Goal: Transaction & Acquisition: Purchase product/service

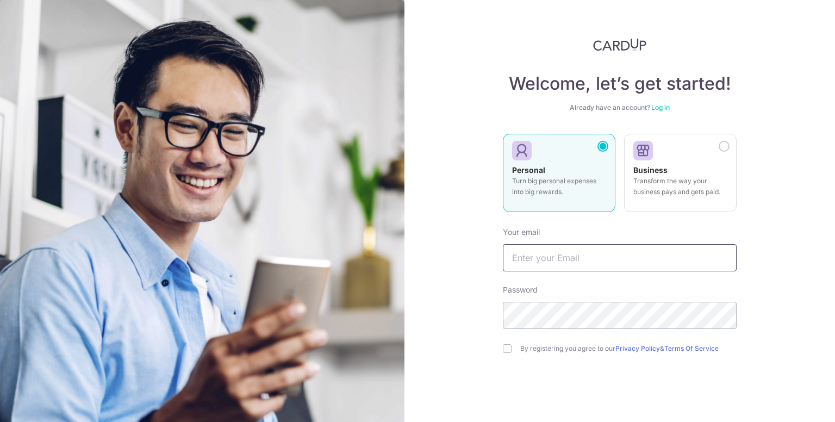
click at [544, 257] on input "text" at bounding box center [620, 257] width 234 height 27
type input "[EMAIL_ADDRESS][DOMAIN_NAME]"
click at [506, 346] on input "checkbox" at bounding box center [507, 348] width 9 height 9
checkbox input "true"
click at [787, 375] on div "Welcome, let’s get started! Already have an account? Log in Personal Turn big p…" at bounding box center [619, 211] width 431 height 422
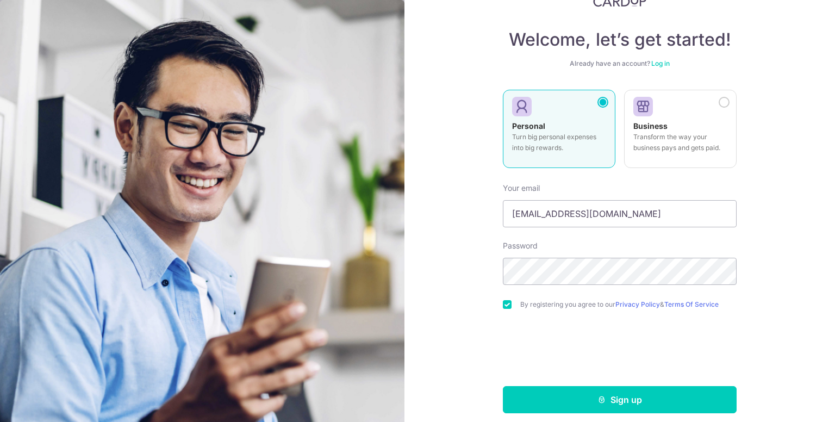
scroll to position [52, 0]
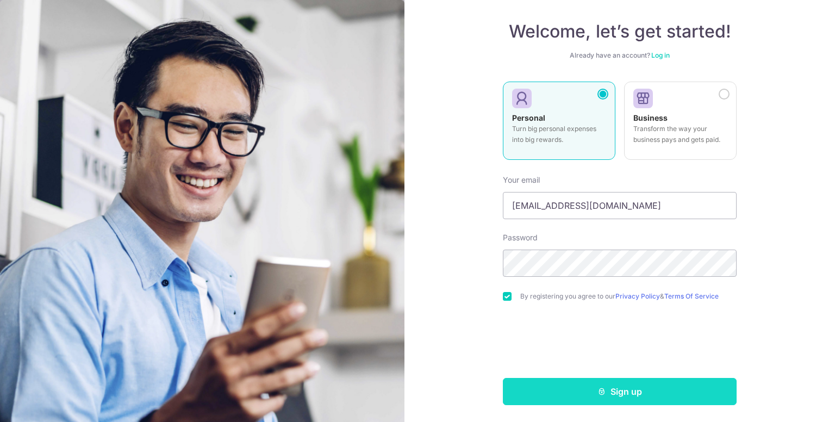
click at [707, 390] on button "Sign up" at bounding box center [620, 391] width 234 height 27
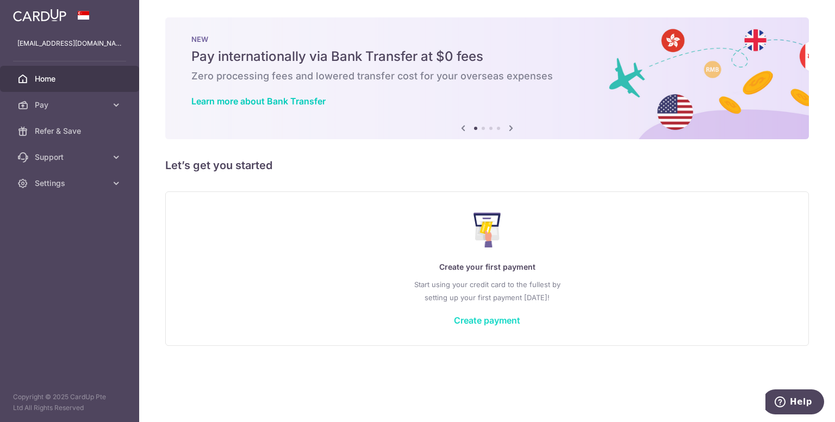
click at [470, 322] on link "Create payment" at bounding box center [487, 320] width 66 height 11
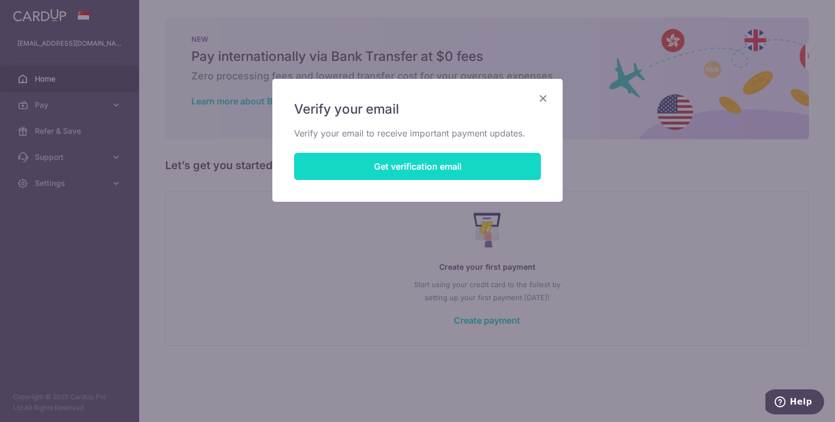
click at [432, 172] on button "Get verification email" at bounding box center [417, 166] width 247 height 27
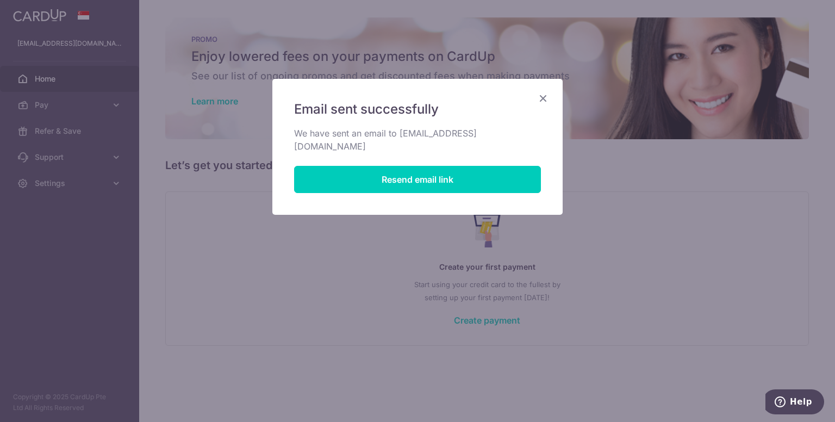
click at [542, 96] on icon "Close" at bounding box center [543, 98] width 13 height 14
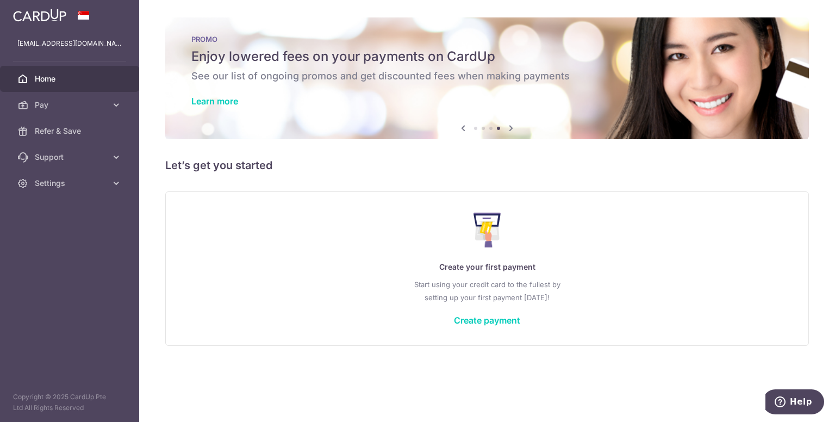
click at [338, 261] on p "Create your first payment" at bounding box center [487, 266] width 599 height 13
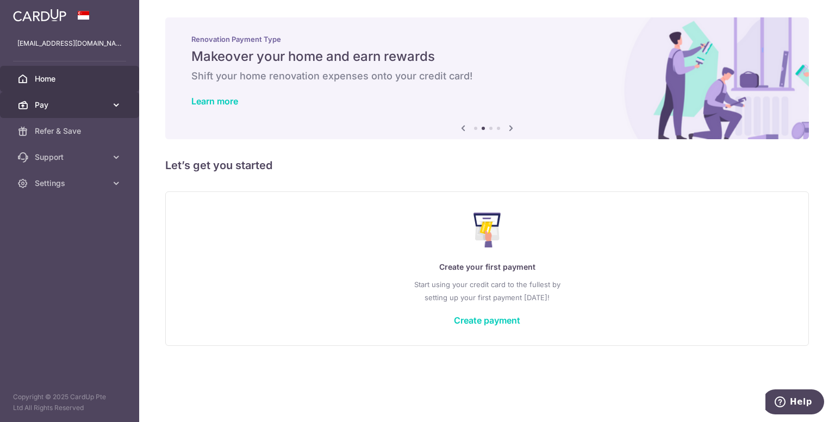
click at [119, 103] on icon at bounding box center [116, 104] width 11 height 11
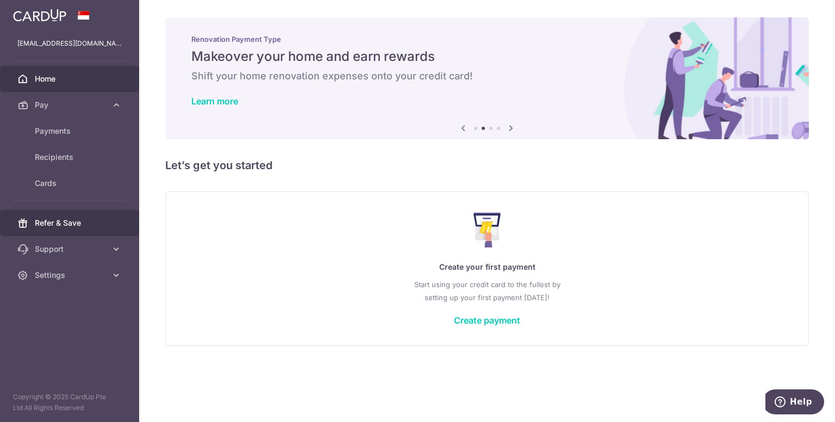
click at [104, 221] on span "Refer & Save" at bounding box center [71, 222] width 72 height 11
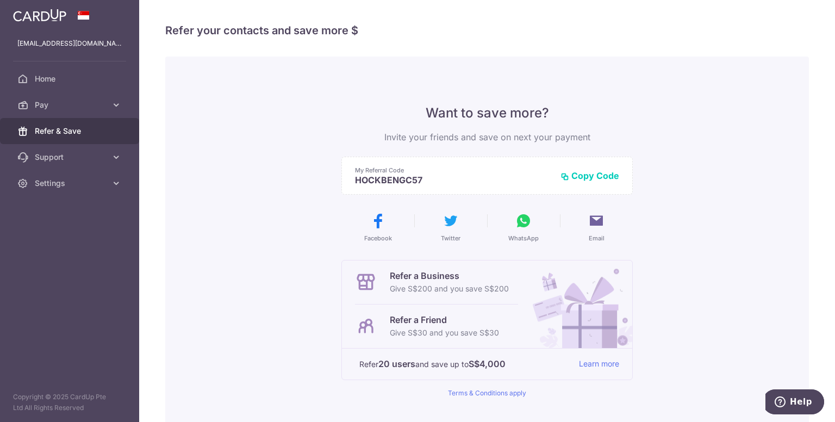
click at [250, 159] on div "Want to save more? Invite your friends and save on next your payment My Referra…" at bounding box center [487, 276] width 644 height 439
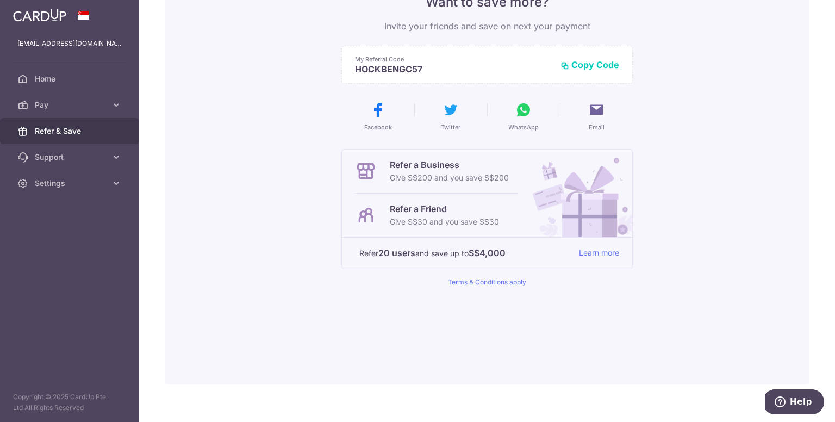
scroll to position [124, 0]
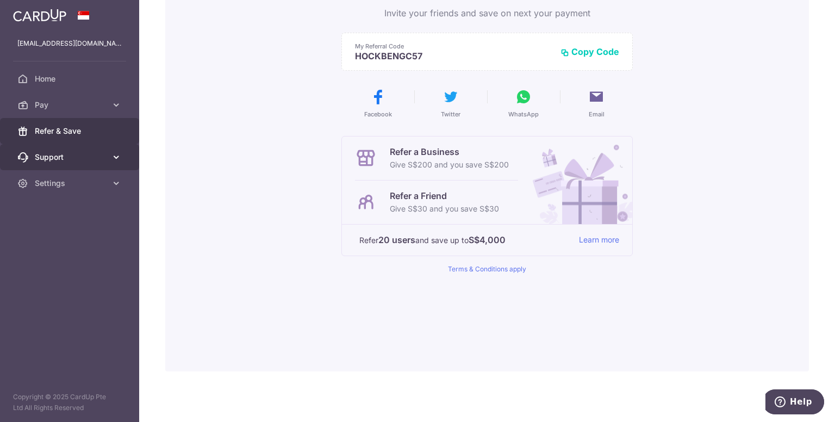
click at [115, 157] on icon at bounding box center [116, 157] width 11 height 11
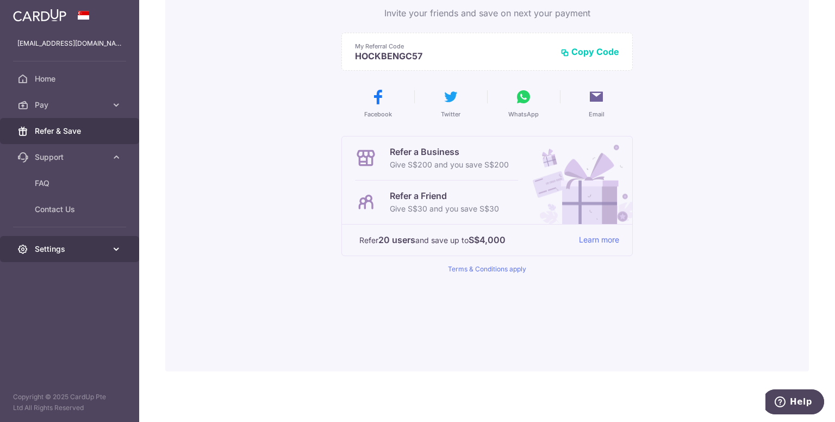
click at [109, 245] on link "Settings" at bounding box center [69, 249] width 139 height 26
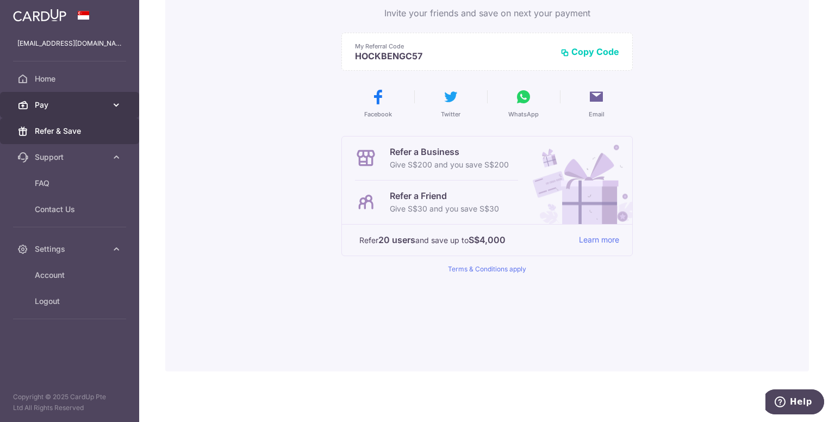
click at [115, 98] on link "Pay" at bounding box center [69, 105] width 139 height 26
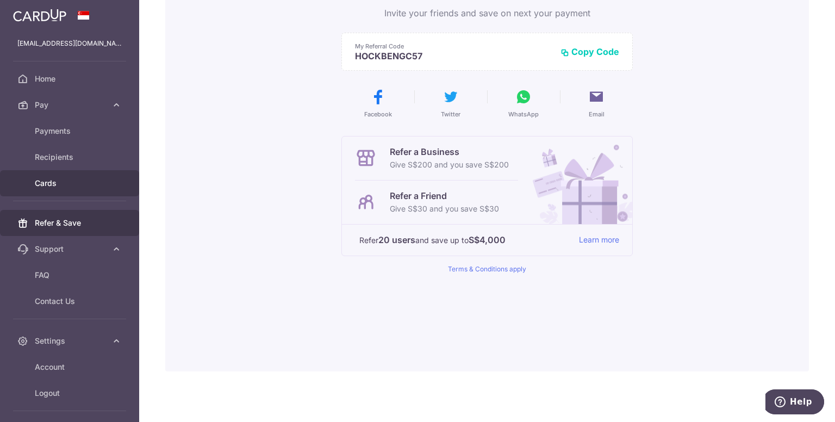
click at [74, 183] on span "Cards" at bounding box center [71, 183] width 72 height 11
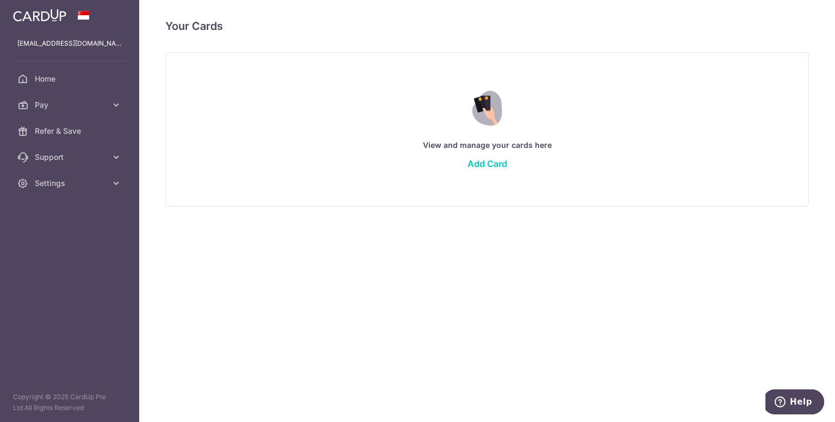
click at [483, 157] on div "View and manage your cards here Add Card" at bounding box center [487, 129] width 616 height 94
click at [483, 159] on link "Add Card" at bounding box center [487, 163] width 40 height 11
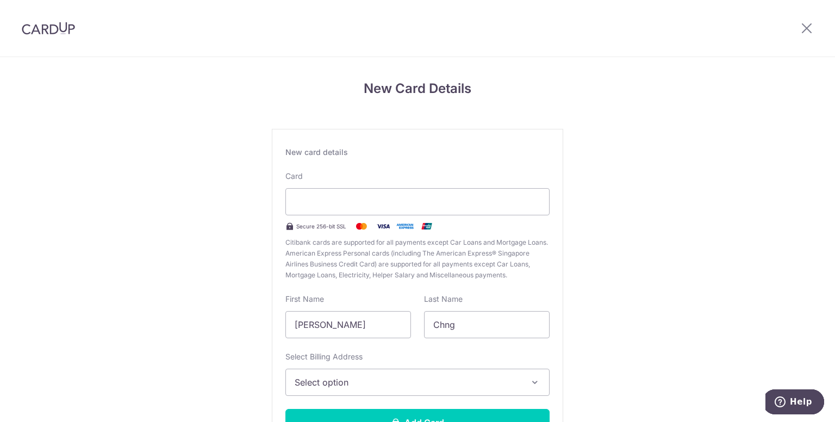
click at [426, 377] on span "Select option" at bounding box center [408, 382] width 226 height 13
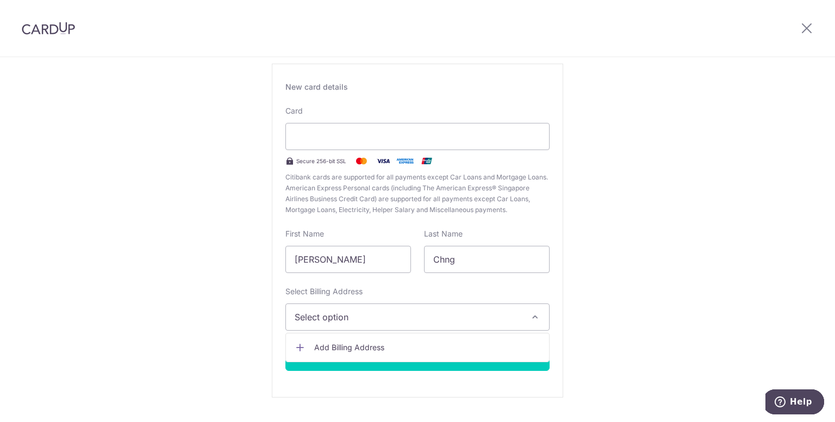
click at [483, 345] on span "Add Billing Address" at bounding box center [427, 347] width 226 height 11
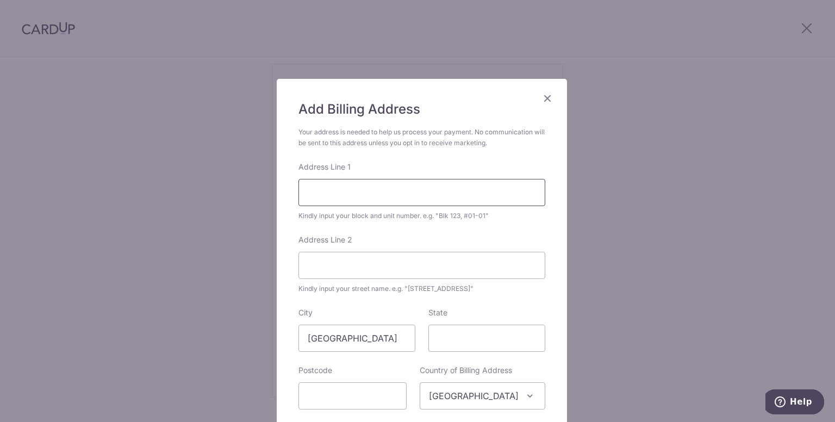
click at [422, 192] on input "Address Line 1" at bounding box center [421, 192] width 247 height 27
type input "201 Tg Rhu Rd #10-07"
click at [461, 339] on input "State" at bounding box center [486, 338] width 117 height 27
click at [370, 389] on input "text" at bounding box center [352, 395] width 108 height 27
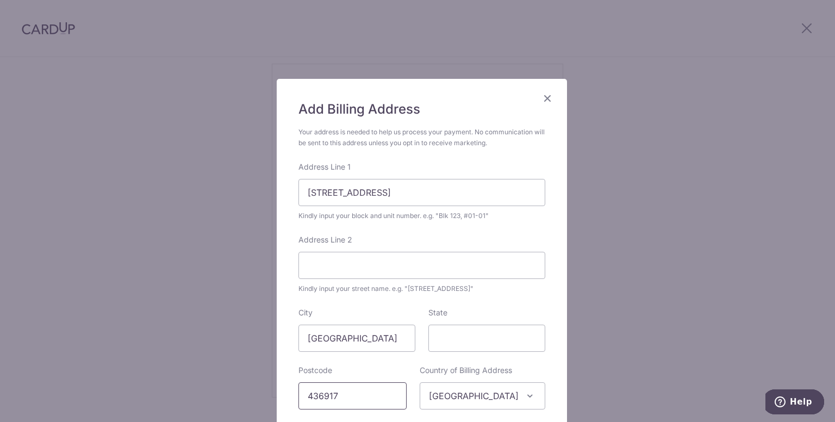
type input "436917"
click at [582, 342] on div "Add Billing Address Your address is needed to help us process your payment. No …" at bounding box center [417, 211] width 835 height 422
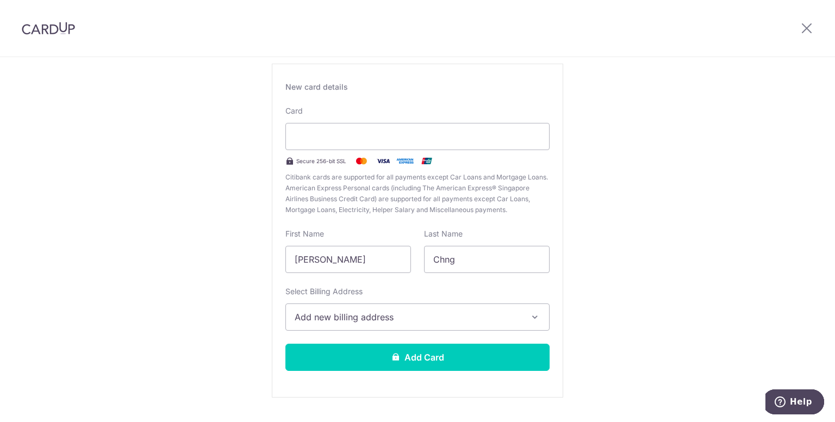
click at [524, 314] on button "Add new billing address" at bounding box center [417, 316] width 264 height 27
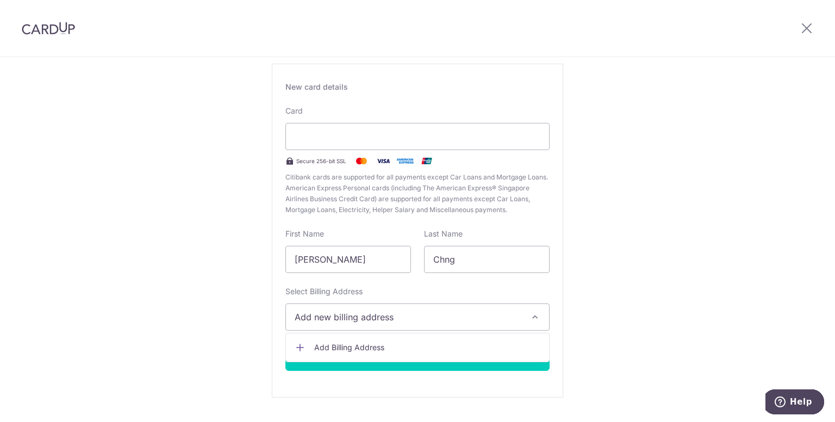
click at [494, 338] on link "Add Billing Address" at bounding box center [417, 348] width 263 height 20
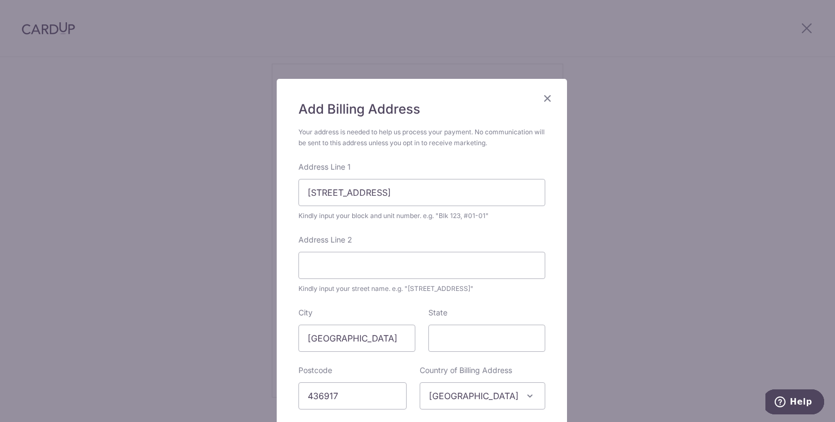
click at [594, 269] on div "Add Billing Address Your address is needed to help us process your payment. No …" at bounding box center [417, 211] width 835 height 422
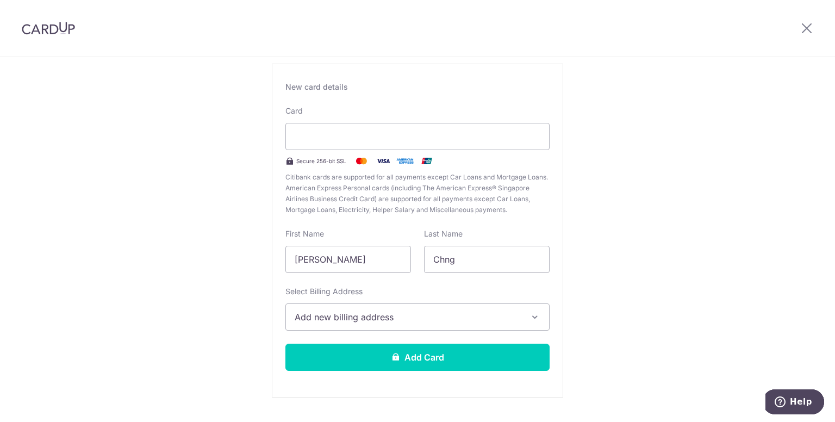
click at [635, 279] on div "New Card Details New card details Card Secure 256-bit SSL Citibank cards are su…" at bounding box center [417, 220] width 835 height 457
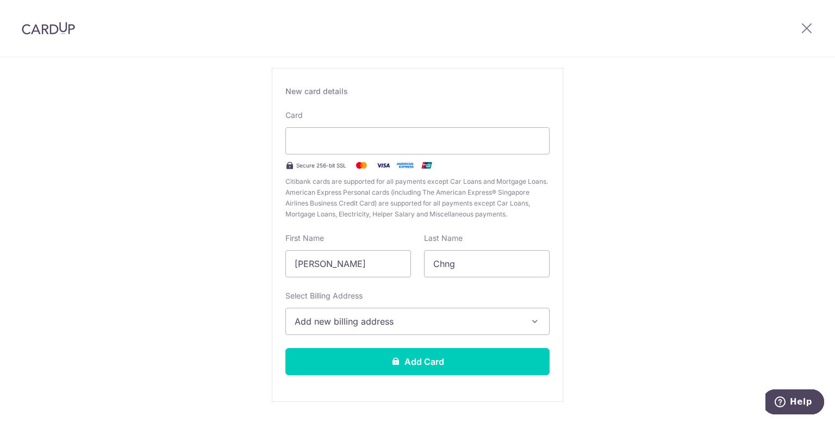
scroll to position [87, 0]
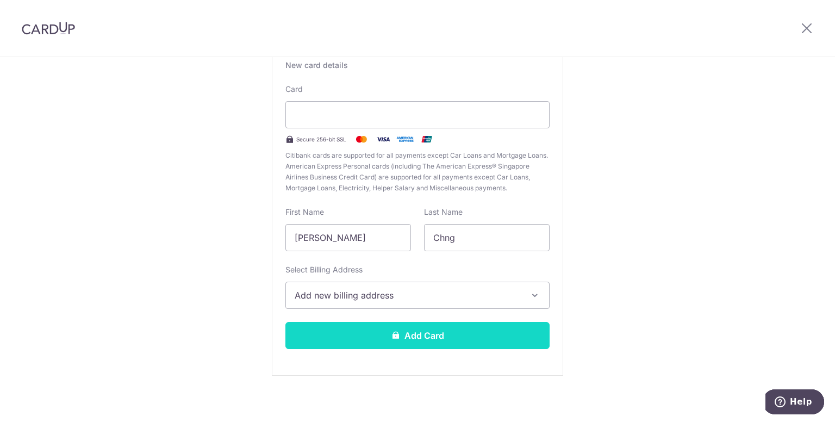
click at [508, 332] on button "Add Card" at bounding box center [417, 335] width 264 height 27
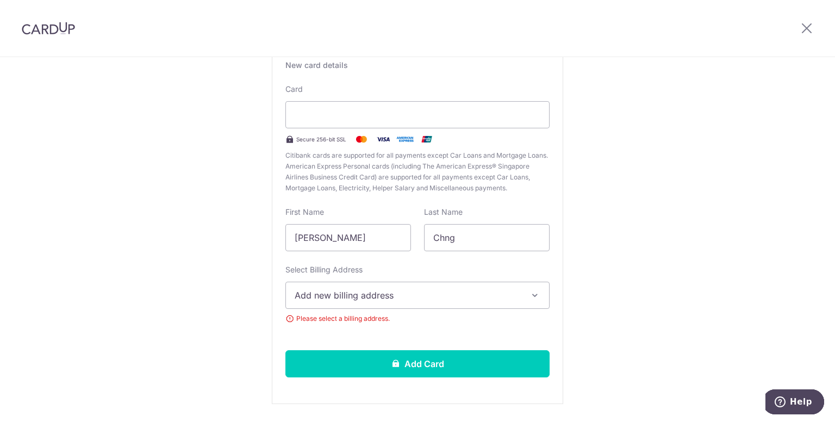
click at [478, 294] on span "Add new billing address" at bounding box center [408, 295] width 226 height 13
click at [310, 322] on link "Add Billing Address" at bounding box center [417, 326] width 263 height 20
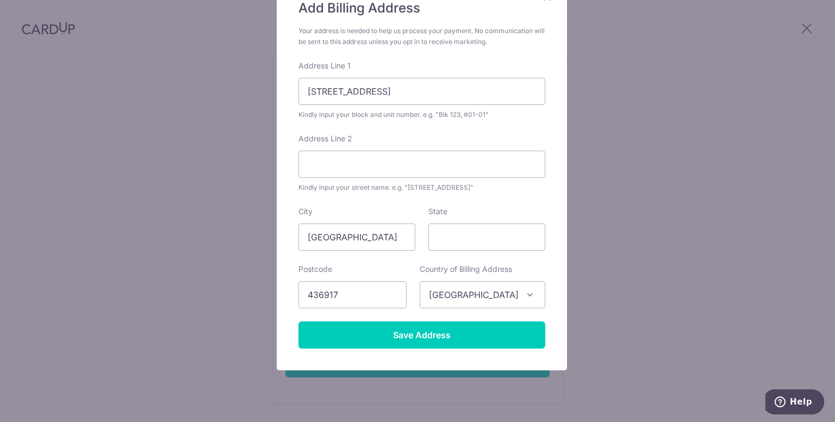
scroll to position [119, 0]
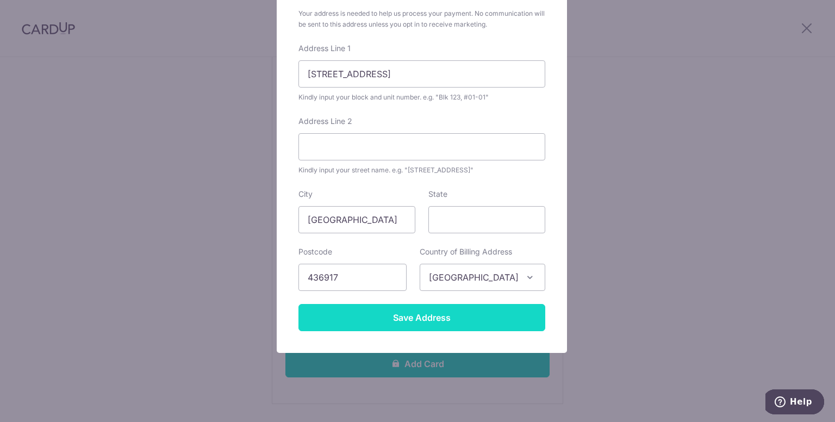
click at [495, 313] on input "Save Address" at bounding box center [421, 317] width 247 height 27
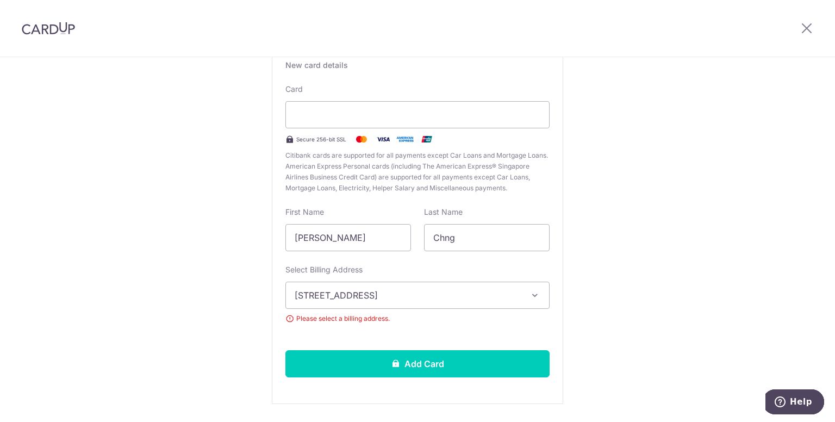
click at [535, 298] on icon "button" at bounding box center [534, 295] width 11 height 11
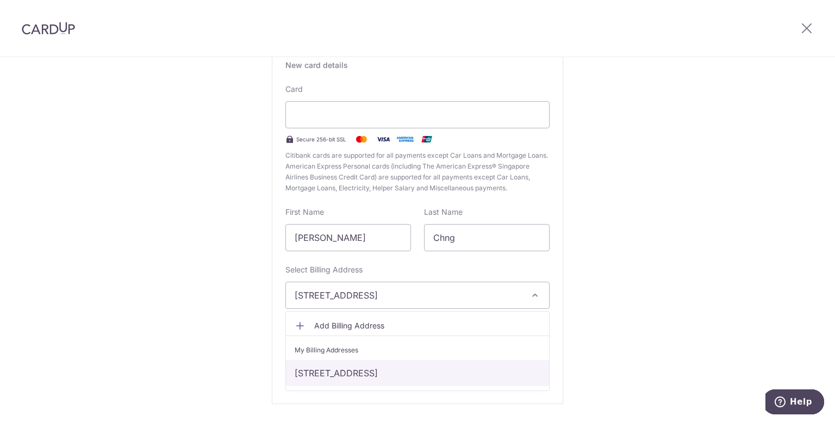
click at [437, 369] on link "201 Tg Rhu Rd #10-07, Singapore, Singapore-436917" at bounding box center [417, 373] width 263 height 26
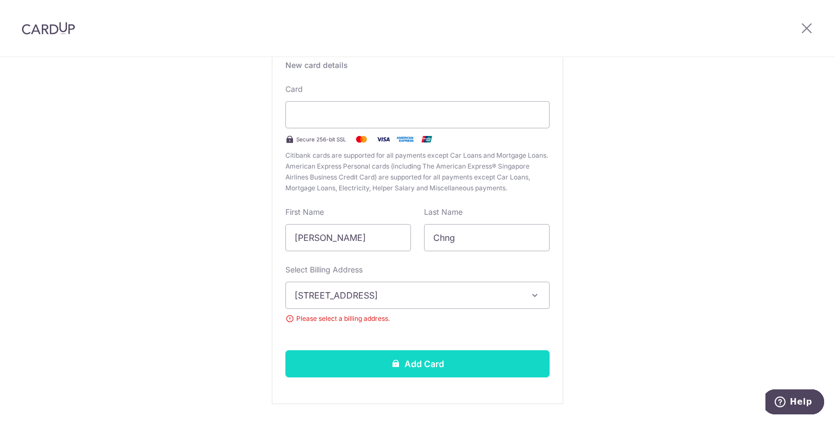
click at [466, 358] on button "Add Card" at bounding box center [417, 363] width 264 height 27
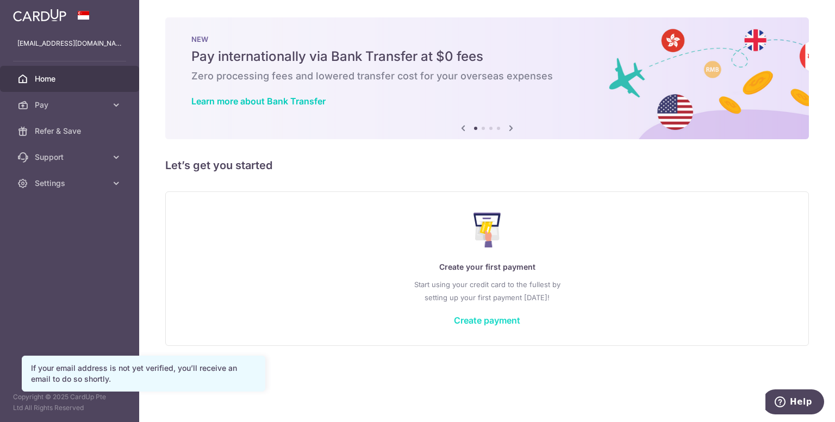
click at [475, 319] on link "Create payment" at bounding box center [487, 320] width 66 height 11
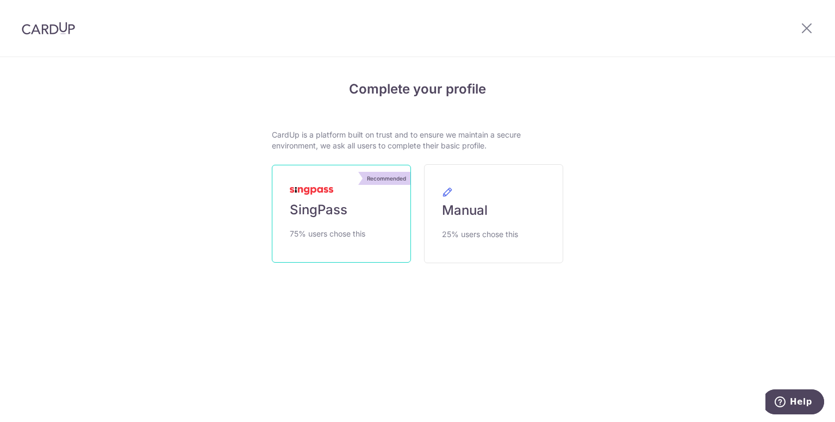
click at [346, 207] on span "SingPass" at bounding box center [319, 209] width 58 height 17
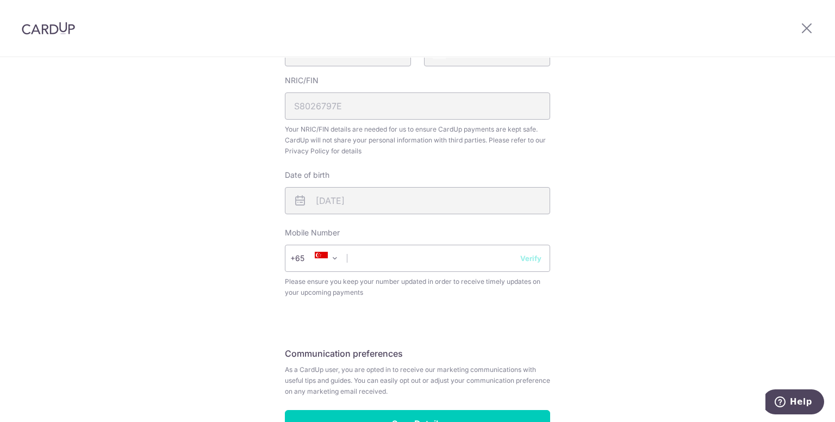
scroll to position [413, 0]
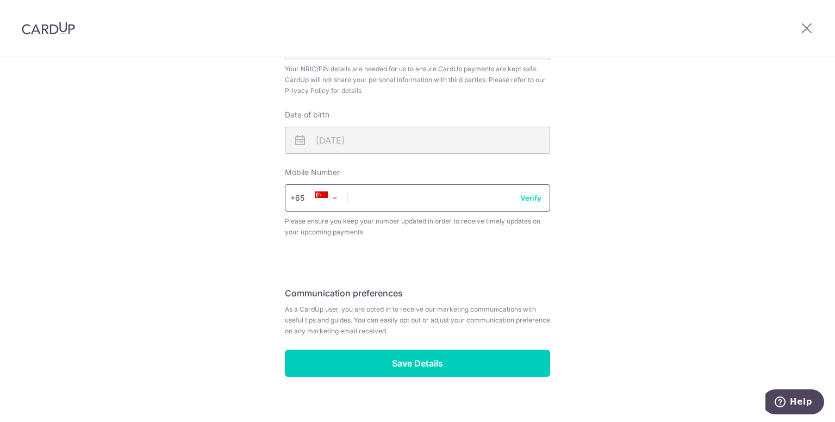
click at [474, 205] on input "text" at bounding box center [417, 197] width 265 height 27
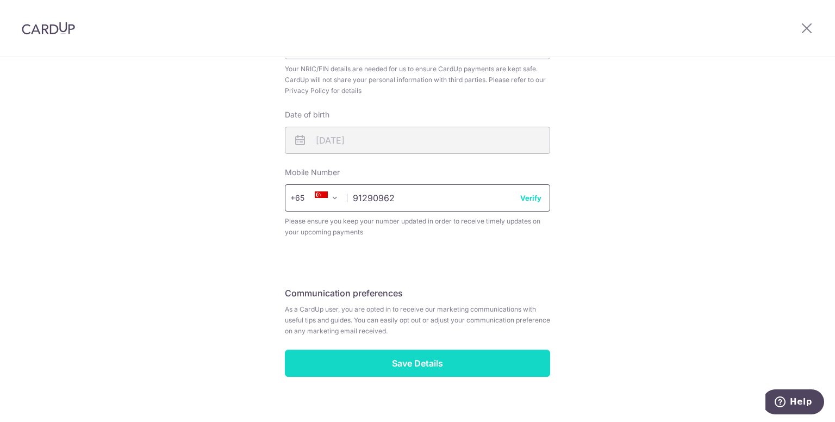
type input "91290962"
click at [431, 354] on input "Save Details" at bounding box center [417, 363] width 265 height 27
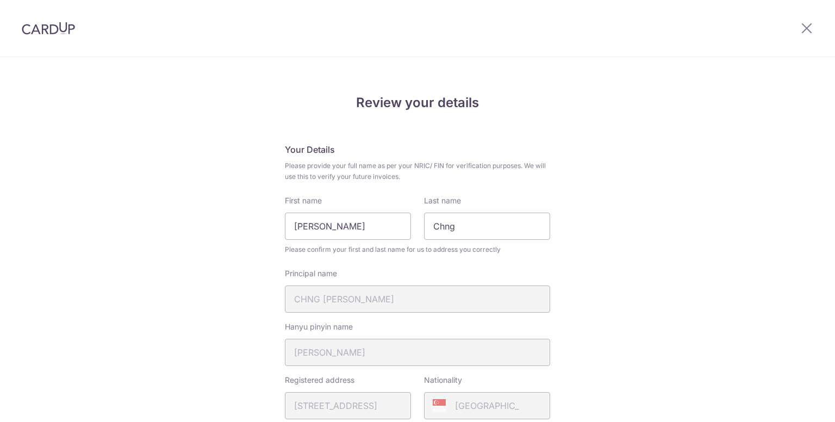
scroll to position [442, 0]
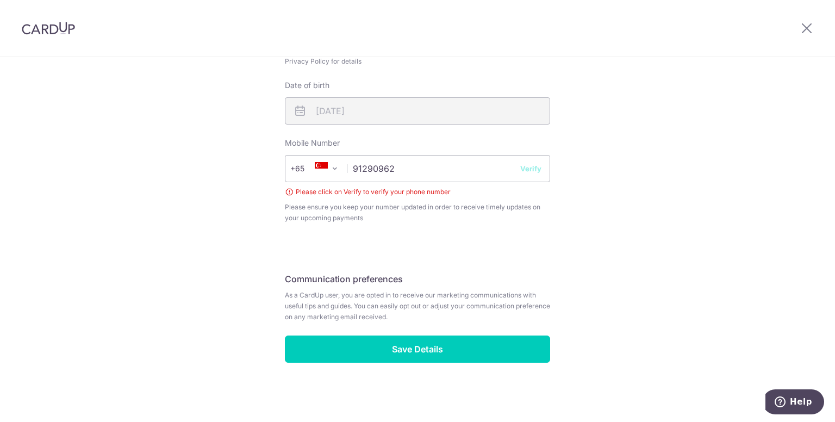
click at [457, 249] on div "Review your details Your Details Please provide your full name as per your NRIC…" at bounding box center [417, 6] width 265 height 712
click at [526, 173] on button "Verify" at bounding box center [530, 168] width 21 height 11
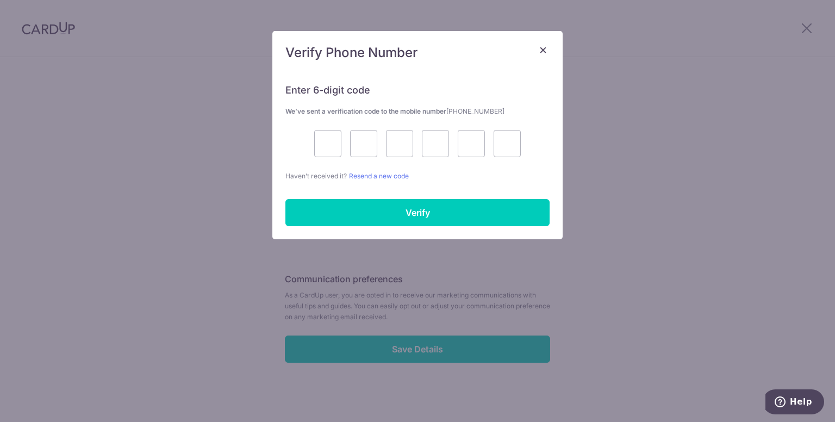
click at [526, 170] on p "Haven’t received it? Resend a new code" at bounding box center [417, 175] width 264 height 11
click at [319, 146] on input "text" at bounding box center [327, 143] width 27 height 27
type input "7"
type input "0"
type input "2"
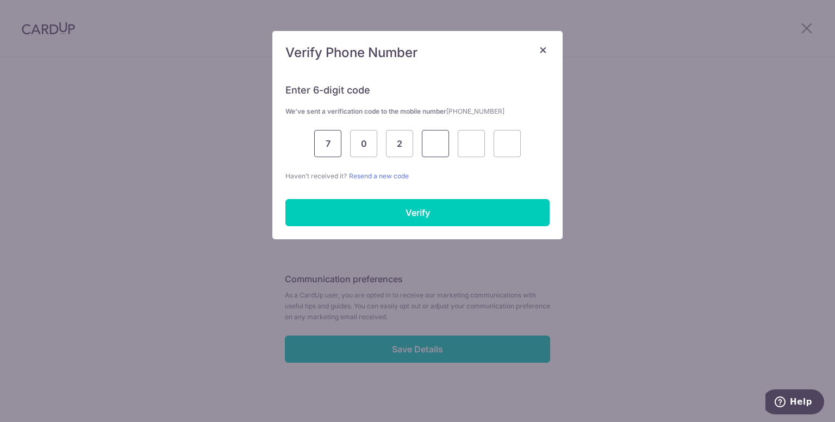
type input "6"
type input "5"
type input "4"
type input "2"
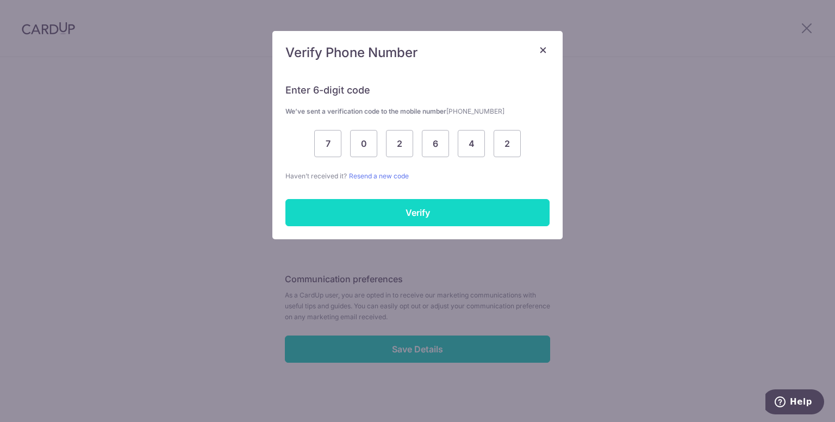
click at [337, 207] on input "Verify" at bounding box center [417, 212] width 264 height 27
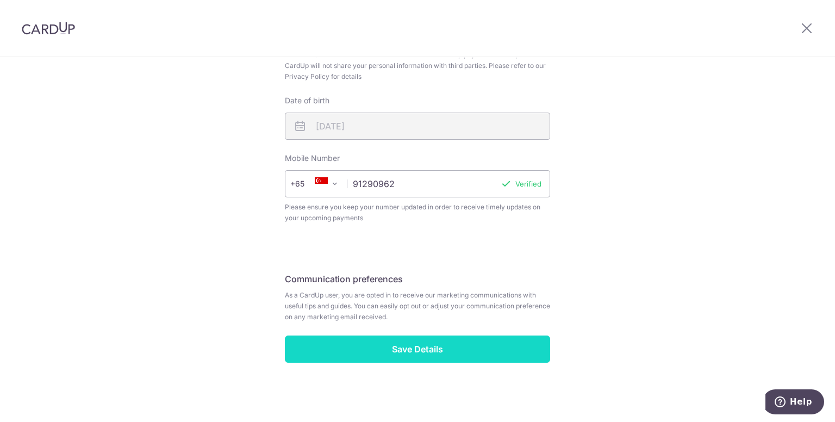
click at [379, 351] on input "Save Details" at bounding box center [417, 348] width 265 height 27
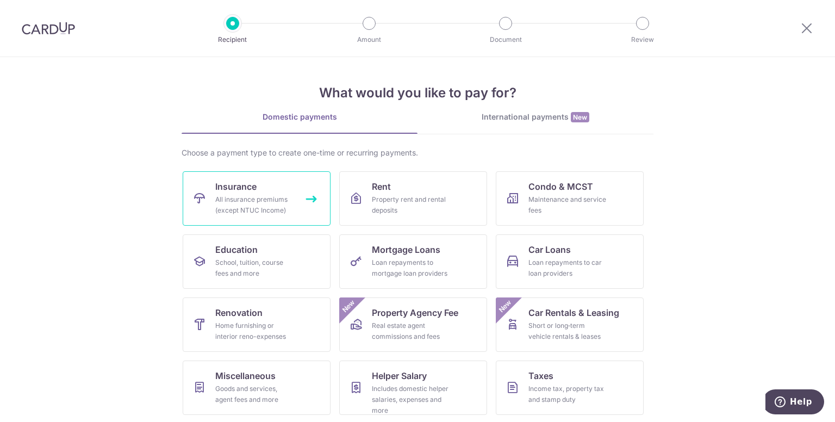
click at [289, 202] on div "All insurance premiums (except NTUC Income)" at bounding box center [254, 205] width 78 height 22
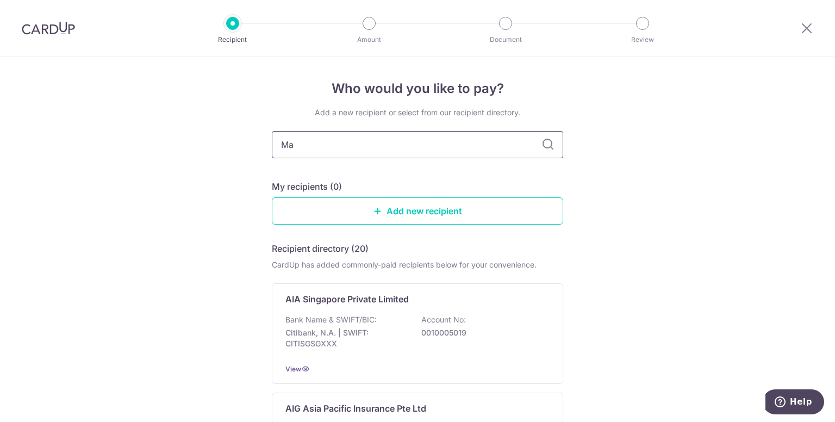
type input "M"
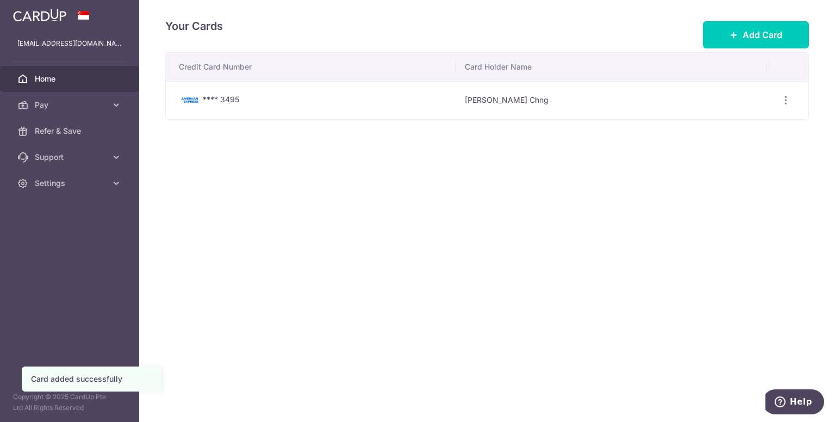
click at [63, 83] on span "Home" at bounding box center [71, 78] width 72 height 11
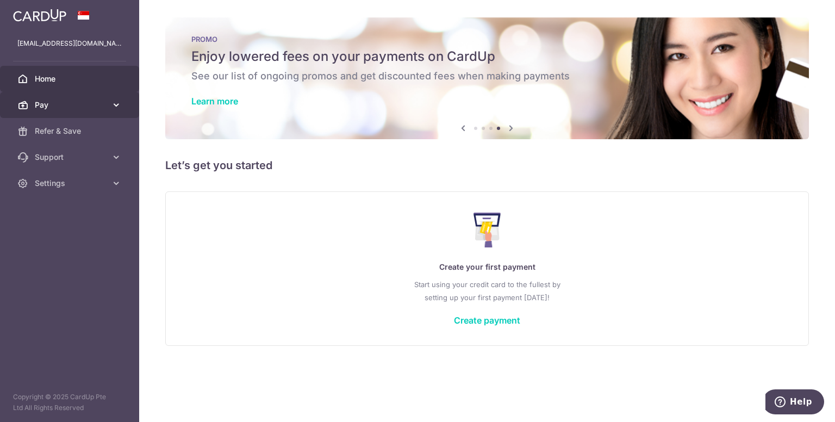
click at [110, 106] on link "Pay" at bounding box center [69, 105] width 139 height 26
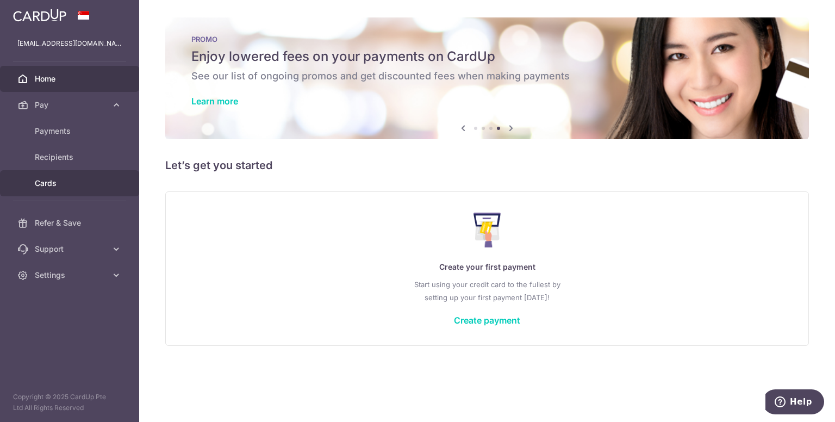
click at [54, 176] on link "Cards" at bounding box center [69, 183] width 139 height 26
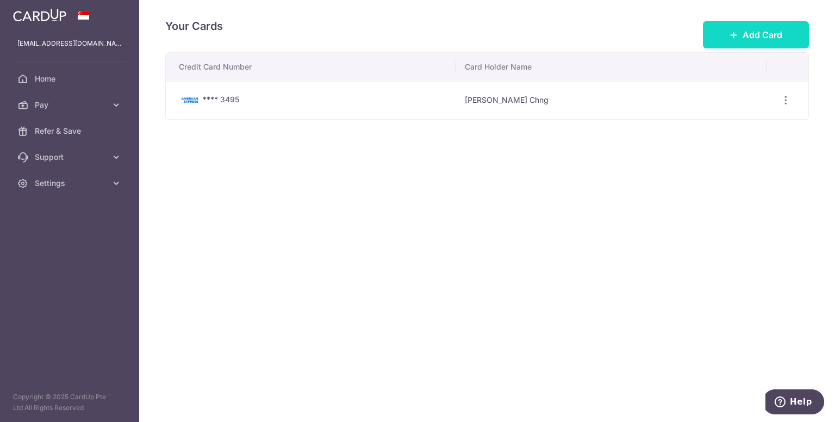
click at [731, 38] on icon at bounding box center [733, 34] width 9 height 9
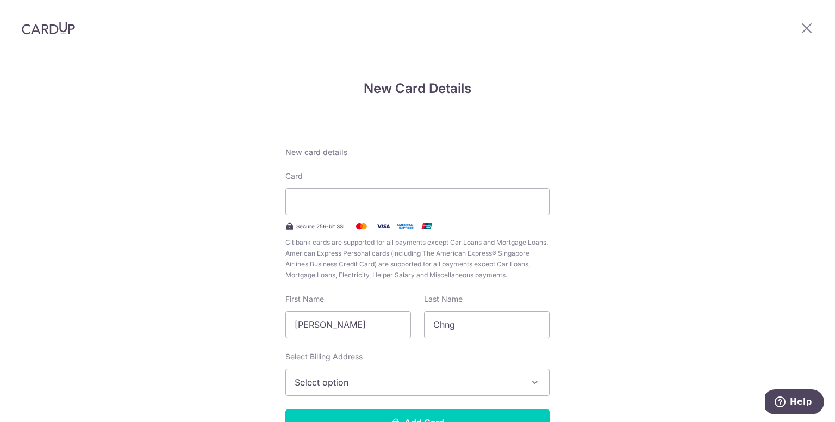
click at [623, 219] on div "New Card Details New card details Card Secure 256-bit SSL Citibank cards are su…" at bounding box center [417, 285] width 835 height 457
click at [628, 340] on div "New Card Details New card details Card Secure 256-bit SSL Citibank cards are su…" at bounding box center [417, 285] width 835 height 457
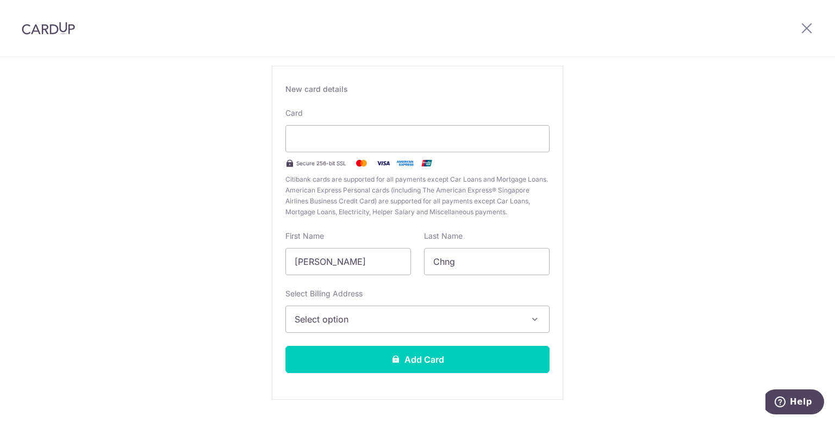
scroll to position [87, 0]
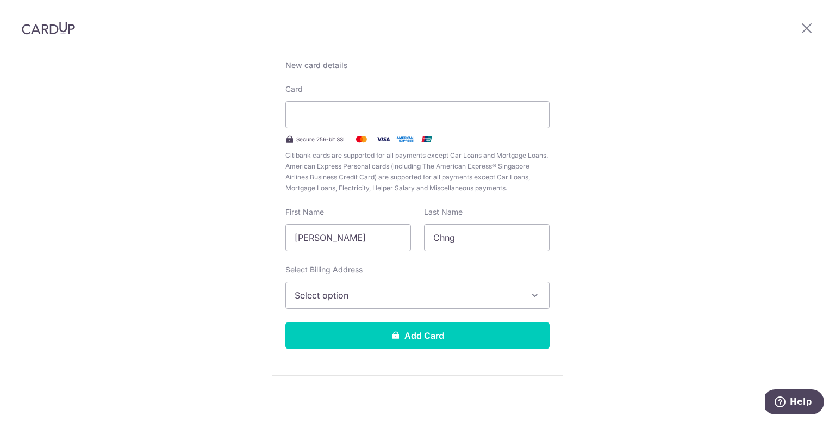
click at [530, 294] on icon "button" at bounding box center [534, 295] width 11 height 11
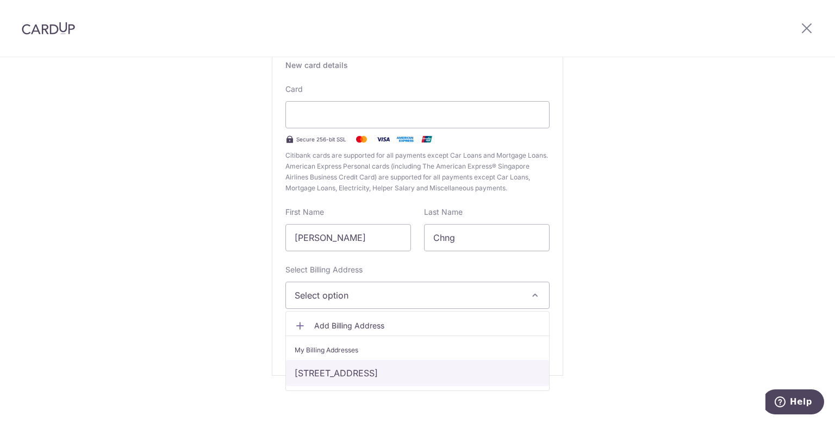
click at [397, 377] on link "[STREET_ADDRESS]" at bounding box center [417, 373] width 263 height 26
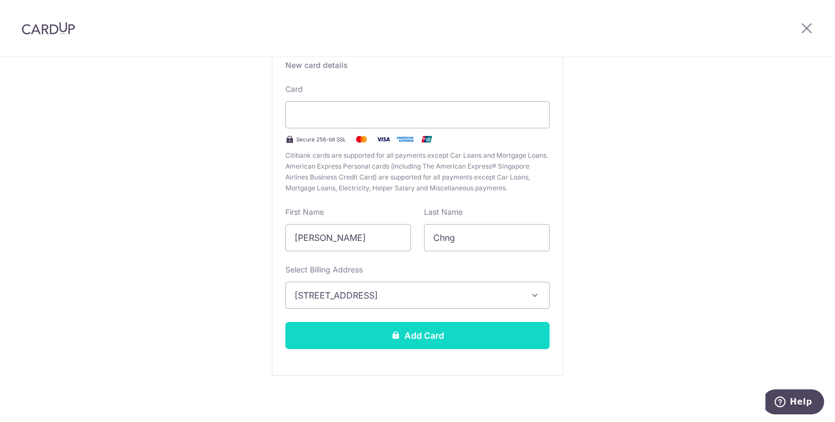
click at [434, 332] on button "Add Card" at bounding box center [417, 335] width 264 height 27
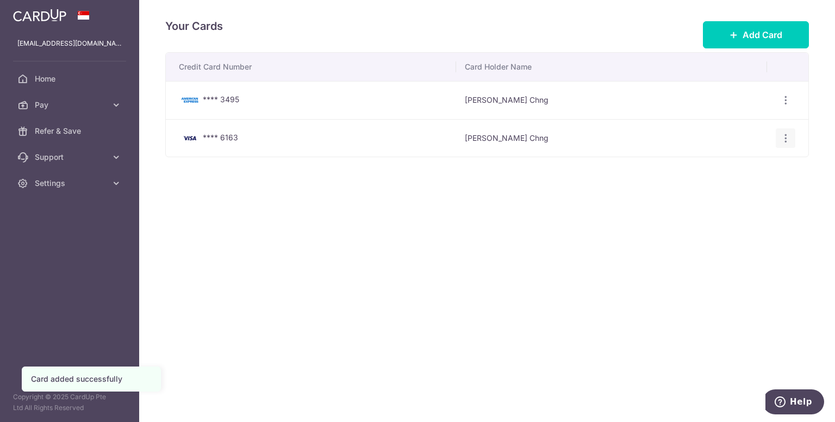
click at [787, 140] on icon "button" at bounding box center [785, 138] width 11 height 11
click at [588, 305] on div "Your Cards Add Card Credit Card Number Card Holder Name **** 3495 [PERSON_NAME]…" at bounding box center [487, 211] width 696 height 422
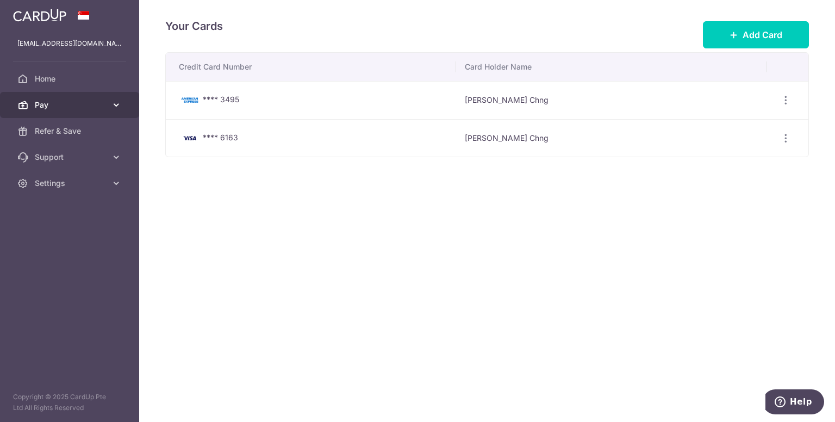
click at [63, 102] on span "Pay" at bounding box center [71, 104] width 72 height 11
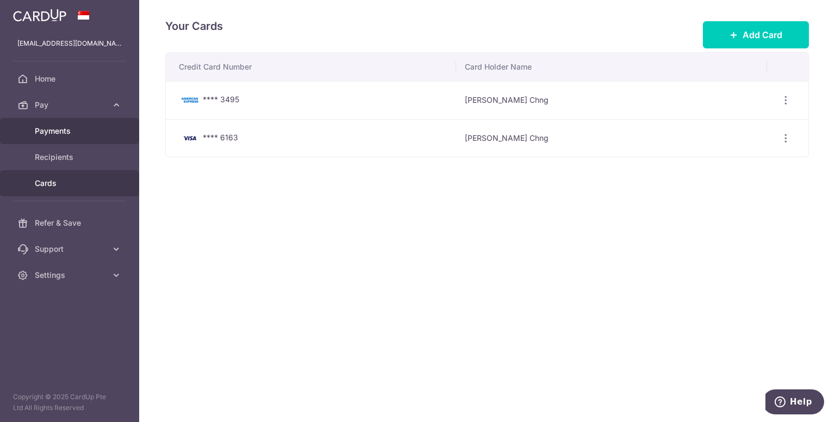
click at [63, 127] on span "Payments" at bounding box center [71, 131] width 72 height 11
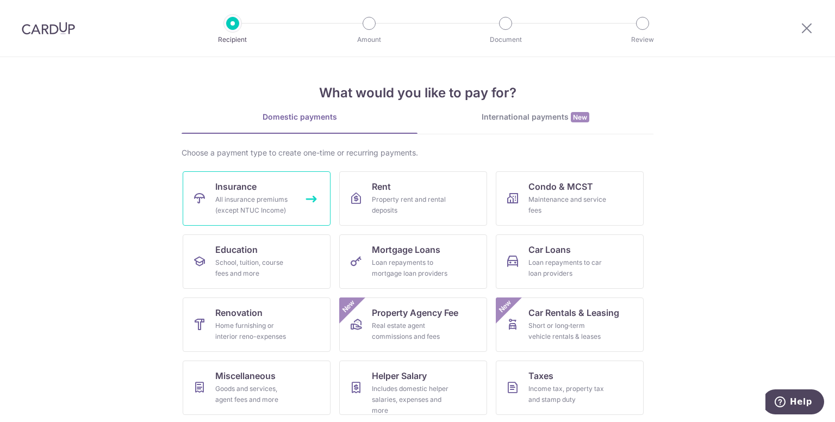
click at [275, 189] on link "Insurance All insurance premiums (except NTUC Income)" at bounding box center [257, 198] width 148 height 54
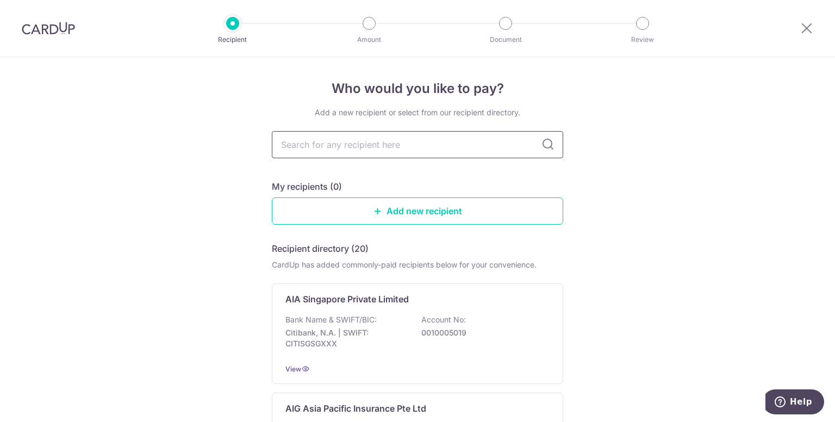
click at [339, 151] on input "text" at bounding box center [417, 144] width 291 height 27
type input "tokio marine"
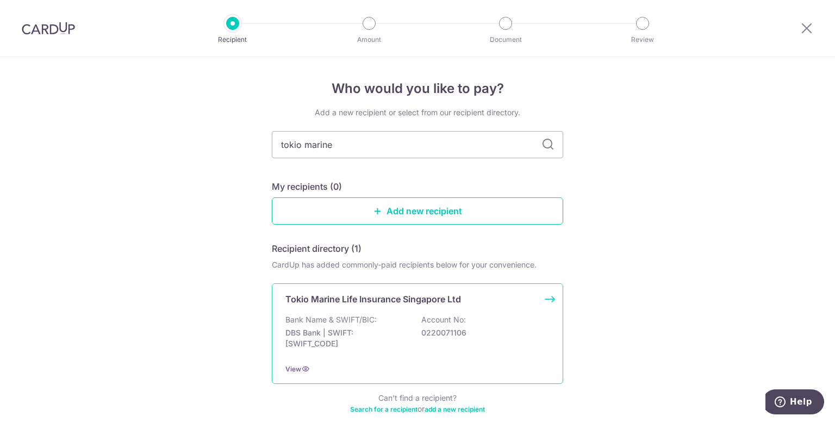
click at [358, 304] on p "Tokio Marine Life Insurance Singapore Ltd" at bounding box center [373, 298] width 176 height 13
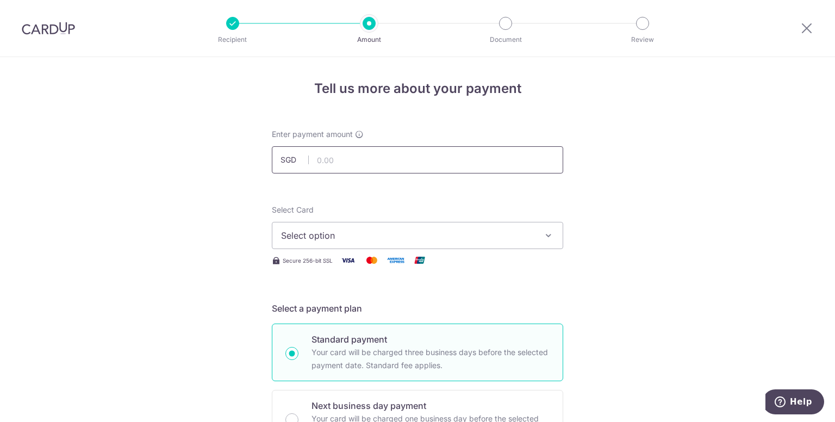
click at [398, 159] on input "text" at bounding box center [417, 159] width 291 height 27
type input "2,550.90"
click at [539, 235] on button "Select option" at bounding box center [417, 235] width 291 height 27
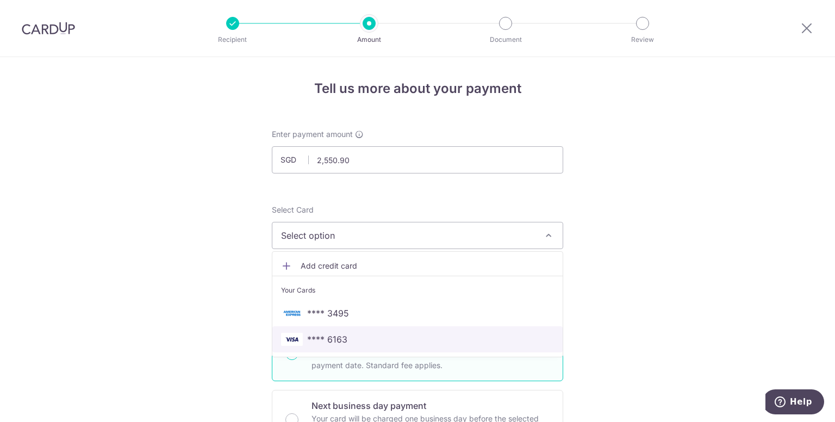
click at [346, 340] on span "**** 6163" at bounding box center [417, 339] width 273 height 13
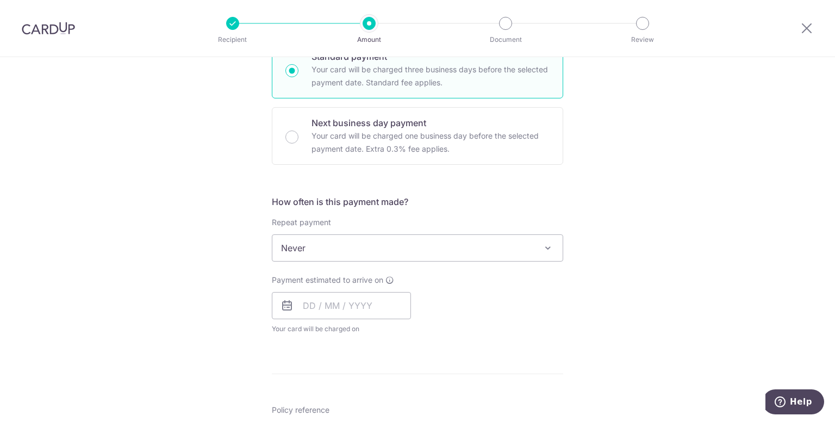
scroll to position [304, 0]
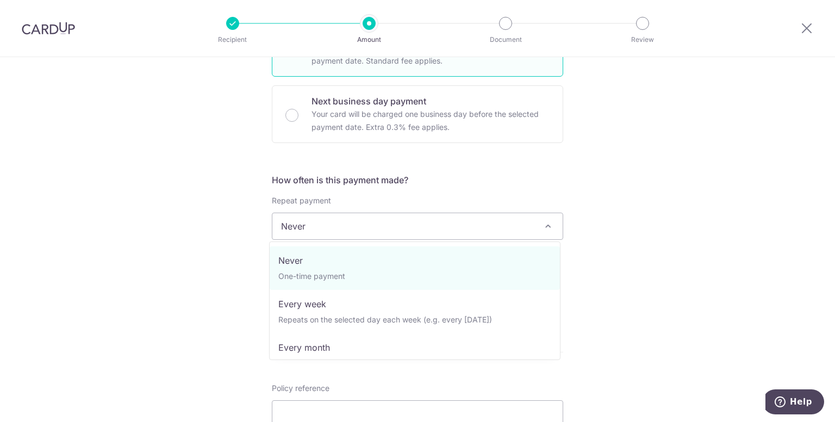
click at [547, 226] on span at bounding box center [547, 226] width 13 height 13
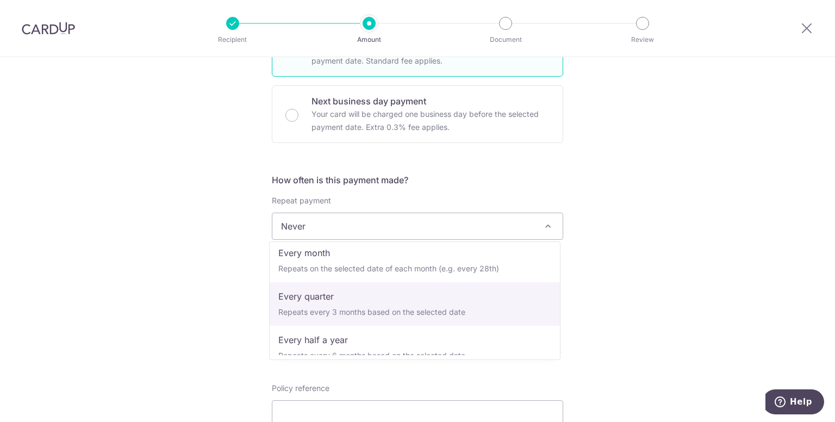
scroll to position [152, 0]
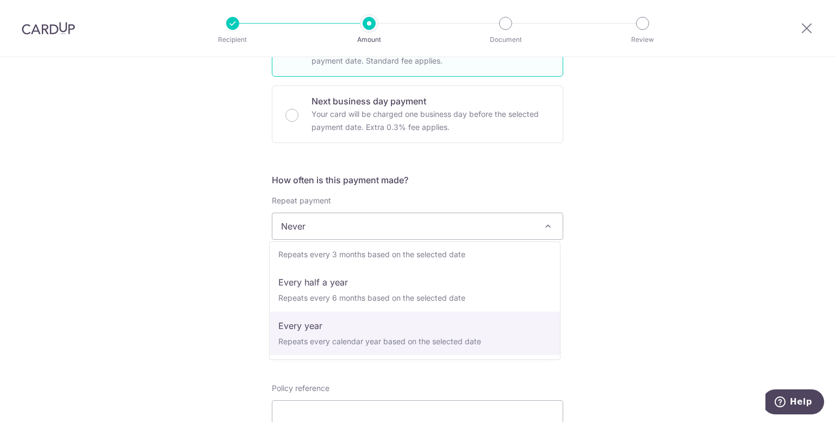
select select "6"
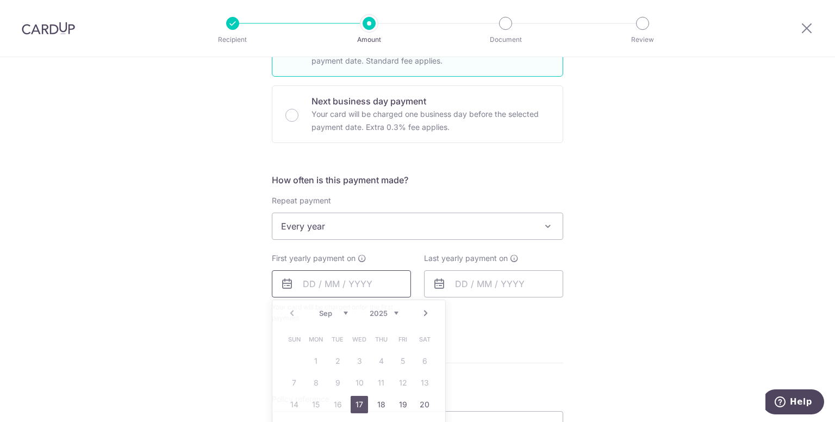
click at [352, 286] on input "text" at bounding box center [341, 283] width 139 height 27
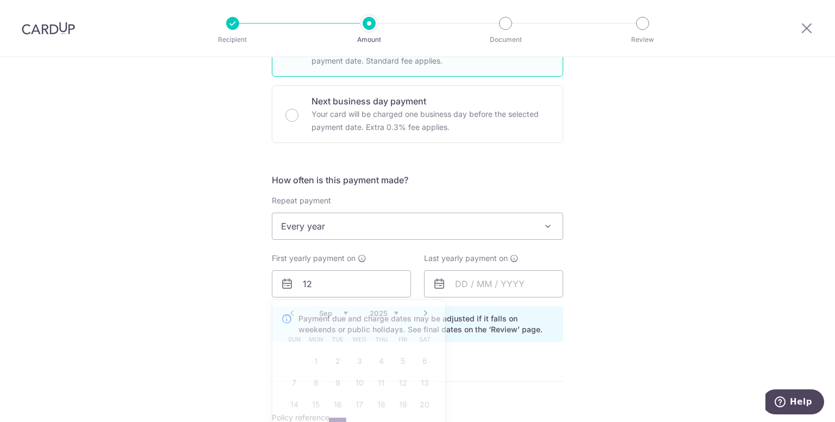
click at [638, 319] on div "Tell us more about your payment Enter payment amount SGD 2,550.90 2550.90 Selec…" at bounding box center [417, 259] width 835 height 1013
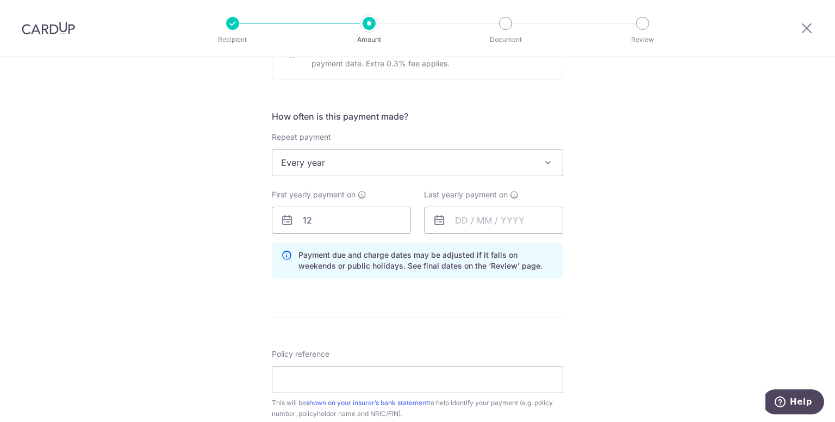
scroll to position [370, 0]
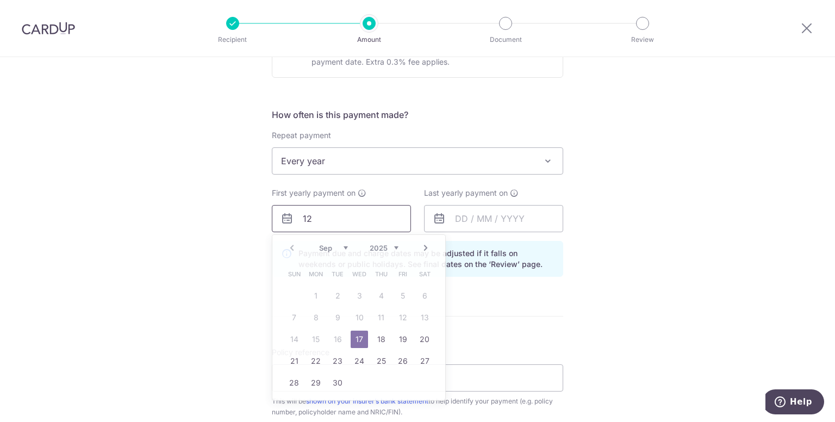
click at [350, 223] on input "12" at bounding box center [341, 218] width 139 height 27
click at [360, 331] on link "17" at bounding box center [359, 338] width 17 height 17
type input "[DATE]"
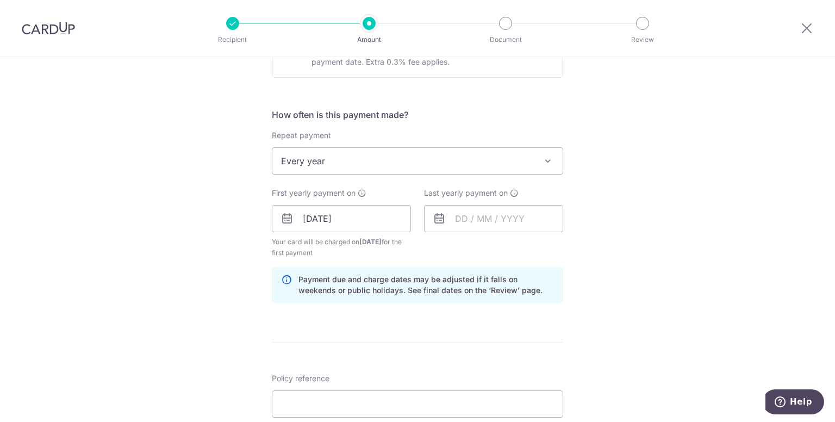
click at [464, 247] on div "Last yearly payment on" at bounding box center [493, 223] width 152 height 71
click at [633, 229] on div "Tell us more about your payment Enter payment amount SGD 2,550.90 2550.90 Selec…" at bounding box center [417, 206] width 835 height 1039
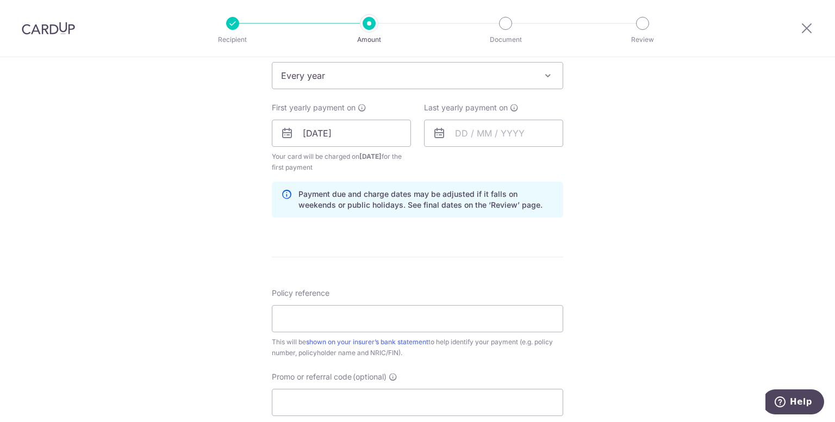
scroll to position [457, 0]
click at [460, 316] on input "Policy reference" at bounding box center [417, 316] width 291 height 27
type input "00253383"
click at [665, 317] on div "Tell us more about your payment Enter payment amount SGD 2,550.90 2550.90 Selec…" at bounding box center [417, 119] width 835 height 1039
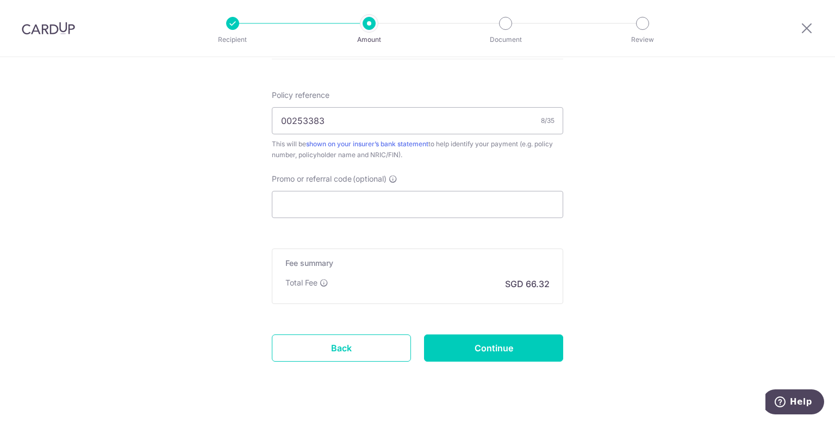
scroll to position [672, 0]
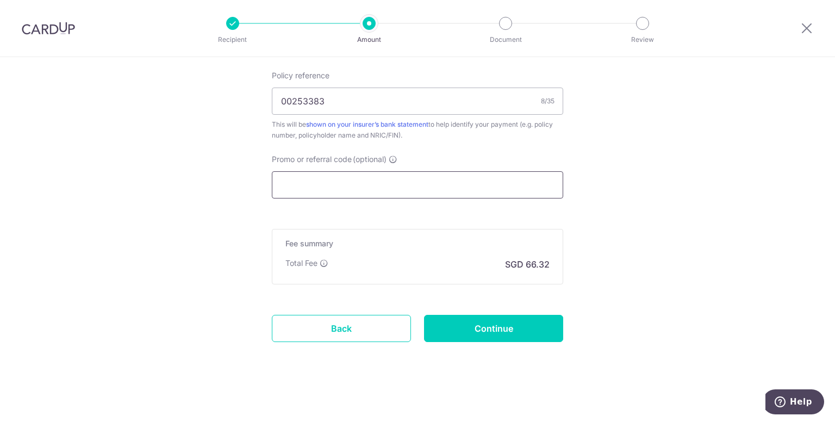
click at [473, 177] on input "Promo or referral code (optional)" at bounding box center [417, 184] width 291 height 27
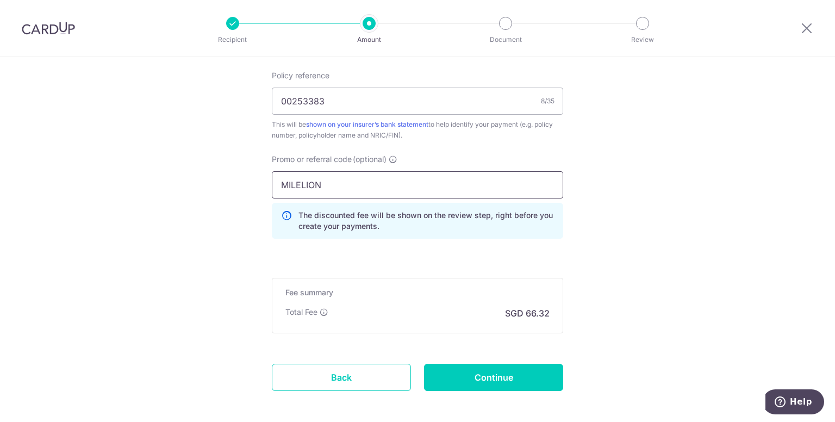
type input "MILELION"
click at [435, 180] on input "MILELION" at bounding box center [417, 184] width 291 height 27
drag, startPoint x: 644, startPoint y: 157, endPoint x: 476, endPoint y: 174, distance: 168.4
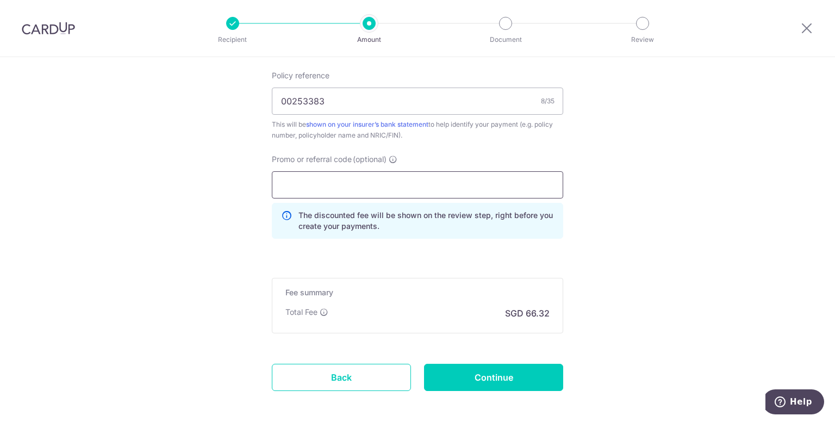
click at [476, 174] on input "Promo or referral code (optional)" at bounding box center [417, 184] width 291 height 27
paste input "MILELION"
type input "MILELION"
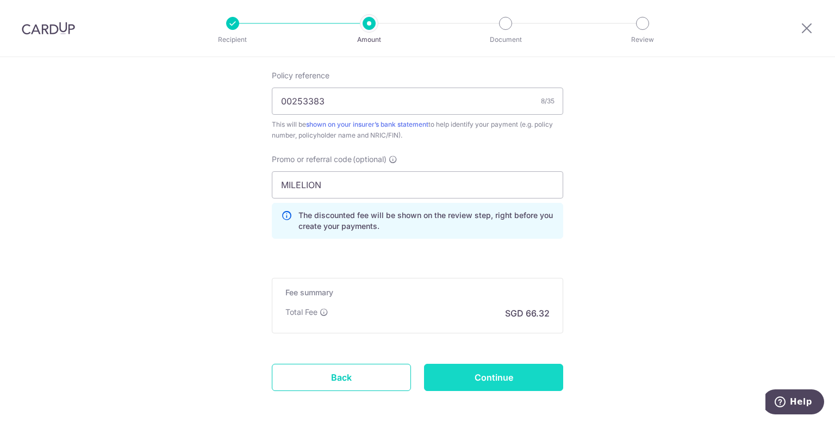
click at [489, 369] on input "Continue" at bounding box center [493, 377] width 139 height 27
type input "Create Schedule"
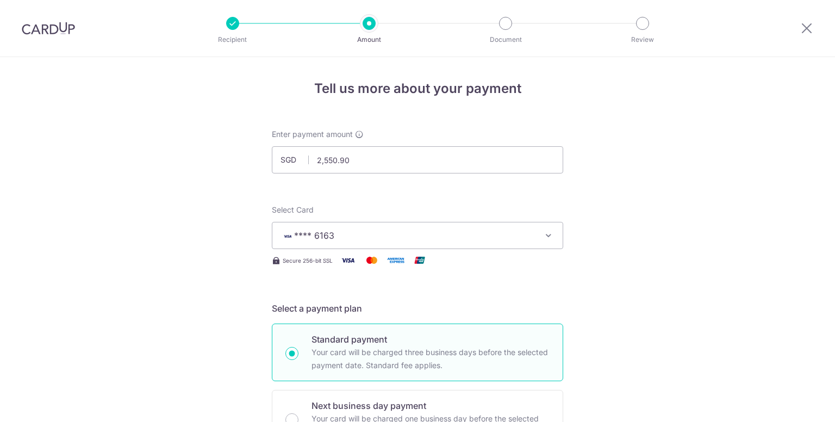
scroll to position [548, 0]
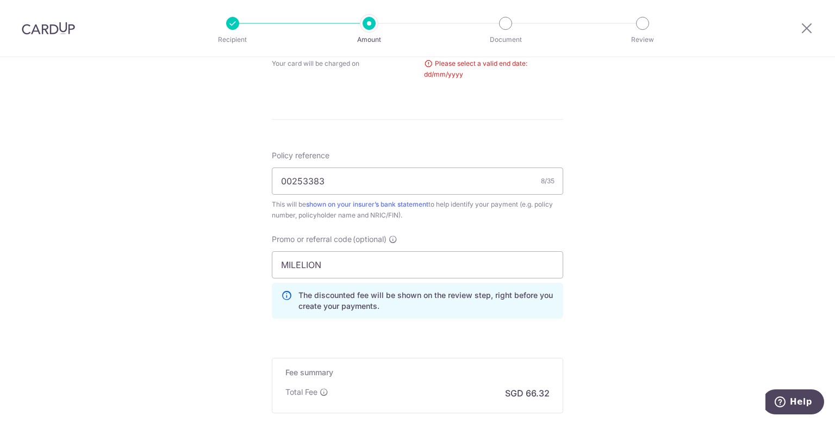
click at [639, 230] on div "Tell us more about your payment Enter payment amount SGD 2,550.90 2550.90 Selec…" at bounding box center [417, 30] width 835 height 1043
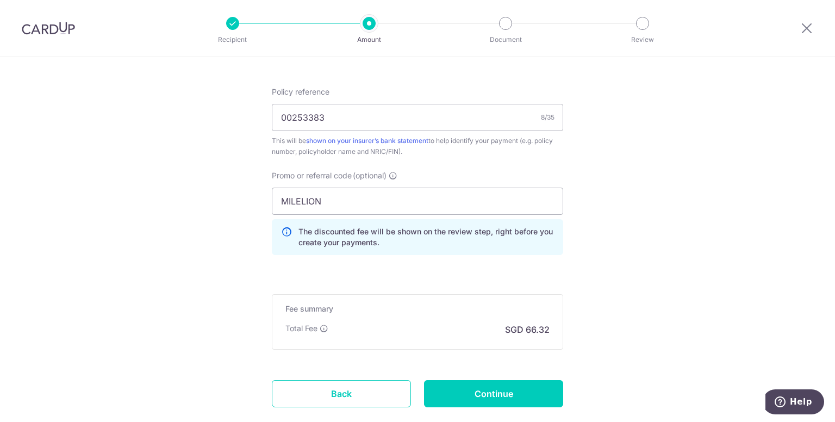
scroll to position [633, 0]
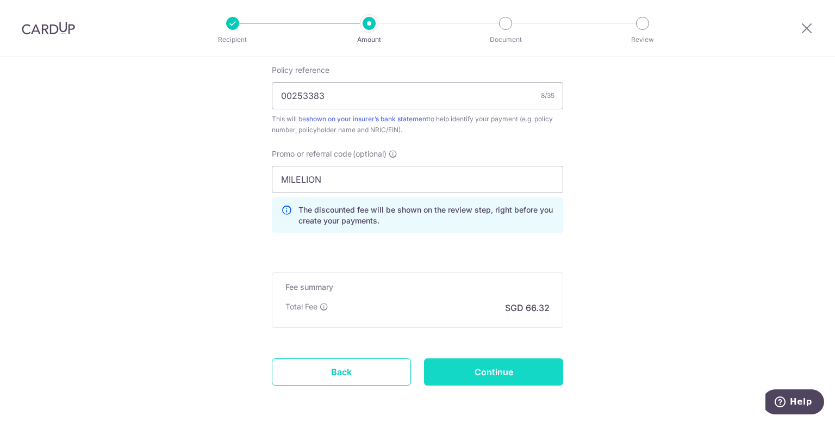
click at [535, 374] on input "Continue" at bounding box center [493, 371] width 139 height 27
type input "Create Schedule"
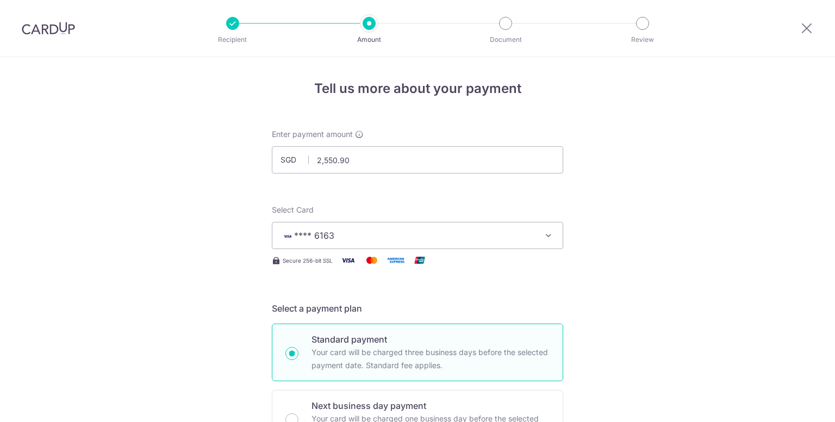
scroll to position [548, 0]
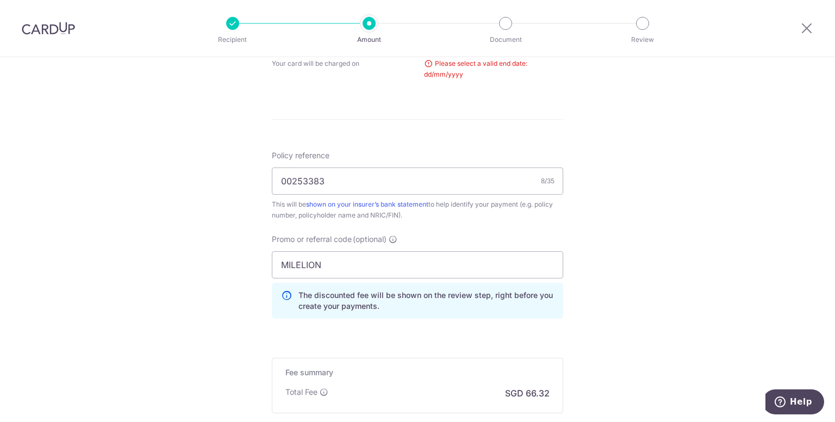
click at [641, 250] on div "Tell us more about your payment Enter payment amount SGD 2,550.90 2550.90 Selec…" at bounding box center [417, 30] width 835 height 1043
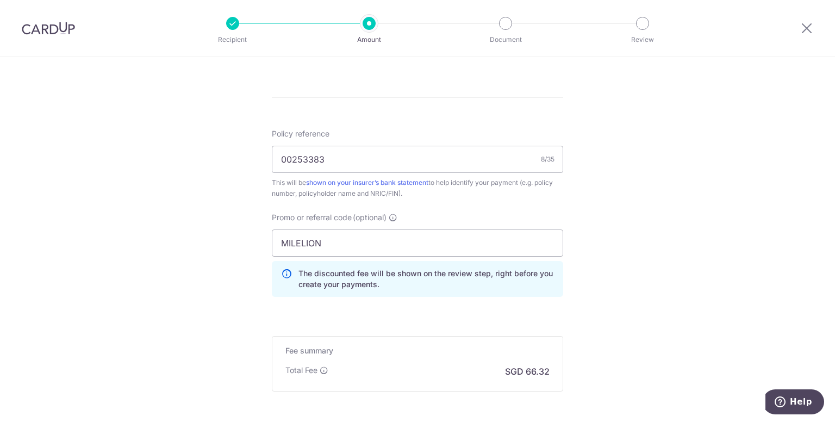
scroll to position [677, 0]
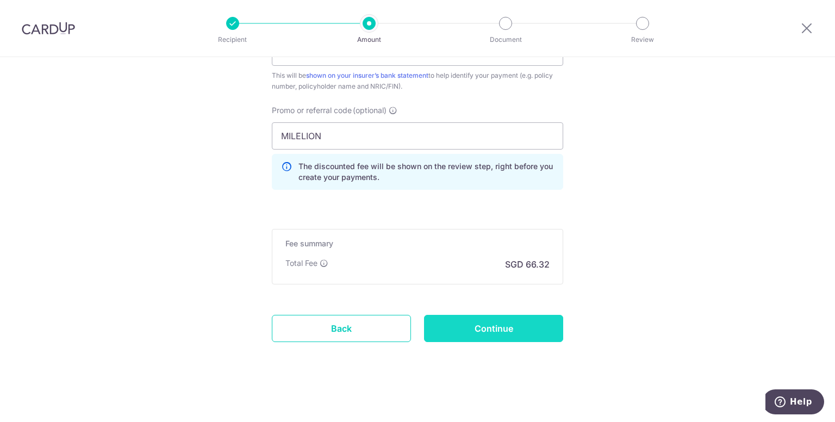
click at [549, 325] on input "Continue" at bounding box center [493, 328] width 139 height 27
type input "Create Schedule"
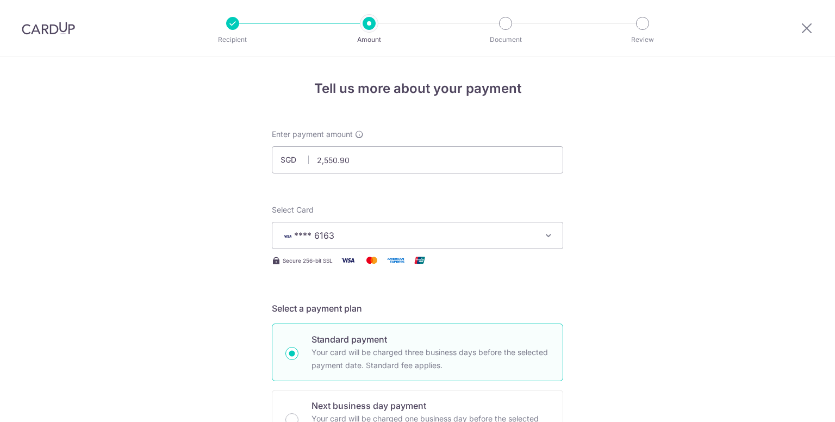
scroll to position [548, 0]
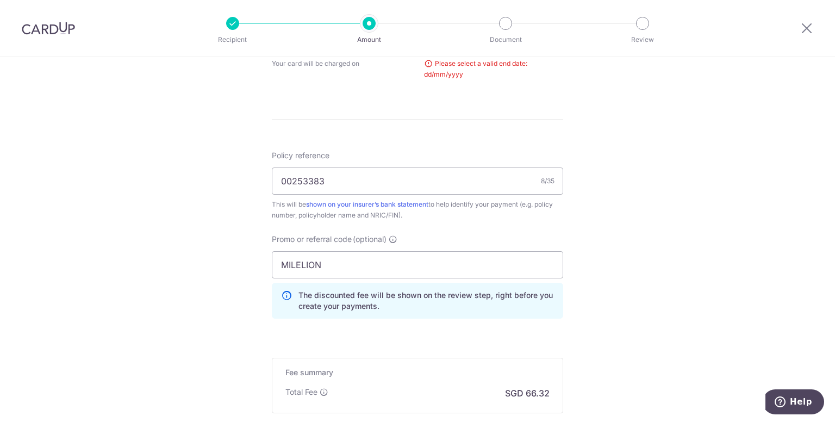
click at [626, 205] on div "Tell us more about your payment Enter payment amount SGD 2,550.90 2550.90 Selec…" at bounding box center [417, 30] width 835 height 1043
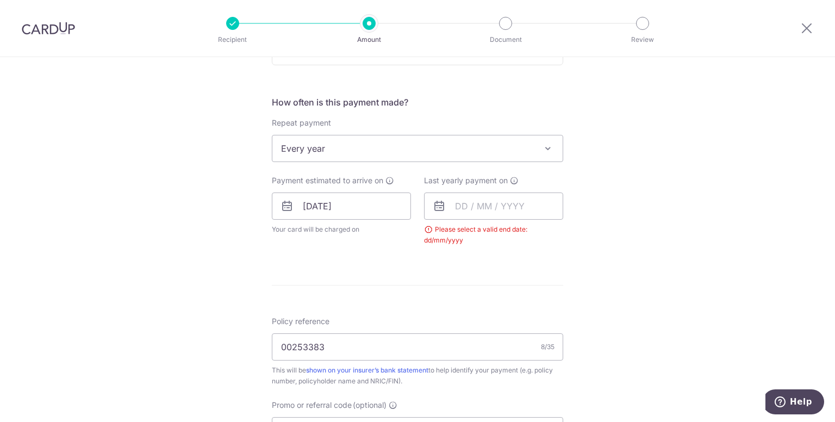
scroll to position [417, 0]
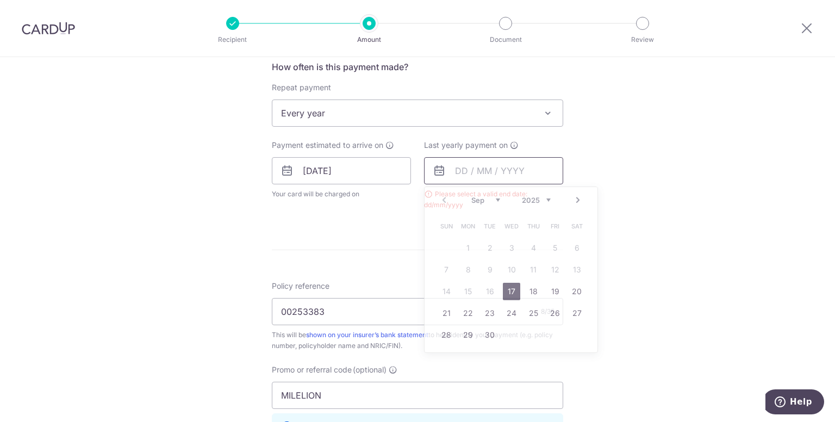
click at [509, 174] on input "text" at bounding box center [493, 170] width 139 height 27
click at [511, 286] on link "17" at bounding box center [511, 291] width 17 height 17
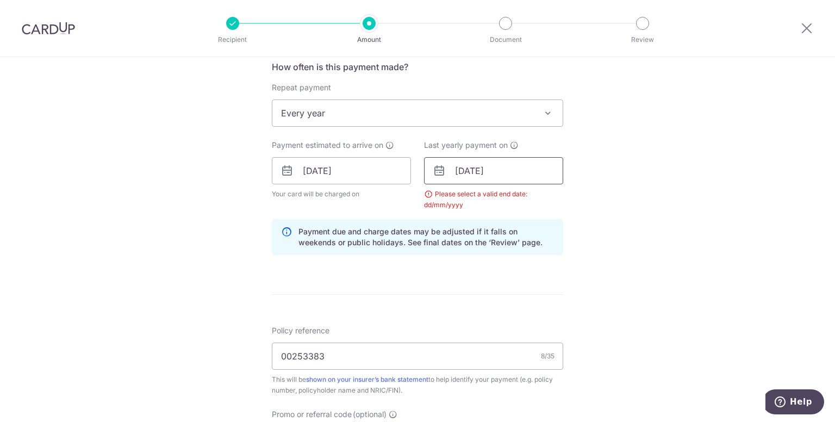
click at [510, 170] on input "[DATE]" at bounding box center [493, 170] width 139 height 27
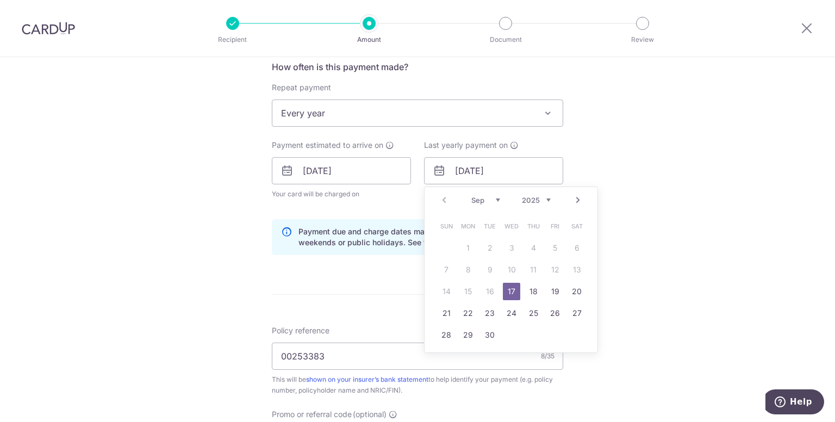
click at [542, 196] on select "2025 2026 2027 2028 2029 2030 2031 2032 2033 2034 2035" at bounding box center [536, 200] width 29 height 9
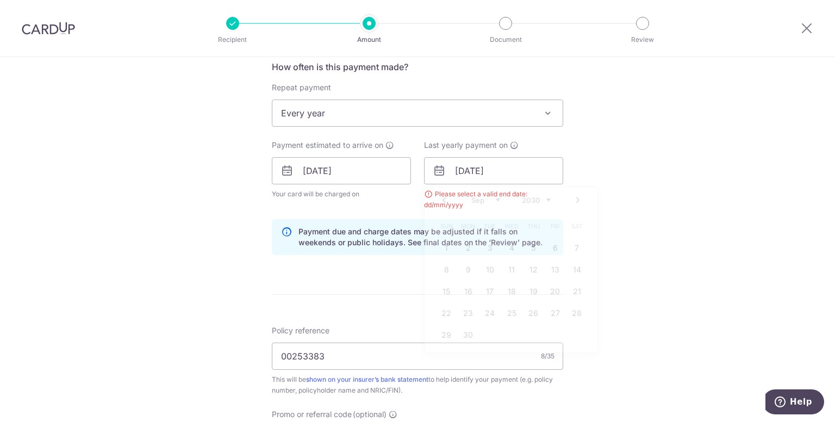
click at [635, 190] on div "Tell us more about your payment Enter payment amount SGD 2,550.90 2550.90 Selec…" at bounding box center [417, 184] width 835 height 1088
click at [529, 161] on input "[DATE]" at bounding box center [493, 170] width 139 height 27
click at [615, 214] on div "Tell us more about your payment Enter payment amount SGD 2,550.90 2550.90 Selec…" at bounding box center [417, 184] width 835 height 1088
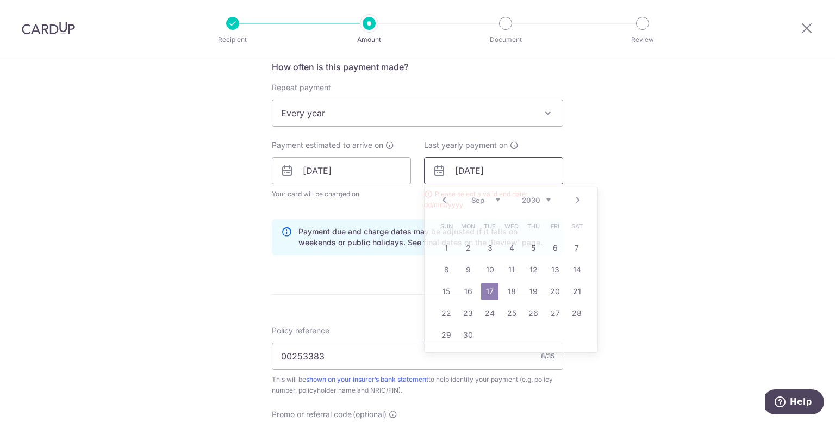
click at [514, 172] on input "17/09/2030" at bounding box center [493, 170] width 139 height 27
click at [489, 284] on link "17" at bounding box center [489, 291] width 17 height 17
click at [507, 169] on input "17/09/2030" at bounding box center [493, 170] width 139 height 27
click at [528, 198] on select "2025 2026 2027 2028 2029 2030 2031 2032 2033 2034 2035" at bounding box center [536, 200] width 29 height 9
click at [522, 196] on select "2025 2026 2027 2028 2029 2030 2031 2032 2033 2034 2035" at bounding box center [536, 200] width 29 height 9
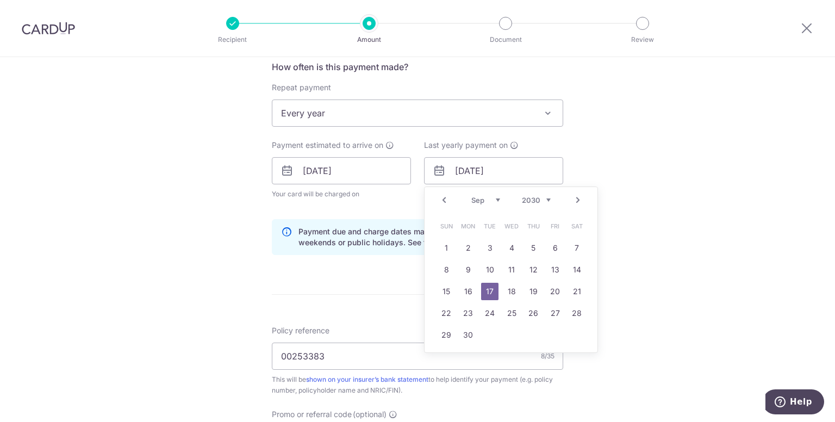
click at [479, 201] on select "Jan Feb Mar Apr May Jun Jul Aug Sep Oct Nov Dec" at bounding box center [485, 200] width 29 height 9
click at [471, 196] on select "Jan Feb Mar Apr May Jun Jul Aug Sep Oct Nov Dec" at bounding box center [485, 200] width 29 height 9
click at [512, 290] on link "18" at bounding box center [511, 291] width 17 height 17
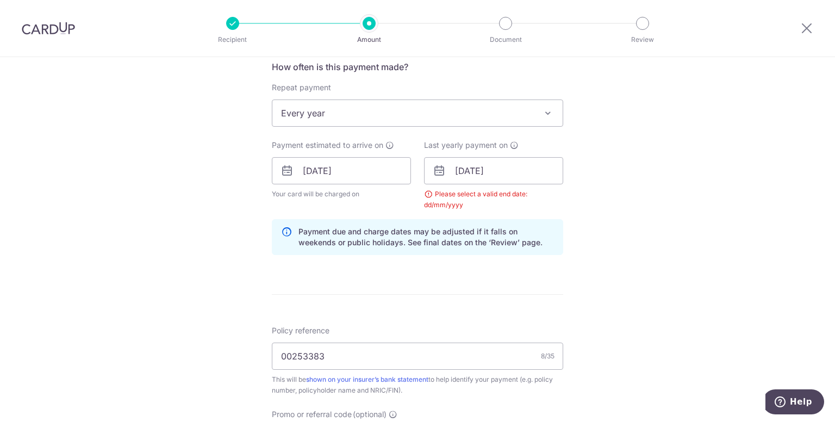
click at [565, 197] on div "Last yearly payment on 18/09/2030 Prev Next Jan Feb Mar Apr May Jun Jul Aug Sep…" at bounding box center [493, 175] width 152 height 71
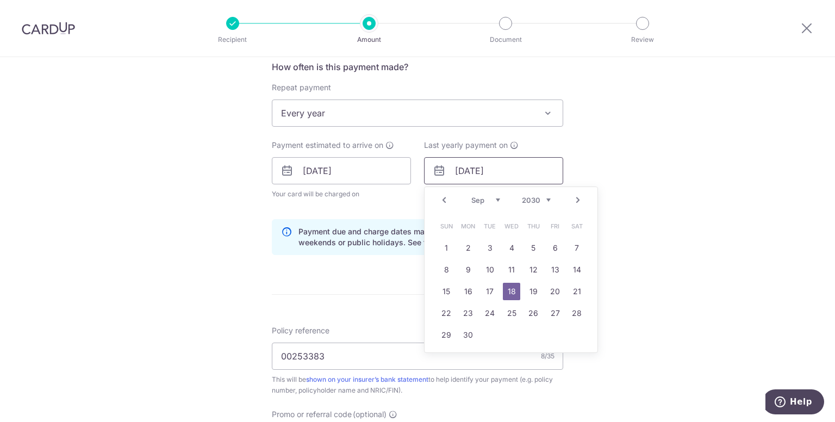
click at [524, 161] on input "18/09/2030" at bounding box center [493, 170] width 139 height 27
click at [541, 196] on select "2025 2026 2027 2028 2029 2030 2031 2032 2033 2034 2035" at bounding box center [536, 200] width 29 height 9
click at [618, 174] on div "Tell us more about your payment Enter payment amount SGD 2,550.90 2550.90 Selec…" at bounding box center [417, 184] width 835 height 1088
click at [521, 166] on input "18/09/2030" at bounding box center [493, 170] width 139 height 27
click at [542, 198] on select "2025 2026 2027 2028 2029 2030 2031 2032 2033 2034 2035" at bounding box center [536, 200] width 29 height 9
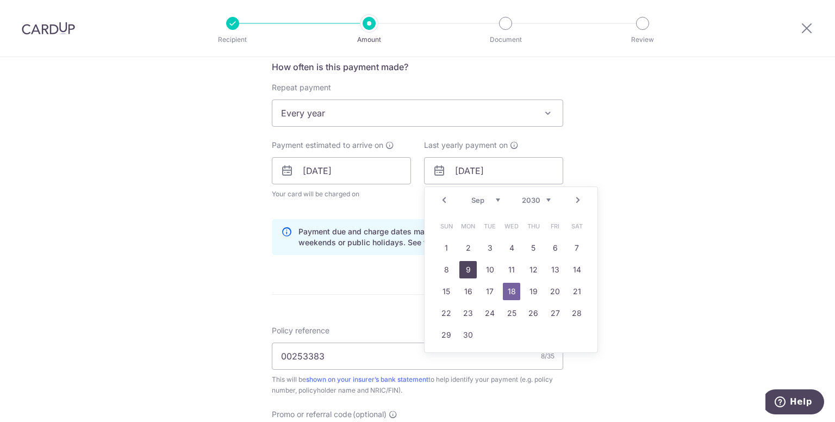
click at [470, 269] on link "9" at bounding box center [467, 269] width 17 height 17
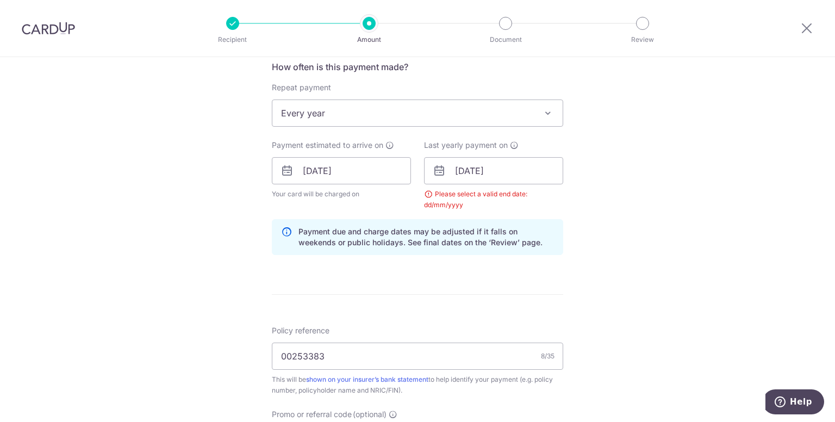
click at [596, 219] on div "Tell us more about your payment Enter payment amount SGD 2,550.90 2550.90 Selec…" at bounding box center [417, 184] width 835 height 1088
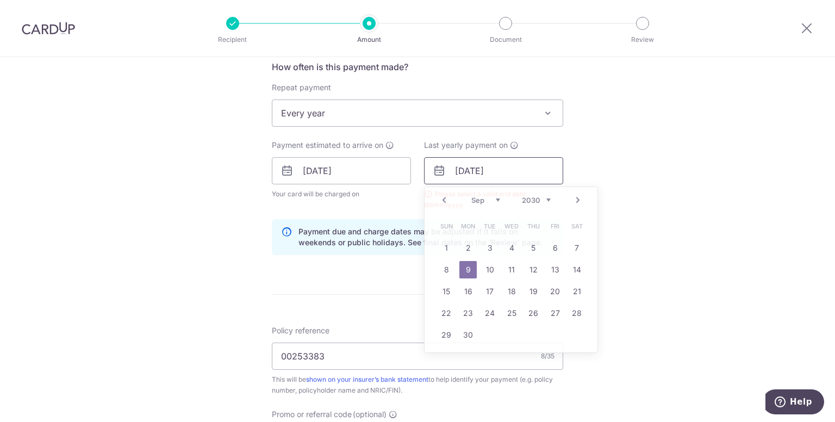
click at [534, 168] on input "09/09/2030" at bounding box center [493, 170] width 139 height 27
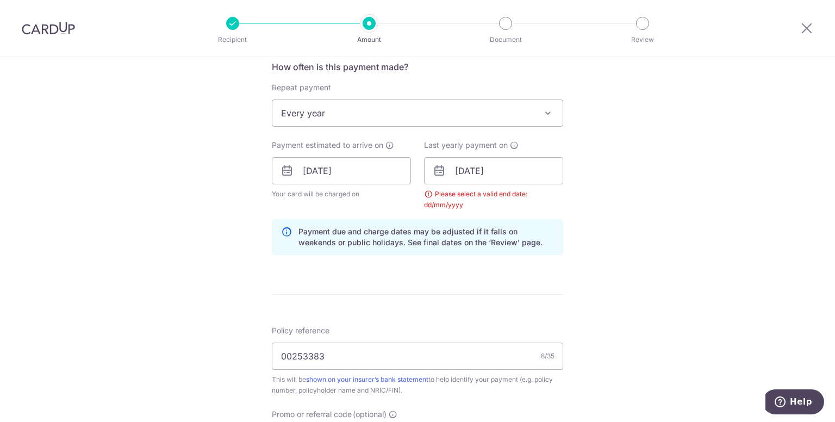
drag, startPoint x: 653, startPoint y: 179, endPoint x: 426, endPoint y: 191, distance: 227.0
click at [426, 191] on div "Tell us more about your payment Enter payment amount SGD 2,550.90 2550.90 Selec…" at bounding box center [417, 184] width 835 height 1088
click at [426, 191] on div "Please select a valid end date: dd/mm/yyyy" at bounding box center [493, 200] width 139 height 22
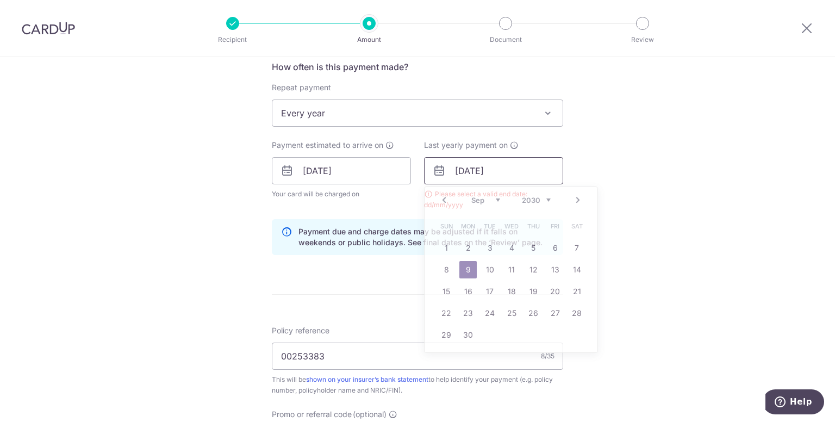
click at [503, 165] on input "09/09/2030" at bounding box center [493, 170] width 139 height 27
click at [539, 198] on select "2025 2026 2027 2028 2029 2030 2031 2032 2033 2034 2035" at bounding box center [536, 200] width 29 height 9
click at [550, 291] on link "17" at bounding box center [554, 291] width 17 height 17
click at [502, 175] on input "17/09/2027" at bounding box center [493, 170] width 139 height 27
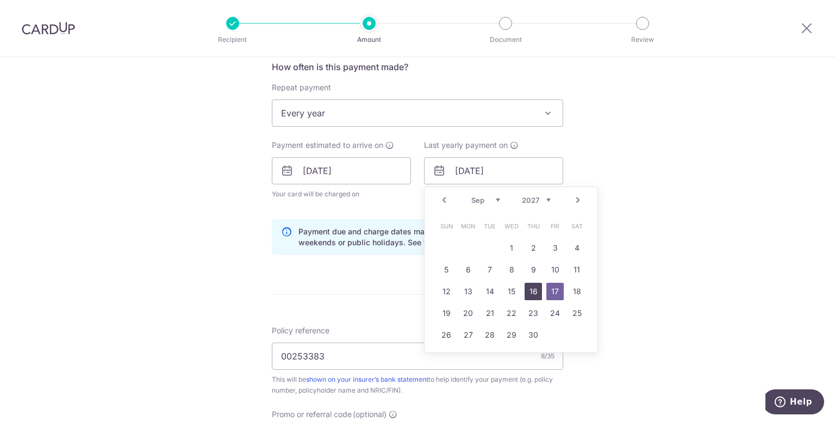
click at [533, 294] on link "16" at bounding box center [533, 291] width 17 height 17
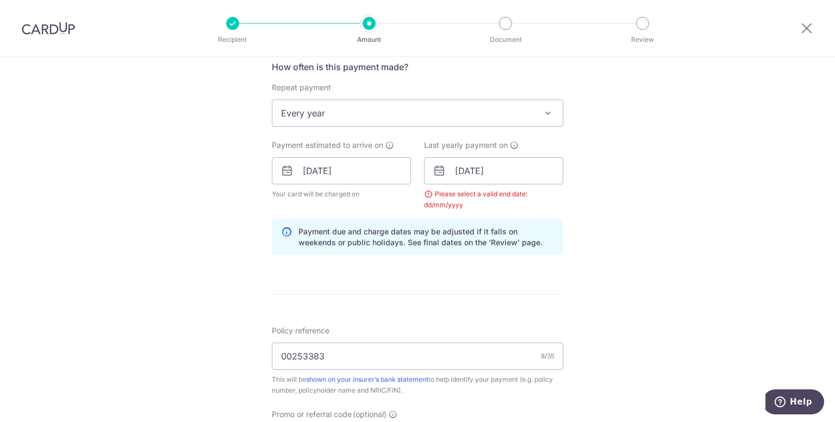
click at [528, 210] on div "How often is this payment made? Repeat payment Never Every week Every month Eve…" at bounding box center [417, 161] width 291 height 203
click at [610, 166] on div "Tell us more about your payment Enter payment amount SGD 2,550.90 2550.90 Selec…" at bounding box center [417, 184] width 835 height 1088
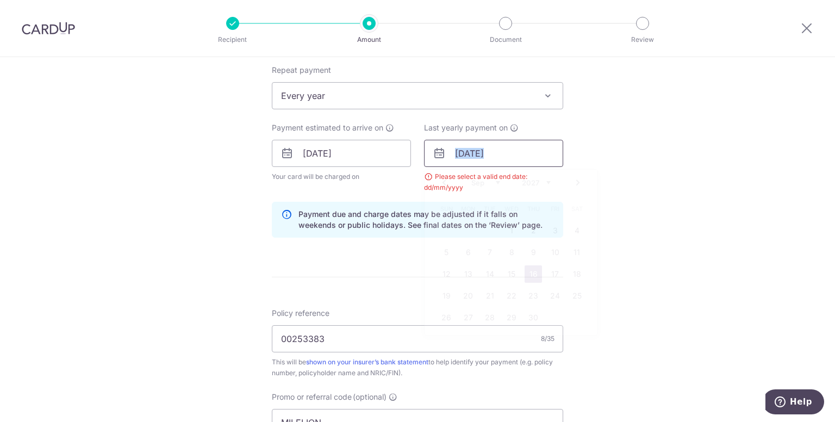
click at [518, 153] on input "16/09/2027" at bounding box center [493, 153] width 139 height 27
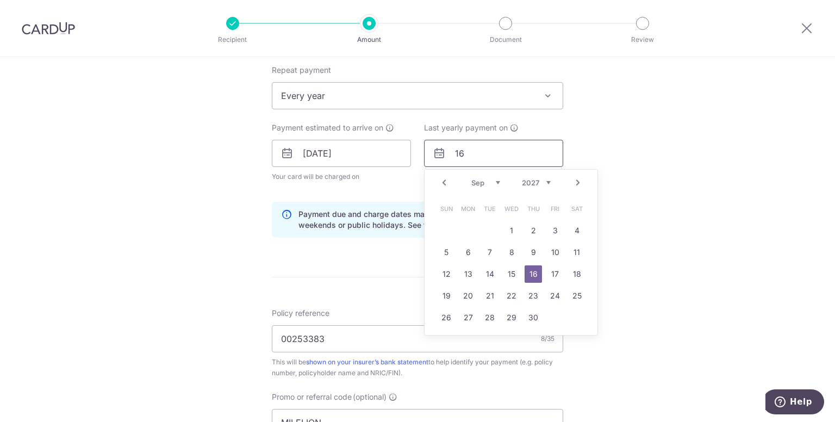
type input "1"
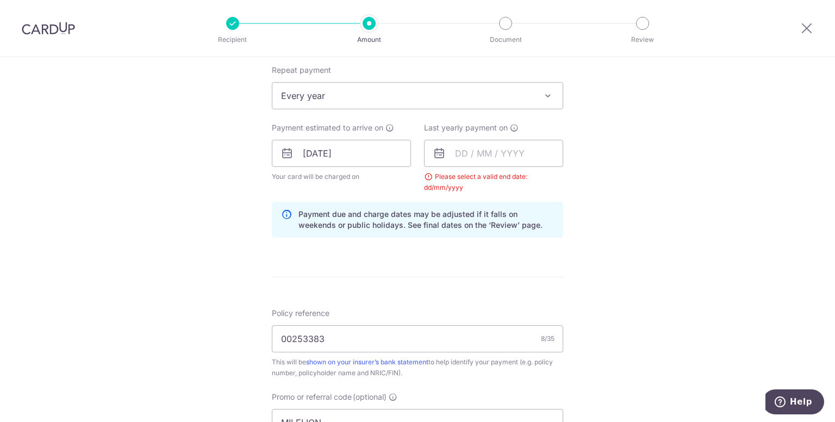
click at [690, 109] on div "Tell us more about your payment Enter payment amount SGD 2,550.90 2550.90 Selec…" at bounding box center [417, 166] width 835 height 1088
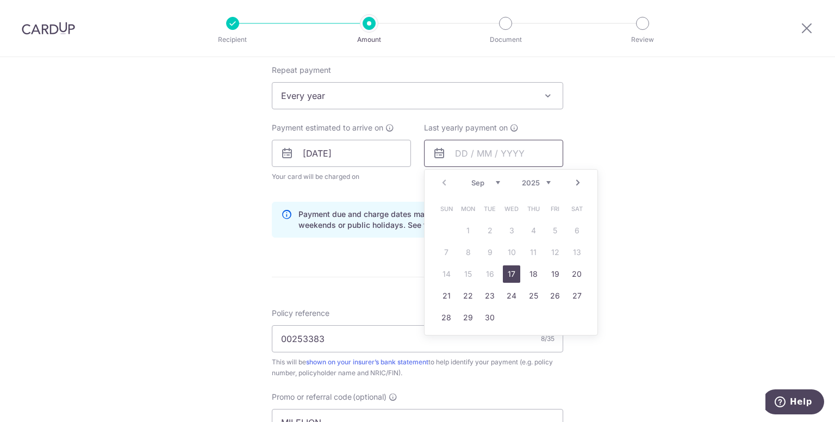
click at [459, 157] on input "text" at bounding box center [493, 153] width 139 height 27
click at [508, 276] on link "17" at bounding box center [511, 273] width 17 height 17
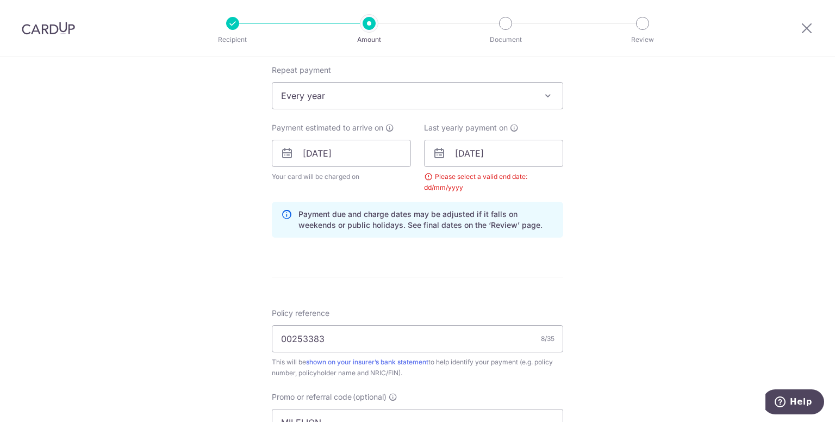
click at [589, 215] on div "Tell us more about your payment Enter payment amount SGD 2,550.90 2550.90 Selec…" at bounding box center [417, 166] width 835 height 1088
click at [523, 147] on input "17/09/2025" at bounding box center [493, 153] width 139 height 27
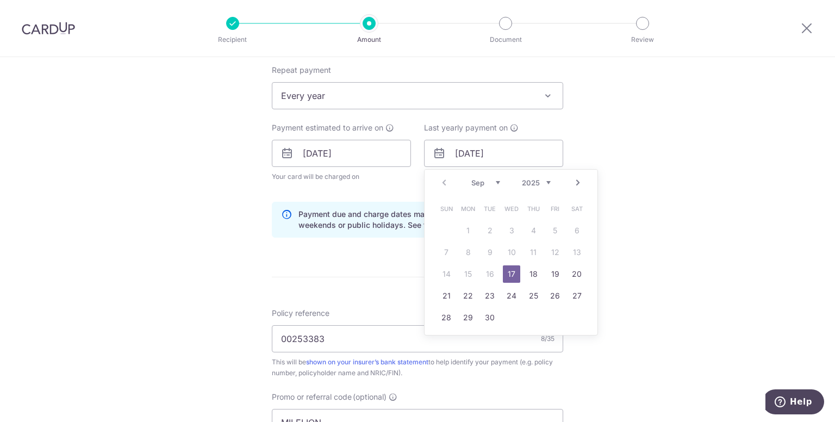
click at [567, 182] on div "Prev Next Sep Oct Nov Dec 2025 2026 2027 2028 2029 2030 2031 2032 2033 2034 2035" at bounding box center [511, 183] width 173 height 26
drag, startPoint x: 567, startPoint y: 182, endPoint x: 575, endPoint y: 182, distance: 7.1
click at [575, 182] on div "Prev Next Sep Oct Nov Dec 2025 2026 2027 2028 2029 2030 2031 2032 2033 2034 2035" at bounding box center [511, 183] width 173 height 26
click at [575, 182] on link "Next" at bounding box center [577, 182] width 13 height 13
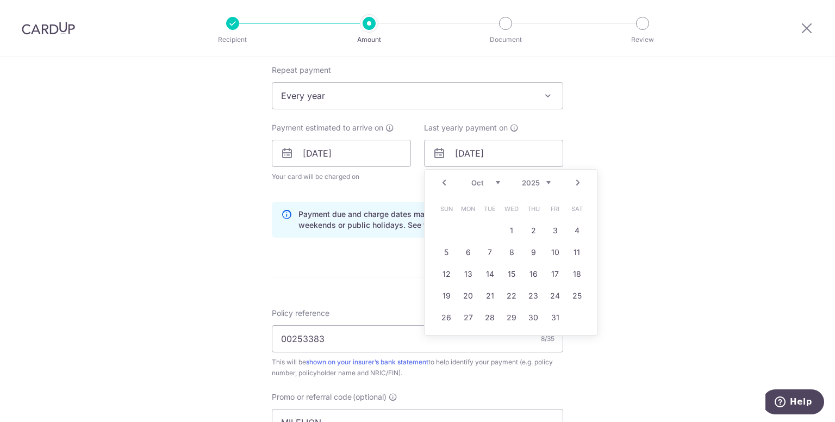
click at [575, 182] on link "Next" at bounding box center [577, 182] width 13 height 13
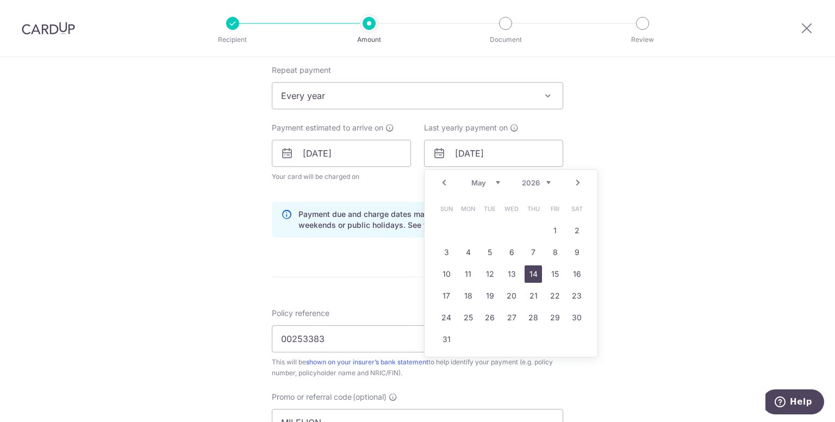
click at [526, 277] on link "14" at bounding box center [533, 273] width 17 height 17
click at [529, 151] on input "14/05/2026" at bounding box center [493, 153] width 139 height 27
click at [547, 180] on select "2025 2026 2027 2028 2029 2030 2031 2032 2033 2034 2035" at bounding box center [536, 182] width 29 height 9
click at [527, 255] on link "9" at bounding box center [533, 252] width 17 height 17
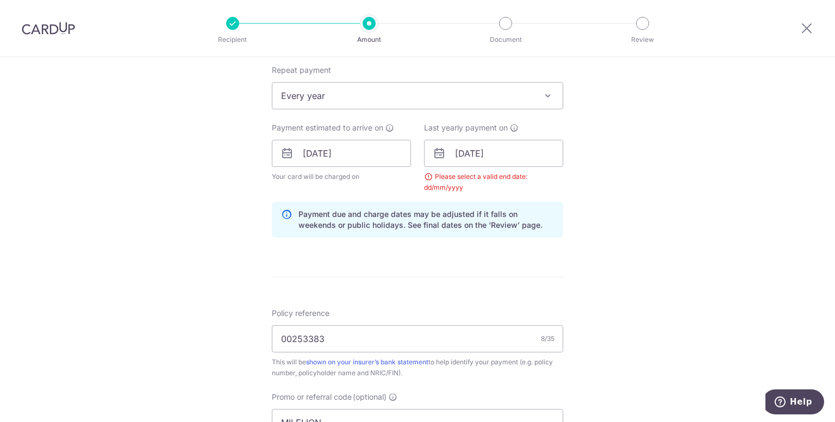
click at [503, 280] on form "Enter payment amount SGD 2,550.90 2550.90 Select Card **** 6163 Add credit card…" at bounding box center [417, 176] width 291 height 965
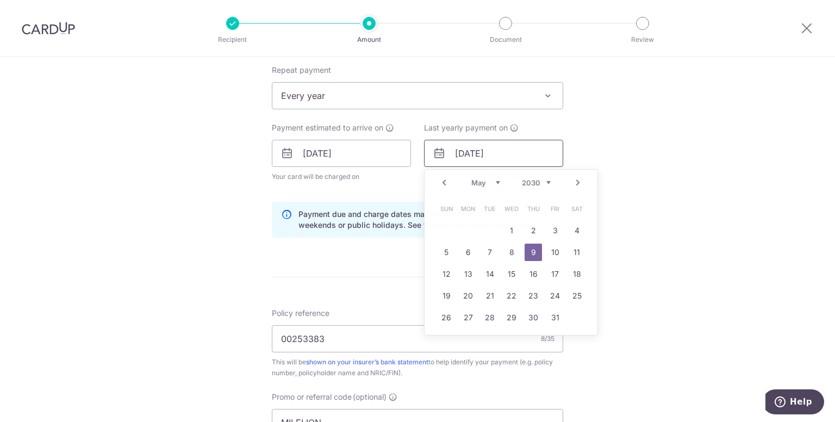
click at [512, 152] on input "09/05/2030" at bounding box center [493, 153] width 139 height 27
click at [496, 181] on select "Jan Feb Mar Apr May Jun [DATE] Aug Sep Oct Nov Dec" at bounding box center [485, 182] width 29 height 9
click at [492, 271] on link "17" at bounding box center [489, 273] width 17 height 17
type input "17/09/2030"
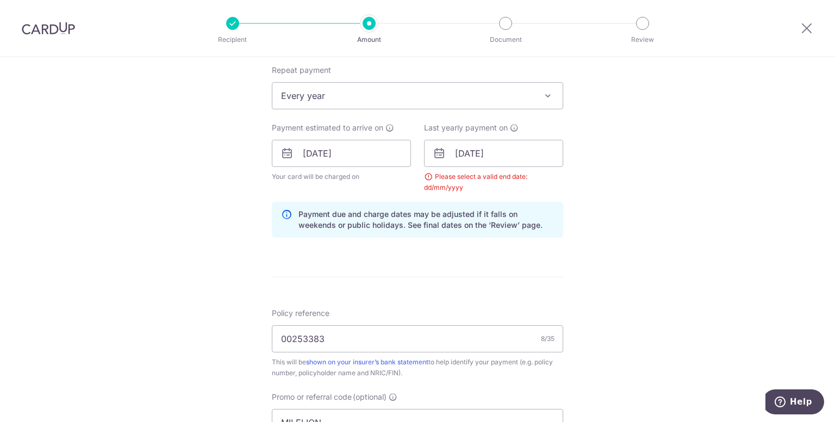
click at [530, 282] on form "Enter payment amount SGD 2,550.90 2550.90 Select Card **** 6163 Add credit card…" at bounding box center [417, 176] width 291 height 965
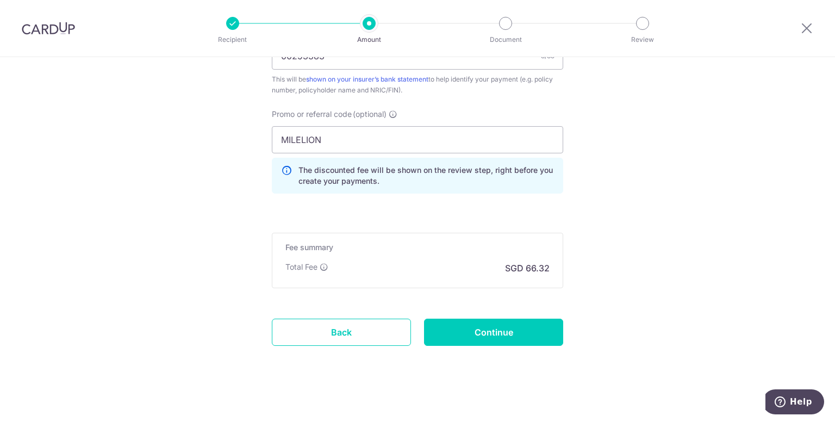
scroll to position [721, 0]
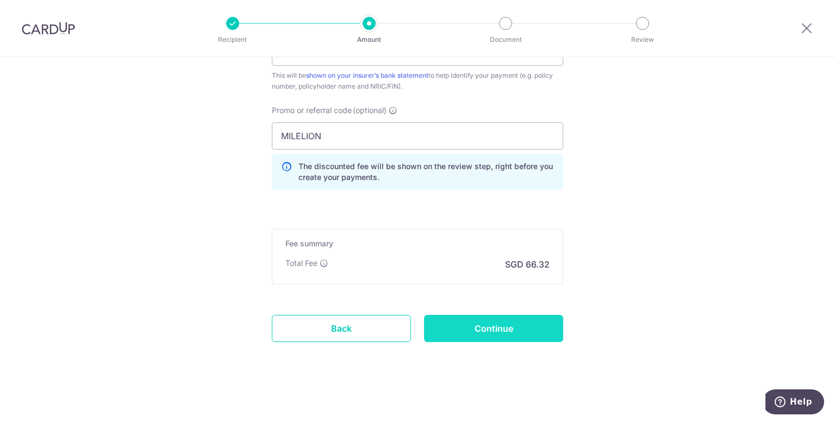
click at [522, 322] on input "Continue" at bounding box center [493, 328] width 139 height 27
type input "Create Schedule"
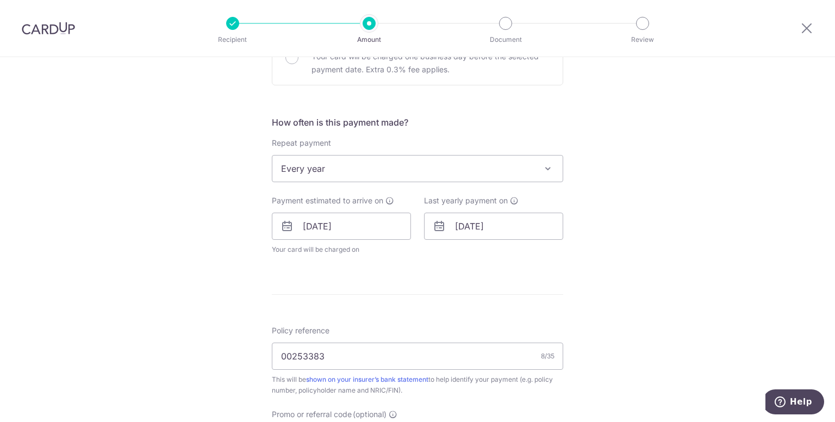
scroll to position [43, 0]
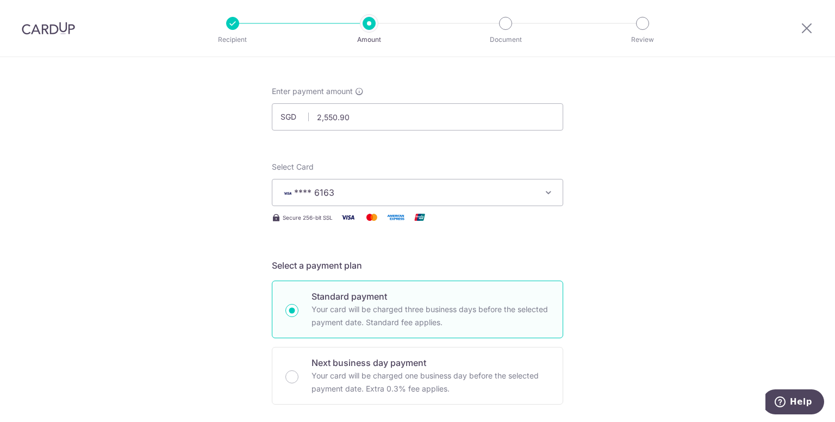
click at [528, 182] on button "**** 6163" at bounding box center [417, 192] width 291 height 27
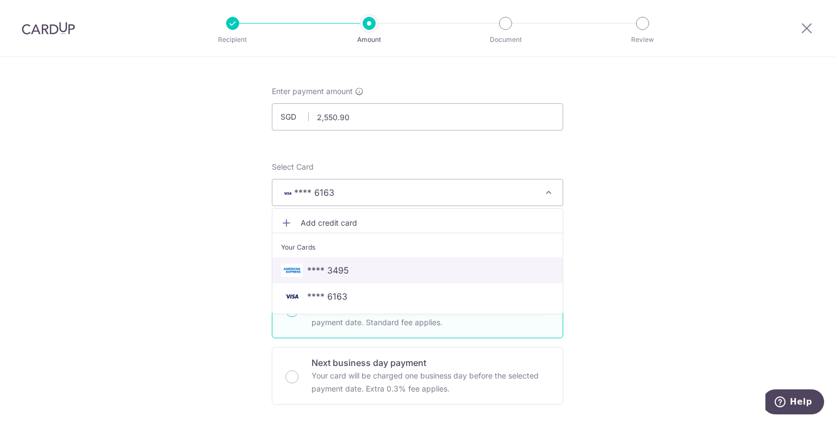
click at [366, 267] on span "**** 3495" at bounding box center [417, 270] width 273 height 13
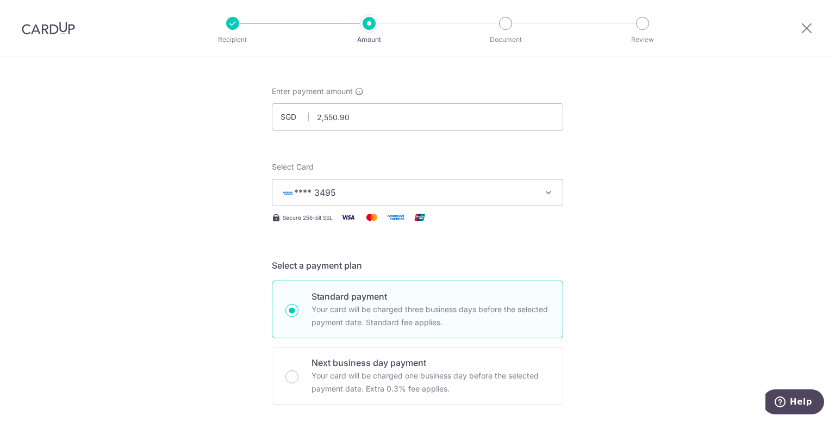
click at [539, 189] on button "**** 3495" at bounding box center [417, 192] width 291 height 27
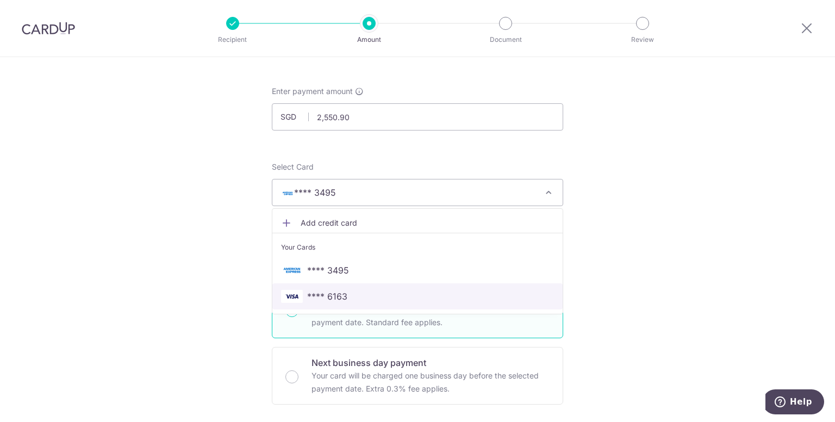
click at [458, 296] on span "**** 6163" at bounding box center [417, 296] width 273 height 13
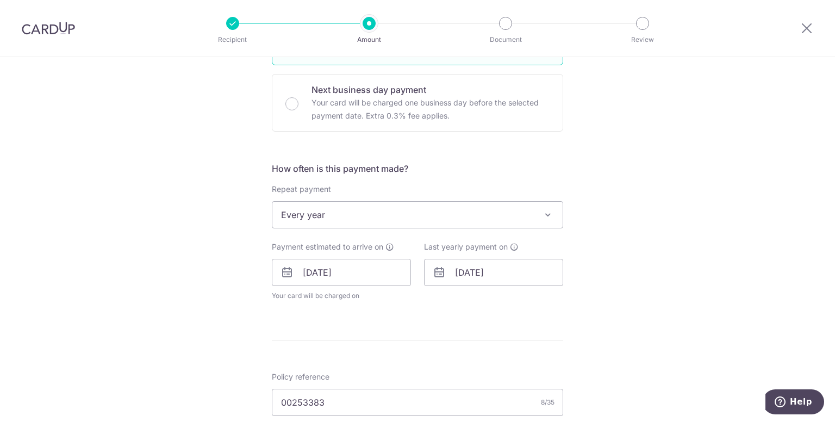
scroll to position [326, 0]
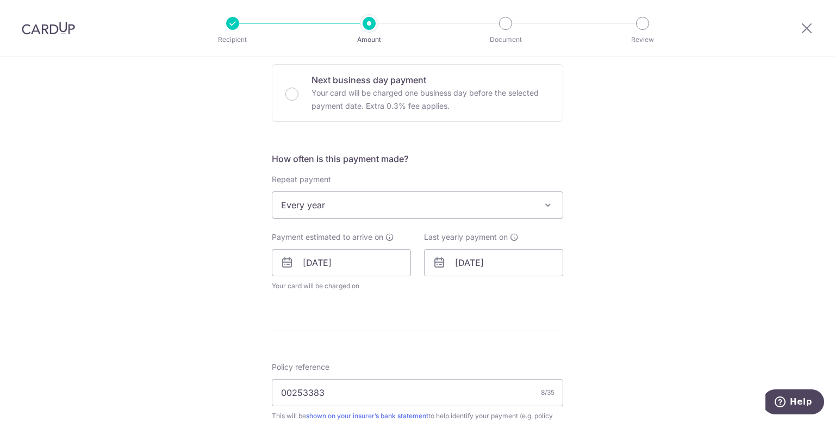
click at [514, 311] on form "Enter payment amount SGD 2,550.90 2550.90 Select Card **** 6163 Add credit card…" at bounding box center [417, 265] width 291 height 925
click at [672, 275] on div "Tell us more about your payment Enter payment amount SGD 2,550.90 2550.90 Selec…" at bounding box center [417, 254] width 835 height 1047
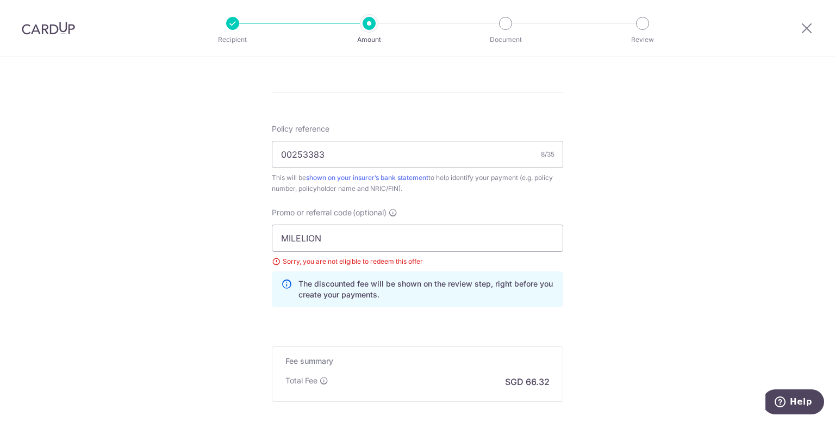
scroll to position [565, 0]
click at [452, 242] on input "MILELION" at bounding box center [417, 236] width 291 height 27
type input "M"
type input "REC185"
click at [633, 210] on div "Tell us more about your payment Enter payment amount SGD 2,550.90 2550.90 Selec…" at bounding box center [417, 15] width 835 height 1047
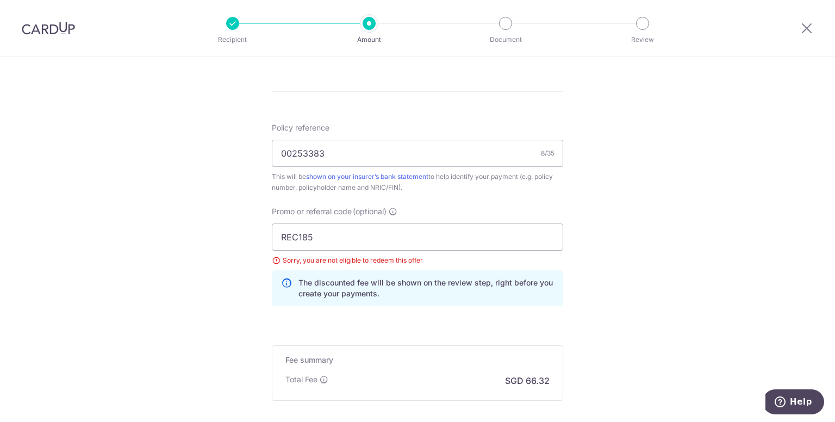
click at [620, 334] on div "Tell us more about your payment Enter payment amount SGD 2,550.90 2550.90 Selec…" at bounding box center [417, 15] width 835 height 1047
click at [620, 284] on div "Tell us more about your payment Enter payment amount SGD 2,550.90 2550.90 Selec…" at bounding box center [417, 15] width 835 height 1047
click at [680, 236] on div "Tell us more about your payment Enter payment amount SGD 2,550.90 2550.90 Selec…" at bounding box center [417, 15] width 835 height 1047
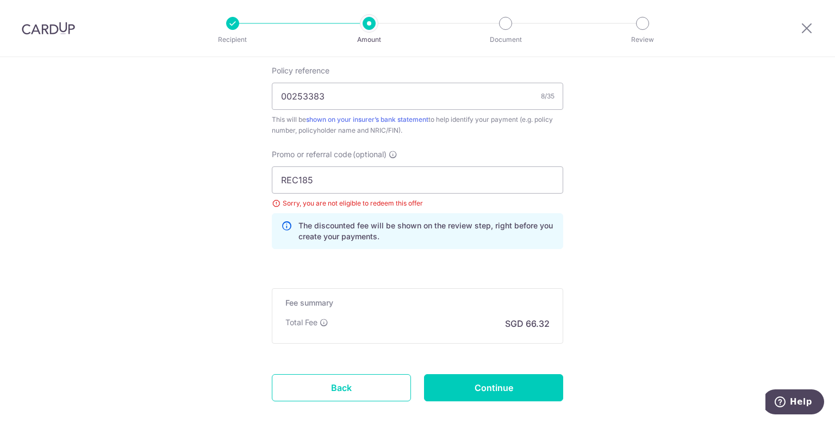
scroll to position [652, 0]
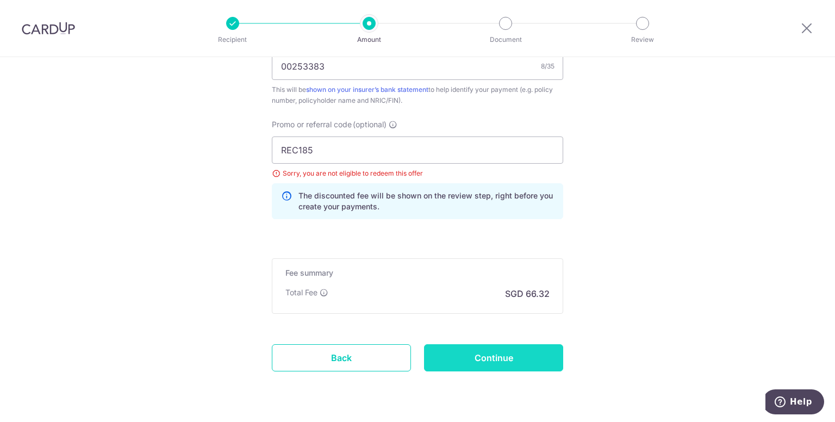
click at [501, 358] on input "Continue" at bounding box center [493, 357] width 139 height 27
type input "Update Schedule"
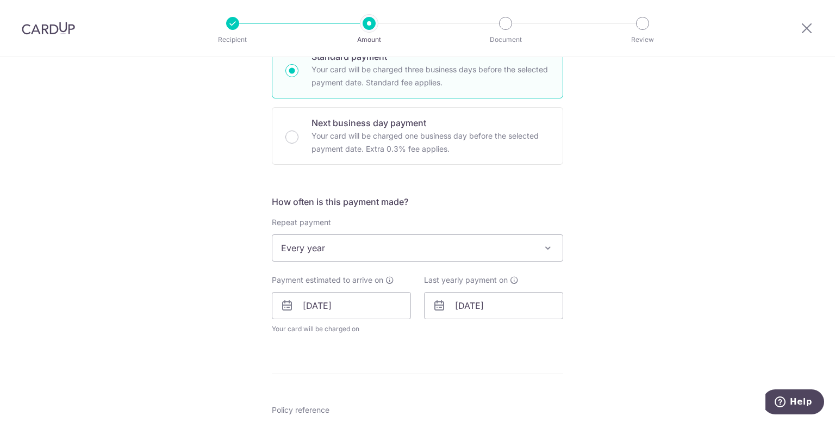
scroll to position [304, 0]
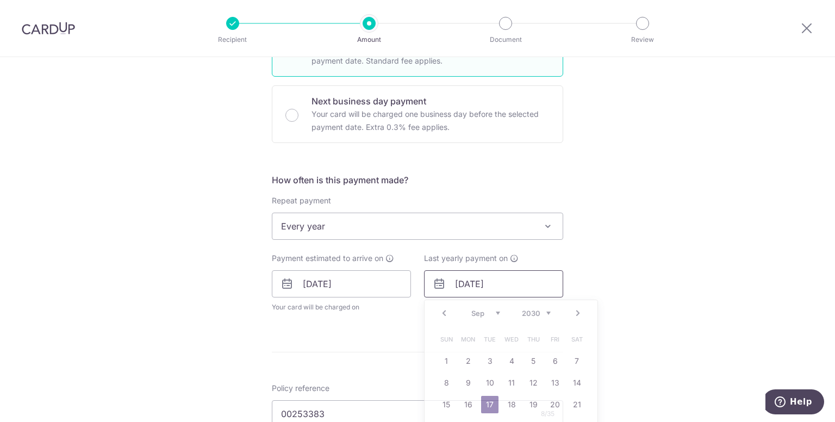
click at [501, 277] on input "17/09/2030" at bounding box center [493, 283] width 139 height 27
type input "[DATE]"
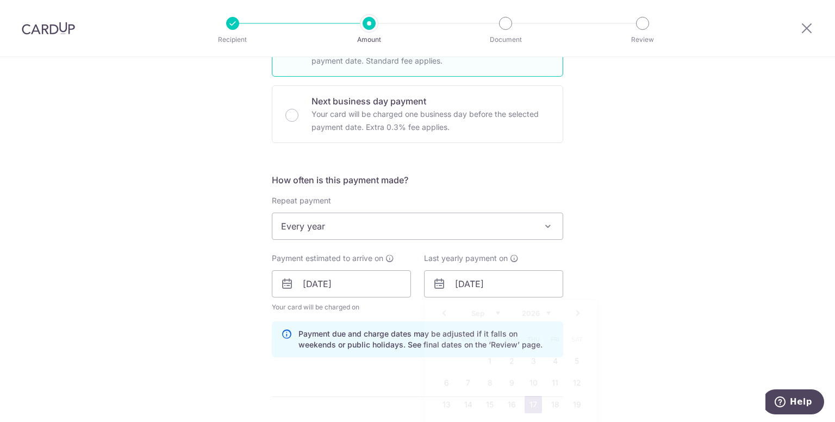
click at [618, 282] on div "Tell us more about your payment Enter payment amount SGD 2,550.90 2550.90 Selec…" at bounding box center [417, 291] width 835 height 1077
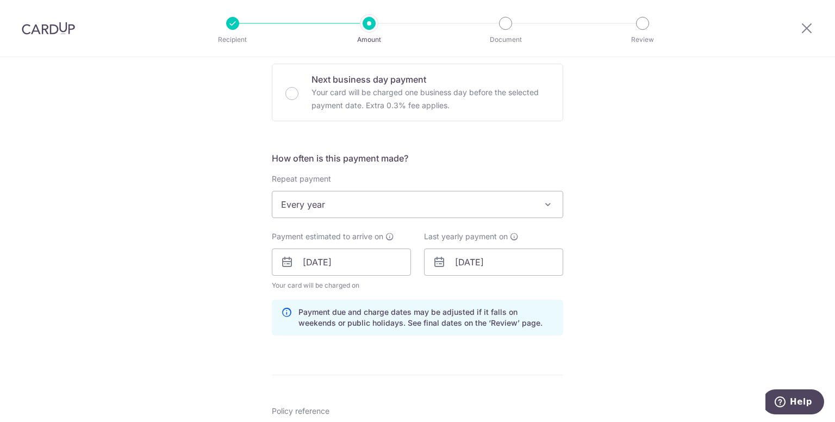
scroll to position [370, 0]
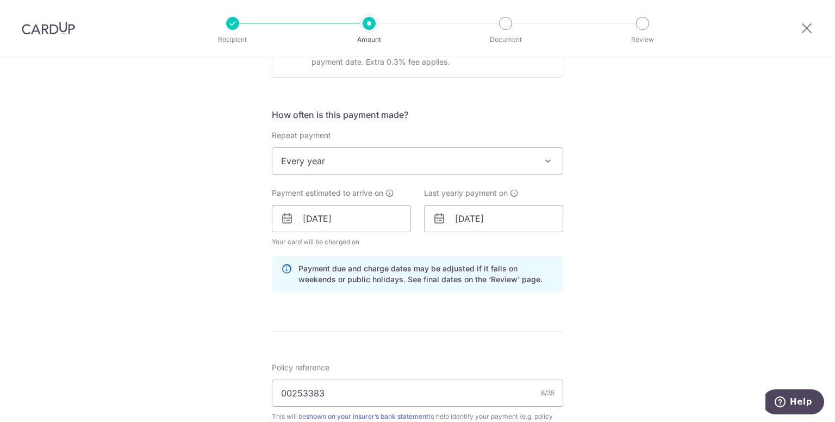
click at [635, 210] on div "Tell us more about your payment Enter payment amount SGD 2,550.90 2550.90 Selec…" at bounding box center [417, 225] width 835 height 1077
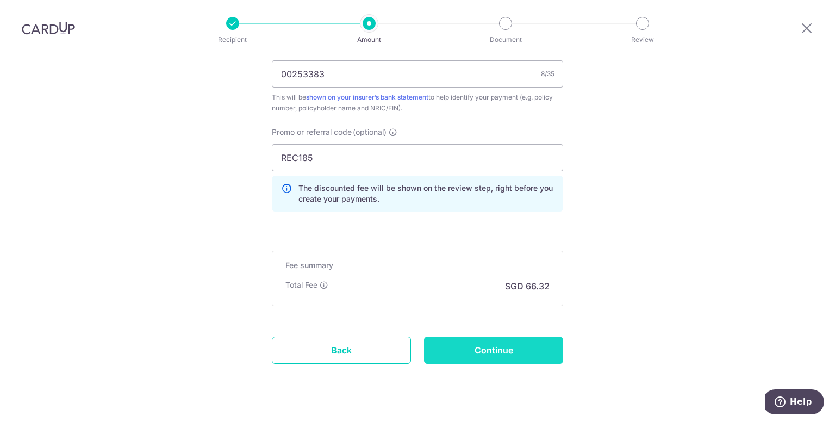
click at [529, 344] on input "Continue" at bounding box center [493, 349] width 139 height 27
type input "Update Schedule"
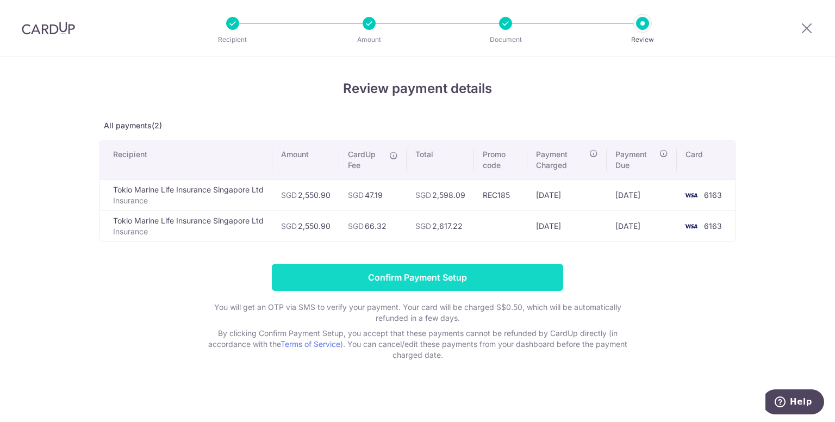
click at [479, 266] on input "Confirm Payment Setup" at bounding box center [417, 277] width 291 height 27
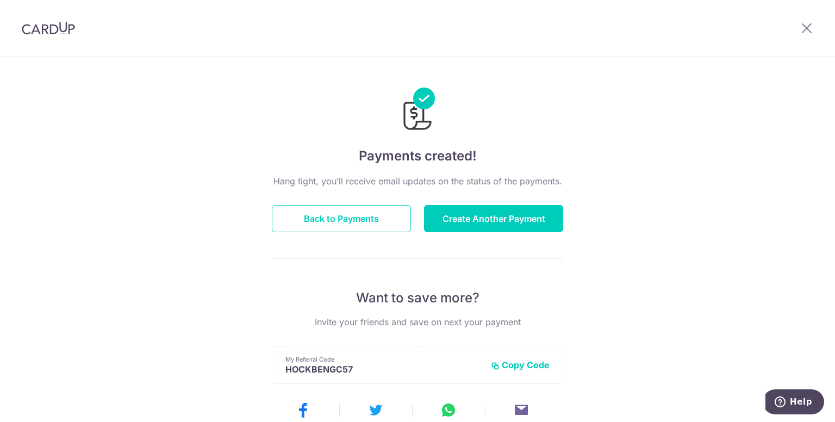
click at [635, 278] on div "Payments created! Hang tight, you’ll receive email updates on the status of the…" at bounding box center [417, 347] width 835 height 581
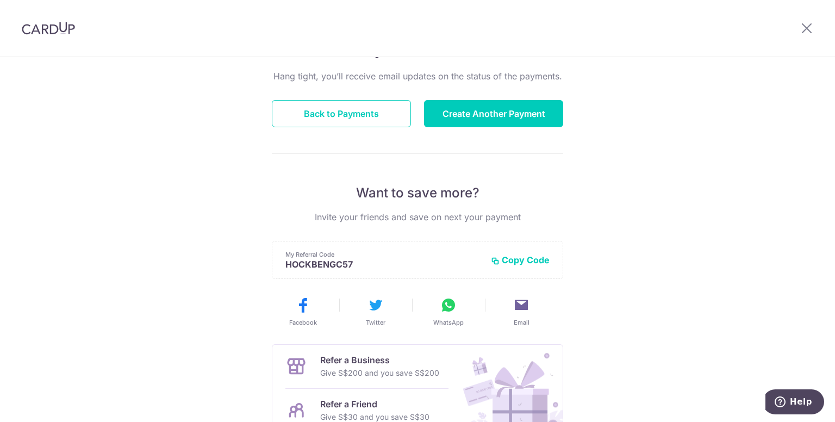
scroll to position [63, 0]
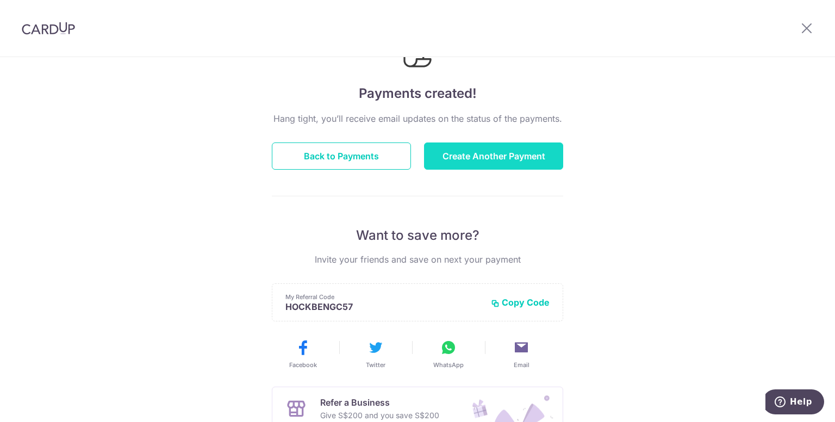
click at [507, 153] on button "Create Another Payment" at bounding box center [493, 155] width 139 height 27
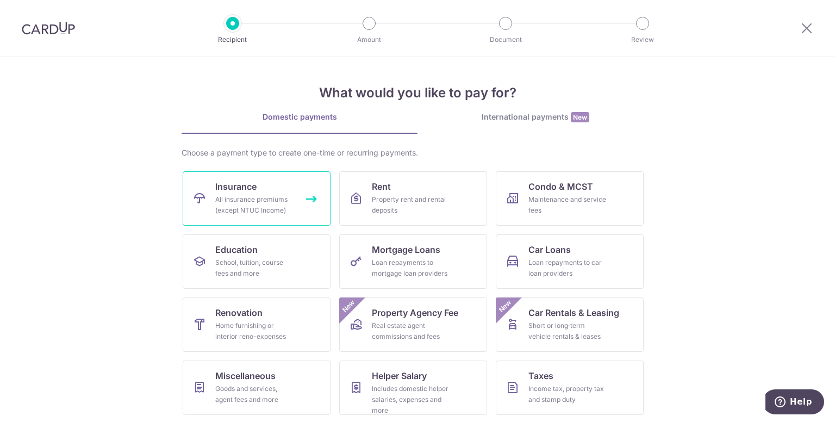
click at [240, 204] on div "All insurance premiums (except NTUC Income)" at bounding box center [254, 205] width 78 height 22
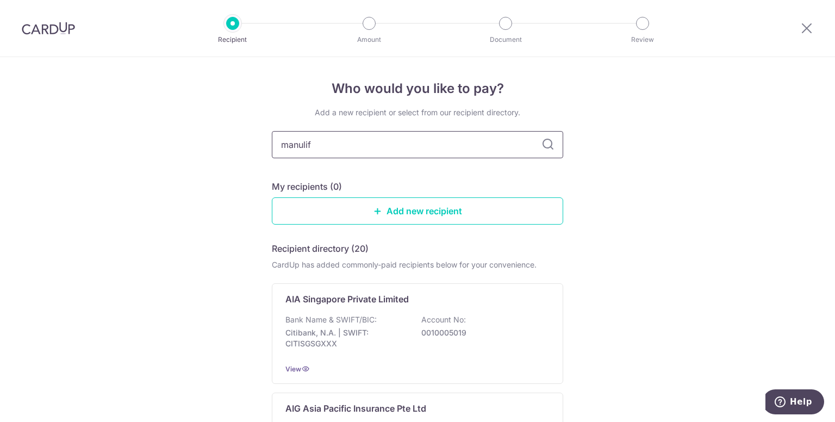
type input "manulife"
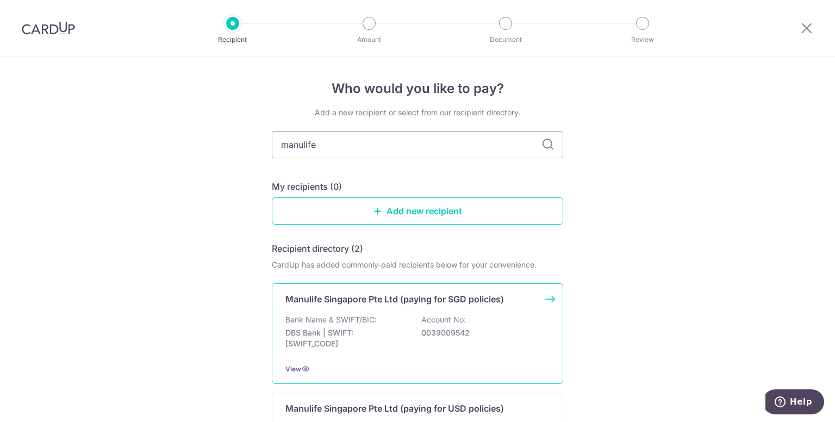
click at [402, 325] on div "Bank Name & SWIFT/BIC: DBS Bank | SWIFT: DBSSSGSGXXX Account No: 0039009542" at bounding box center [417, 334] width 264 height 40
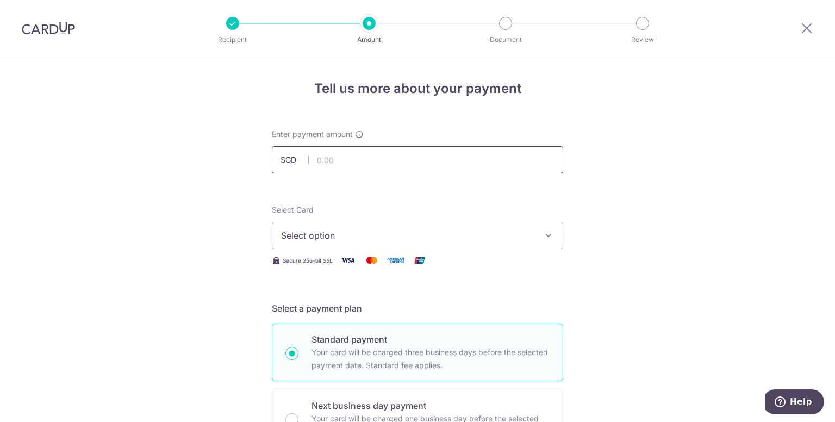
click at [450, 159] on input "text" at bounding box center [417, 159] width 291 height 27
type input "2,031.90"
click at [500, 235] on span "Select option" at bounding box center [407, 235] width 253 height 13
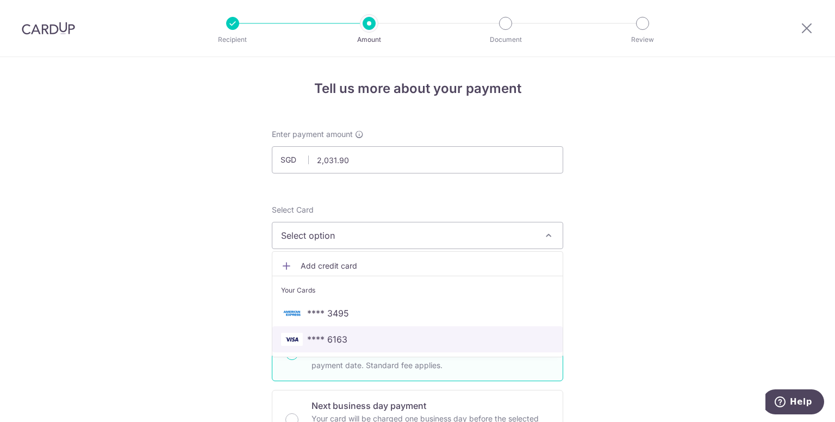
click at [446, 341] on span "**** 6163" at bounding box center [417, 339] width 273 height 13
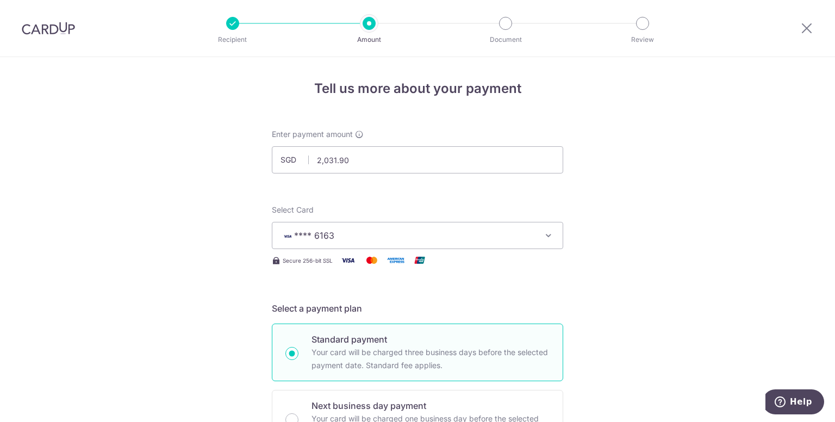
click at [558, 306] on h5 "Select a payment plan" at bounding box center [417, 308] width 291 height 13
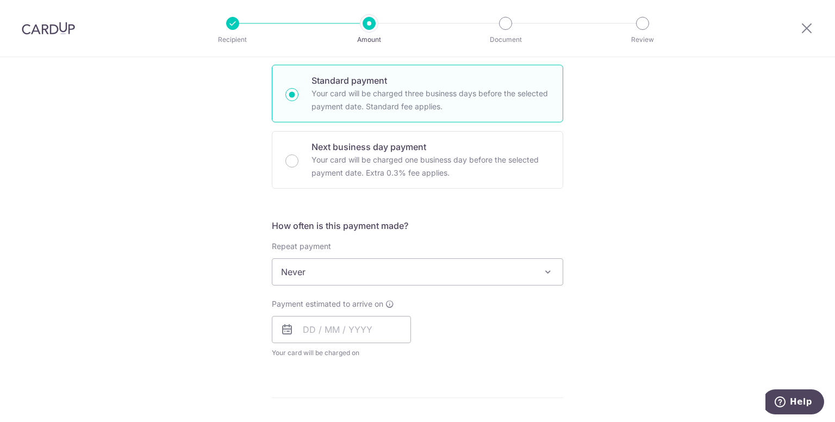
scroll to position [261, 0]
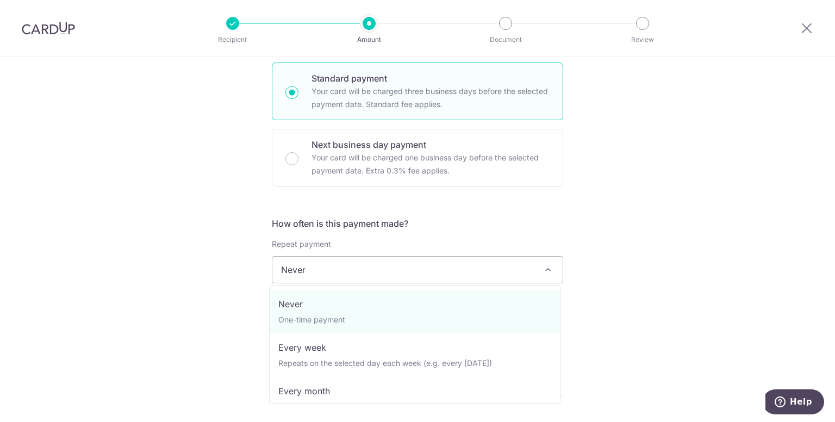
click at [527, 264] on span "Never" at bounding box center [417, 270] width 290 height 26
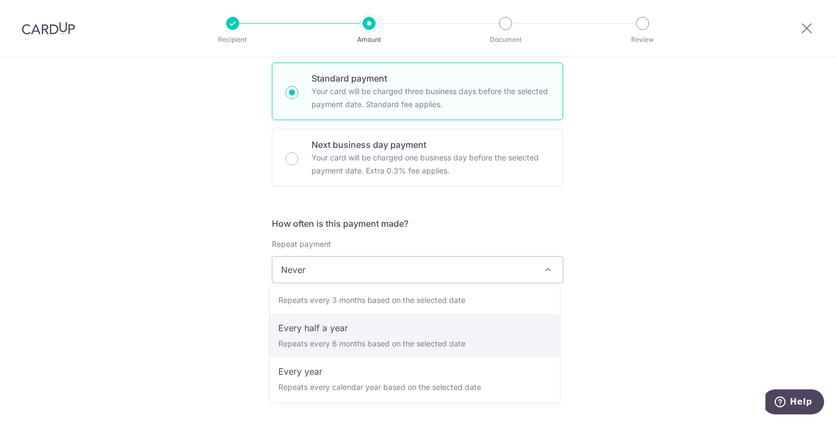
scroll to position [152, 0]
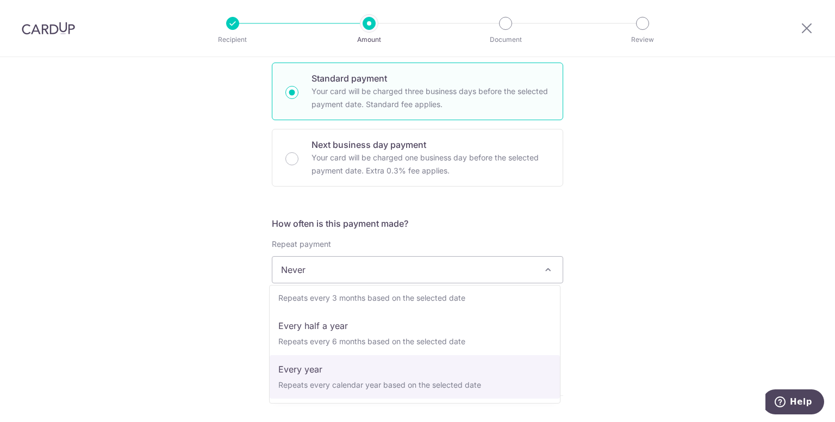
select select "6"
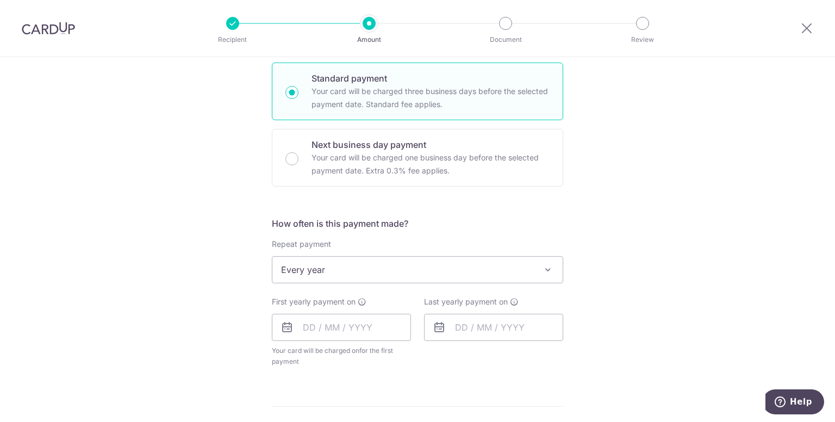
click at [600, 296] on div "Tell us more about your payment Enter payment amount SGD 2,031.90 2031.90 Selec…" at bounding box center [417, 293] width 835 height 994
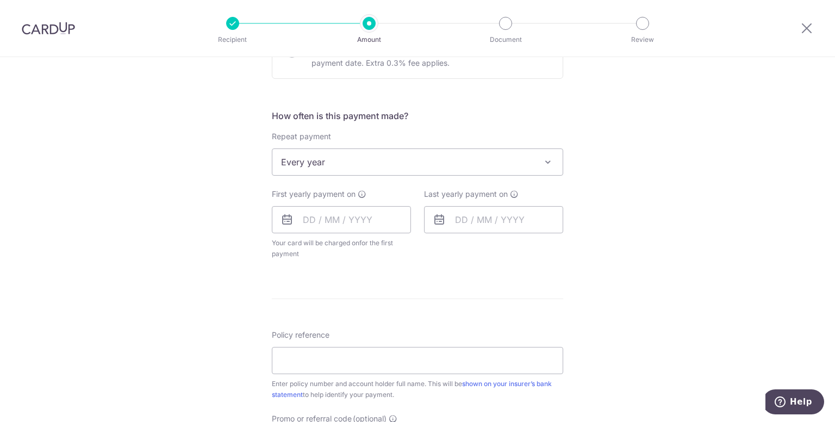
scroll to position [370, 0]
click at [364, 215] on input "text" at bounding box center [341, 218] width 139 height 27
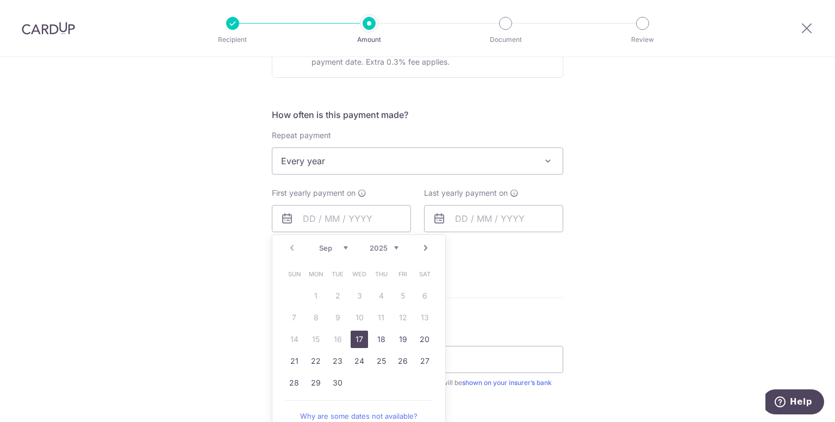
click at [295, 288] on table "Sun Mon Tue Wed Thu Fri Sat 1 2 3 4 5 6 7 8 9 10 11 12 13 14 15 16 17 18 19 20 …" at bounding box center [359, 328] width 152 height 130
click at [363, 340] on link "17" at bounding box center [359, 338] width 17 height 17
type input "17/09/2025"
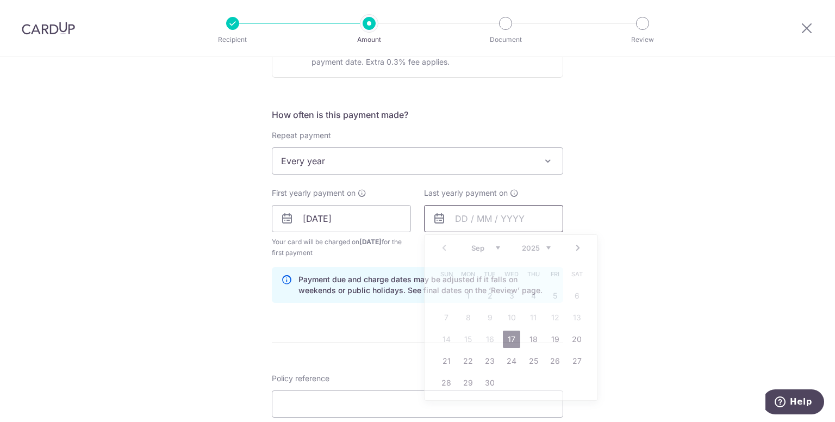
click at [507, 230] on input "text" at bounding box center [493, 218] width 139 height 27
click at [544, 244] on select "2025 2026 2027 2028 2029 2030 2031 2032 2033 2034 2035" at bounding box center [536, 248] width 29 height 9
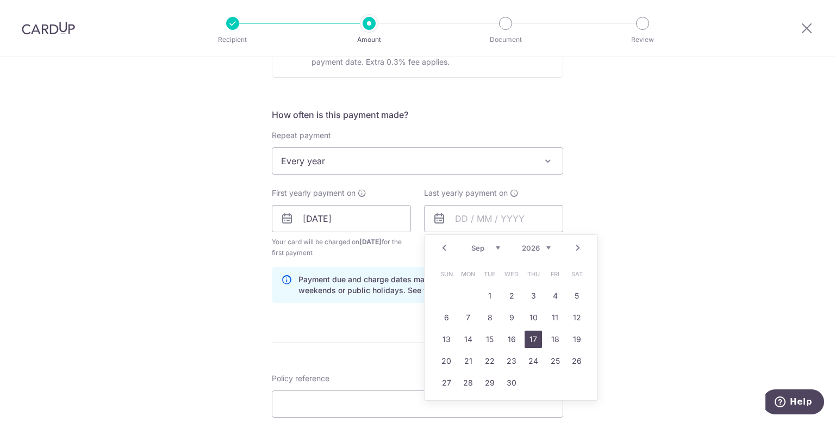
click at [533, 340] on link "17" at bounding box center [533, 338] width 17 height 17
type input "17/09/2026"
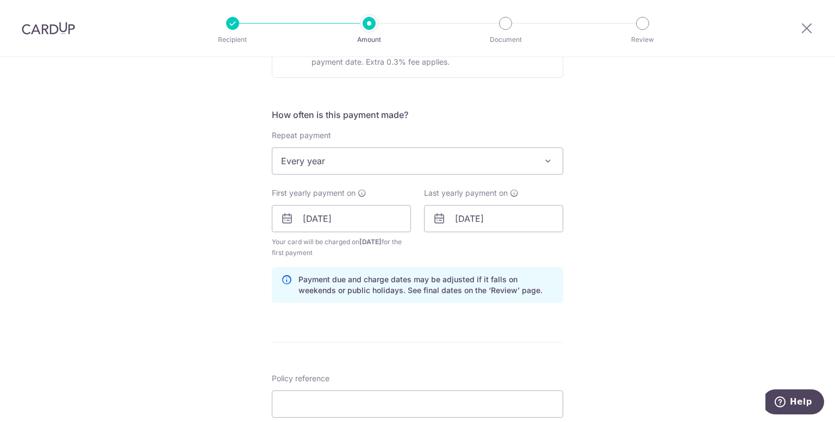
click at [618, 236] on div "Tell us more about your payment Enter payment amount SGD 2,031.90 2031.90 Selec…" at bounding box center [417, 206] width 835 height 1039
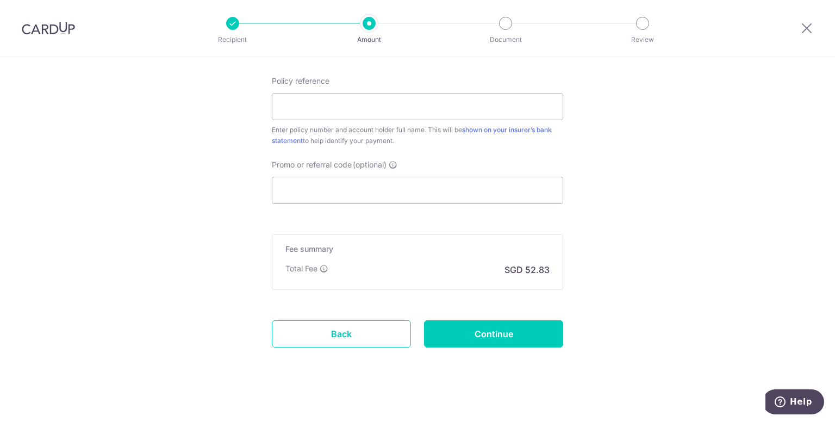
scroll to position [672, 0]
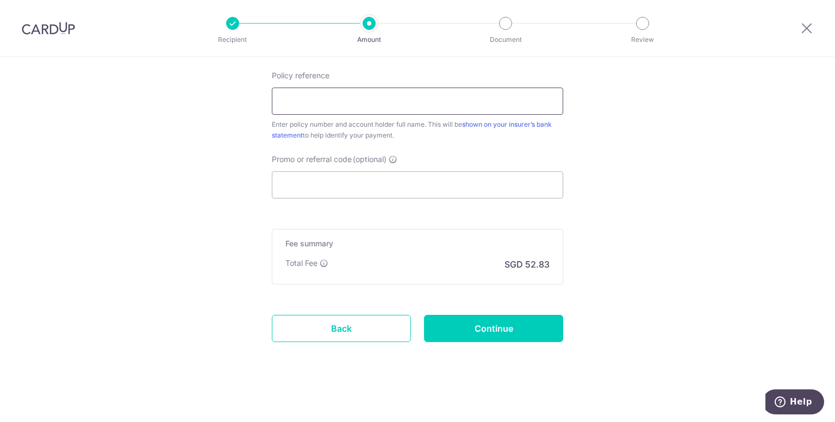
click at [367, 99] on input "Policy reference" at bounding box center [417, 101] width 291 height 27
type input "1490666256"
click at [335, 177] on input "Promo or referral code (optional)" at bounding box center [417, 184] width 291 height 27
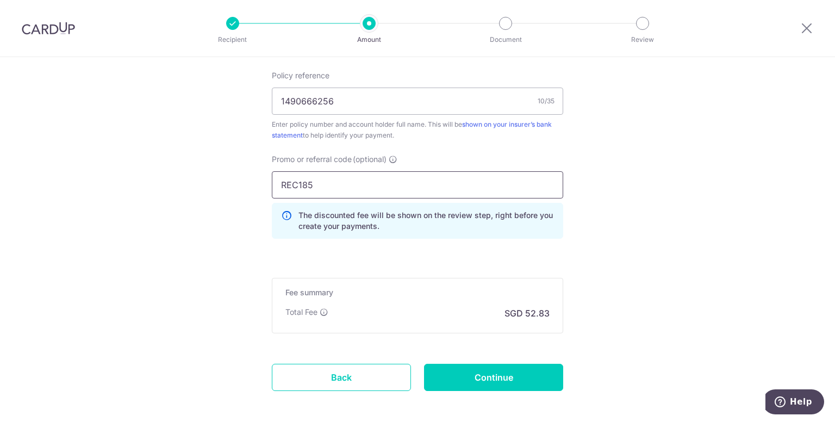
type input "REC185"
click at [471, 367] on input "Continue" at bounding box center [493, 377] width 139 height 27
type input "Create Schedule"
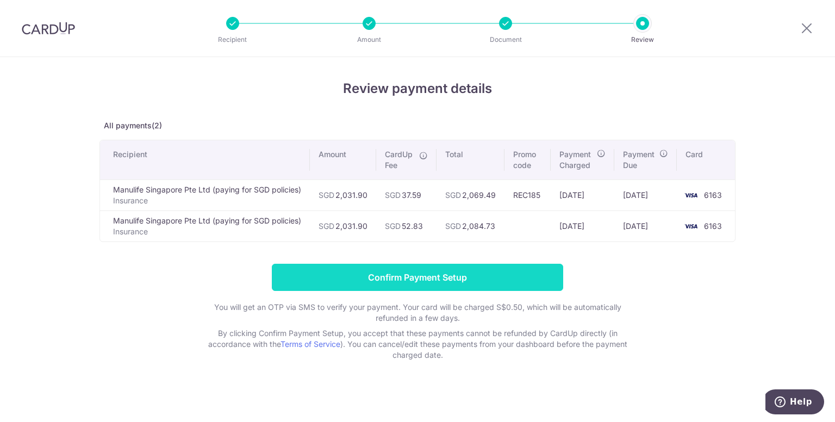
click at [459, 287] on input "Confirm Payment Setup" at bounding box center [417, 277] width 291 height 27
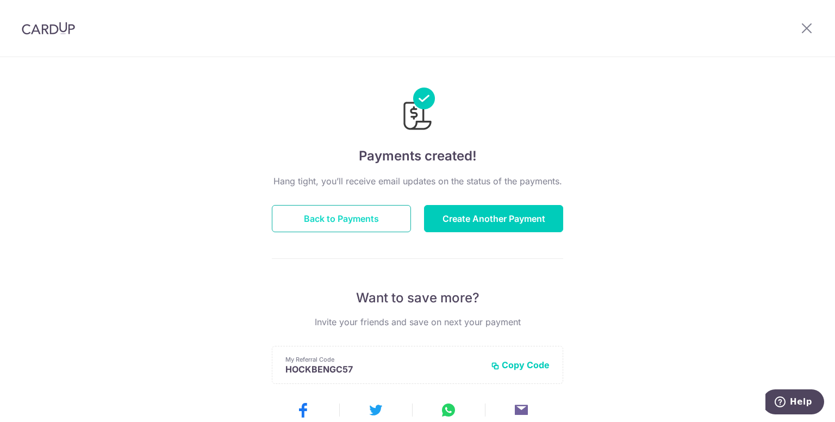
click at [318, 217] on button "Back to Payments" at bounding box center [341, 218] width 139 height 27
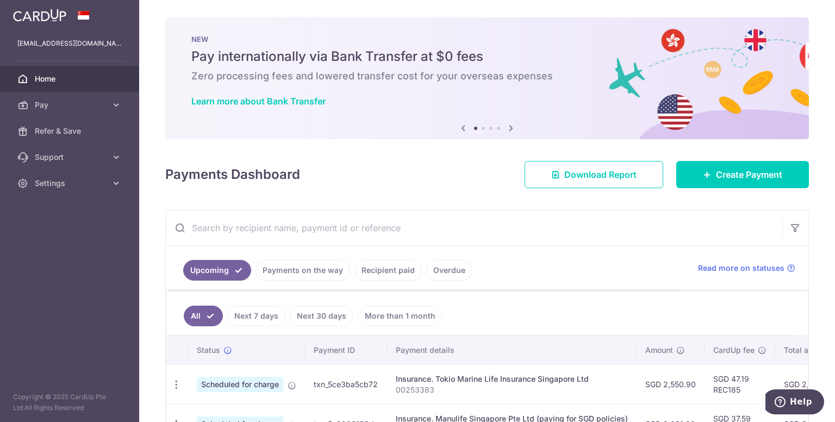
click at [153, 268] on div "× Pause Schedule Pause all future payments in this series Pause just this one p…" at bounding box center [487, 211] width 696 height 422
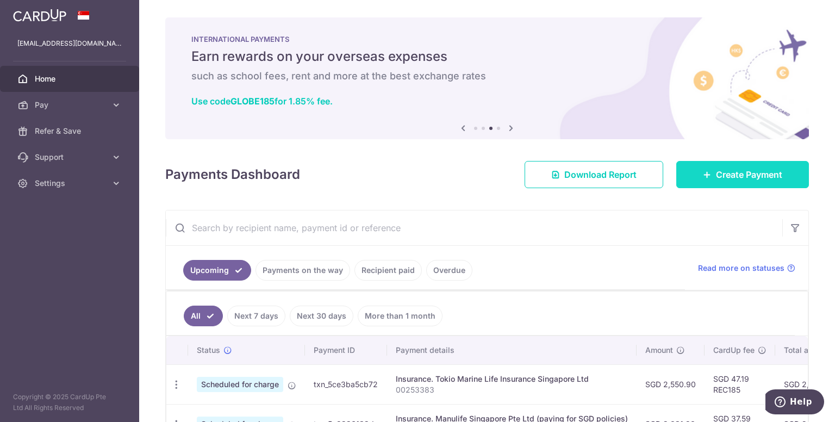
click at [737, 177] on span "Create Payment" at bounding box center [749, 174] width 66 height 13
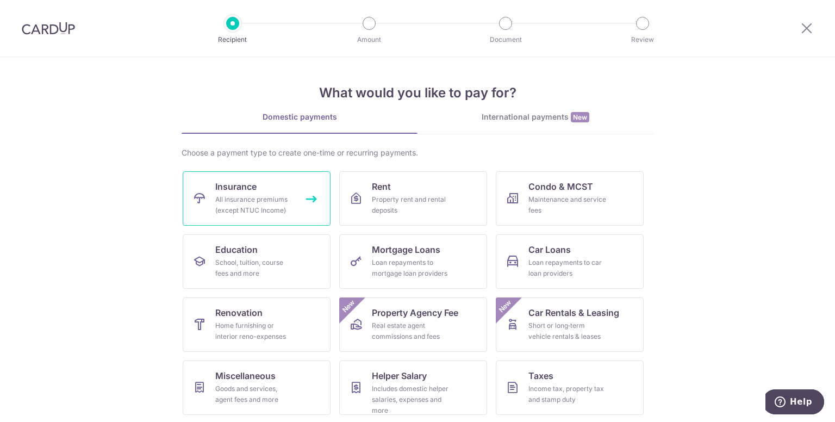
click at [268, 180] on link "Insurance All insurance premiums (except NTUC Income)" at bounding box center [257, 198] width 148 height 54
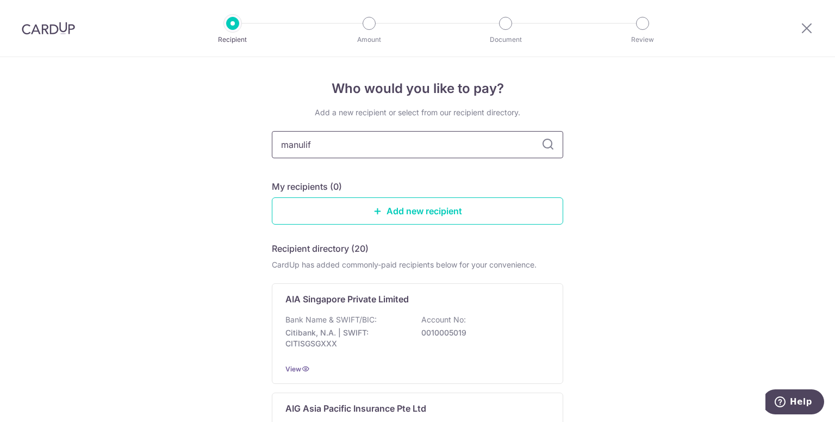
type input "manulife"
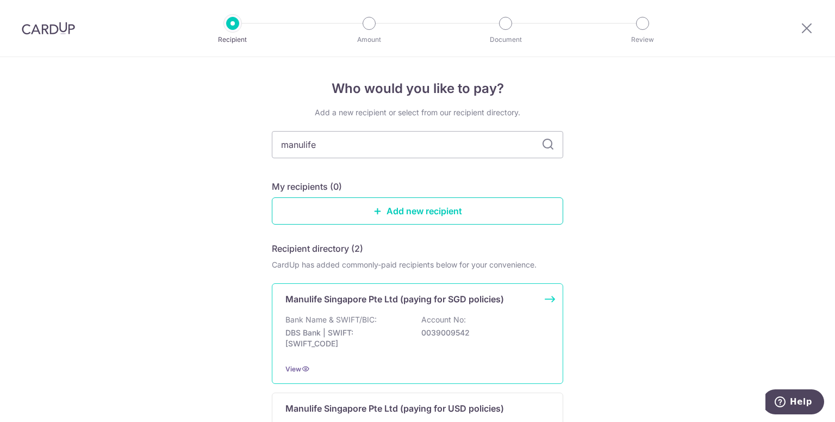
click at [394, 313] on div "Manulife Singapore Pte Ltd (paying for SGD policies) Bank Name & SWIFT/BIC: DBS…" at bounding box center [417, 333] width 291 height 101
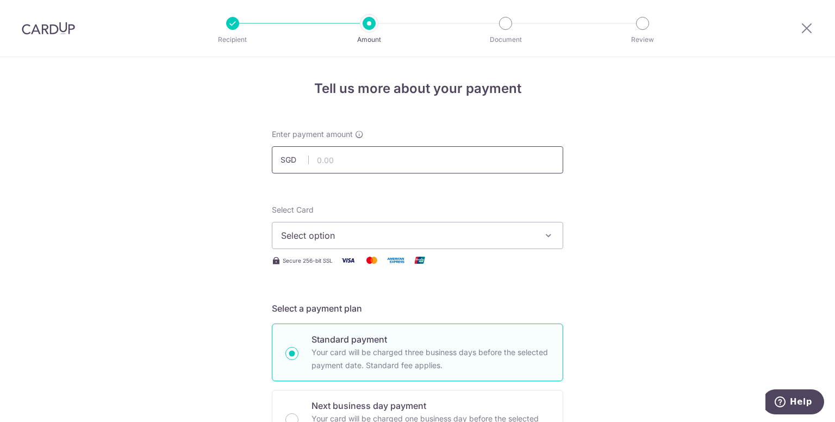
click at [408, 164] on input "text" at bounding box center [417, 159] width 291 height 27
type input "1,276.76"
click at [395, 232] on span "Select option" at bounding box center [407, 235] width 253 height 13
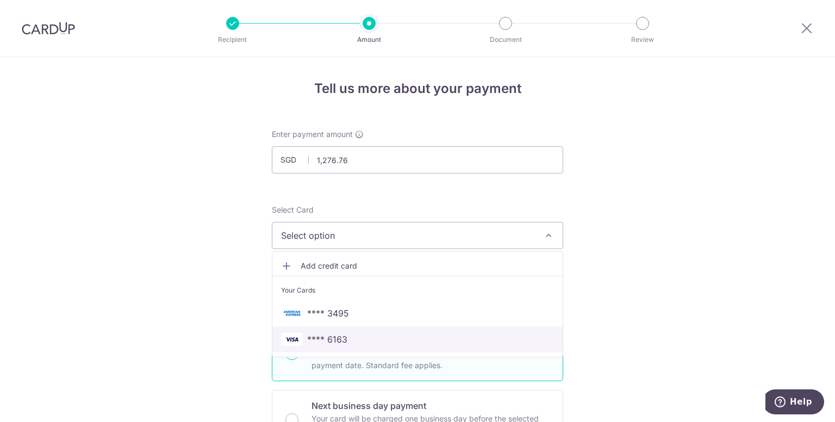
click at [363, 339] on span "**** 6163" at bounding box center [417, 339] width 273 height 13
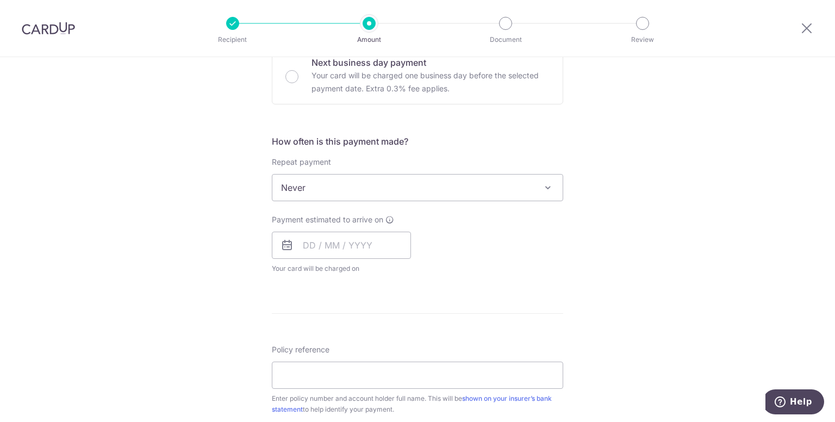
scroll to position [348, 0]
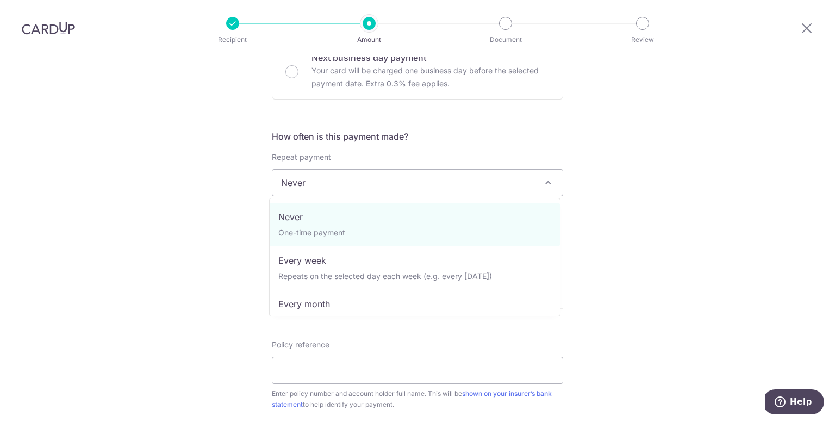
click at [521, 175] on span "Never" at bounding box center [417, 183] width 290 height 26
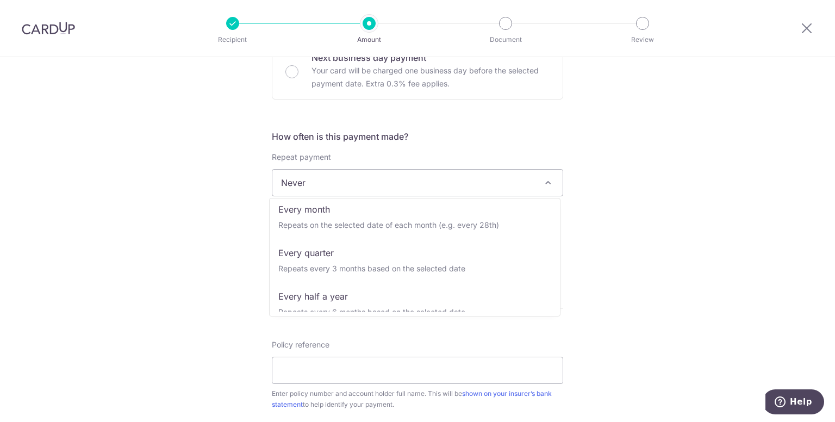
scroll to position [152, 0]
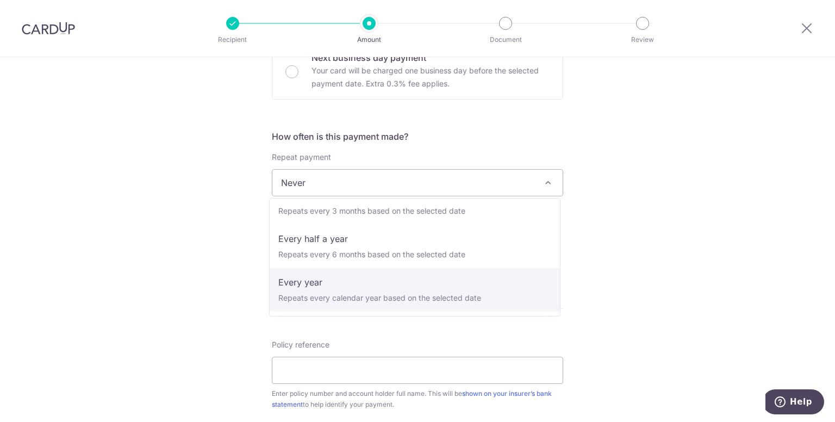
select select "6"
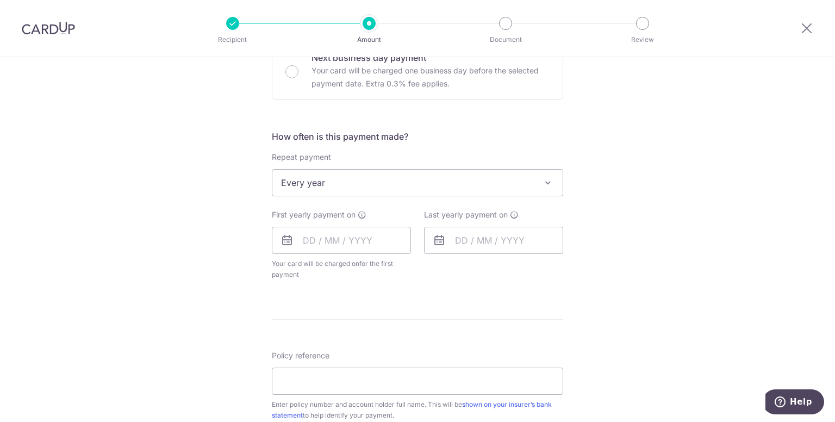
click at [484, 288] on form "Enter payment amount SGD 1,276.76 1276.76 Select Card **** 6163 Add credit card…" at bounding box center [417, 216] width 291 height 871
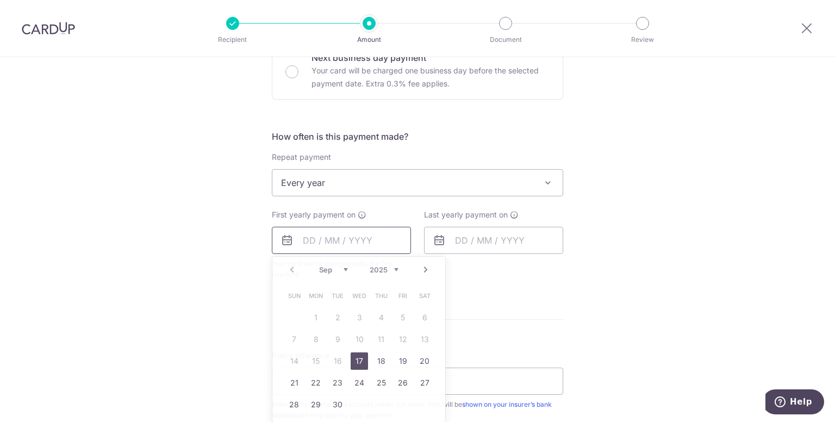
click at [367, 244] on input "text" at bounding box center [341, 240] width 139 height 27
click at [585, 274] on div "Tell us more about your payment Enter payment amount SGD 1,276.76 1276.76 Selec…" at bounding box center [417, 206] width 835 height 994
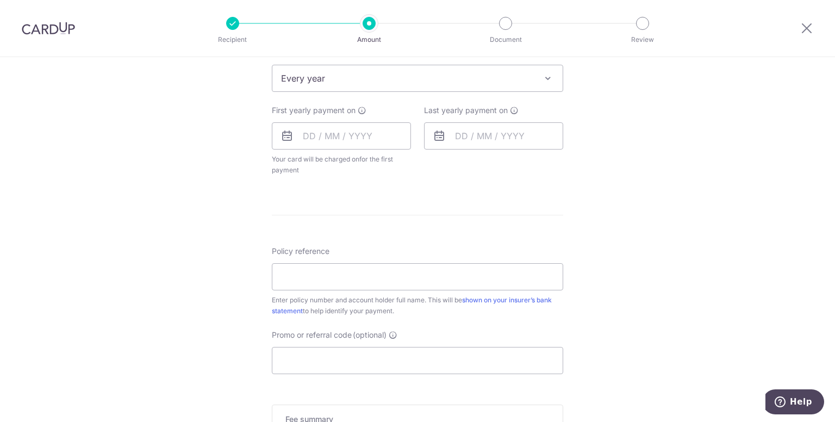
scroll to position [457, 0]
click at [362, 120] on input "text" at bounding box center [341, 131] width 139 height 27
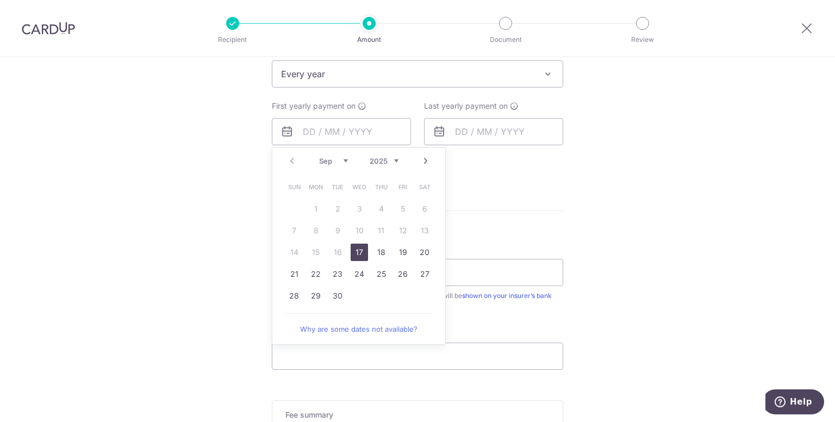
click at [361, 245] on link "17" at bounding box center [359, 252] width 17 height 17
type input "17/09/2025"
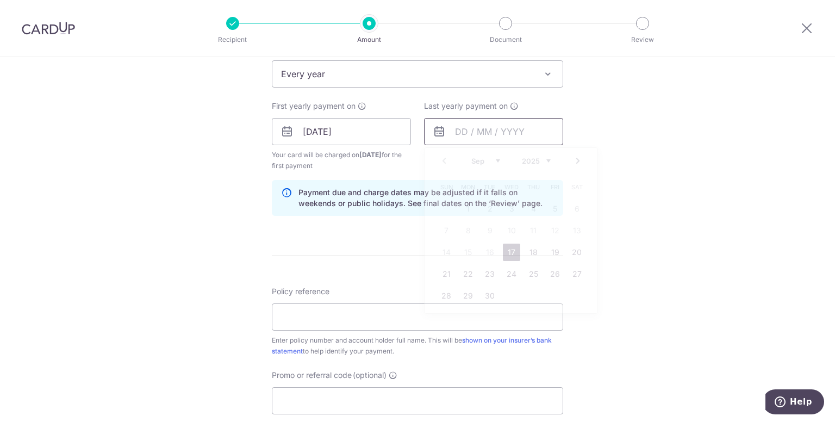
click at [494, 129] on input "text" at bounding box center [493, 131] width 139 height 27
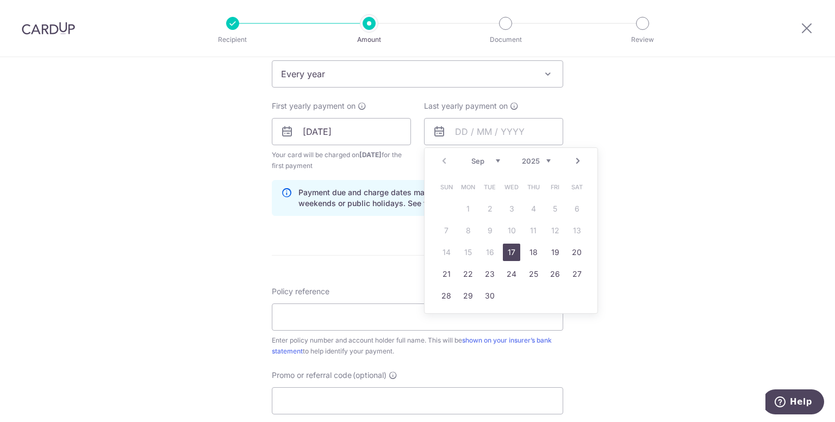
click at [537, 157] on select "2025 2026 2027 2028 2029 2030 2031 2032 2033 2034 2035" at bounding box center [536, 161] width 29 height 9
click at [529, 254] on link "17" at bounding box center [533, 252] width 17 height 17
type input "17/09/2026"
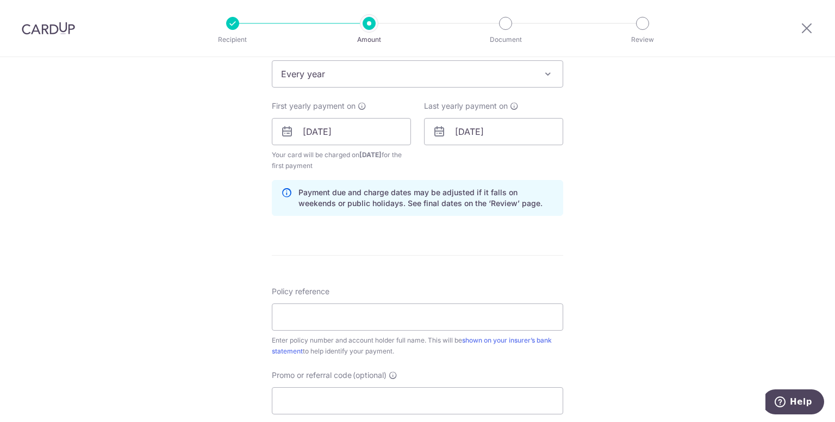
click at [529, 255] on hr at bounding box center [417, 255] width 291 height 1
click at [448, 319] on input "Policy reference" at bounding box center [417, 316] width 291 height 27
type input "70026761"
click at [657, 207] on div "Tell us more about your payment Enter payment amount SGD 1,276.76 1276.76 Selec…" at bounding box center [417, 119] width 835 height 1039
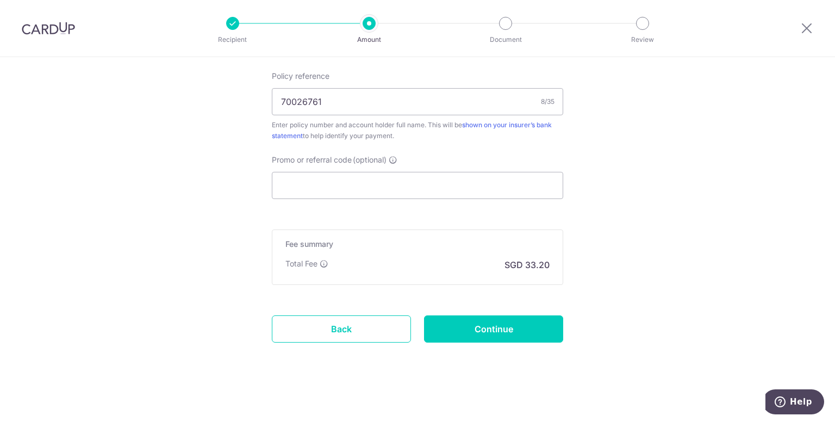
scroll to position [672, 0]
click at [490, 190] on input "Promo or referral code (optional)" at bounding box center [417, 184] width 291 height 27
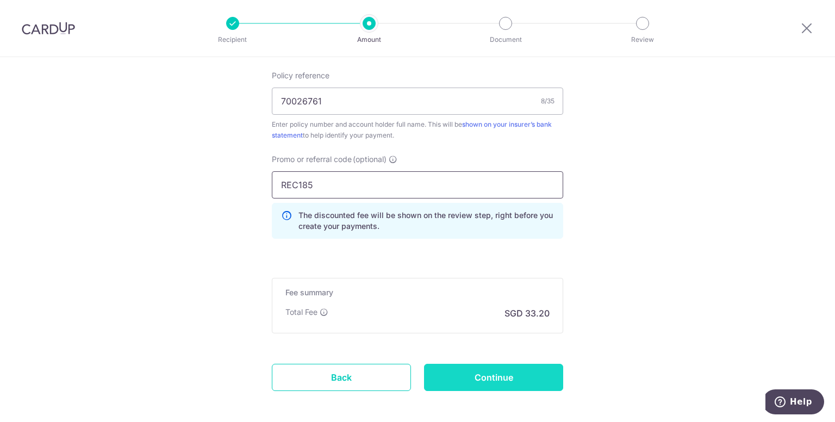
type input "REC185"
click at [481, 368] on input "Continue" at bounding box center [493, 377] width 139 height 27
type input "Create Schedule"
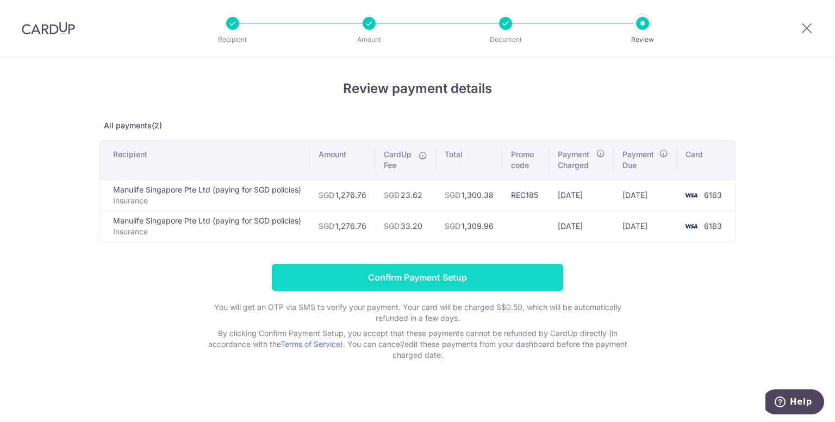
click at [476, 283] on input "Confirm Payment Setup" at bounding box center [417, 277] width 291 height 27
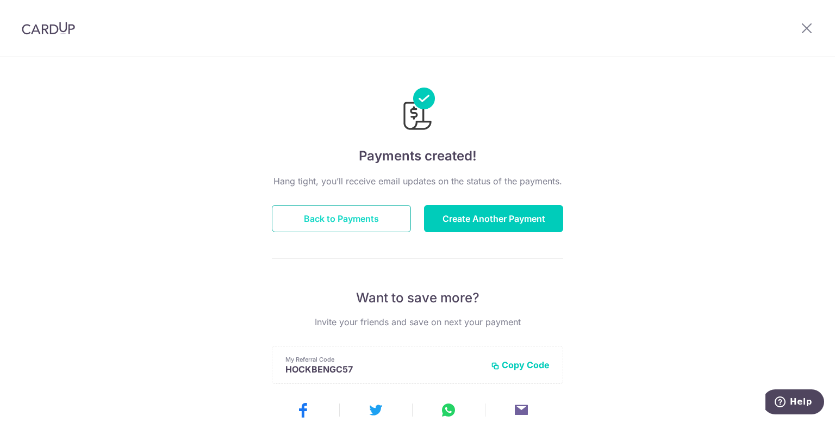
click at [376, 209] on button "Back to Payments" at bounding box center [341, 218] width 139 height 27
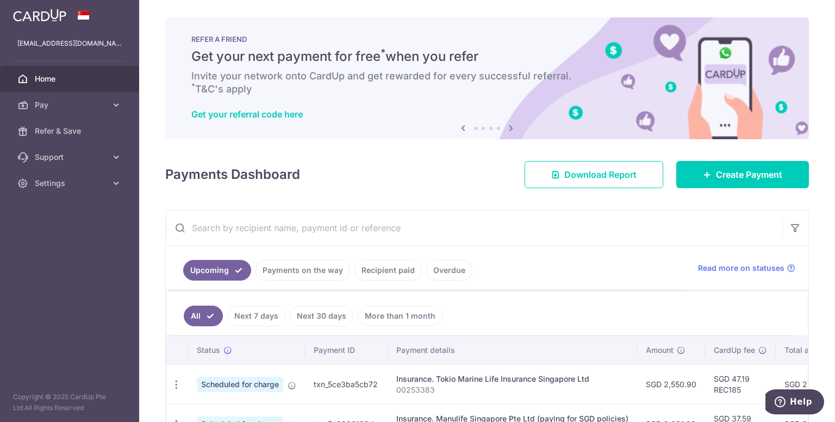
click at [352, 166] on div "Payments Dashboard Download Report Create Payment" at bounding box center [487, 173] width 644 height 32
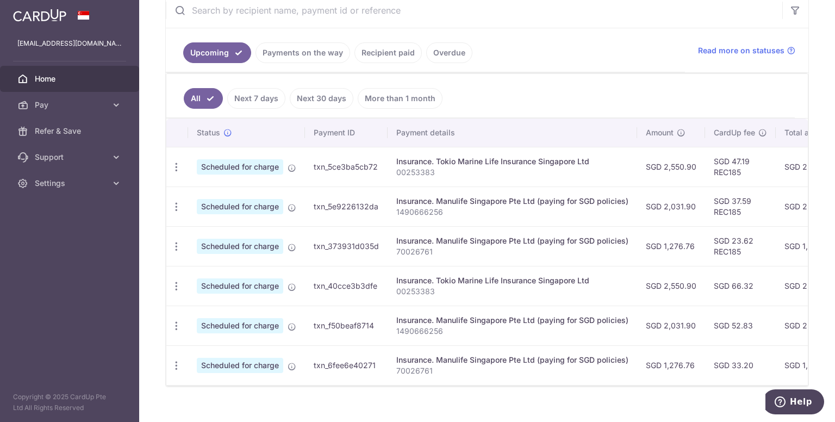
scroll to position [237, 0]
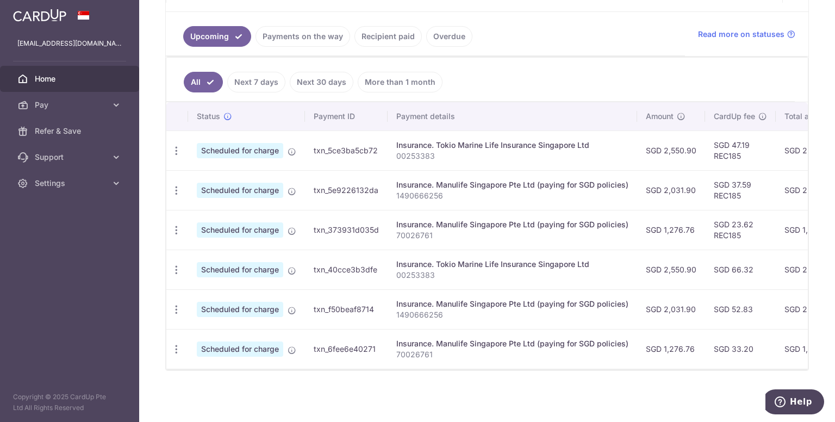
click at [515, 90] on ul "All Next 7 days Next 30 days More than 1 month" at bounding box center [480, 80] width 628 height 44
click at [320, 34] on link "Payments on the way" at bounding box center [302, 36] width 95 height 21
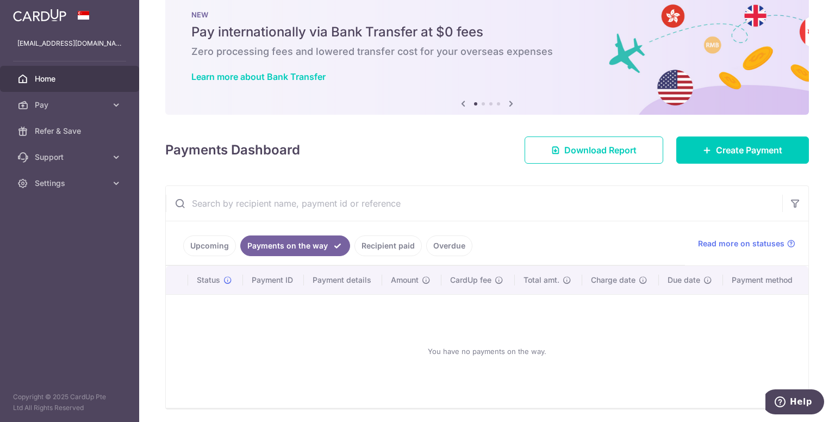
scroll to position [61, 0]
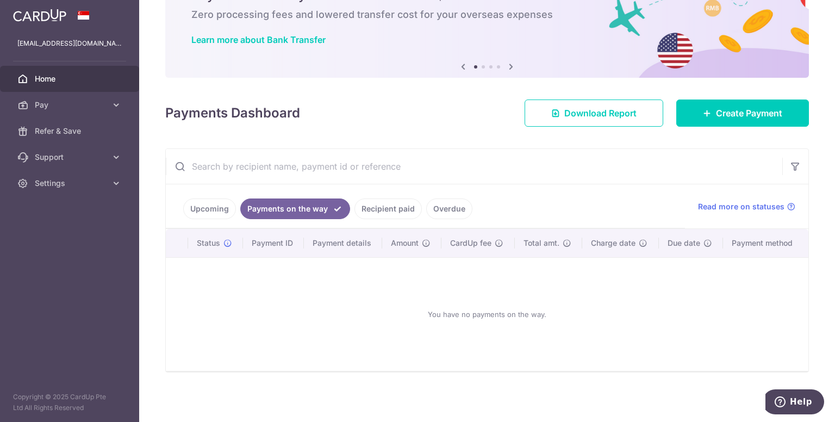
click at [217, 213] on link "Upcoming" at bounding box center [209, 208] width 53 height 21
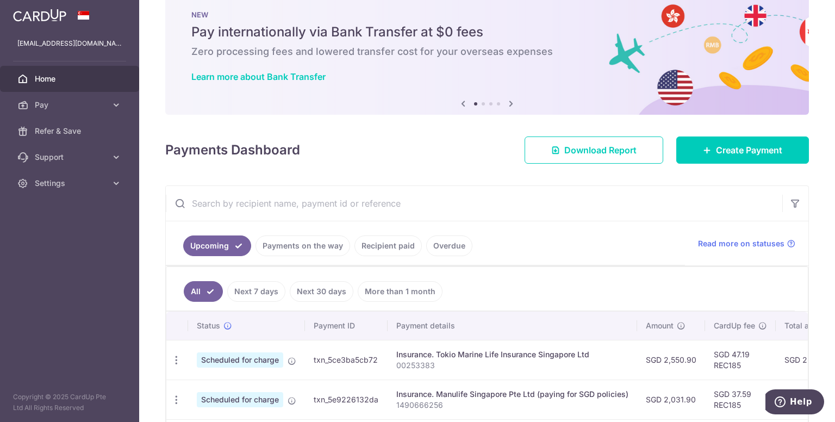
scroll to position [237, 0]
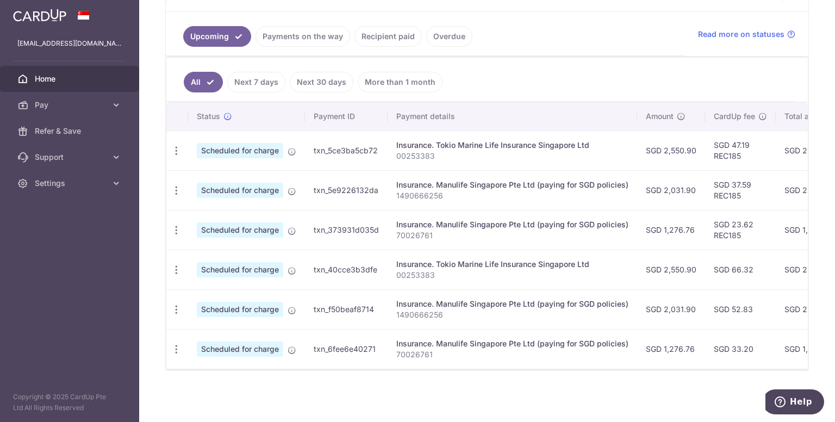
click at [510, 27] on ul "Upcoming Payments on the way Recipient paid Overdue" at bounding box center [425, 34] width 519 height 44
click at [83, 106] on span "Pay" at bounding box center [71, 104] width 72 height 11
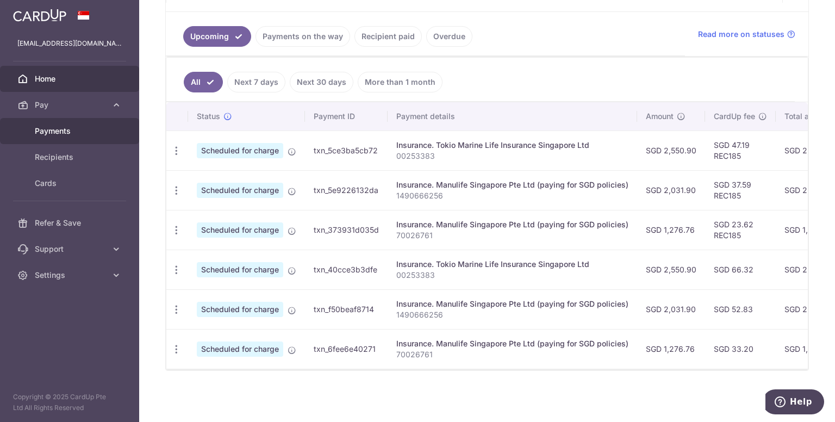
click at [82, 130] on span "Payments" at bounding box center [71, 131] width 72 height 11
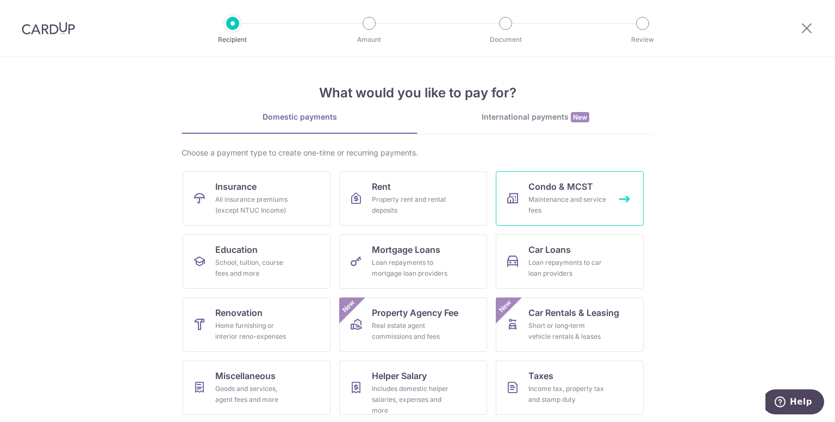
click at [626, 179] on link "Condo & MCST Maintenance and service fees" at bounding box center [570, 198] width 148 height 54
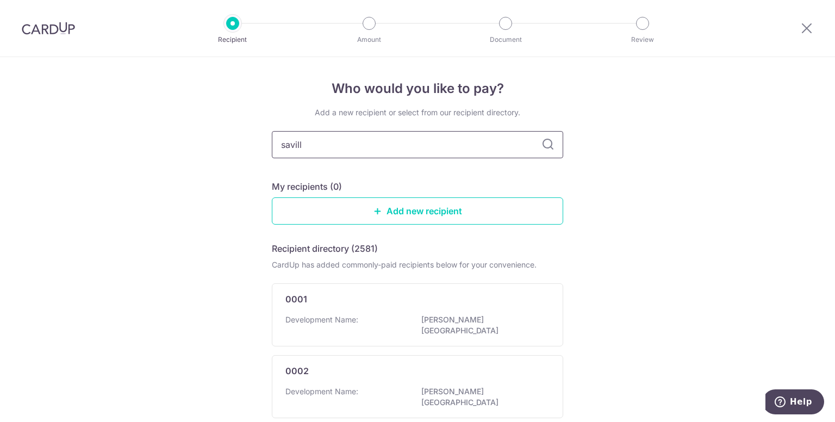
type input "savills"
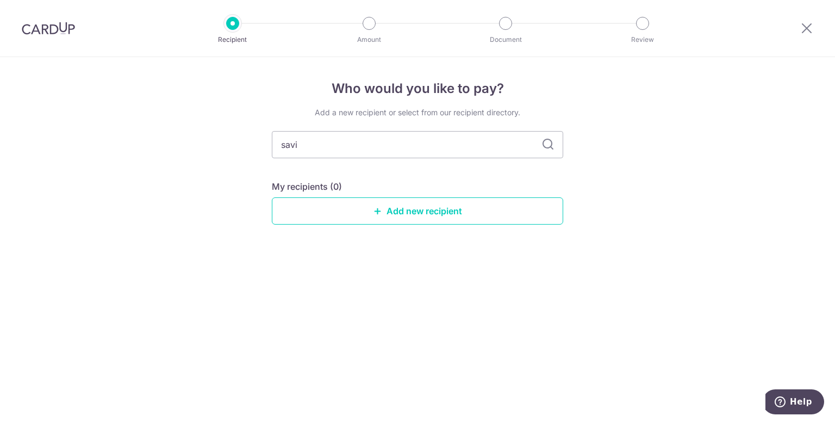
type input "sav"
type input "sa"
type input "savills"
type input "s"
type input "mcst"
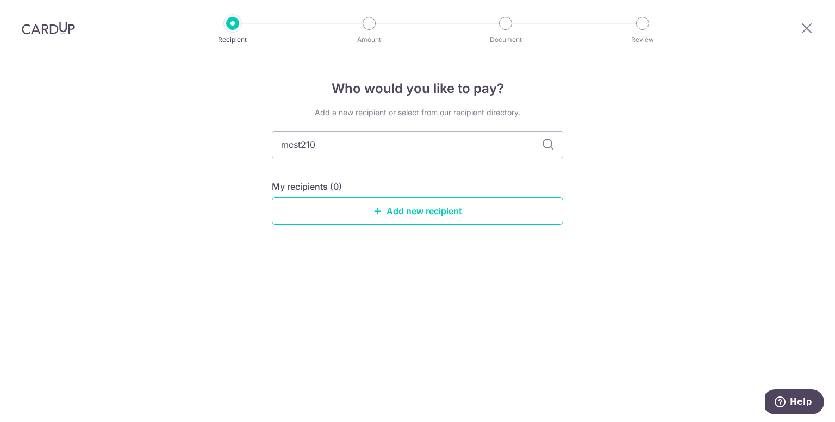
type input "mcst2109"
type input "mcst 2109"
click at [542, 144] on icon at bounding box center [547, 144] width 13 height 13
click at [494, 144] on input "mcst 2109" at bounding box center [417, 144] width 291 height 27
type input "m"
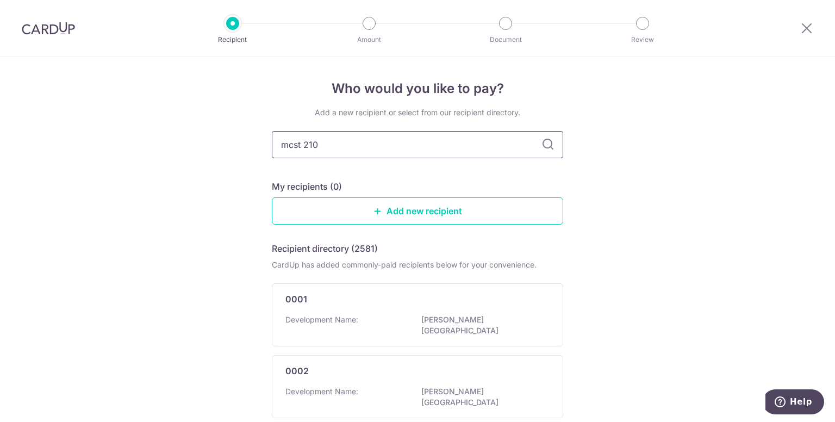
type input "mcst 2109"
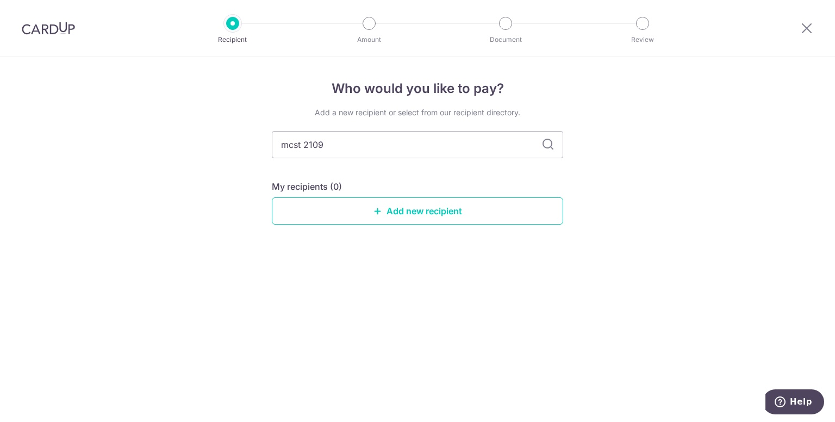
click at [549, 147] on icon at bounding box center [547, 144] width 13 height 13
click at [463, 141] on input "mcst 2109" at bounding box center [417, 144] width 291 height 27
type input "mcst"
click at [548, 147] on icon at bounding box center [547, 144] width 13 height 13
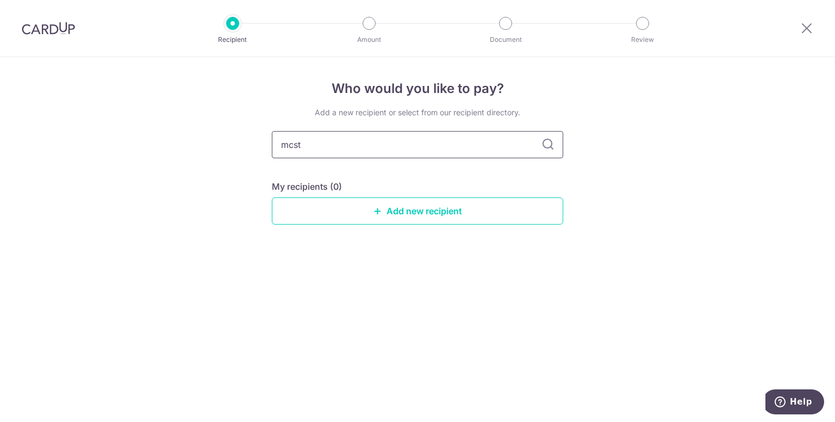
click at [304, 147] on input "mcst" at bounding box center [417, 144] width 291 height 27
type input "m"
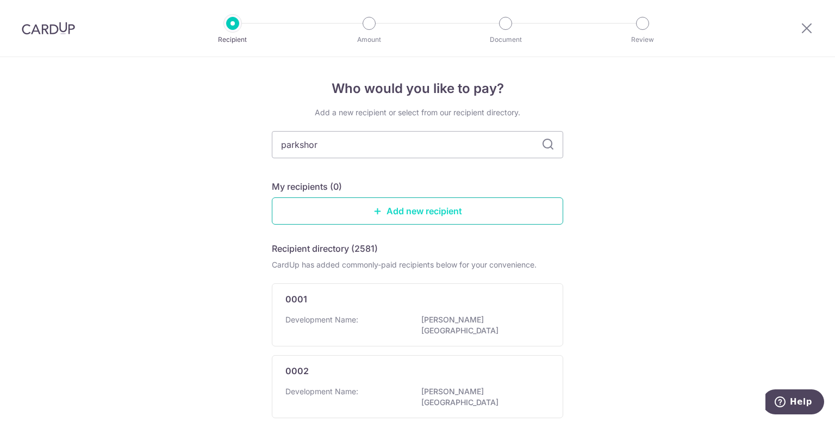
type input "parkshore"
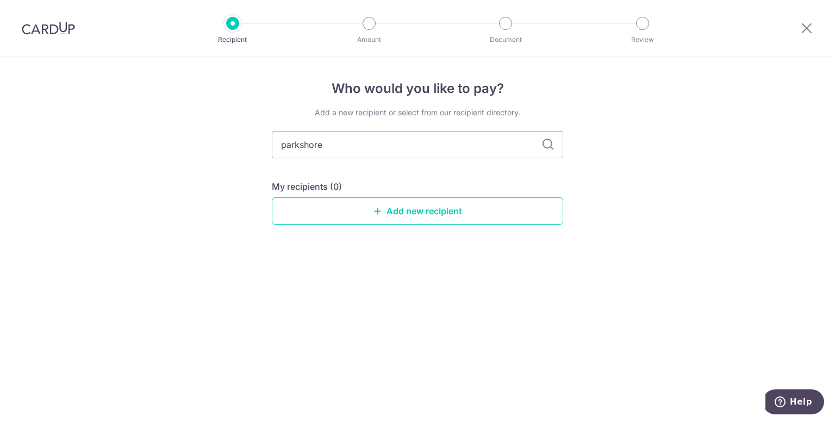
click at [544, 147] on icon at bounding box center [547, 144] width 13 height 13
click at [482, 155] on input "parkshore" at bounding box center [417, 144] width 291 height 27
type input "p"
type input "questa"
type input "q"
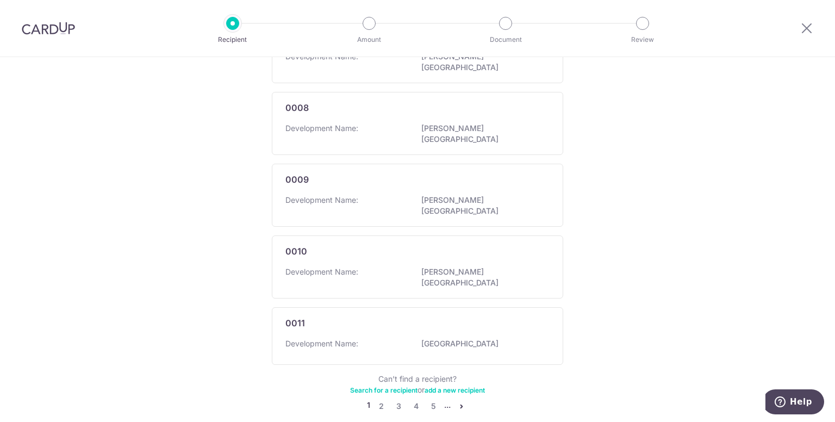
scroll to position [625, 0]
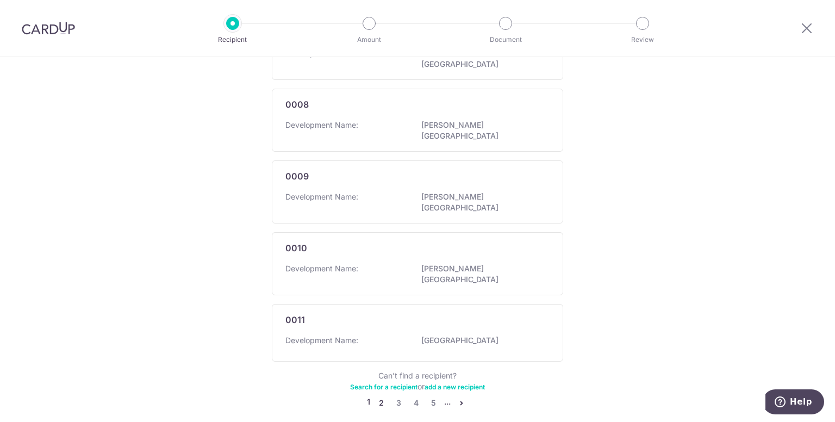
click at [380, 396] on link "2" at bounding box center [381, 402] width 13 height 13
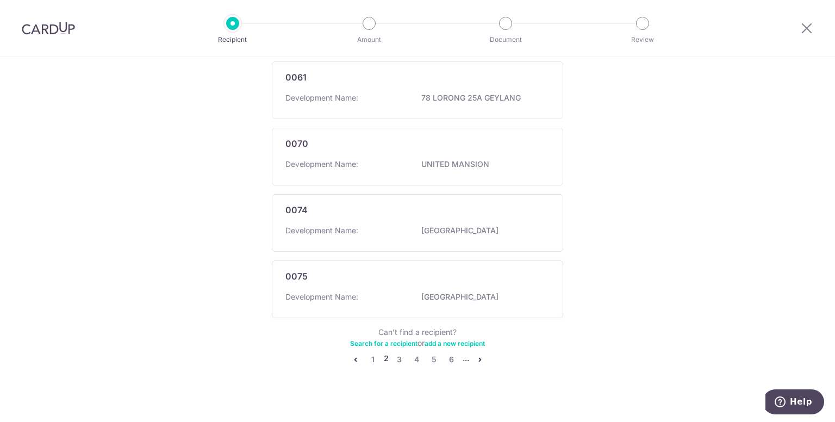
scroll to position [0, 0]
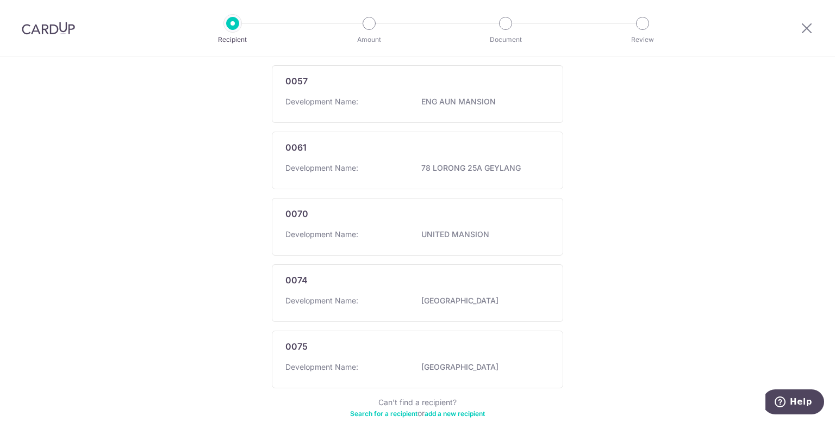
scroll to position [631, 0]
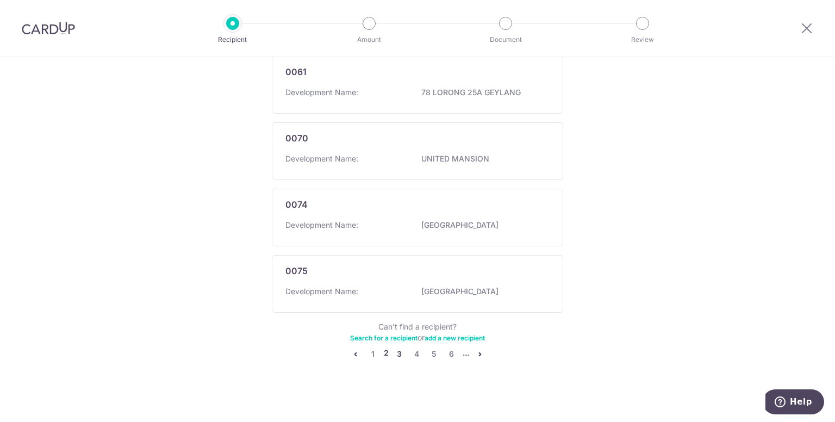
click at [394, 348] on link "3" at bounding box center [399, 353] width 13 height 13
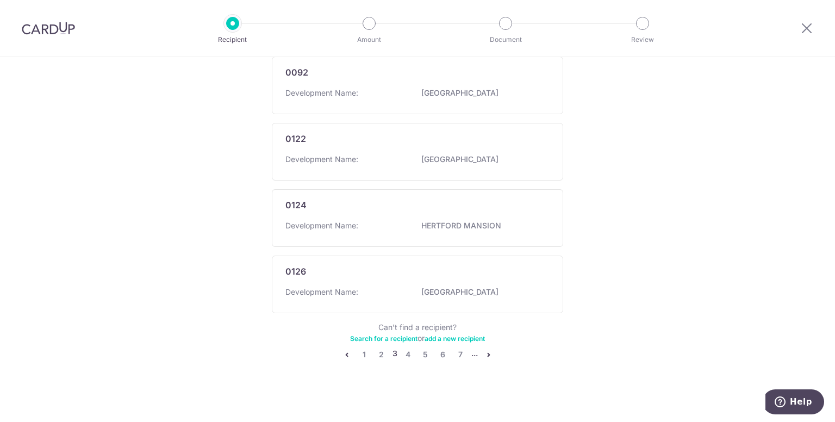
scroll to position [625, 0]
click at [404, 351] on link "4" at bounding box center [408, 353] width 13 height 13
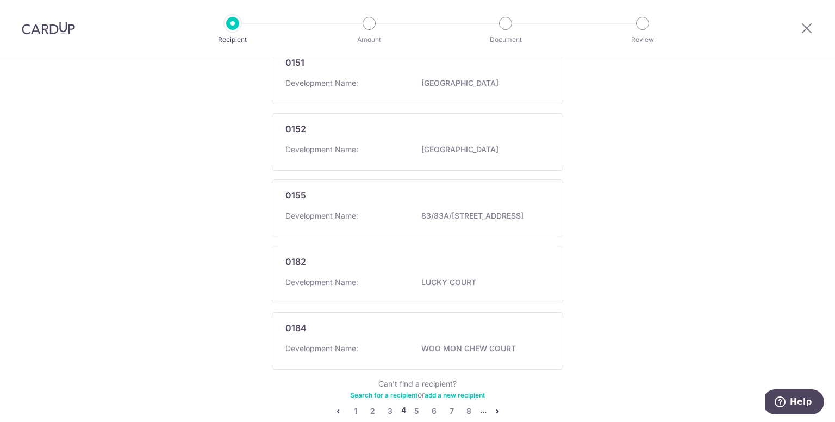
scroll to position [636, 0]
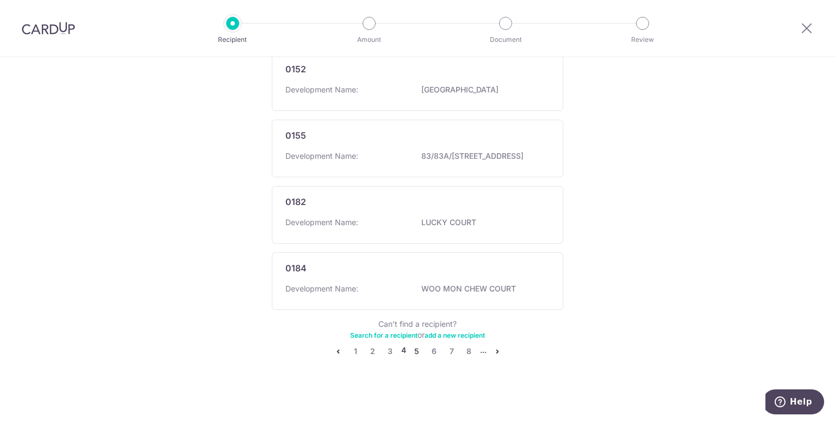
click at [416, 349] on link "5" at bounding box center [416, 351] width 13 height 13
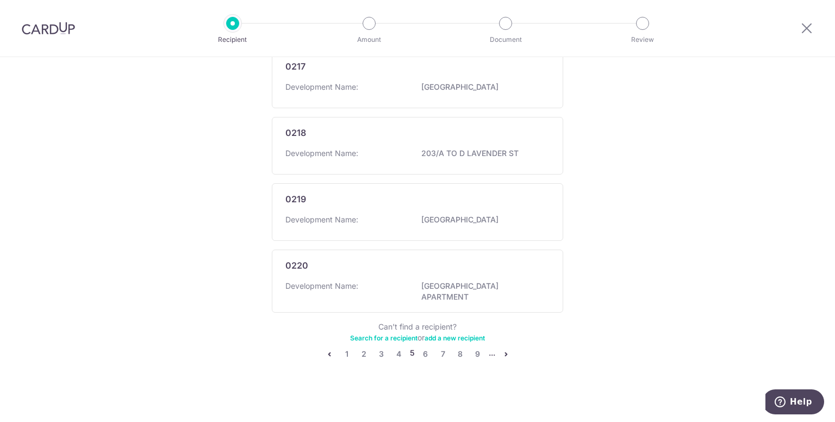
scroll to position [0, 0]
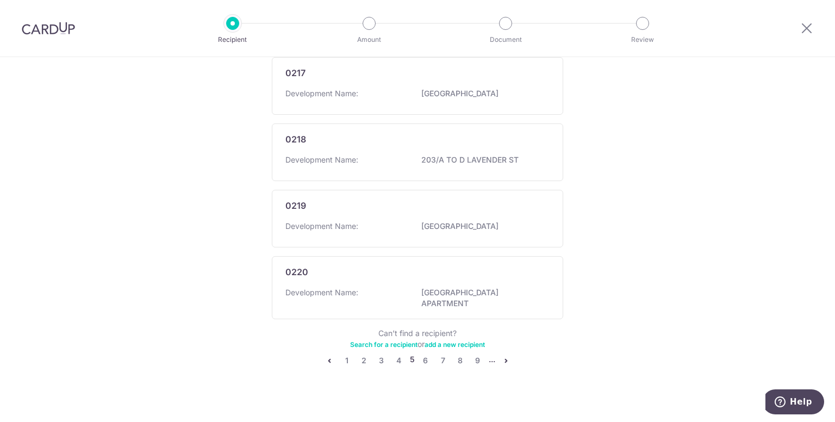
scroll to position [631, 0]
click at [422, 353] on link "6" at bounding box center [425, 359] width 13 height 13
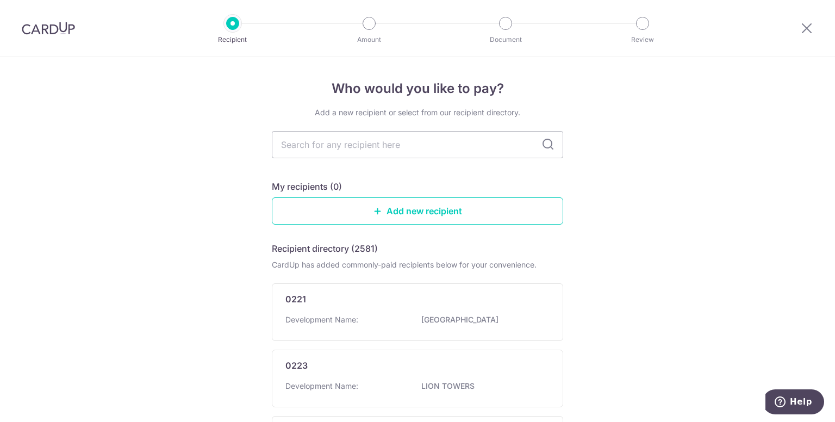
click at [441, 219] on link "Add new recipient" at bounding box center [417, 210] width 291 height 27
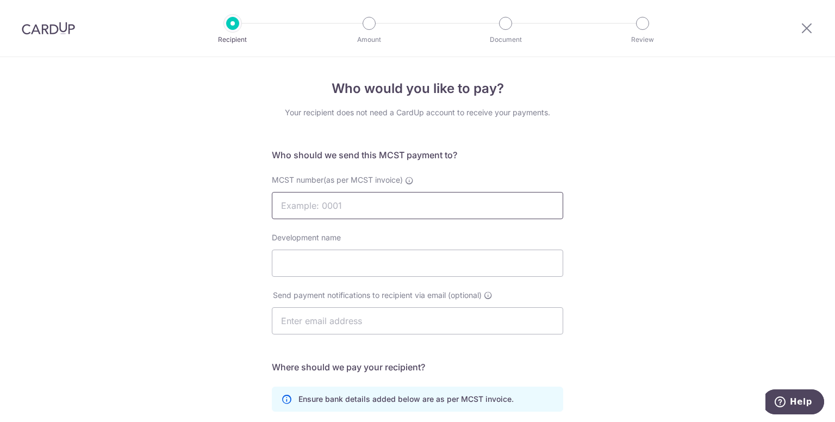
click at [436, 211] on input "MCST number(as per MCST invoice)" at bounding box center [417, 205] width 291 height 27
type input "2109"
click at [417, 259] on input "Development name" at bounding box center [417, 263] width 291 height 27
type input "Parkshore"
type input "r"
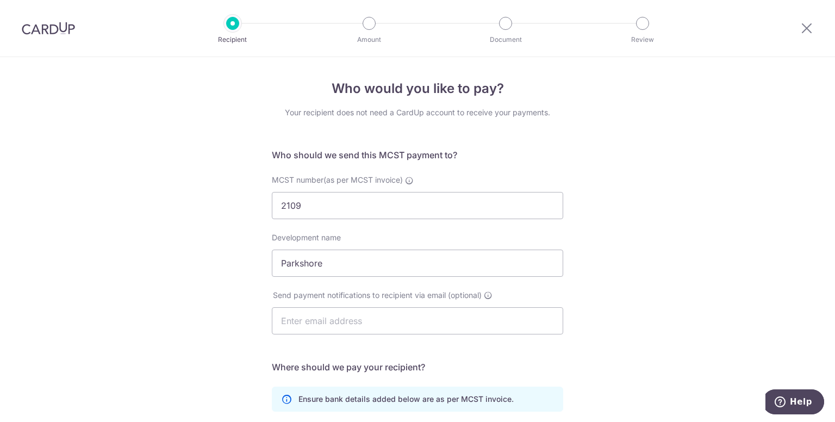
click at [611, 211] on div "Who would you like to pay? Your recipient does not need a CardUp account to rec…" at bounding box center [417, 344] width 835 height 575
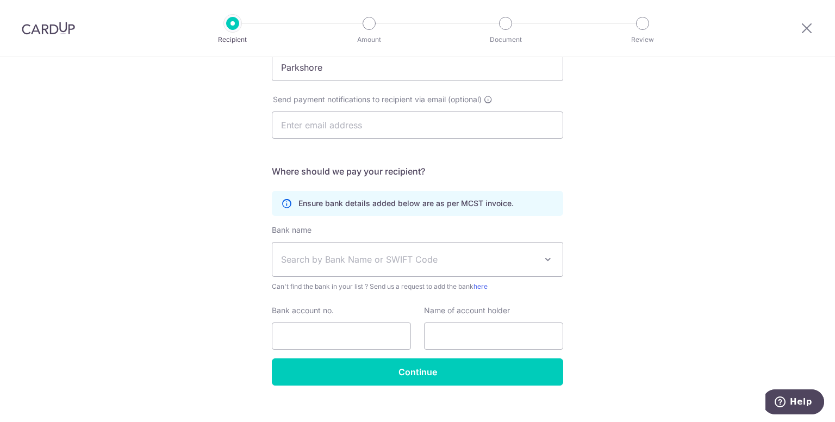
scroll to position [210, 0]
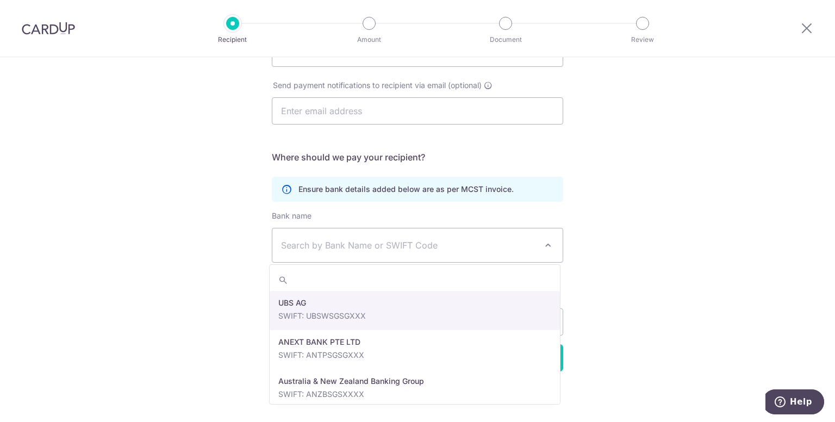
click at [504, 232] on span "Search by Bank Name or SWIFT Code" at bounding box center [417, 245] width 290 height 34
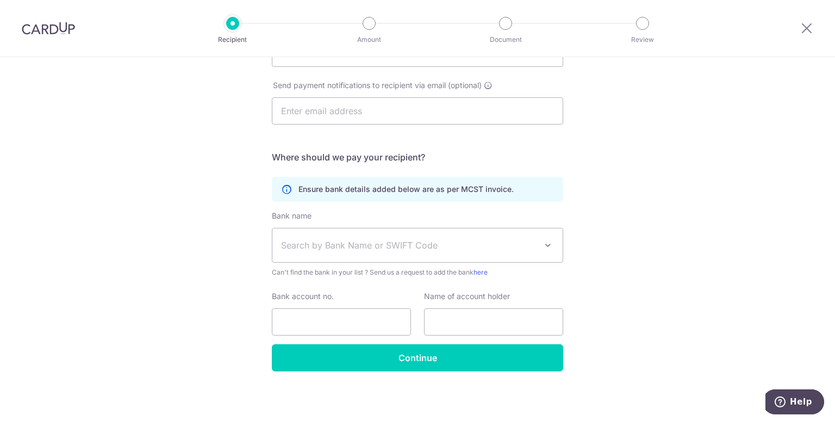
click at [504, 232] on span "Search by Bank Name or SWIFT Code" at bounding box center [417, 245] width 290 height 34
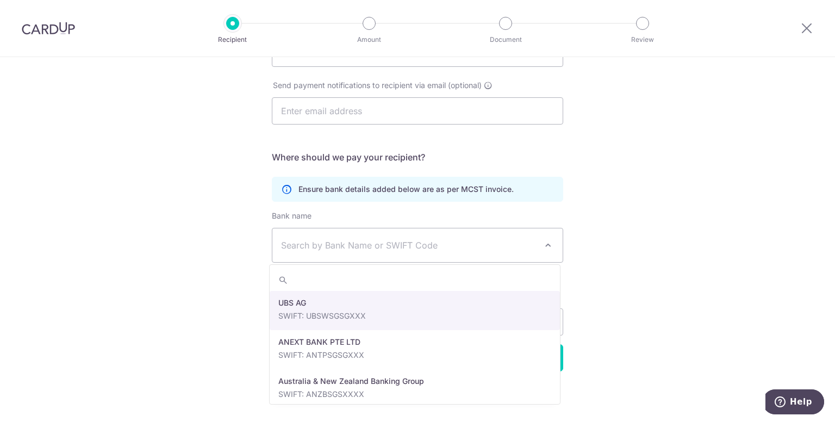
click at [481, 257] on span "Search by Bank Name or SWIFT Code" at bounding box center [417, 245] width 290 height 34
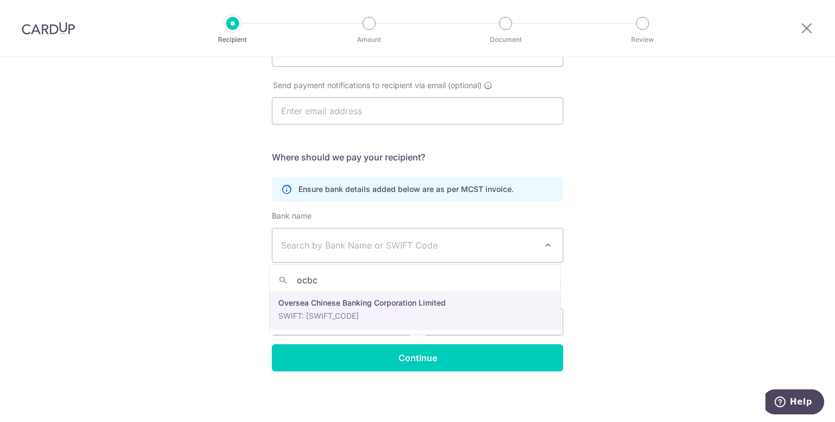
type input "ocbc"
select select "12"
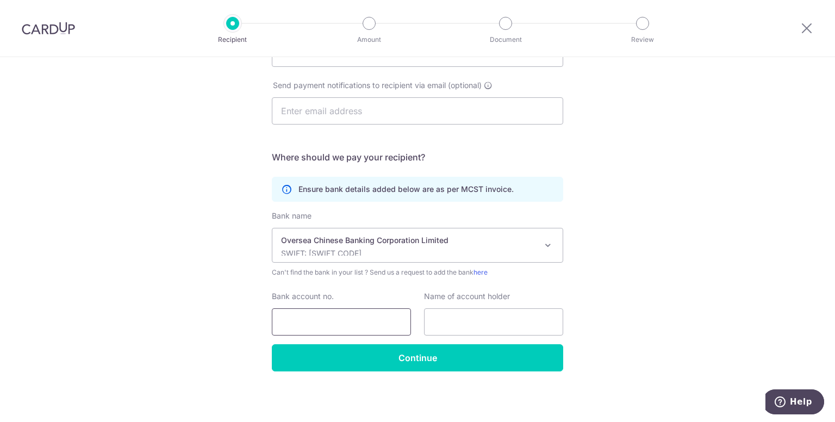
click at [356, 316] on input "Bank account no." at bounding box center [341, 321] width 139 height 27
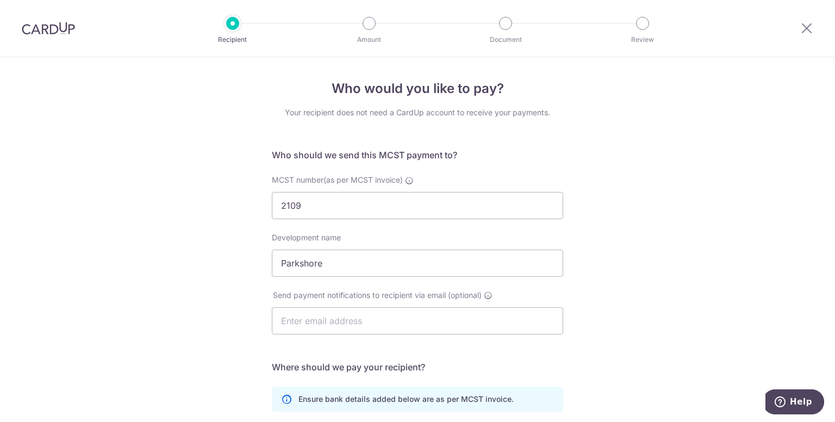
click at [741, 216] on div "Who would you like to pay? Your recipient does not need a CardUp account to rec…" at bounding box center [417, 344] width 835 height 575
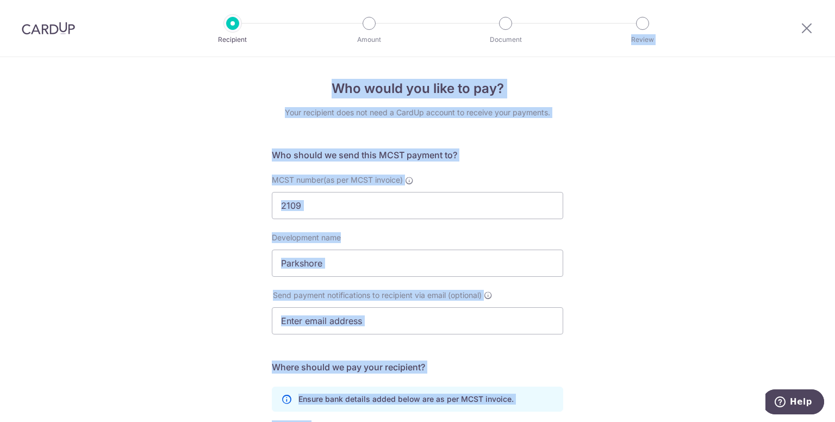
drag, startPoint x: 741, startPoint y: 216, endPoint x: 590, endPoint y: -47, distance: 303.7
click at [590, 0] on html "Recipient Amount Document Review Who would you like to pay? Your recipient does…" at bounding box center [417, 211] width 835 height 422
click at [600, 140] on div "Who would you like to pay? Your recipient does not need a CardUp account to rec…" at bounding box center [417, 344] width 835 height 575
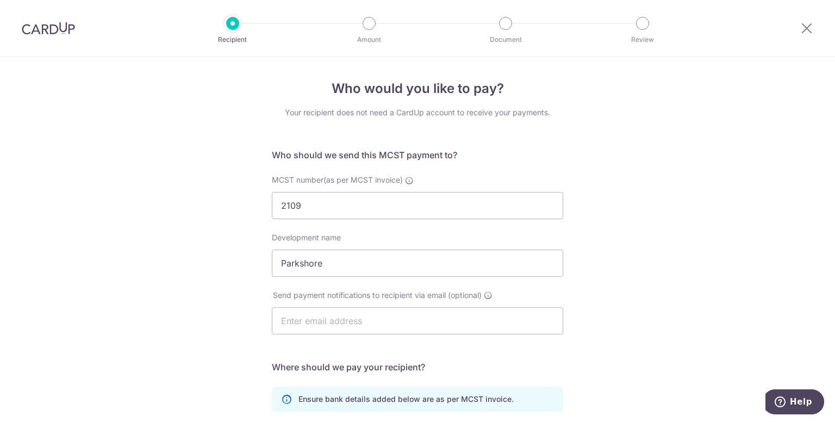
click at [629, 295] on div "Who would you like to pay? Your recipient does not need a CardUp account to rec…" at bounding box center [417, 344] width 835 height 575
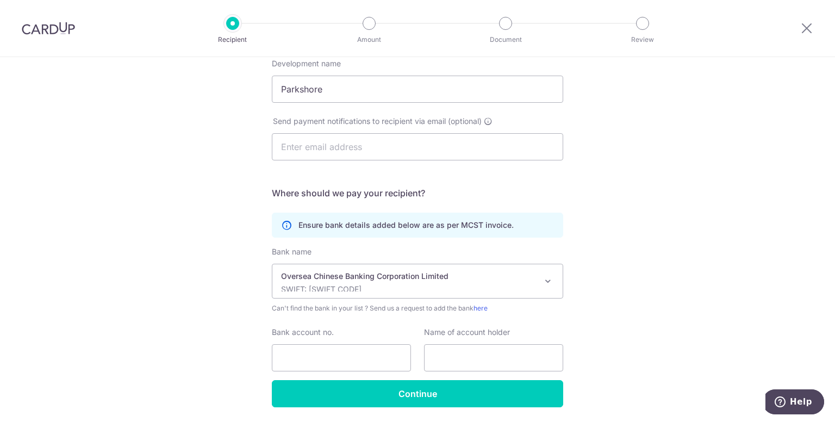
scroll to position [196, 0]
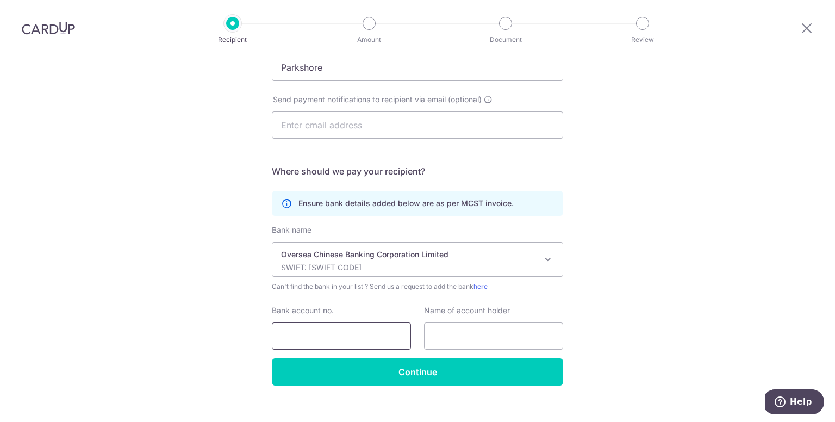
click at [363, 329] on input "Bank account no." at bounding box center [341, 335] width 139 height 27
paste input "601576671001"
type input "601576671001"
click at [477, 332] on input "text" at bounding box center [493, 335] width 139 height 27
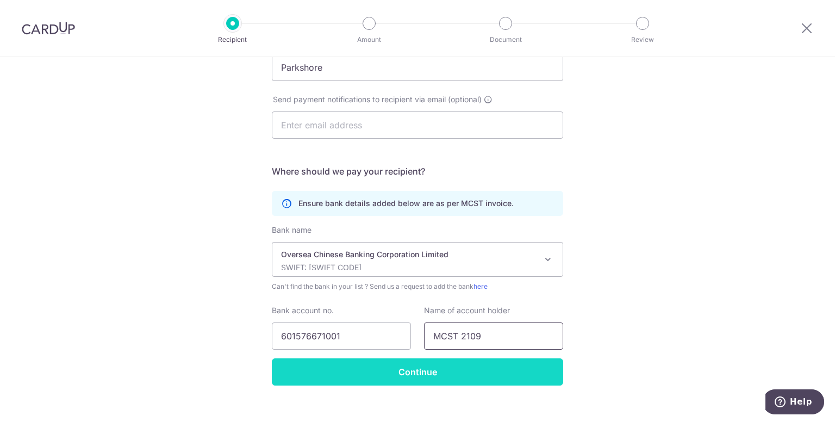
type input "MCST 2109"
click at [428, 376] on input "Continue" at bounding box center [417, 371] width 291 height 27
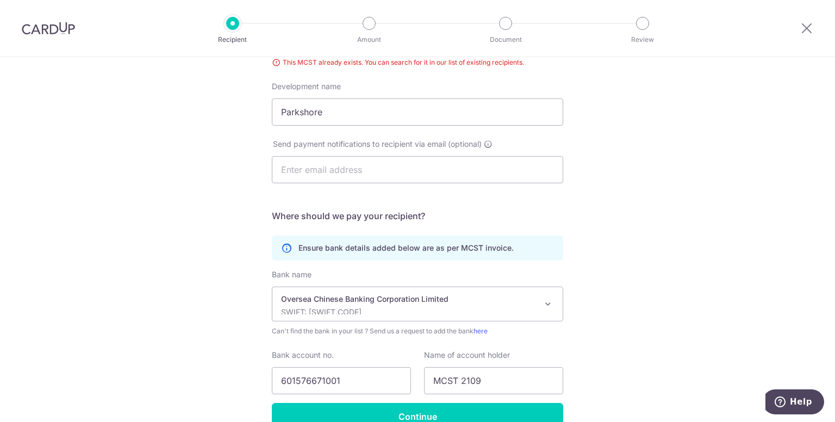
click at [589, 177] on div "Who would you like to pay? Your recipient does not need a CardUp account to rec…" at bounding box center [417, 186] width 835 height 590
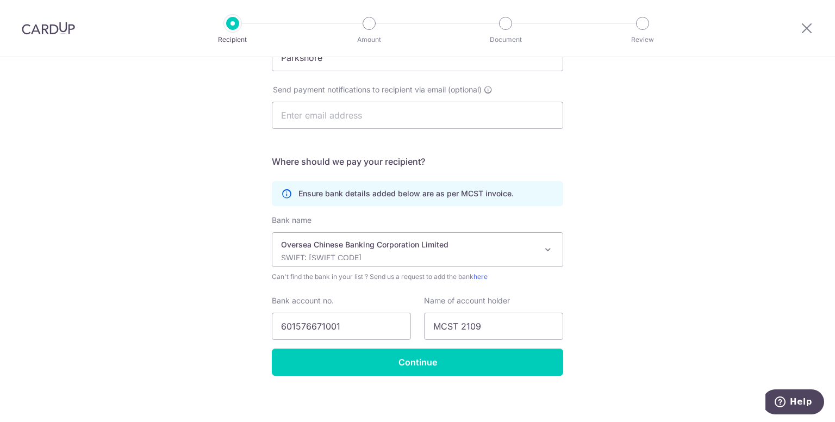
scroll to position [225, 0]
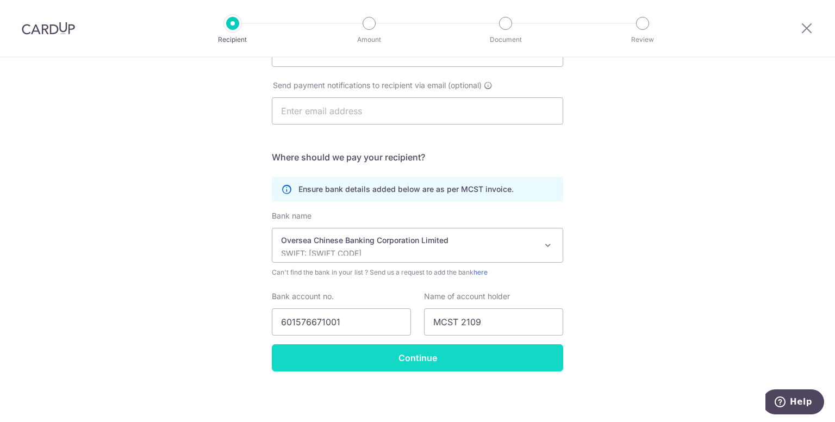
click at [454, 356] on input "Continue" at bounding box center [417, 357] width 291 height 27
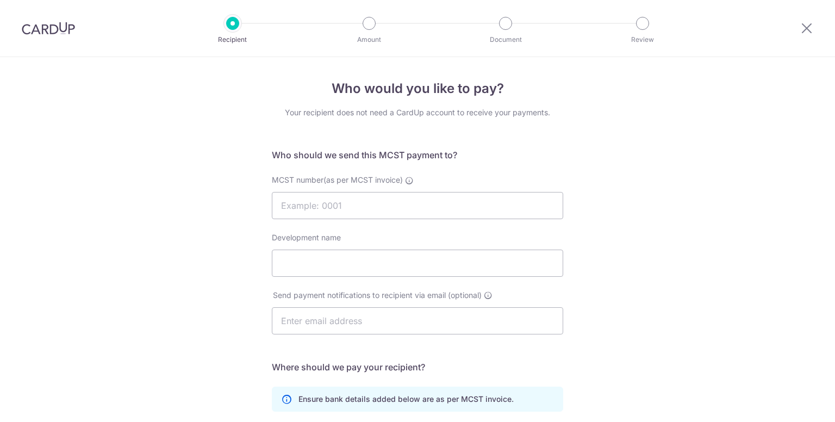
select select "12"
click at [313, 214] on input "MCST number(as per MCST invoice)" at bounding box center [417, 205] width 291 height 27
select select "12"
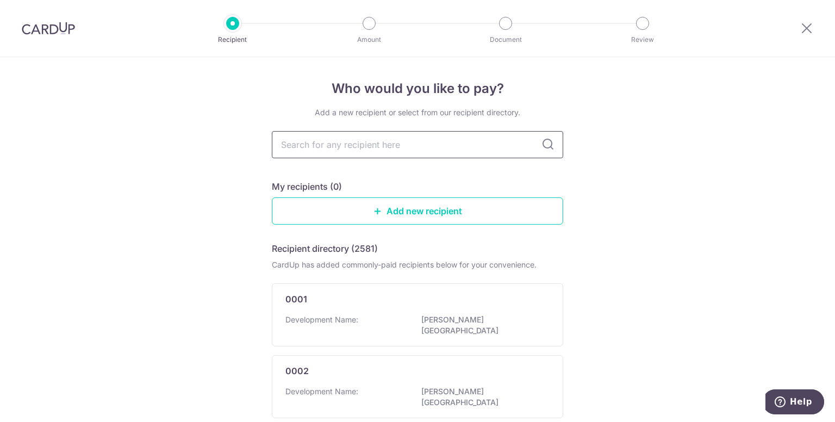
click at [363, 153] on input "text" at bounding box center [417, 144] width 291 height 27
type input "MCST 2109"
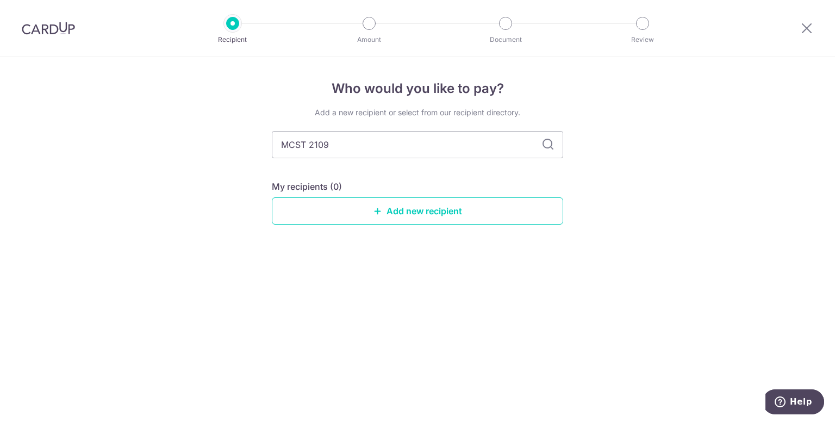
click at [544, 141] on icon at bounding box center [547, 144] width 13 height 13
click at [545, 148] on icon at bounding box center [547, 144] width 13 height 13
click at [504, 145] on input "MCST 2109" at bounding box center [417, 144] width 291 height 27
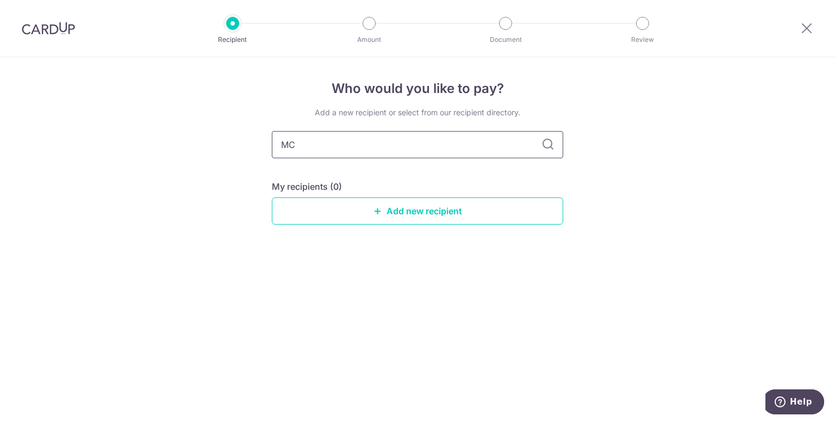
type input "M"
type input "2109"
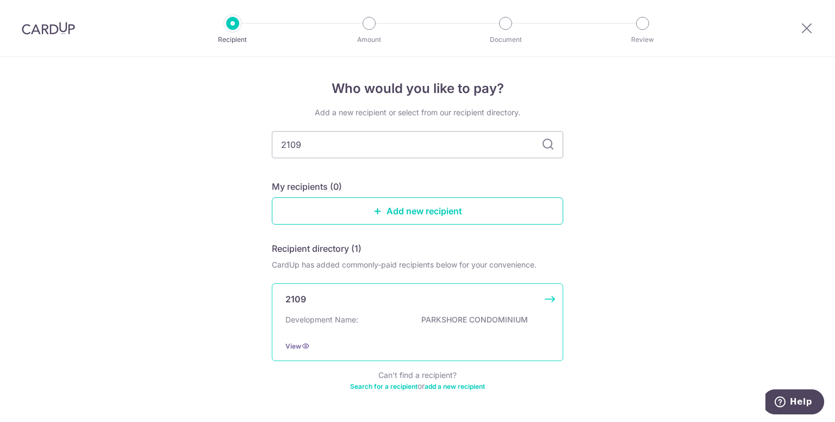
click at [513, 316] on p "PARKSHORE CONDOMINIUM" at bounding box center [482, 319] width 122 height 11
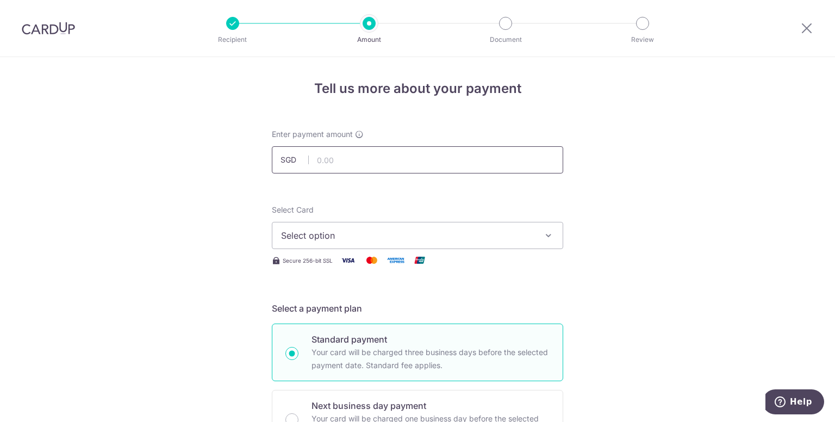
click at [479, 164] on input "text" at bounding box center [417, 159] width 291 height 27
click at [363, 152] on input "text" at bounding box center [417, 159] width 291 height 27
type input "1,814.89"
click at [489, 230] on span "Select option" at bounding box center [407, 235] width 253 height 13
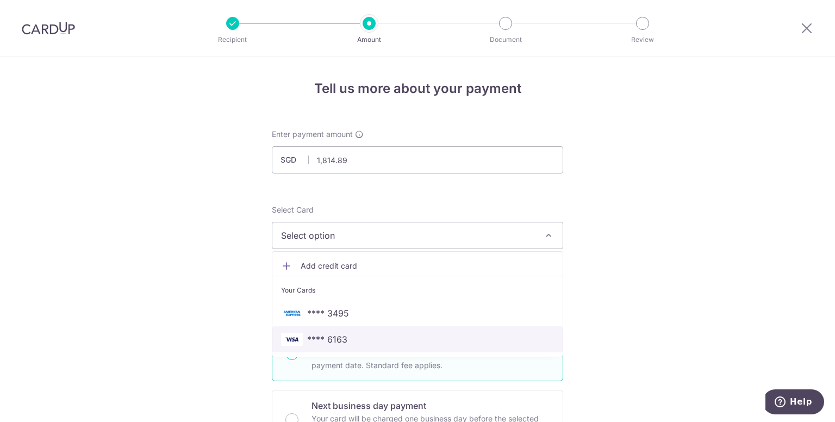
click at [438, 331] on link "**** 6163" at bounding box center [417, 339] width 290 height 26
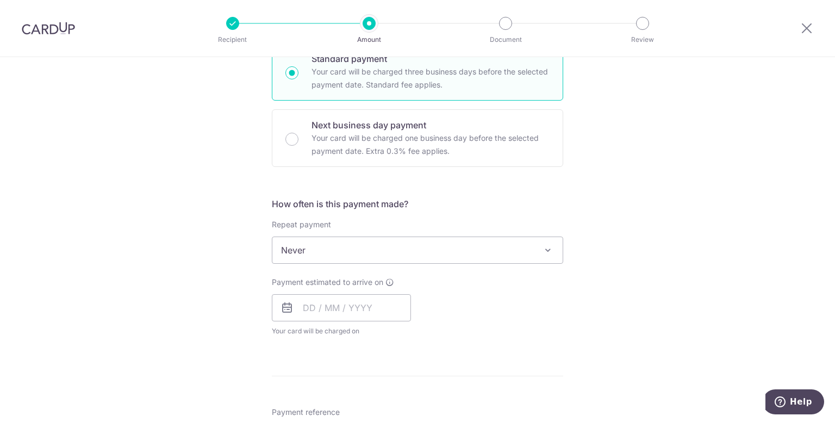
scroll to position [283, 0]
click at [494, 248] on span "Never" at bounding box center [417, 248] width 290 height 26
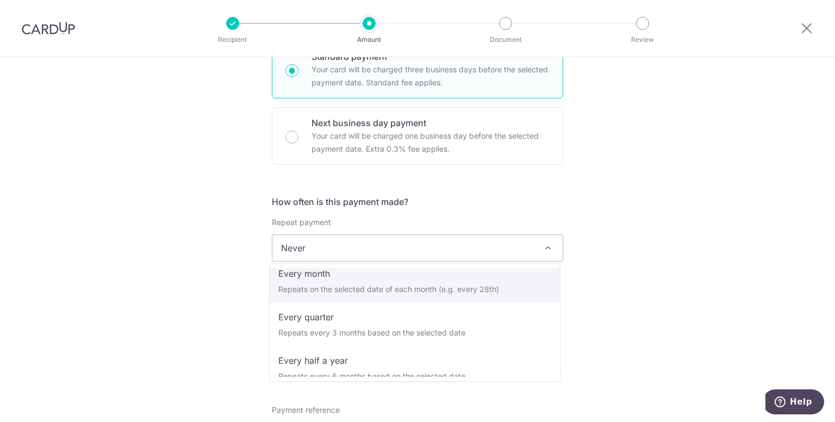
scroll to position [109, 0]
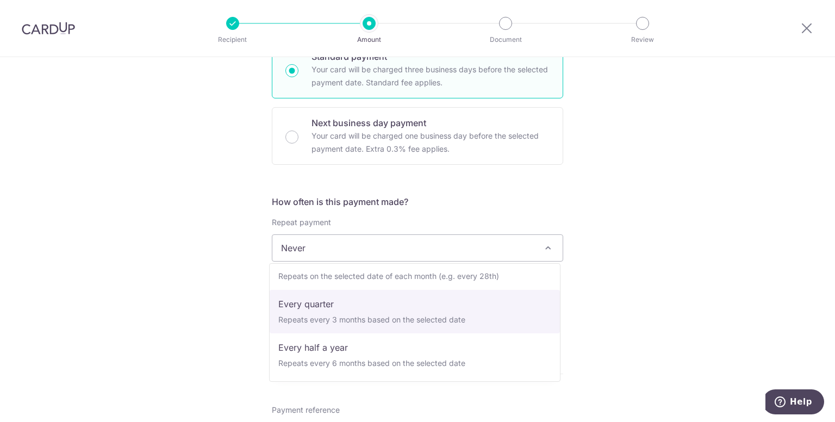
select select "4"
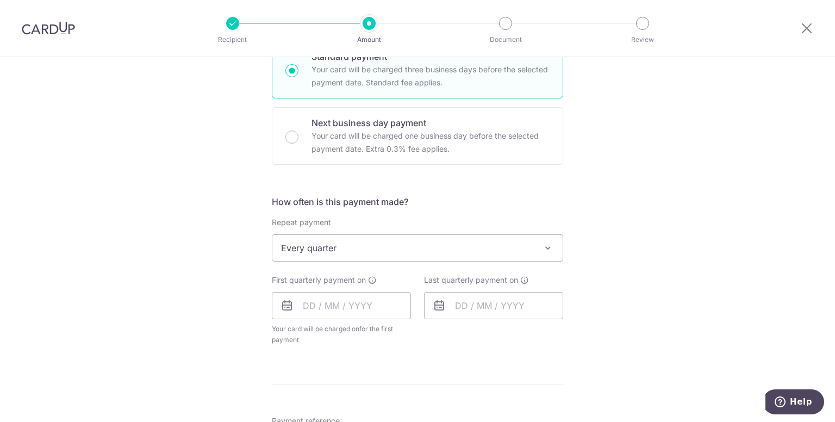
click at [598, 272] on div "Tell us more about your payment Enter payment amount SGD 1,814.89 1814.89 Selec…" at bounding box center [417, 271] width 835 height 994
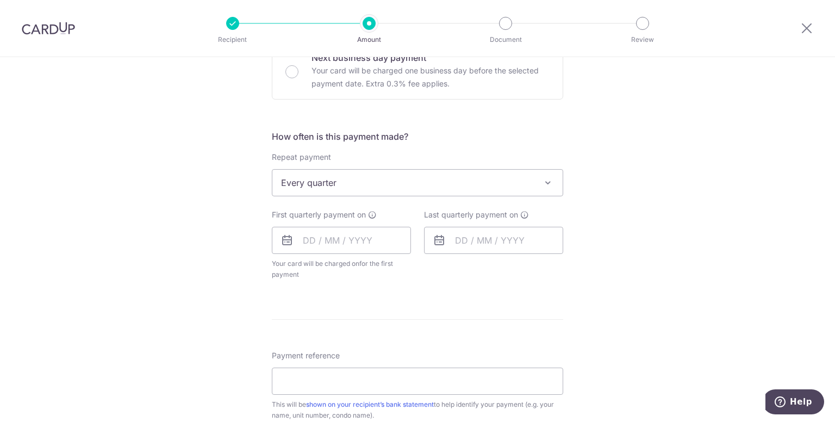
scroll to position [370, 0]
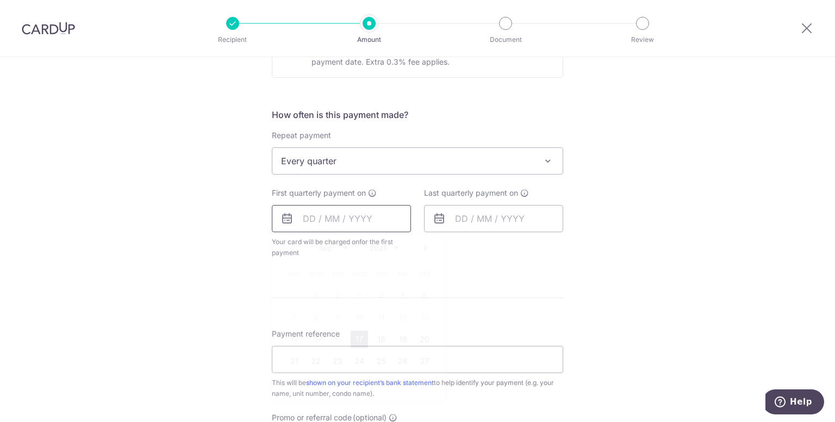
click at [387, 228] on input "text" at bounding box center [341, 218] width 139 height 27
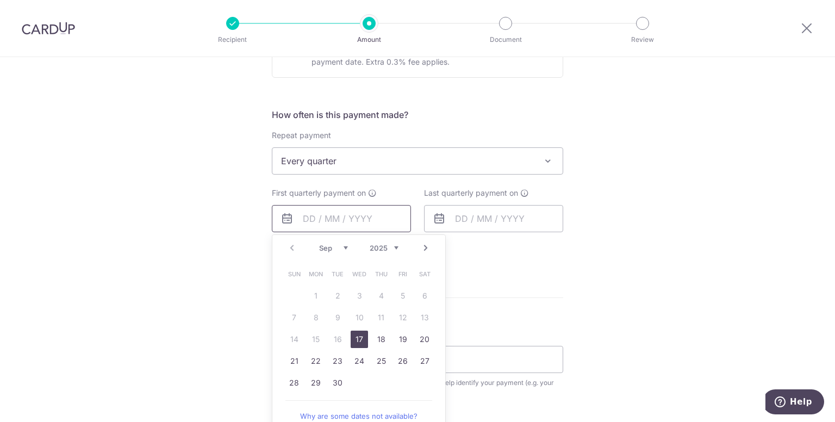
click at [387, 228] on input "text" at bounding box center [341, 218] width 139 height 27
click at [526, 282] on form "Enter payment amount SGD 1,814.89 1814.89 Select Card **** 6163 Add credit card…" at bounding box center [417, 194] width 291 height 871
click at [354, 219] on input "text" at bounding box center [341, 218] width 139 height 27
type input "25"
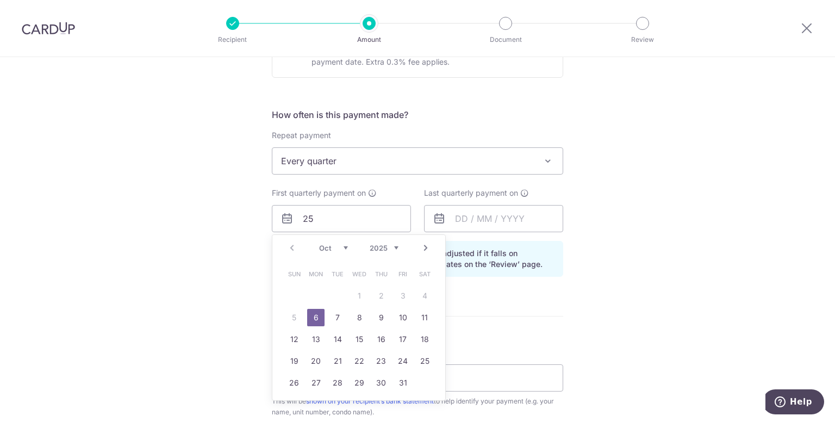
click at [340, 248] on select "Oct Nov Dec" at bounding box center [333, 248] width 29 height 9
click at [329, 381] on link "25" at bounding box center [337, 382] width 17 height 17
type input "25/11/2025"
click at [388, 219] on input "25" at bounding box center [341, 218] width 139 height 27
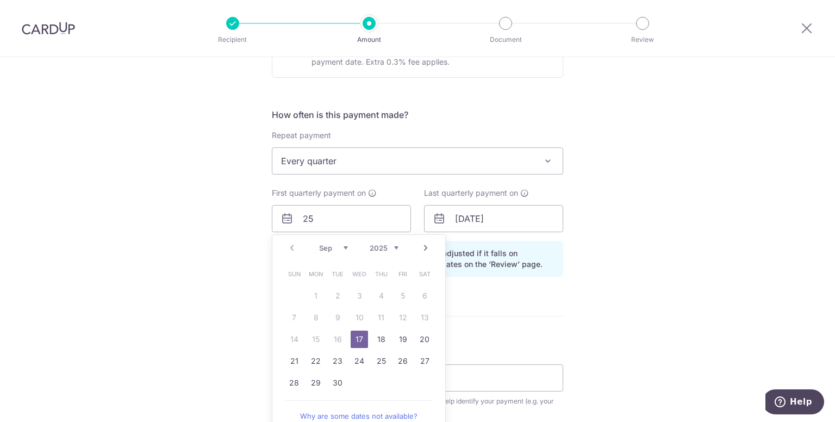
click at [339, 245] on select "Sep Oct Nov Dec" at bounding box center [333, 248] width 29 height 9
click at [339, 379] on link "25" at bounding box center [337, 382] width 17 height 17
type input "25/11/2025"
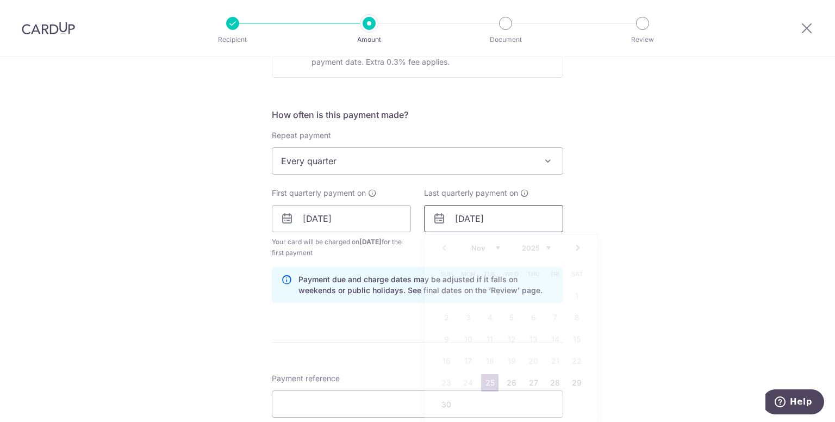
click at [505, 218] on input "25/11/2025" at bounding box center [493, 218] width 139 height 27
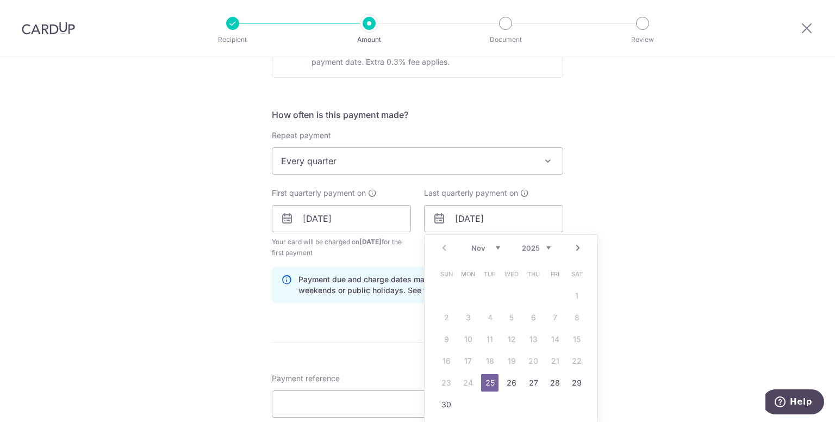
click at [489, 244] on select "Nov Dec" at bounding box center [485, 248] width 29 height 9
click at [537, 244] on select "2025 2026 2027 2028 2029 2030 2031 2032 2033 2034 2035" at bounding box center [536, 248] width 29 height 9
click at [492, 244] on select "Jan Feb Mar Apr May Jun Jul Aug Sep Oct Nov Dec" at bounding box center [485, 248] width 29 height 9
click at [509, 362] on link "25" at bounding box center [511, 360] width 17 height 17
type input "25/02/2026"
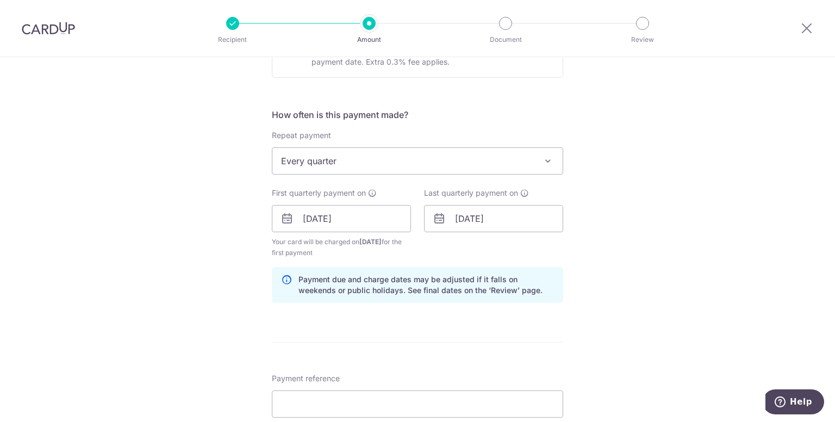
click at [613, 226] on div "Tell us more about your payment Enter payment amount SGD 1,814.89 1814.89 Selec…" at bounding box center [417, 206] width 835 height 1039
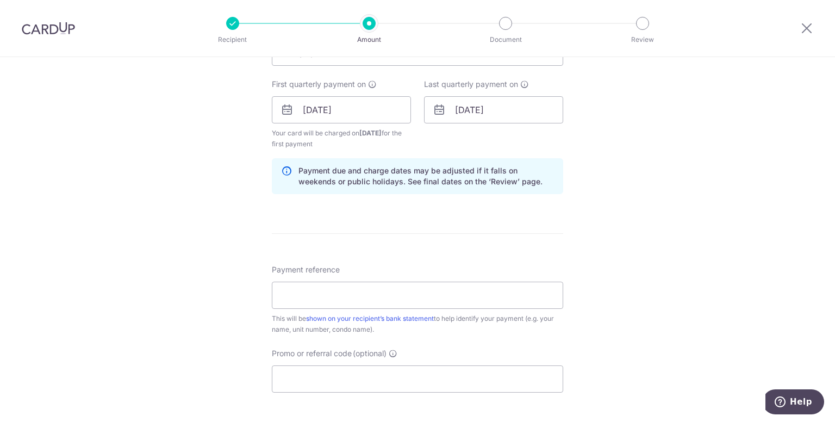
scroll to position [500, 0]
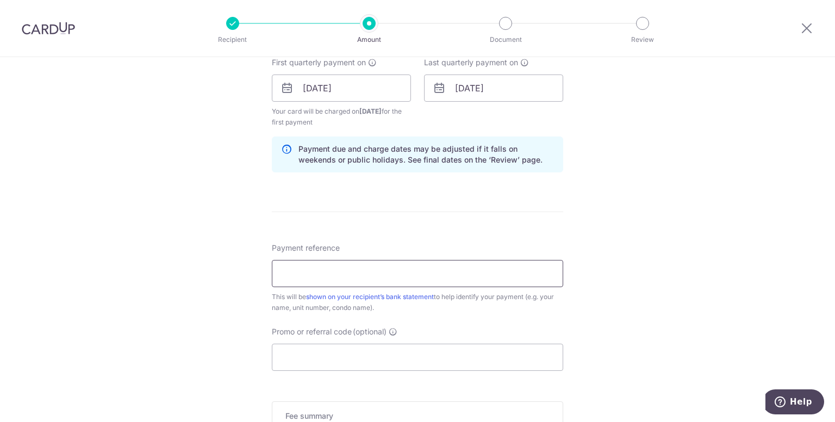
click at [520, 270] on input "Payment reference" at bounding box center [417, 273] width 291 height 27
type input "Parkshore #10-07"
click at [500, 357] on input "Promo or referral code (optional)" at bounding box center [417, 357] width 291 height 27
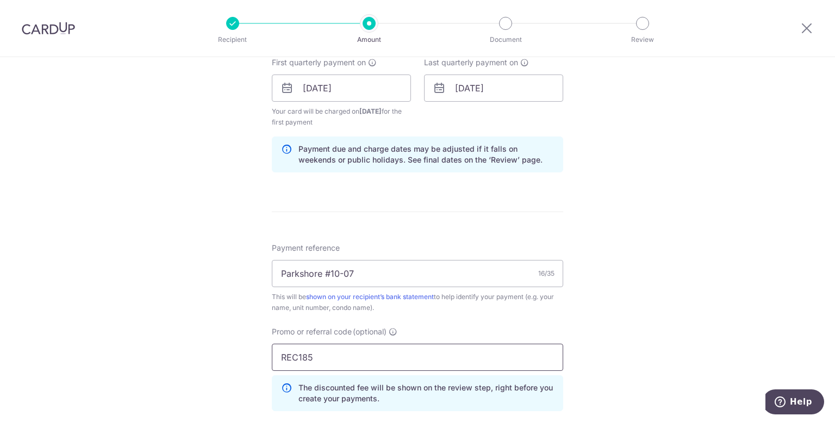
type input "REC185"
click at [604, 316] on div "Tell us more about your payment Enter payment amount SGD 1,814.89 1814.89 Selec…" at bounding box center [417, 101] width 835 height 1088
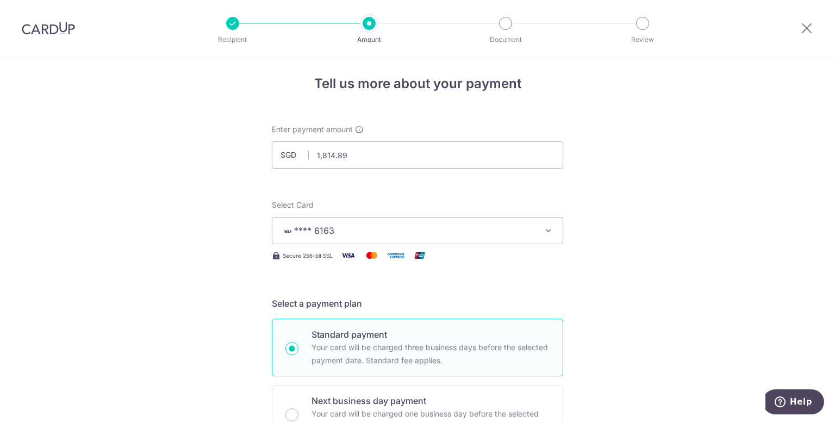
scroll to position [0, 0]
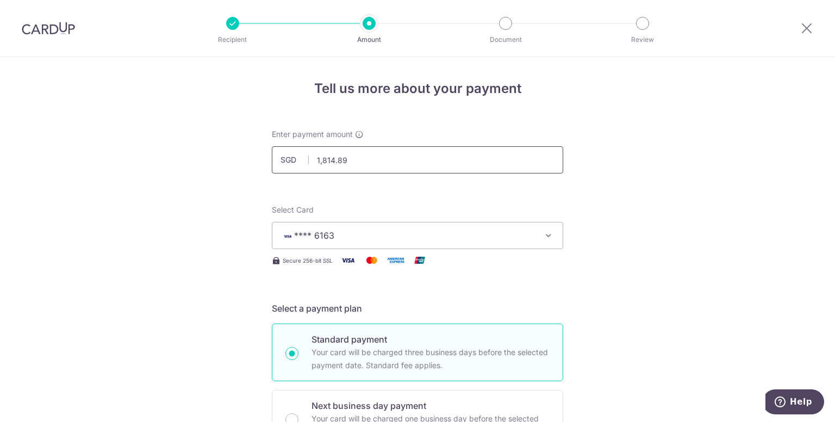
click at [478, 160] on input "1,814.89" at bounding box center [417, 159] width 291 height 27
type input "1,814.85"
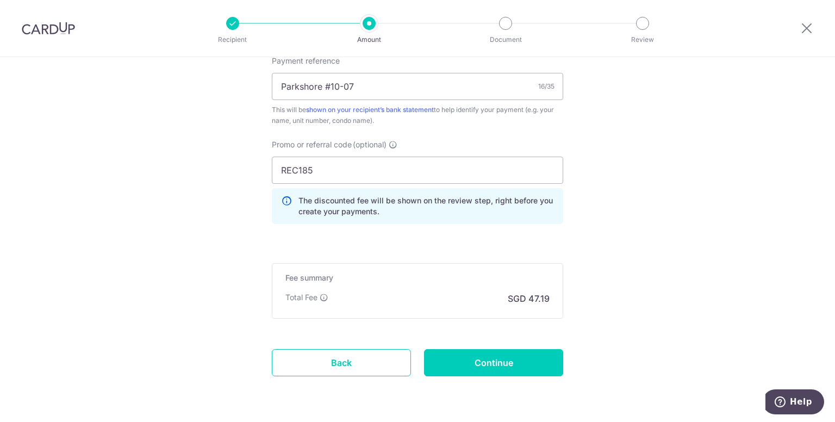
scroll to position [721, 0]
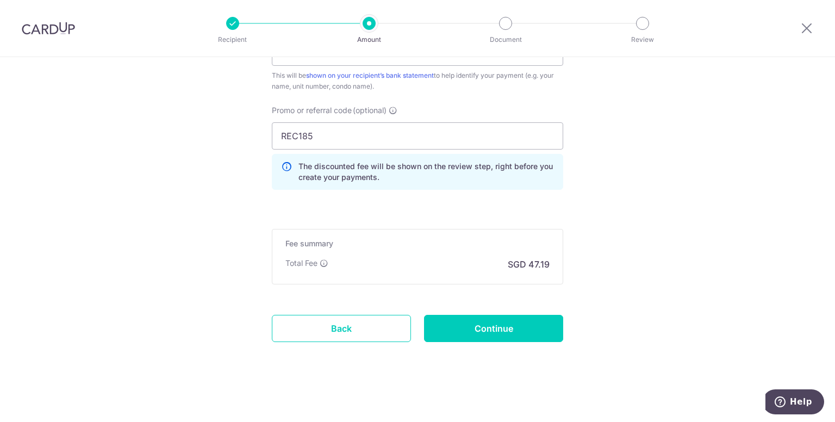
click at [528, 322] on input "Continue" at bounding box center [493, 328] width 139 height 27
type input "Create Schedule"
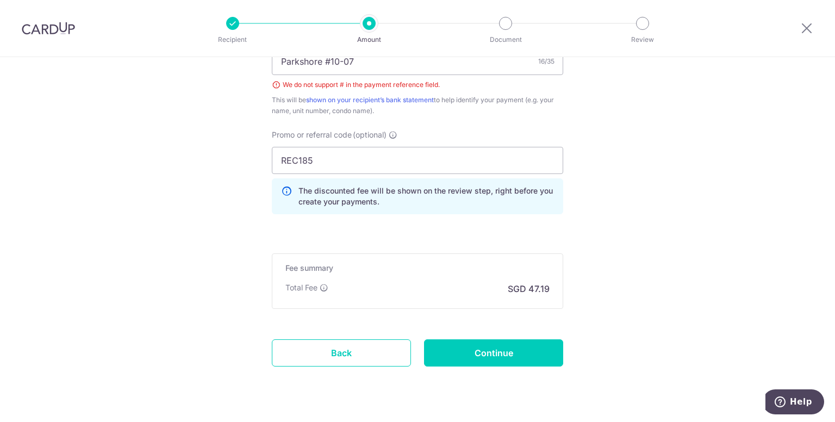
scroll to position [635, 0]
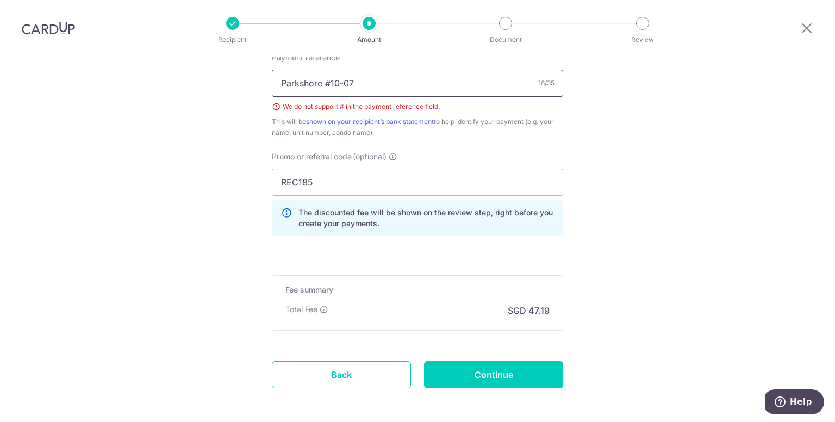
click at [328, 80] on input "Parkshore #10-07" at bounding box center [417, 83] width 291 height 27
type input "Parkshore 10-07"
click at [476, 382] on input "Continue" at bounding box center [493, 374] width 139 height 27
type input "Create Schedule"
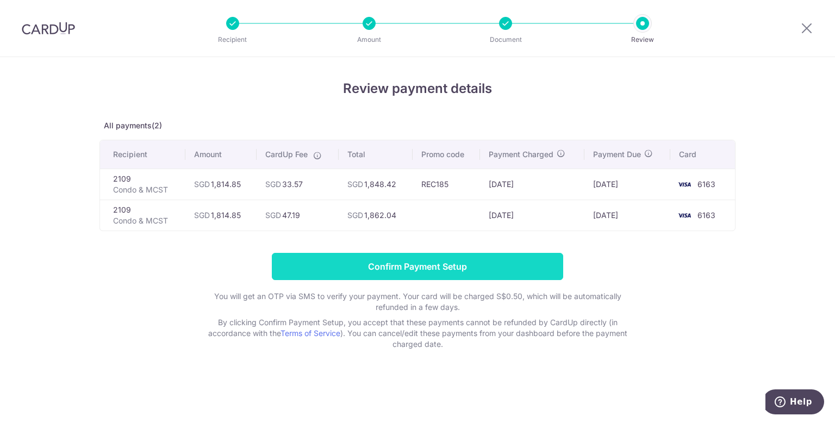
click at [384, 264] on input "Confirm Payment Setup" at bounding box center [417, 266] width 291 height 27
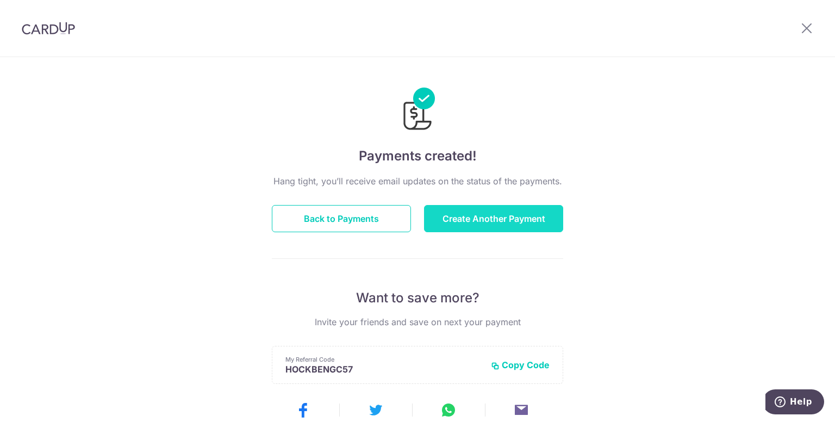
click at [463, 219] on button "Create Another Payment" at bounding box center [493, 218] width 139 height 27
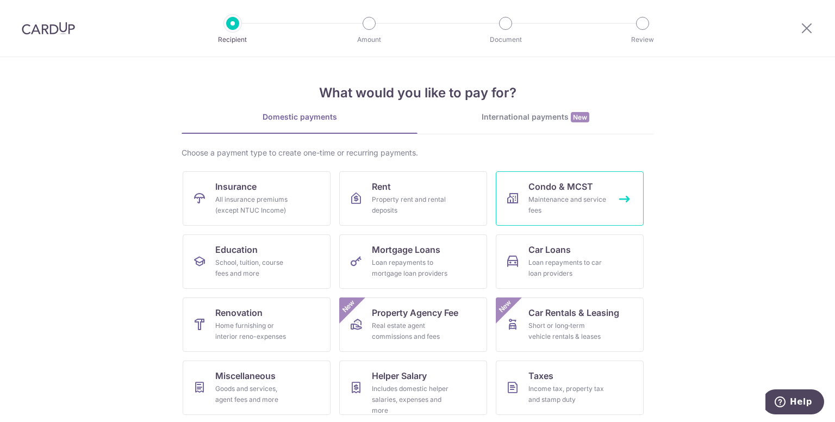
click at [570, 195] on div "Maintenance and service fees" at bounding box center [567, 205] width 78 height 22
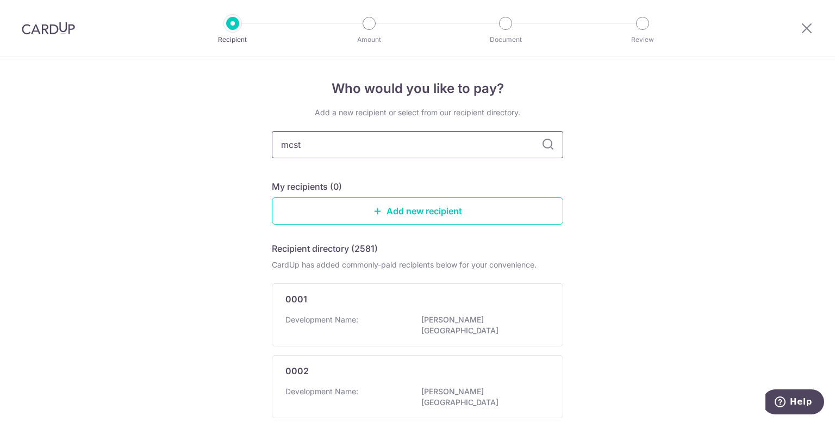
type input "mcst"
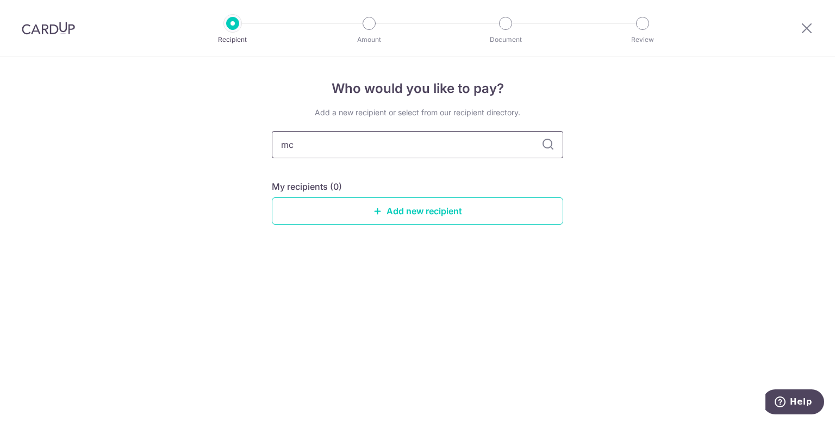
type input "m"
type input "4121"
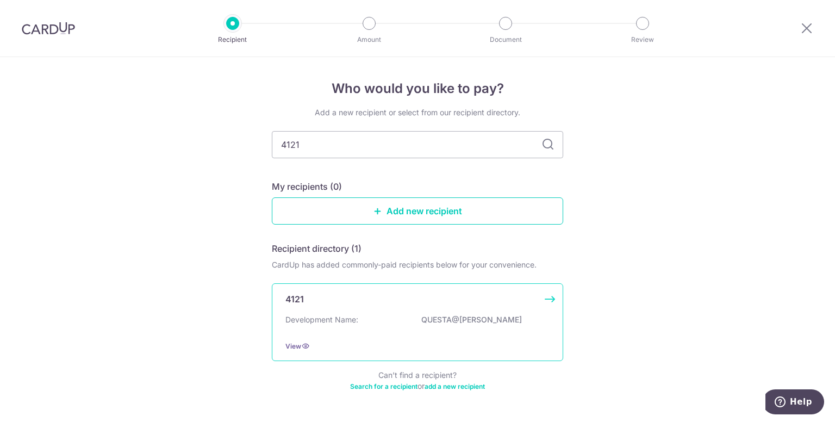
click at [466, 338] on div "4121 Development Name: QUESTA@DUNMAN View" at bounding box center [417, 322] width 291 height 78
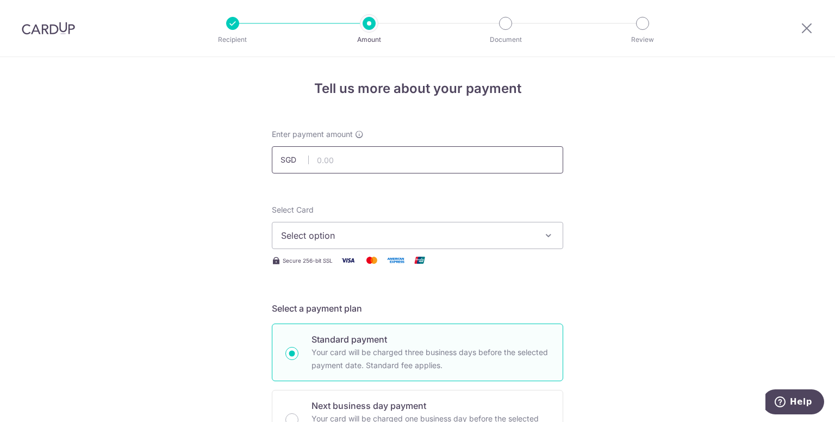
click at [461, 170] on input "text" at bounding box center [417, 159] width 291 height 27
click at [476, 155] on input "text" at bounding box center [417, 159] width 291 height 27
type input "1,062.00"
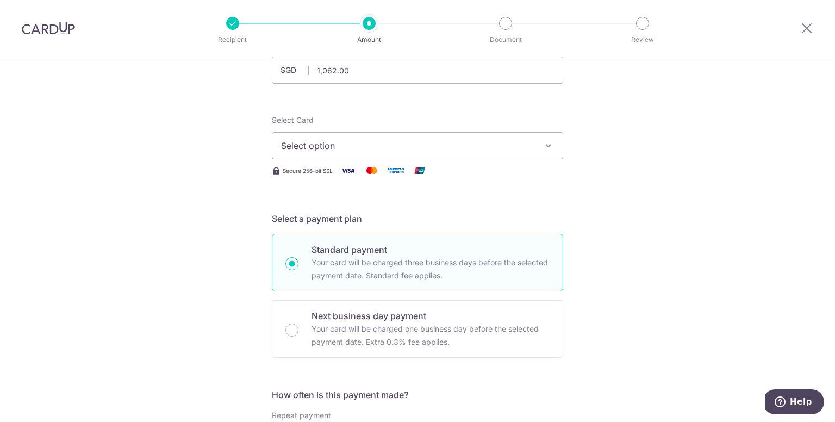
scroll to position [109, 0]
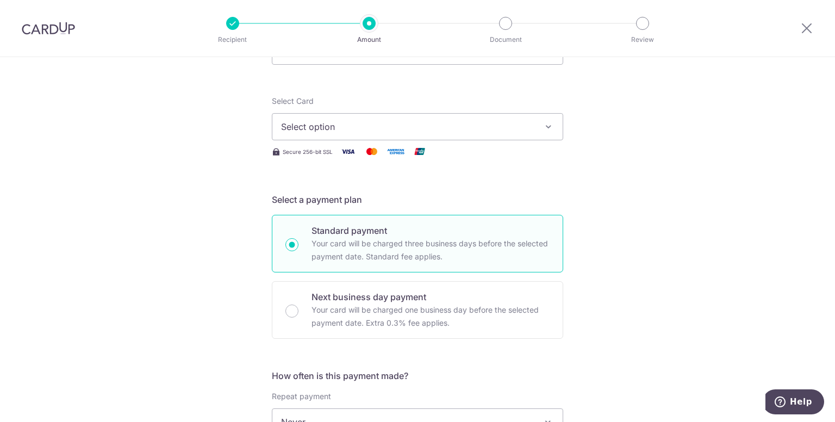
click at [534, 129] on button "Select option" at bounding box center [417, 126] width 291 height 27
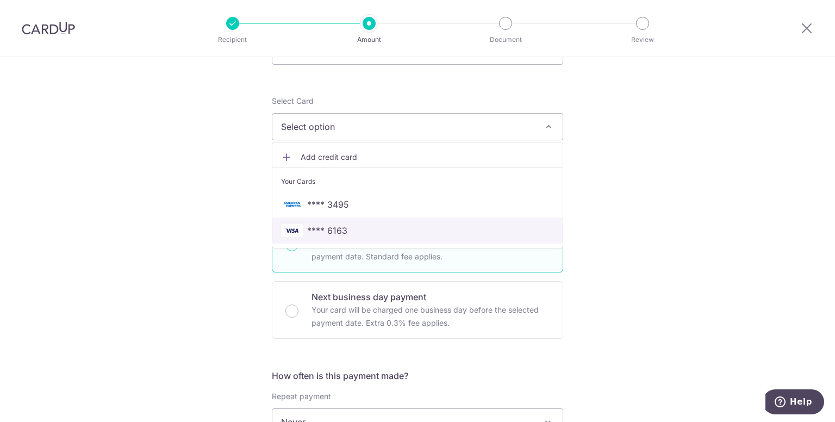
click at [493, 226] on span "**** 6163" at bounding box center [417, 230] width 273 height 13
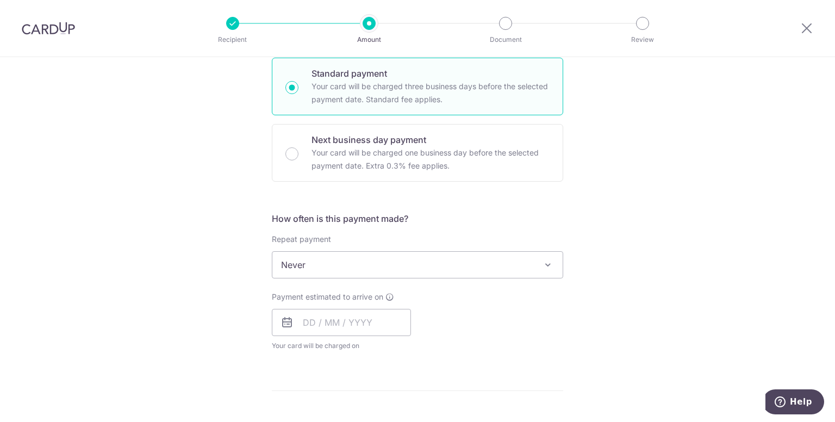
scroll to position [283, 0]
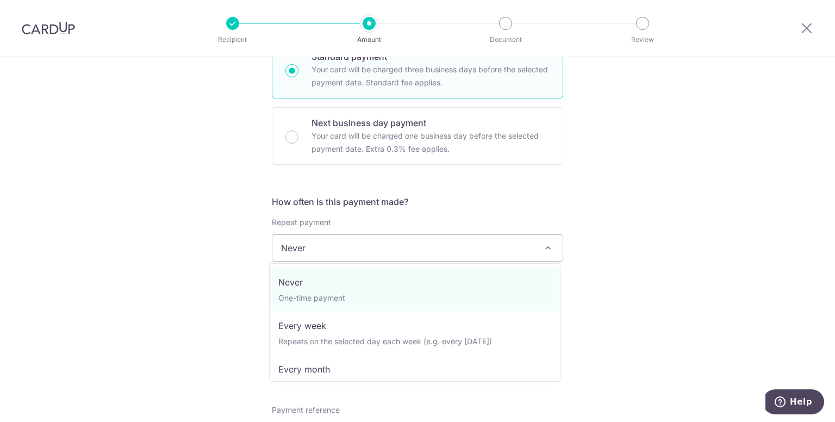
click at [516, 256] on span "Never" at bounding box center [417, 248] width 290 height 26
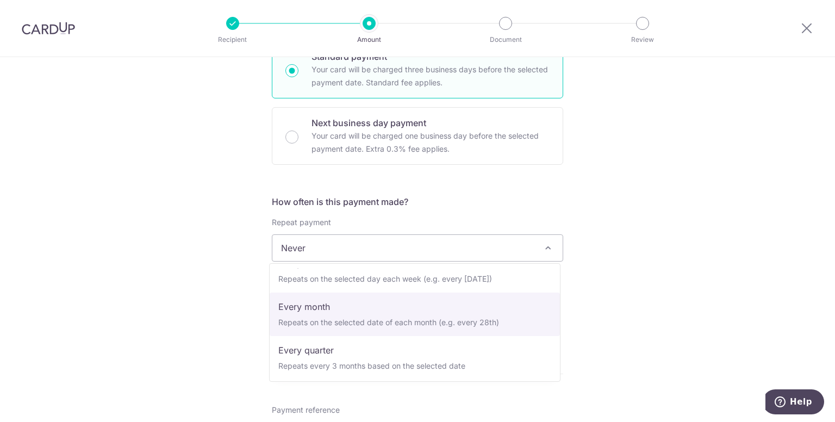
scroll to position [95, 0]
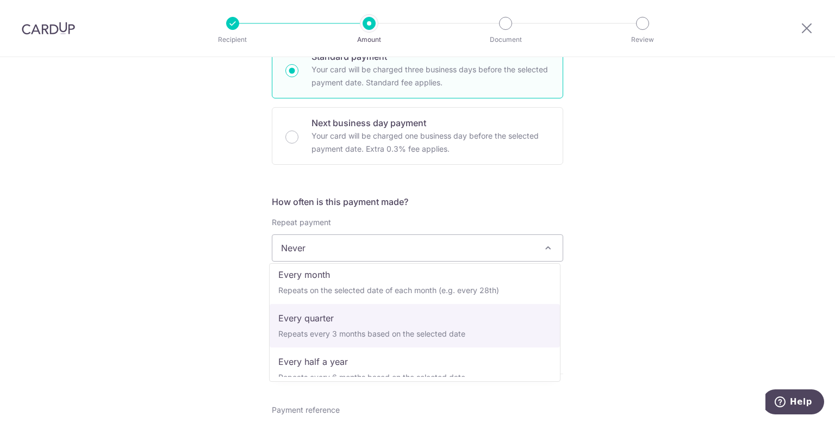
select select "4"
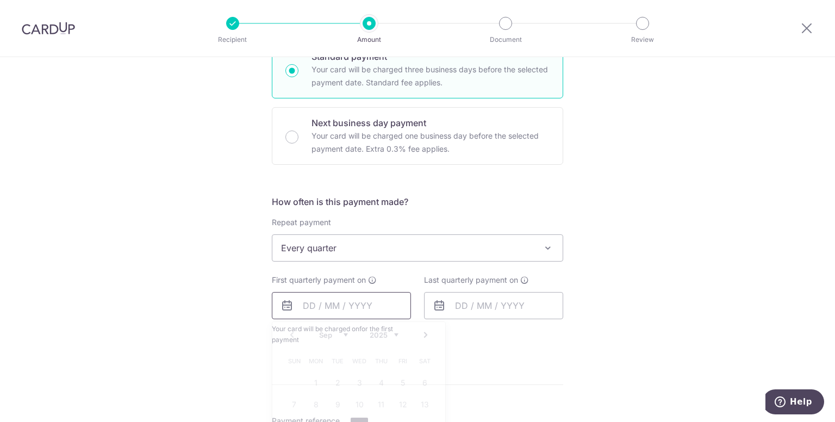
click at [381, 311] on input "text" at bounding box center [341, 305] width 139 height 27
click at [498, 359] on form "Enter payment amount SGD 1,062.00 1062.00 Select Card **** 6163 Add credit card…" at bounding box center [417, 281] width 291 height 871
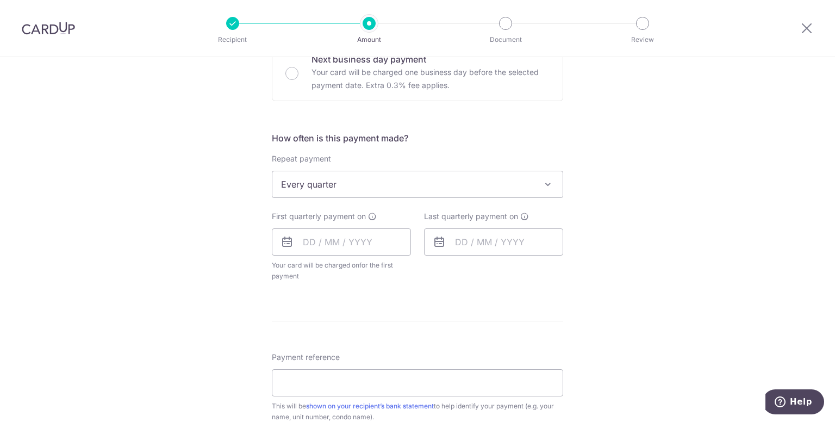
scroll to position [370, 0]
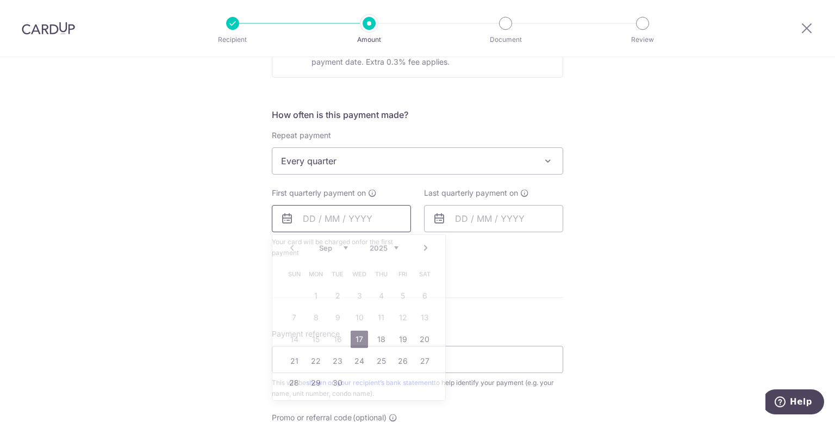
click at [338, 208] on input "text" at bounding box center [341, 218] width 139 height 27
click at [311, 358] on link "22" at bounding box center [315, 360] width 17 height 17
type input "[DATE]"
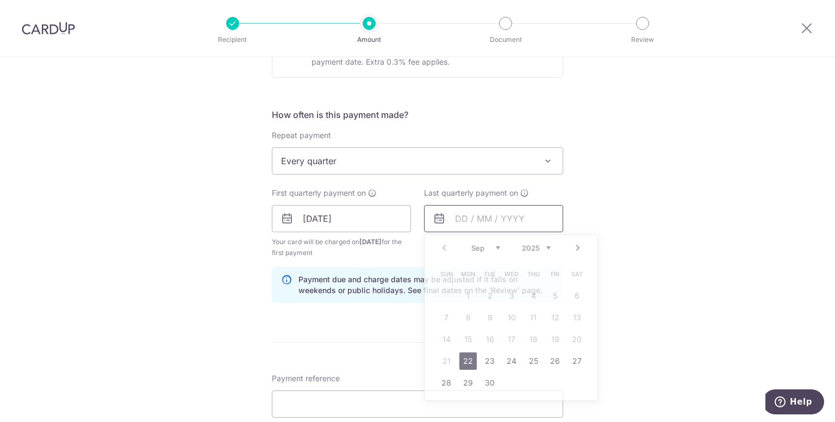
click at [478, 215] on input "text" at bounding box center [493, 218] width 139 height 27
click at [493, 246] on select "Sep Oct Nov Dec" at bounding box center [485, 248] width 29 height 9
click at [468, 361] on link "22" at bounding box center [467, 360] width 17 height 17
type input "[DATE]"
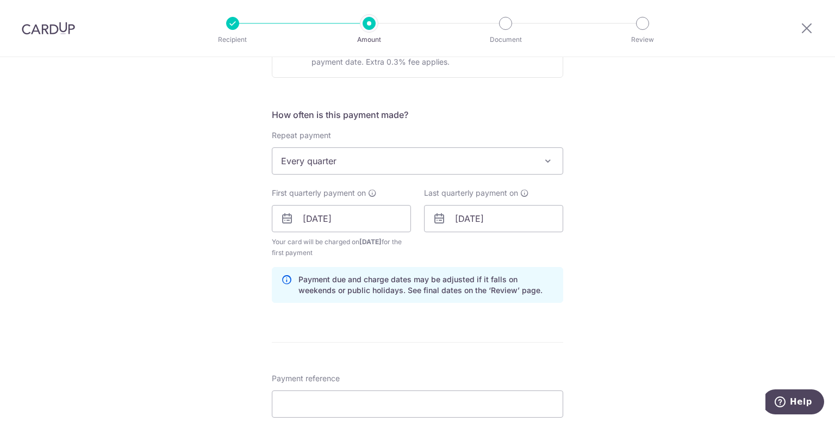
click at [610, 269] on div "Tell us more about your payment Enter payment amount SGD 1,062.00 1062.00 Selec…" at bounding box center [417, 206] width 835 height 1039
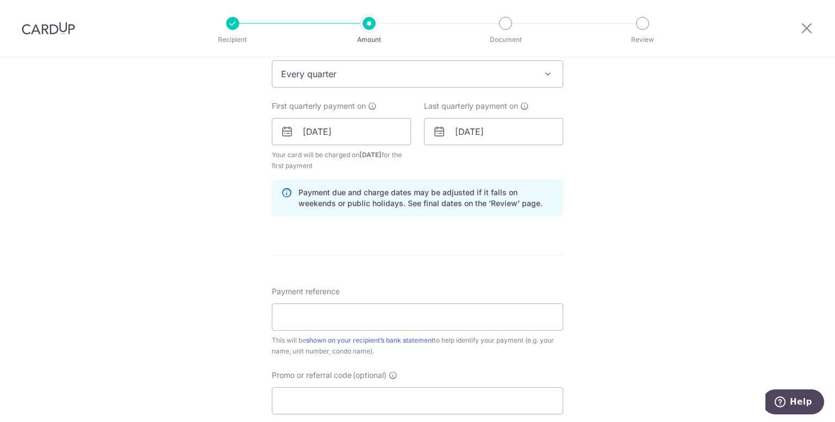
scroll to position [478, 0]
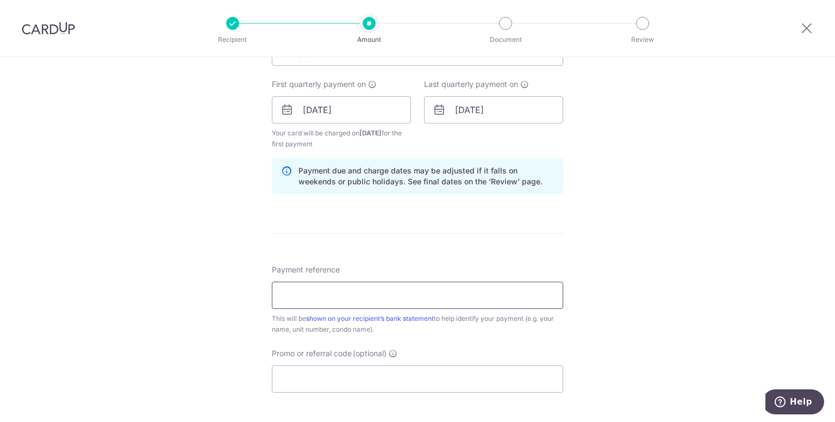
click at [496, 289] on input "Payment reference" at bounding box center [417, 295] width 291 height 27
type input "Questa 05-01"
click at [702, 268] on div "Tell us more about your payment Enter payment amount SGD 1,062.00 1062.00 Selec…" at bounding box center [417, 98] width 835 height 1039
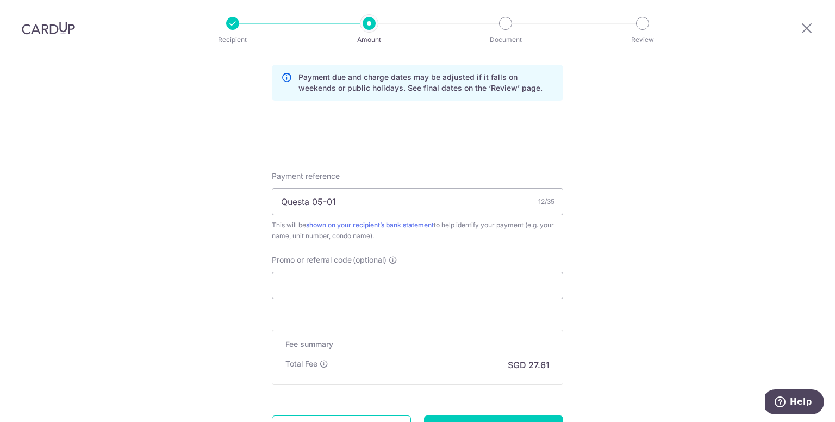
scroll to position [587, 0]
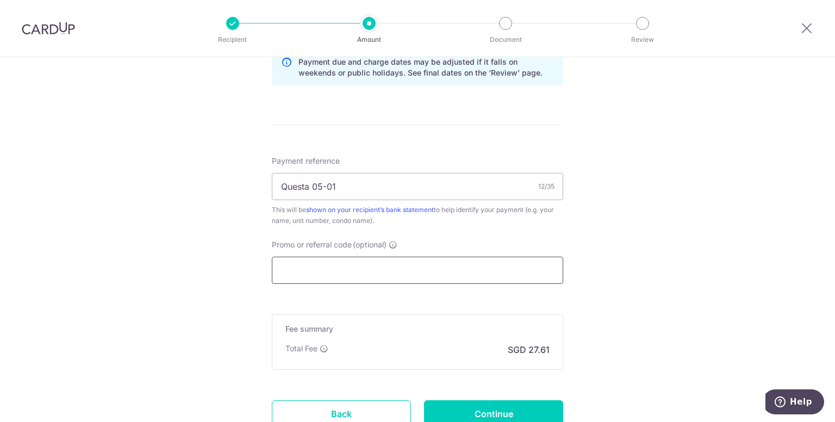
click at [488, 274] on input "Promo or referral code (optional)" at bounding box center [417, 270] width 291 height 27
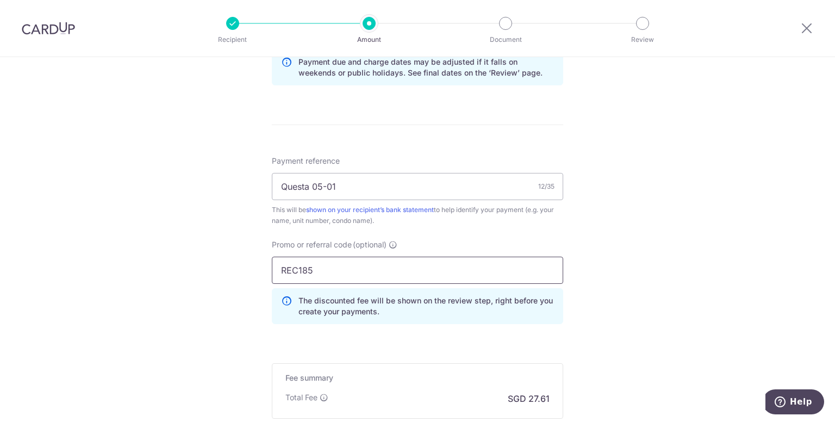
type input "REC185"
click at [679, 307] on div "Tell us more about your payment Enter payment amount SGD 1,062.00 1062.00 Selec…" at bounding box center [417, 14] width 835 height 1088
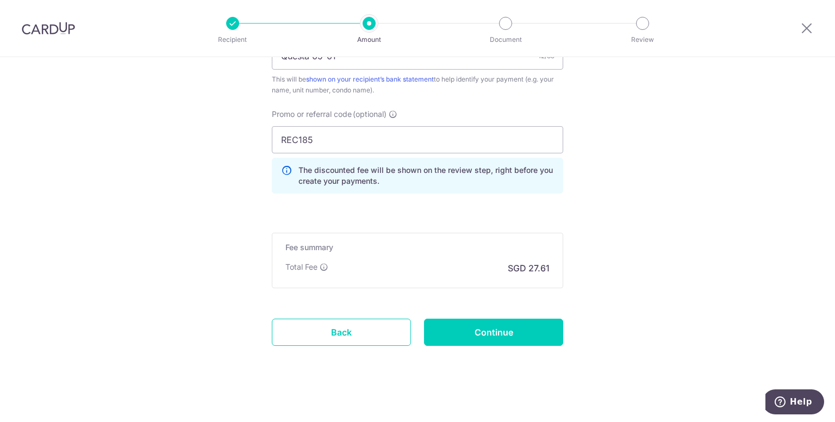
scroll to position [721, 0]
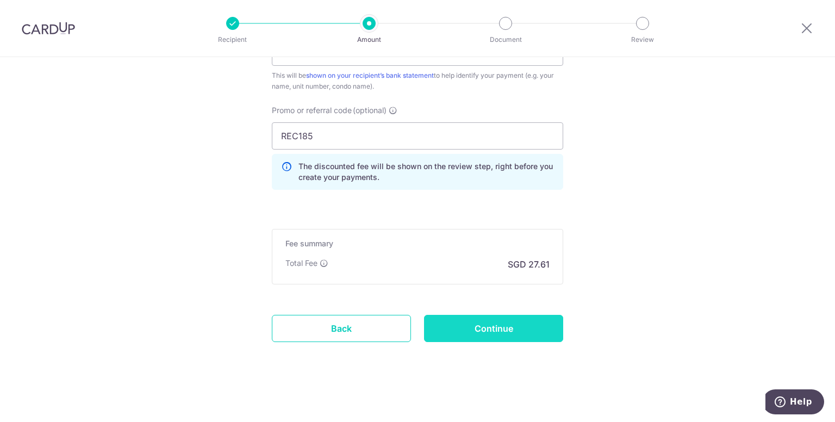
click at [544, 325] on input "Continue" at bounding box center [493, 328] width 139 height 27
type input "Create Schedule"
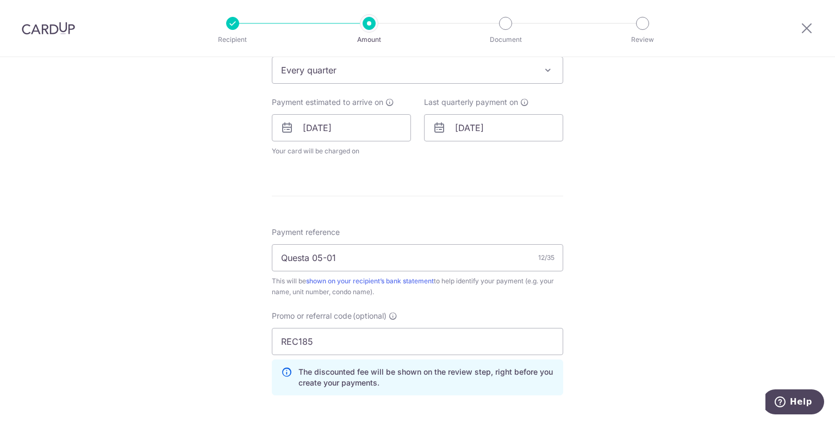
scroll to position [457, 0]
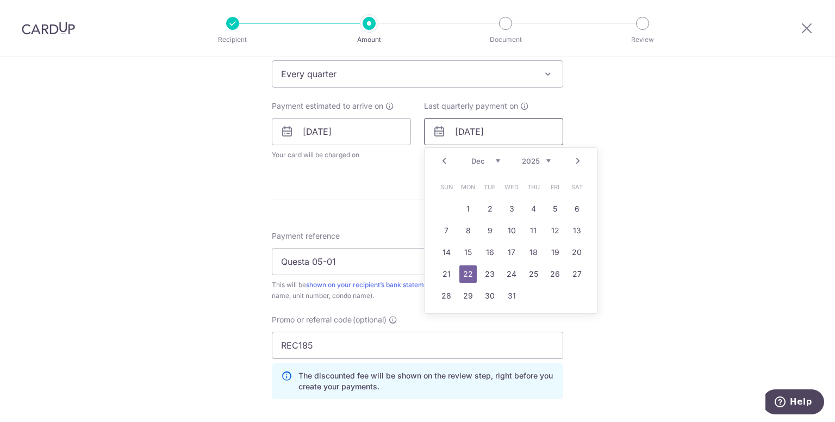
click at [515, 127] on input "[DATE]" at bounding box center [493, 131] width 139 height 27
click at [543, 160] on select "2025 2026 2027 2028 2029 2030 2031 2032 2033 2034 2035" at bounding box center [536, 161] width 29 height 9
click at [493, 275] on link "22" at bounding box center [489, 273] width 17 height 17
type input "[DATE]"
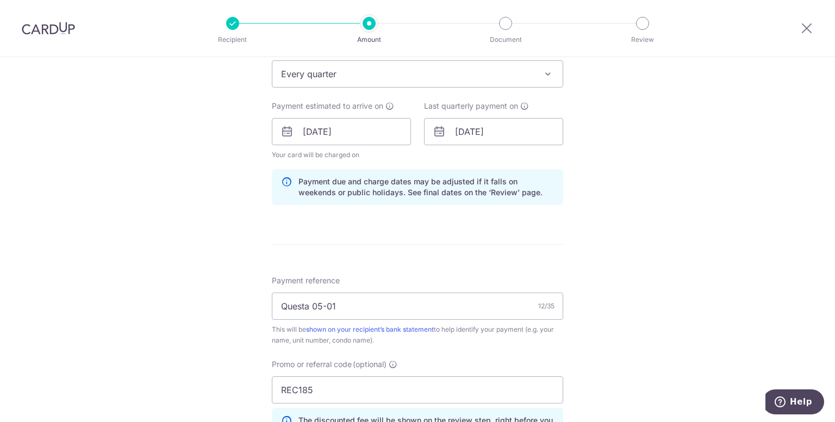
click at [629, 257] on div "Tell us more about your payment Enter payment amount SGD 1,062.00 1062.00 Selec…" at bounding box center [417, 138] width 835 height 1077
click at [581, 296] on div "Tell us more about your payment Enter payment amount SGD 1,062.00 1062.00 Selec…" at bounding box center [417, 138] width 835 height 1077
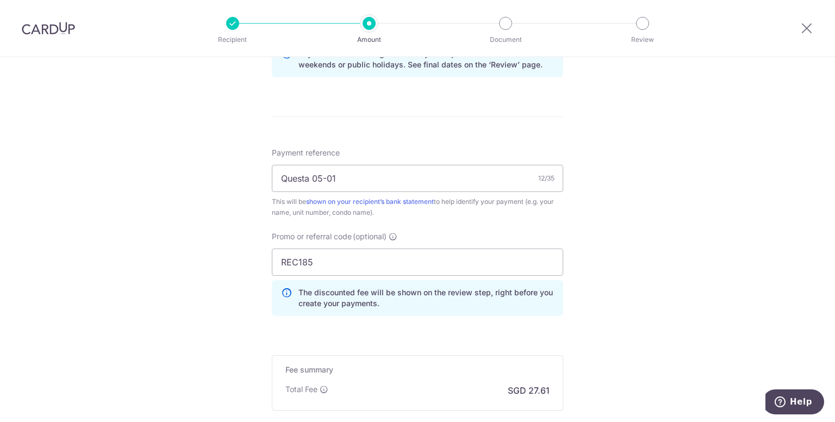
scroll to position [631, 0]
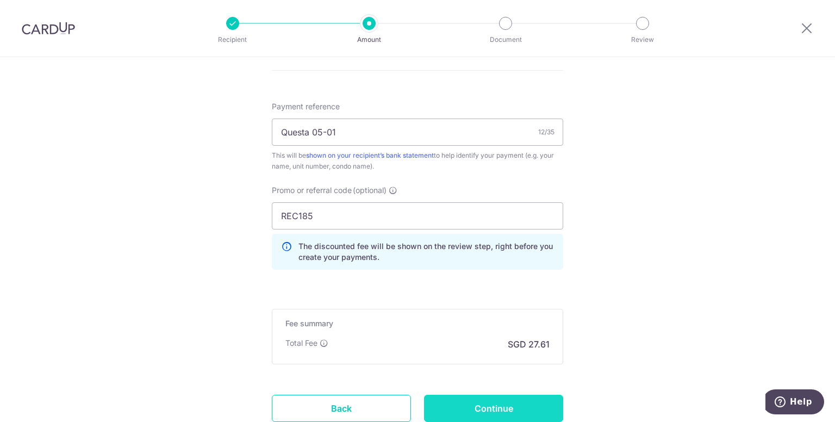
click at [522, 400] on input "Continue" at bounding box center [493, 408] width 139 height 27
type input "Update Schedule"
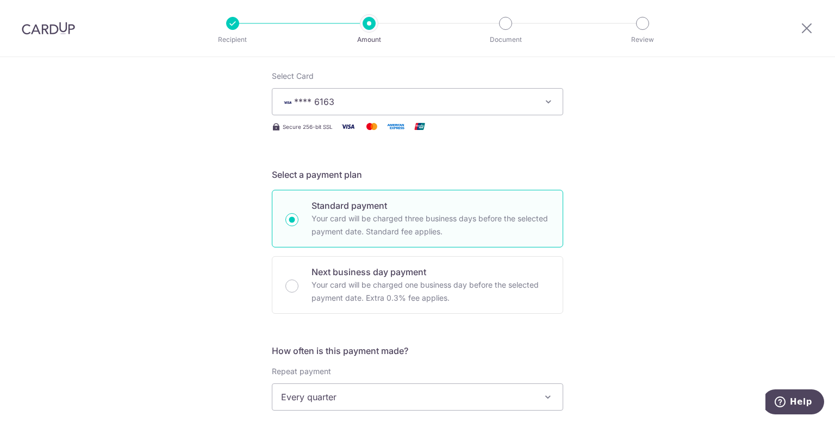
scroll to position [239, 0]
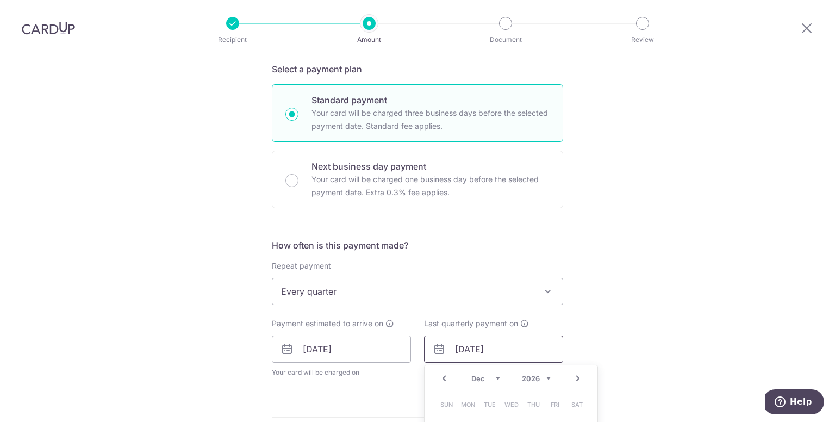
click at [502, 344] on input "22/12/2026" at bounding box center [493, 348] width 139 height 27
click at [543, 382] on div "Prev Next Jan Feb Mar Apr May Jun Jul Aug Sep Oct Nov Dec 2025 2026 2027 2028 2…" at bounding box center [511, 378] width 173 height 26
click at [544, 374] on select "2025 2026 2027 2028 2029 2030 2031 2032 2033 2034 2035" at bounding box center [536, 378] width 29 height 9
click at [588, 285] on div "Tell us more about your payment Enter payment amount SGD 1,062.00 1062.00 Selec…" at bounding box center [417, 334] width 835 height 1032
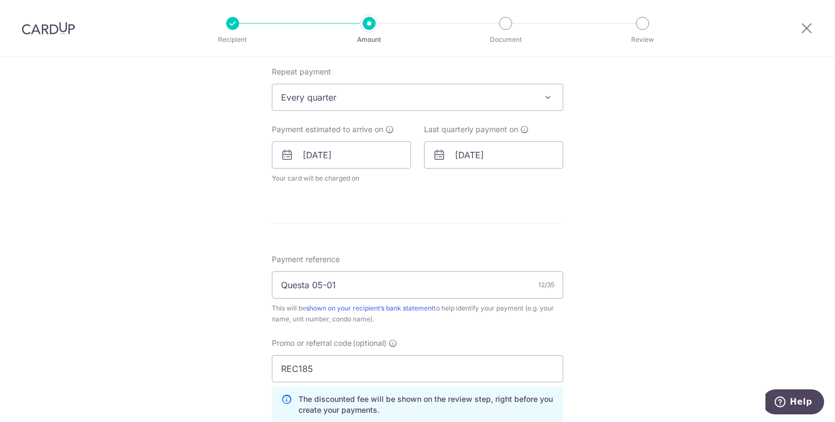
scroll to position [435, 0]
click at [529, 156] on input "22/12/2026" at bounding box center [493, 153] width 139 height 27
type input "22/12/2025"
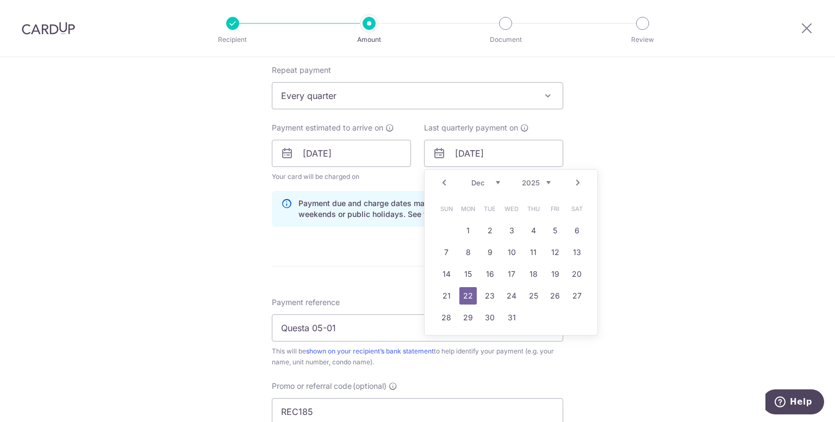
click at [467, 296] on link "22" at bounding box center [467, 295] width 17 height 17
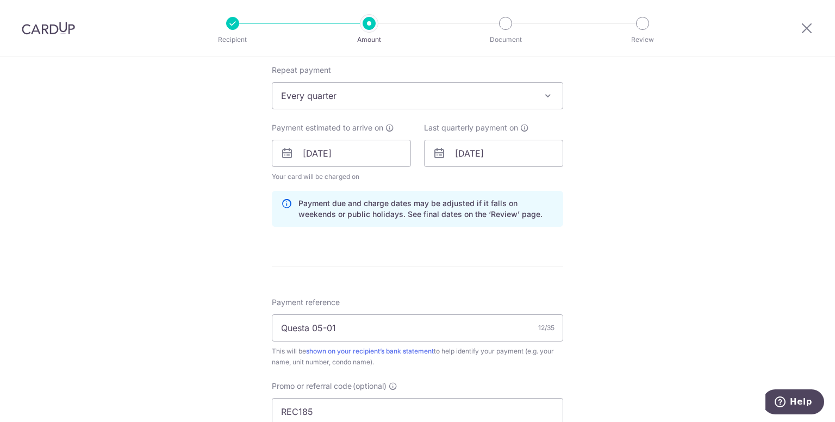
click at [554, 281] on form "Enter payment amount SGD 1,062.00 1062.00 Select Card **** 6163 Add credit card…" at bounding box center [417, 171] width 291 height 954
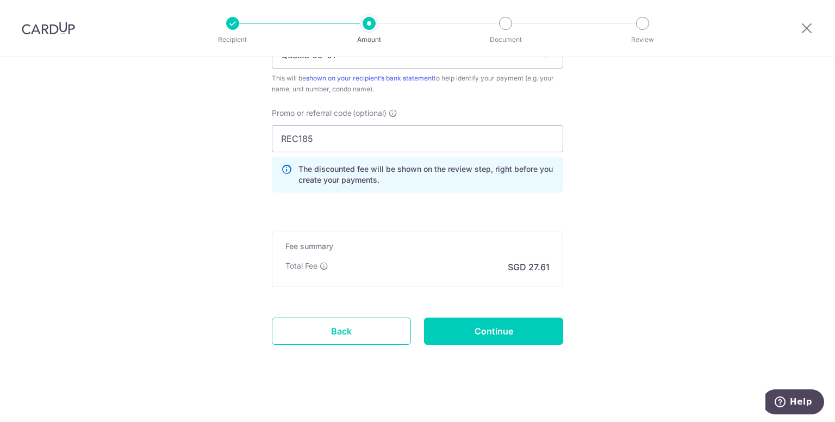
scroll to position [710, 0]
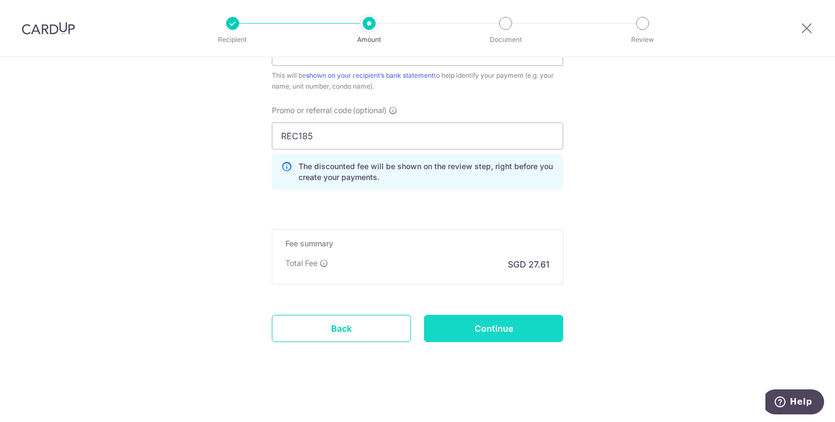
click at [510, 333] on input "Continue" at bounding box center [493, 328] width 139 height 27
type input "Update Schedule"
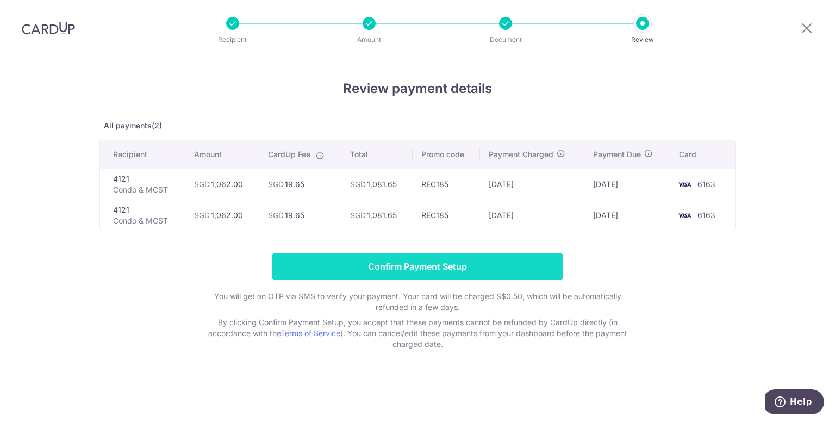
click at [504, 270] on input "Confirm Payment Setup" at bounding box center [417, 266] width 291 height 27
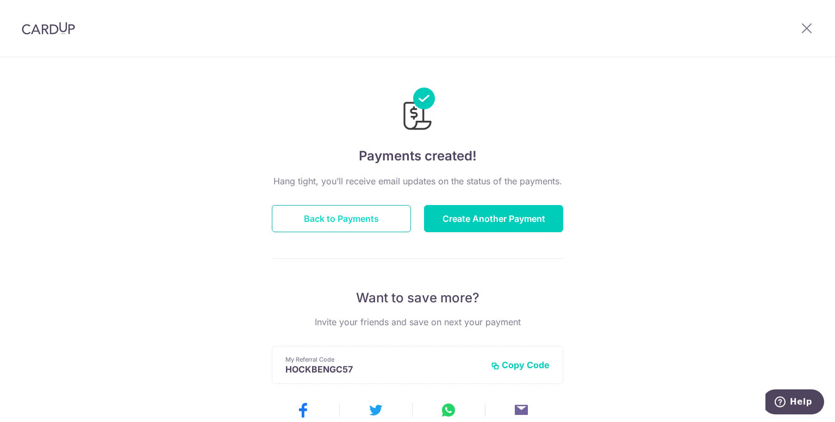
click at [369, 214] on button "Back to Payments" at bounding box center [341, 218] width 139 height 27
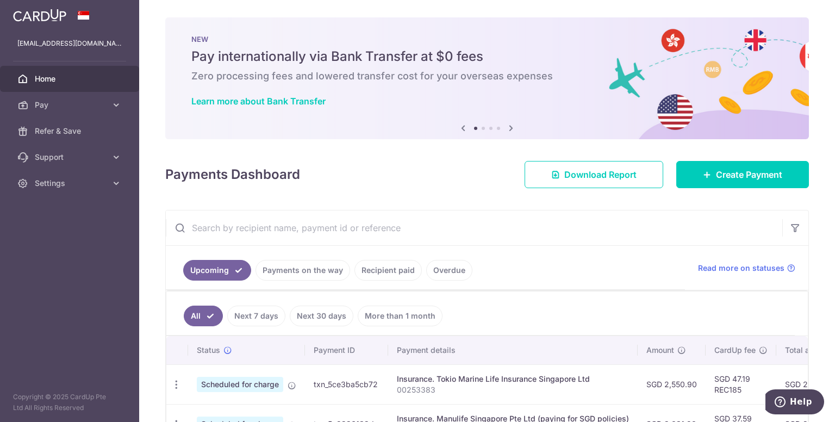
click at [407, 196] on div "× Pause Schedule Pause all future payments in this series Pause just this one p…" at bounding box center [487, 211] width 696 height 422
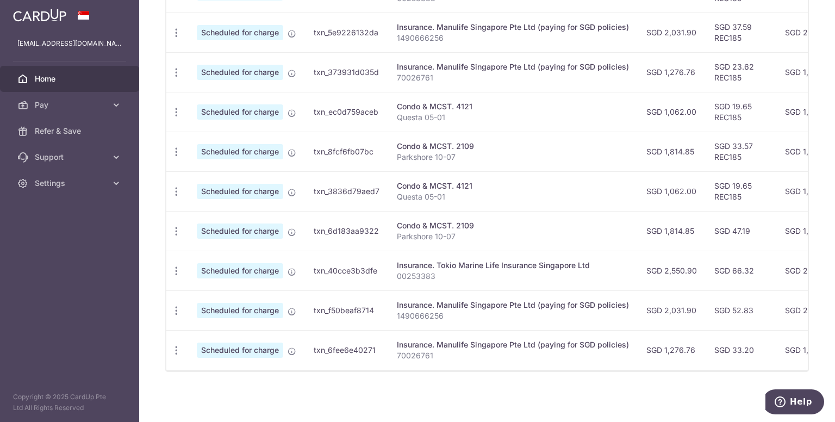
scroll to position [395, 0]
click at [99, 100] on span "Pay" at bounding box center [71, 104] width 72 height 11
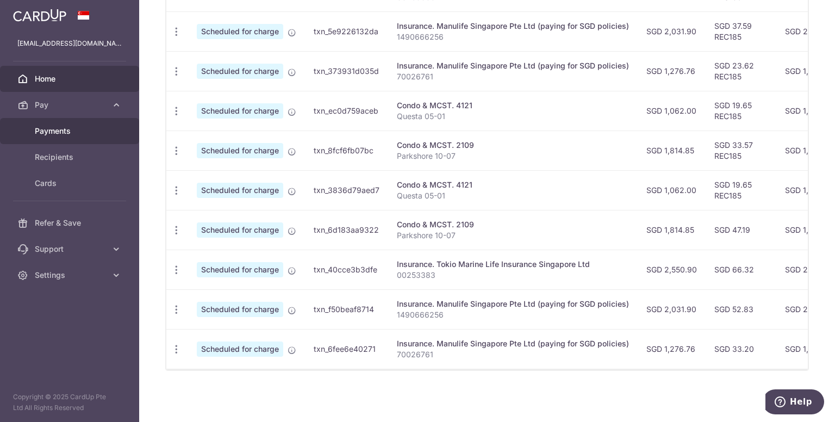
click at [97, 129] on span "Payments" at bounding box center [71, 131] width 72 height 11
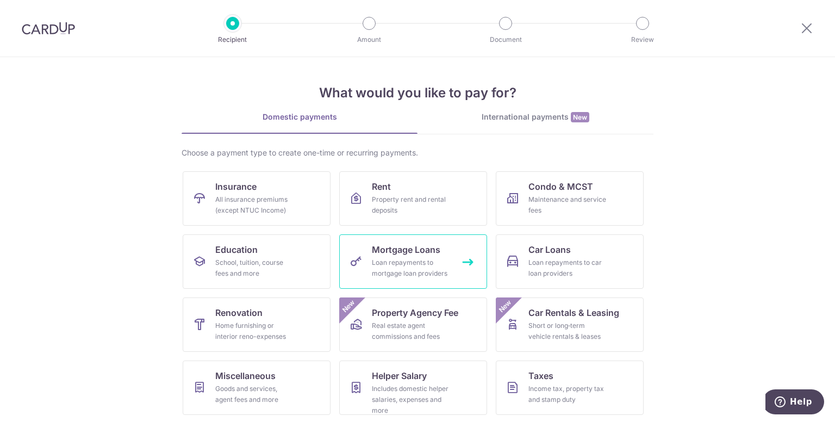
click at [440, 259] on div "Loan repayments to mortgage loan providers" at bounding box center [411, 268] width 78 height 22
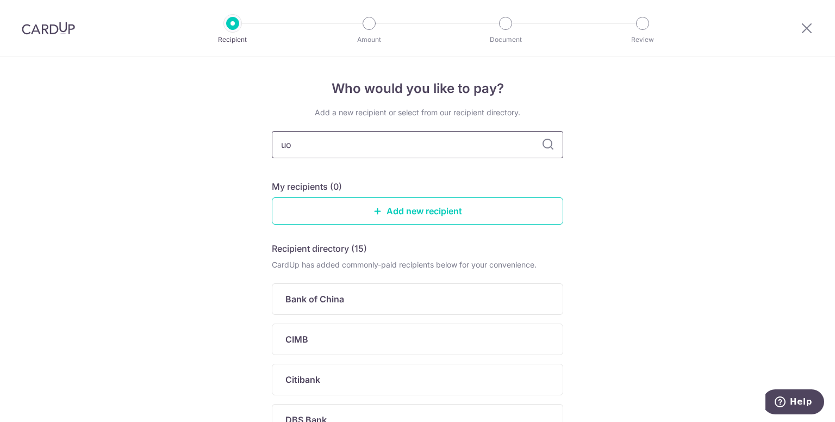
type input "uob"
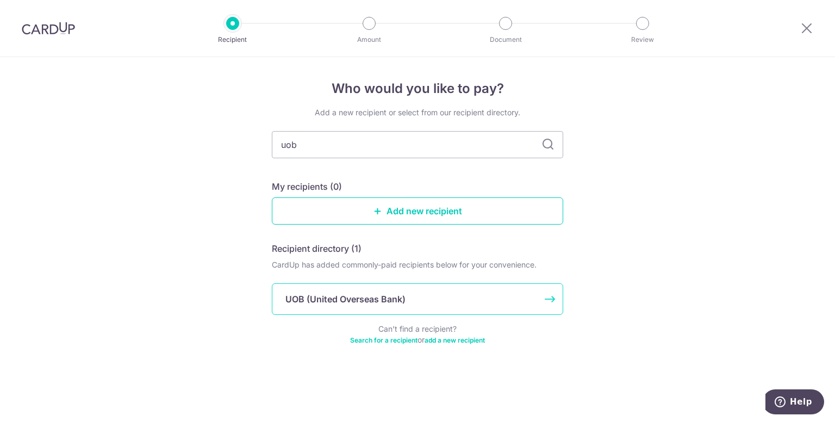
click at [442, 308] on div "UOB (United Overseas Bank)" at bounding box center [417, 299] width 291 height 32
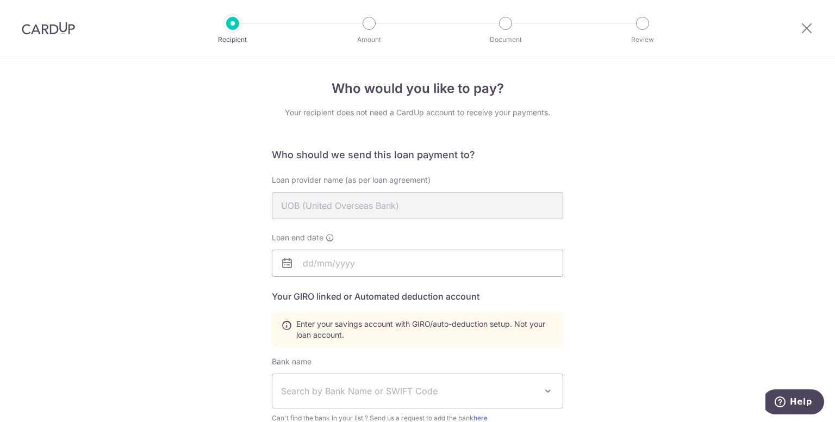
click at [603, 226] on div "Who would you like to pay? Your recipient does not need a CardUp account to rec…" at bounding box center [417, 379] width 835 height 644
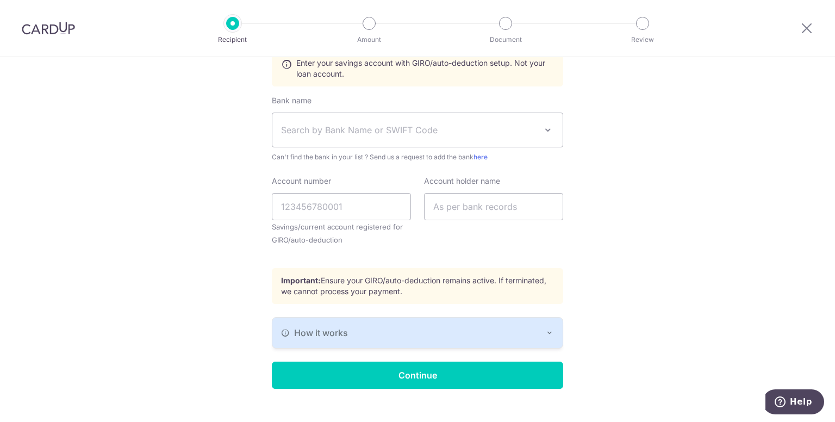
scroll to position [278, 0]
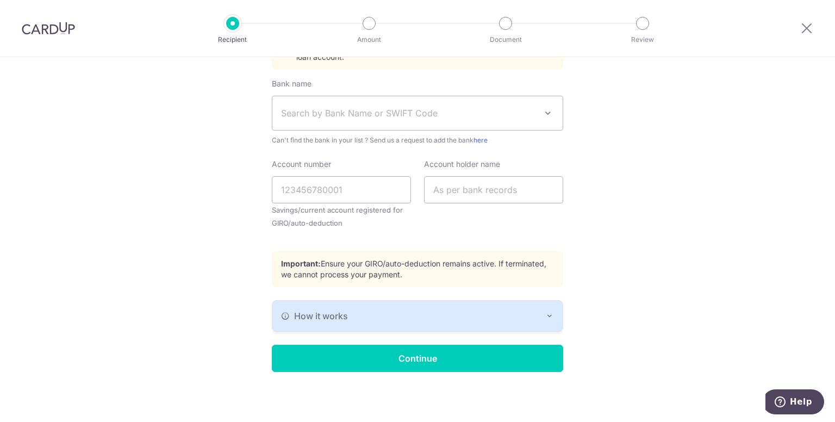
click at [557, 307] on button "How it works" at bounding box center [417, 316] width 290 height 30
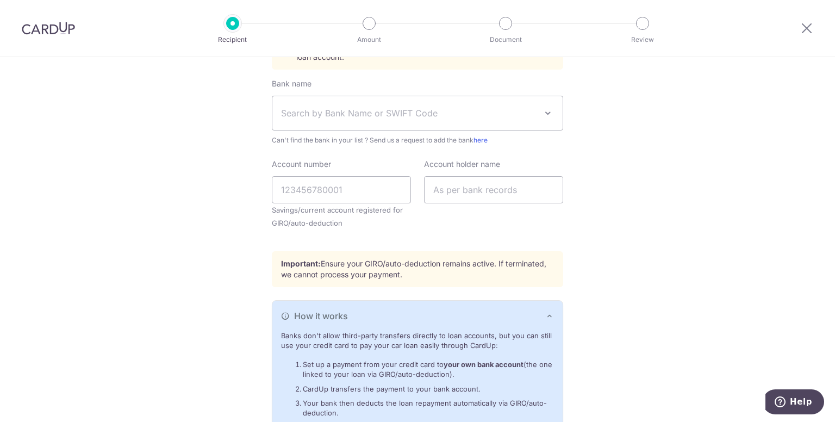
click at [610, 209] on div "Who would you like to pay? Your recipient does not need a CardUp account to rec…" at bounding box center [417, 149] width 835 height 740
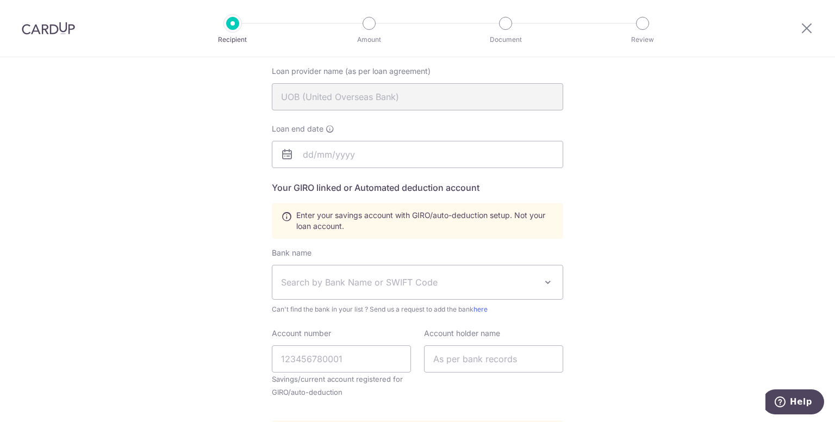
scroll to position [130, 0]
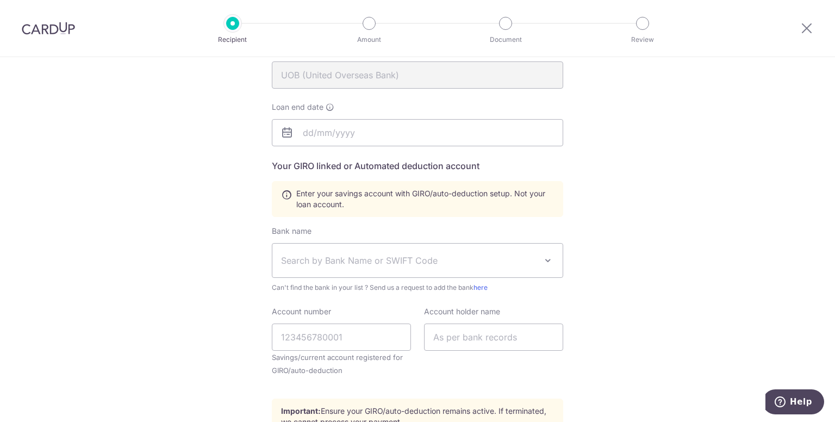
click at [614, 224] on div "Who would you like to pay? Your recipient does not need a CardUp account to rec…" at bounding box center [417, 297] width 835 height 740
click at [329, 104] on icon at bounding box center [330, 107] width 9 height 9
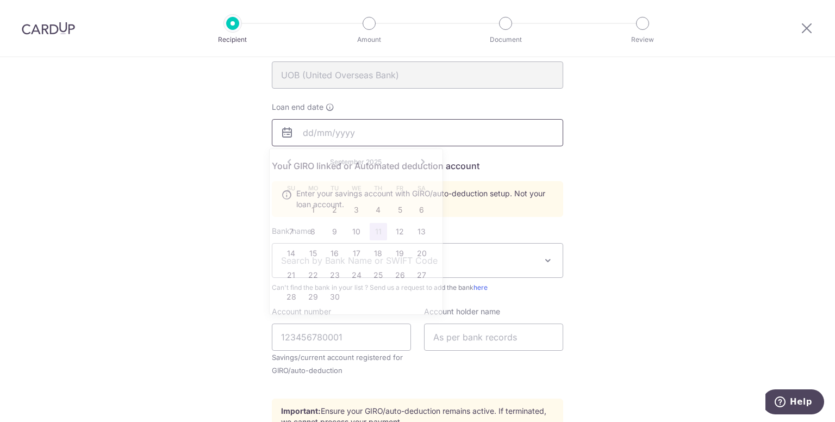
click at [328, 129] on input "text" at bounding box center [417, 132] width 291 height 27
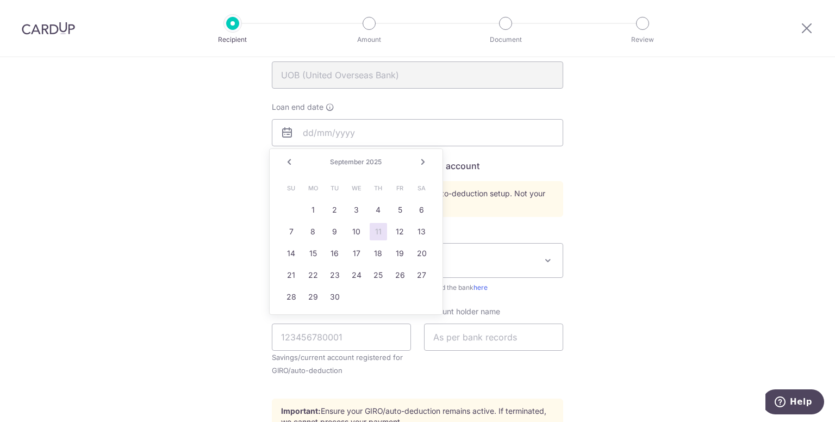
click at [417, 159] on link "Next" at bounding box center [422, 161] width 13 height 13
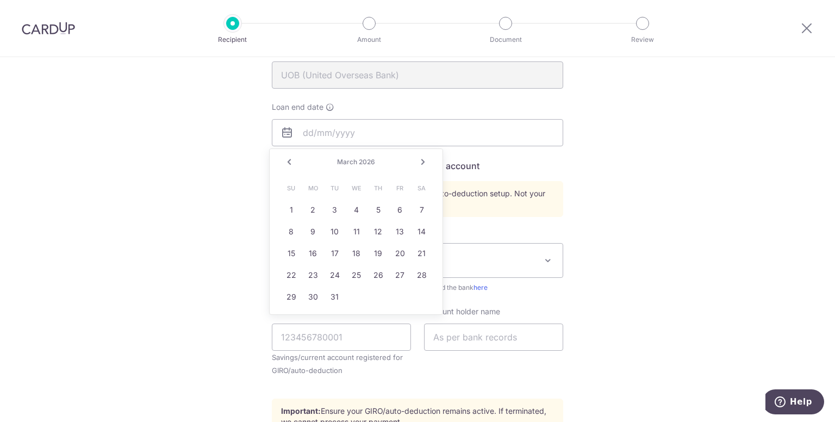
click at [417, 159] on link "Next" at bounding box center [422, 161] width 13 height 13
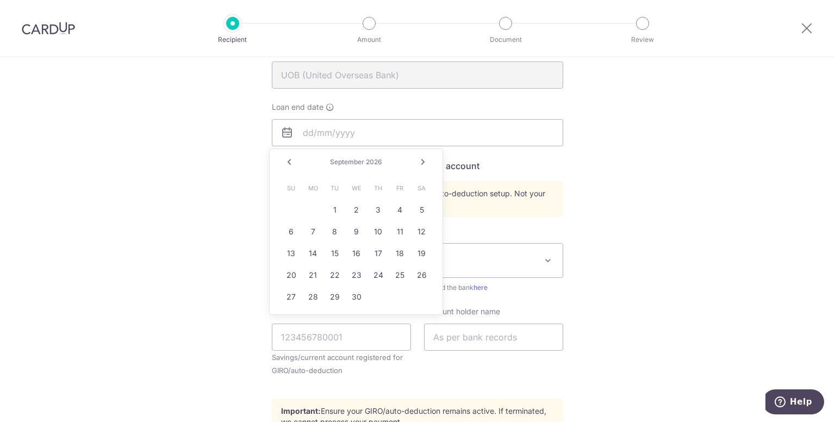
click at [417, 159] on link "Next" at bounding box center [422, 161] width 13 height 13
click at [374, 161] on span "2026" at bounding box center [373, 162] width 16 height 8
click at [311, 137] on input "text" at bounding box center [417, 132] width 291 height 27
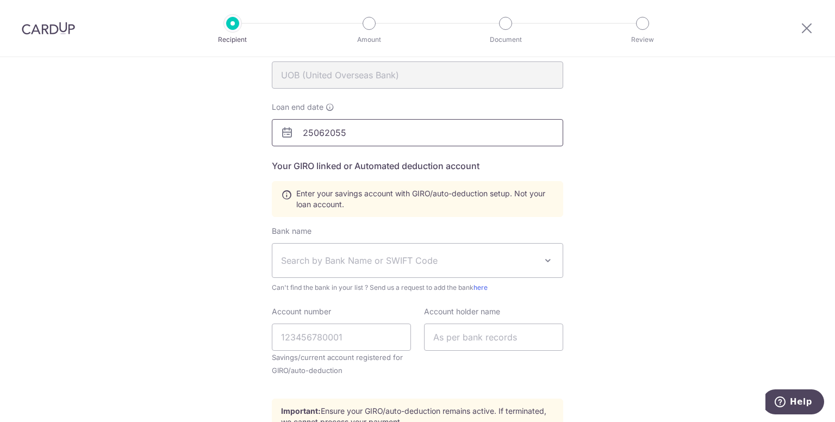
click at [311, 133] on input "25062055" at bounding box center [417, 132] width 291 height 27
type input "25/06/2055"
click at [615, 176] on div "Who would you like to pay? Your recipient does not need a CardUp account to rec…" at bounding box center [417, 297] width 835 height 740
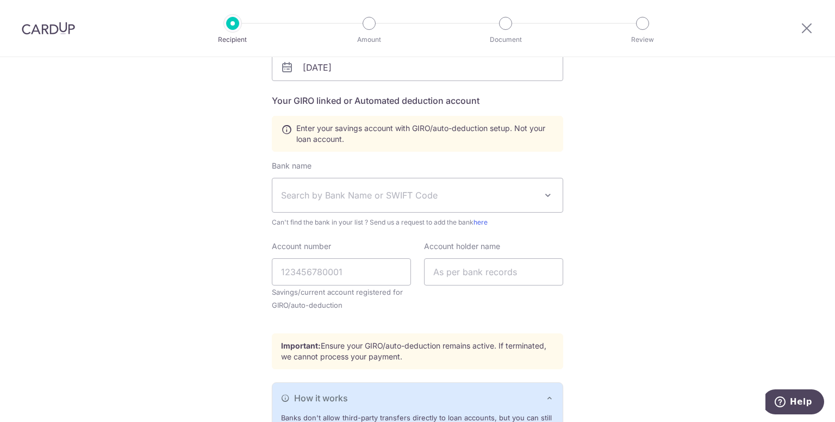
scroll to position [217, 0]
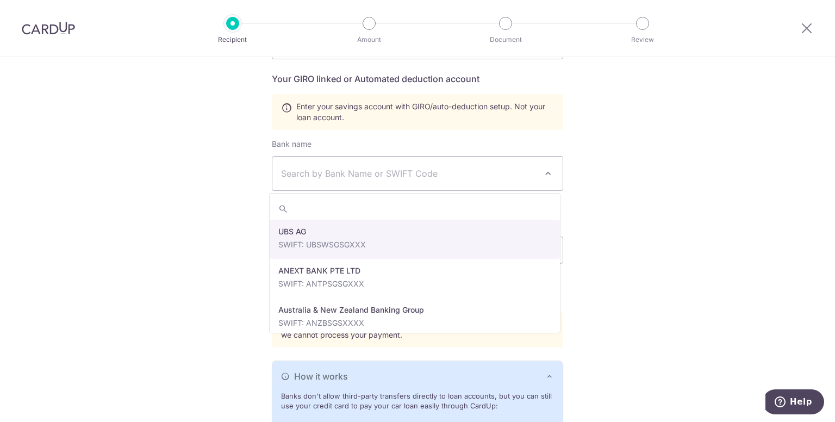
click at [516, 182] on span "Search by Bank Name or SWIFT Code" at bounding box center [417, 174] width 290 height 34
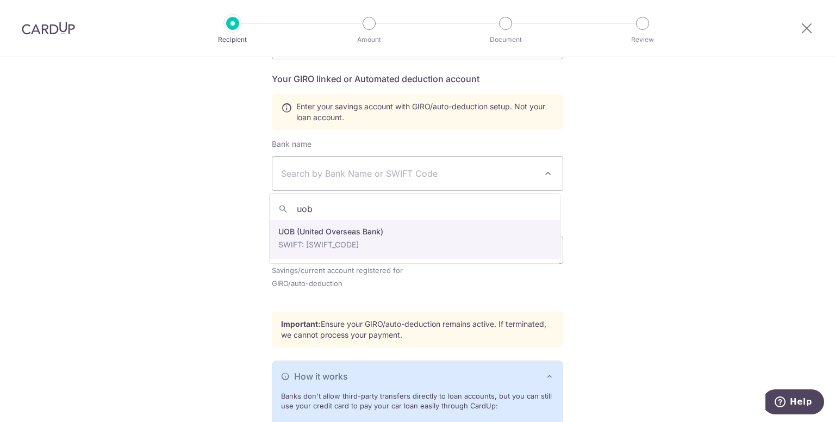
type input "uob"
select select "18"
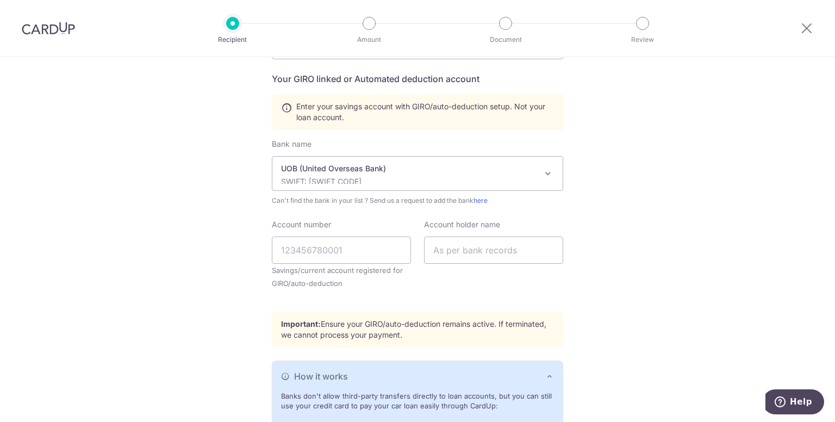
click at [631, 219] on div "Who would you like to pay? Your recipient does not need a CardUp account to rec…" at bounding box center [417, 210] width 835 height 740
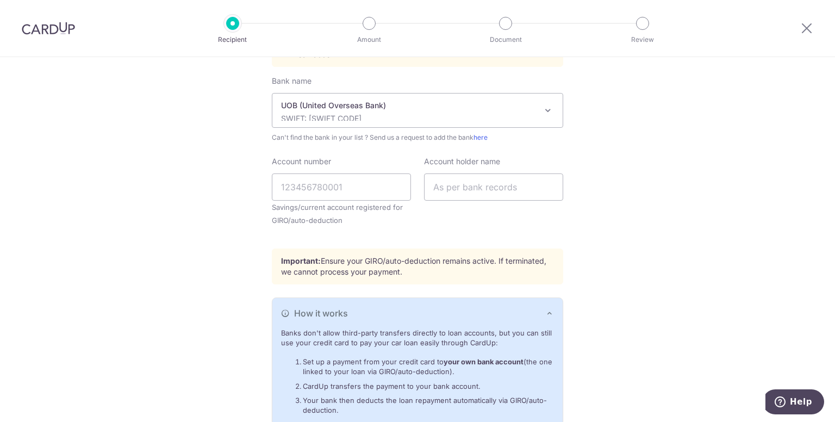
scroll to position [283, 0]
click at [369, 198] on small "Savings/current account registered for GIRO/auto-deduction" at bounding box center [341, 211] width 139 height 26
click at [376, 188] on input "Account number" at bounding box center [341, 184] width 139 height 27
type input "4503442994"
click at [454, 193] on input "text" at bounding box center [493, 184] width 139 height 27
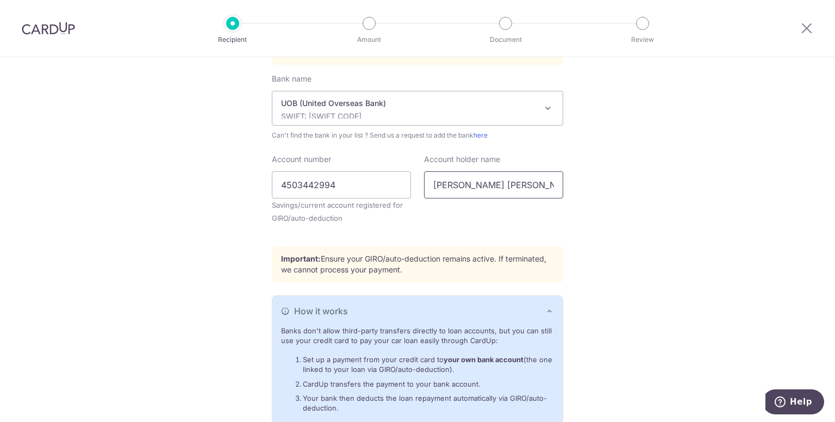
type input "Lim Peck Hong"
click at [521, 246] on div "Important: Ensure your GIRO/auto-deduction remains active. If terminated, we ca…" at bounding box center [417, 264] width 291 height 36
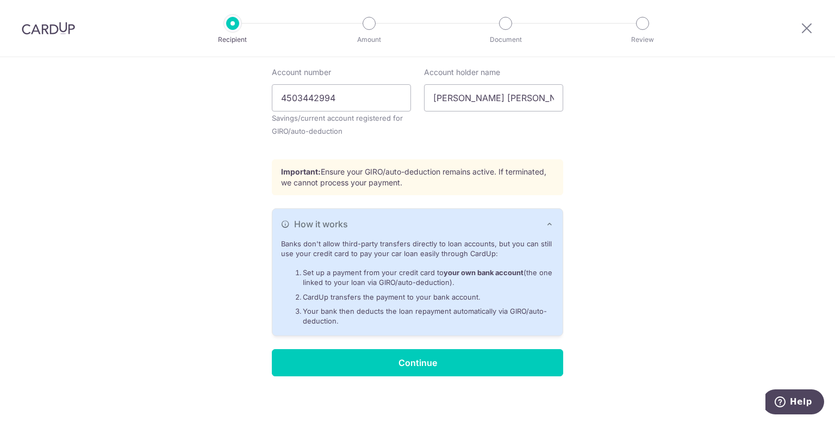
scroll to position [374, 0]
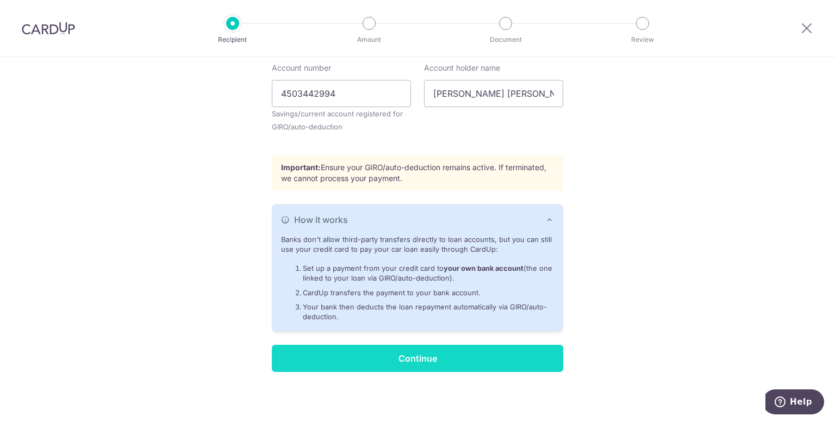
click at [512, 357] on input "Continue" at bounding box center [417, 358] width 291 height 27
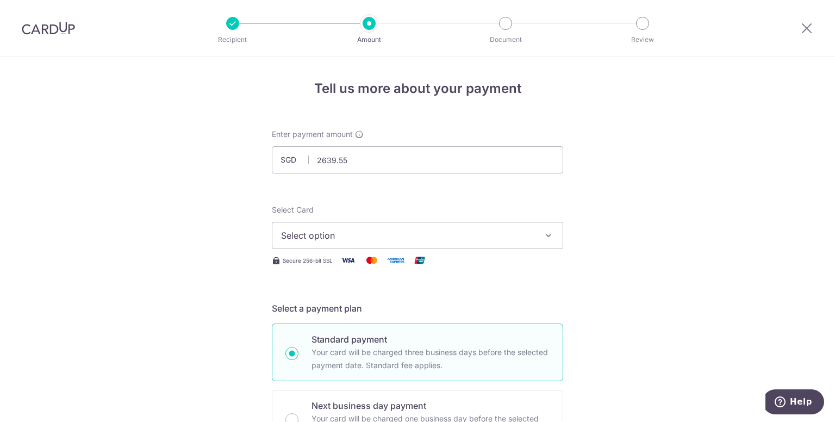
type input "2,639.55"
click at [506, 241] on span "Select option" at bounding box center [407, 235] width 253 height 13
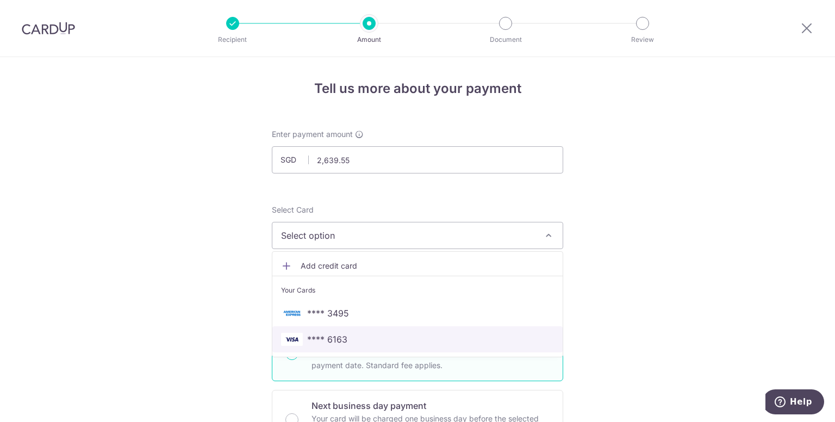
click at [350, 338] on span "**** 6163" at bounding box center [417, 339] width 273 height 13
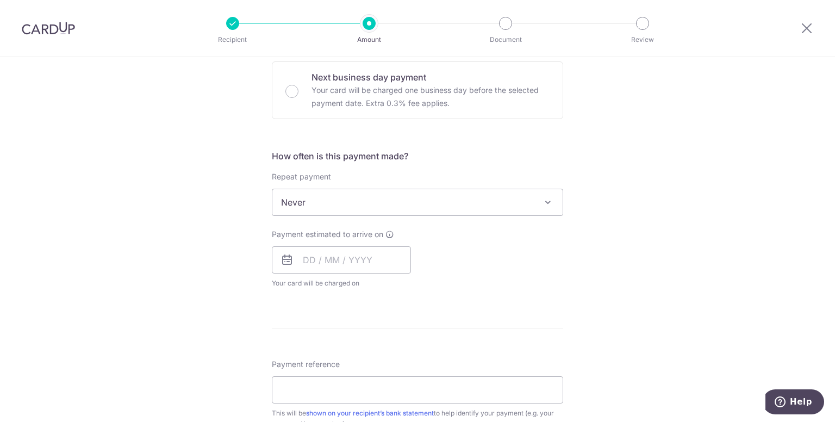
scroll to position [348, 0]
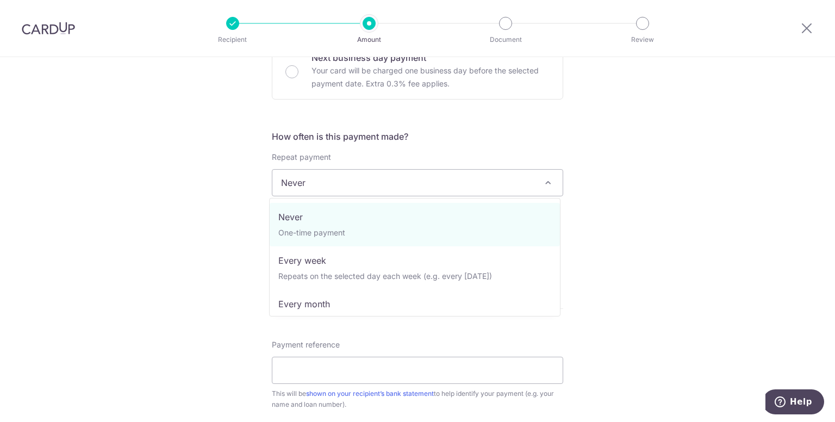
click at [502, 189] on span "Never" at bounding box center [417, 183] width 290 height 26
click at [481, 313] on span "Never One-time payment Every week Repeats on the selected day each week (e.g. e…" at bounding box center [414, 257] width 291 height 119
select select "3"
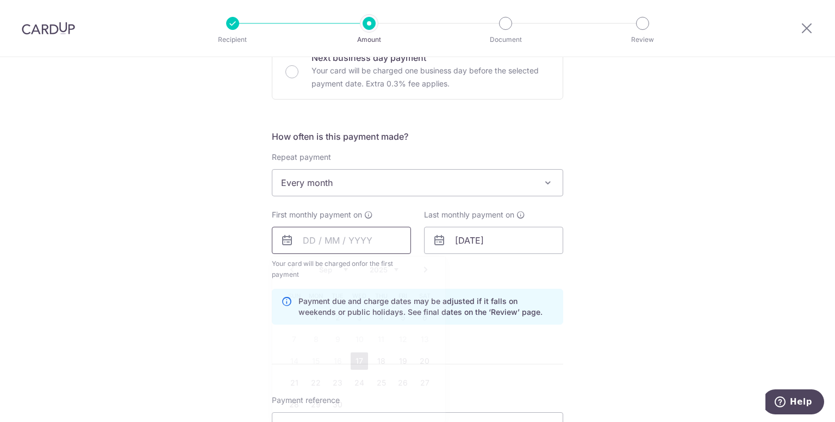
click at [383, 246] on input "text" at bounding box center [341, 240] width 139 height 27
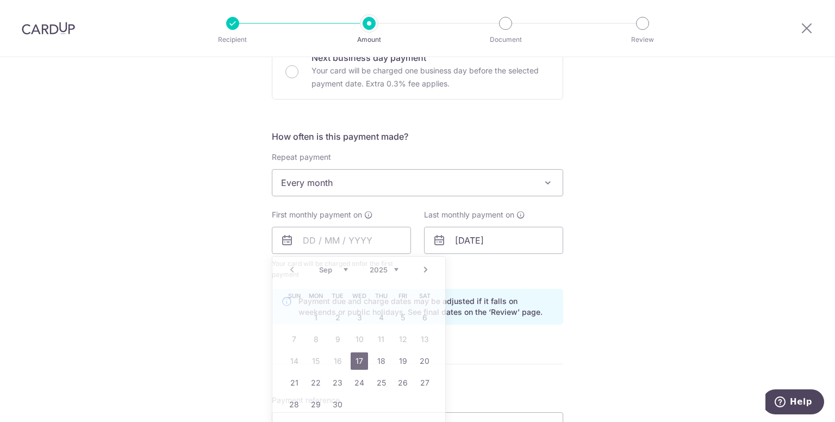
click at [651, 290] on div "Tell us more about your payment Enter payment amount SGD 2,639.55 2639.55 Recip…" at bounding box center [417, 228] width 835 height 1039
click at [372, 244] on input "text" at bounding box center [341, 240] width 139 height 27
click at [425, 272] on link "Next" at bounding box center [425, 269] width 13 height 13
click at [287, 271] on link "Prev" at bounding box center [291, 269] width 13 height 13
click at [341, 400] on link "30" at bounding box center [337, 404] width 17 height 17
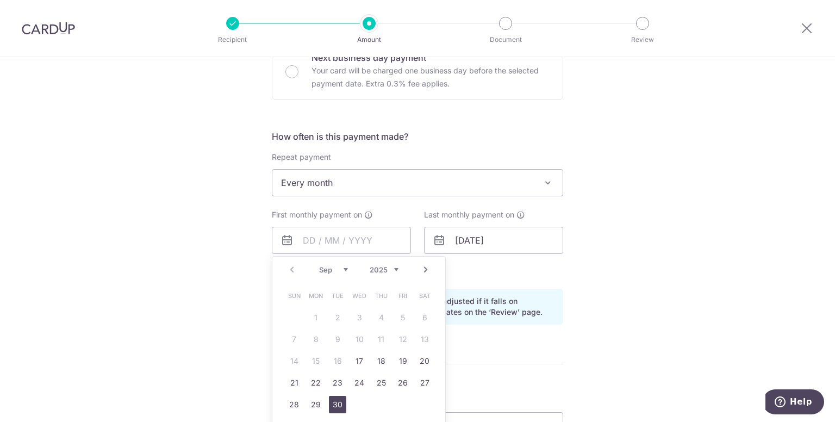
type input "30/09/2025"
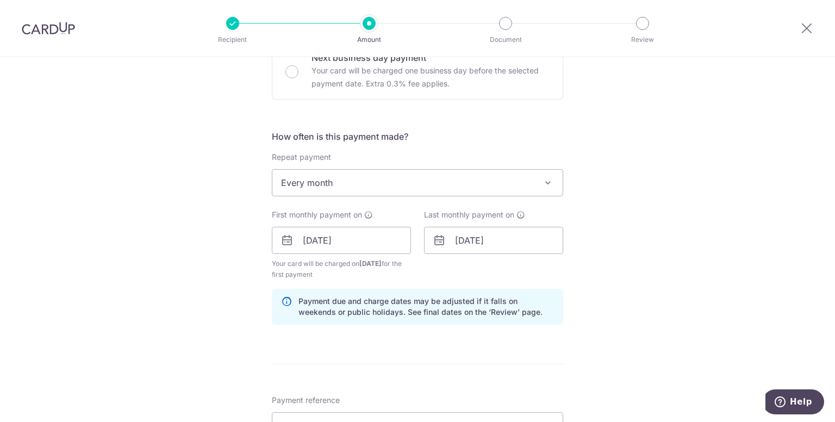
click at [629, 294] on div "Tell us more about your payment Enter payment amount SGD 2,639.55 2639.55 Recip…" at bounding box center [417, 228] width 835 height 1039
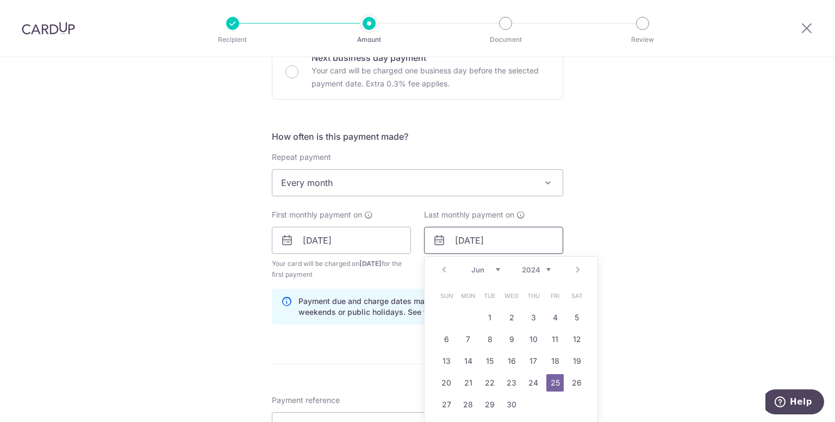
click at [536, 240] on input "[DATE]" at bounding box center [493, 240] width 139 height 27
click at [491, 268] on select "Jan Feb Mar Apr May Jun Jul Aug Sep Oct Nov Dec" at bounding box center [485, 269] width 29 height 9
click at [531, 403] on link "30" at bounding box center [533, 404] width 17 height 17
type input "30/12/2055"
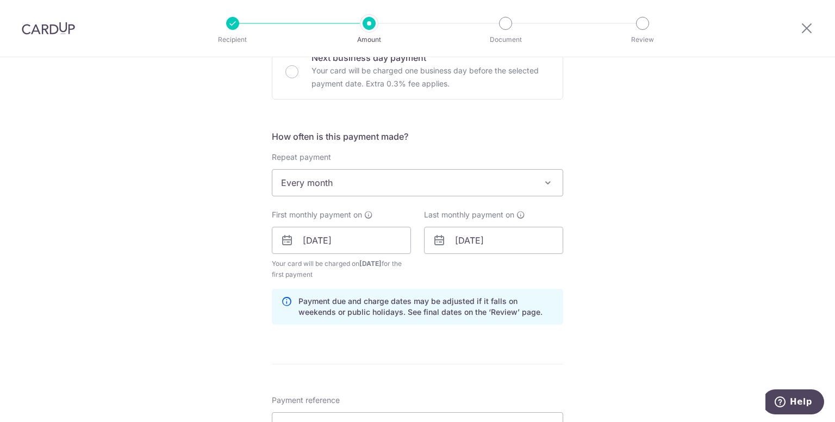
click at [631, 300] on div "Tell us more about your payment Enter payment amount SGD 2,639.55 2639.55 Recip…" at bounding box center [417, 228] width 835 height 1039
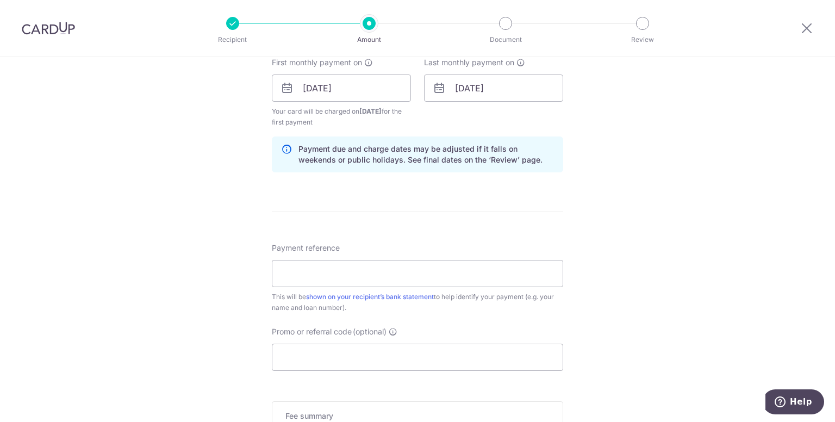
scroll to position [522, 0]
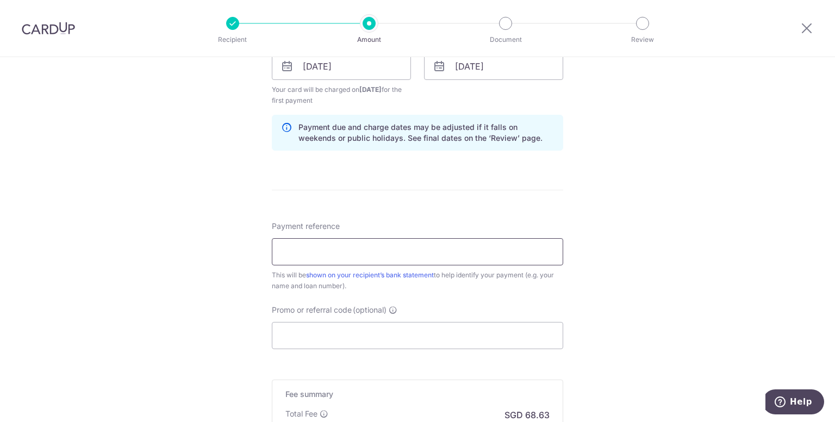
click at [509, 251] on input "Payment reference" at bounding box center [417, 251] width 291 height 27
click at [649, 196] on div "Tell us more about your payment Enter payment amount SGD 2,639.55 2639.55 Recip…" at bounding box center [417, 54] width 835 height 1039
drag, startPoint x: 545, startPoint y: 244, endPoint x: 479, endPoint y: 244, distance: 65.2
click at [479, 244] on input "Payment reference" at bounding box center [417, 251] width 291 height 27
click at [640, 222] on div "Tell us more about your payment Enter payment amount SGD 2,639.55 2639.55 Recip…" at bounding box center [417, 54] width 835 height 1039
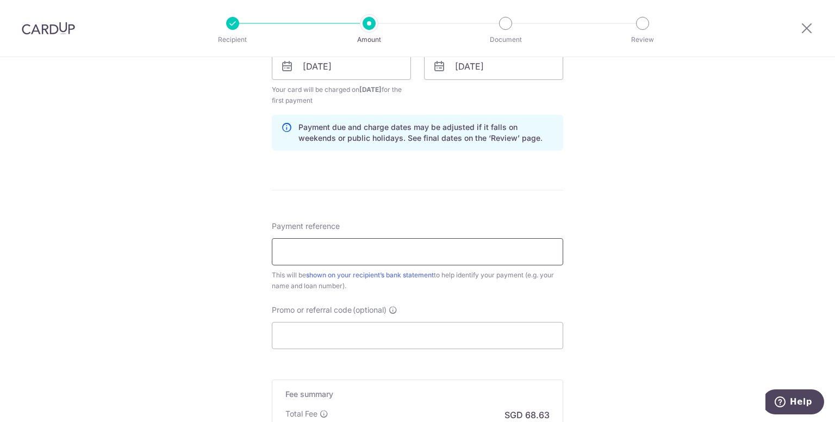
click at [519, 257] on input "Payment reference" at bounding box center [417, 251] width 291 height 27
click at [279, 253] on input "8018704366" at bounding box center [417, 251] width 291 height 27
type input "Questa Loan 8018704366"
click at [619, 293] on div "Tell us more about your payment Enter payment amount SGD 2,639.55 2639.55 Recip…" at bounding box center [417, 54] width 835 height 1039
click at [488, 338] on input "Promo or referral code (optional)" at bounding box center [417, 335] width 291 height 27
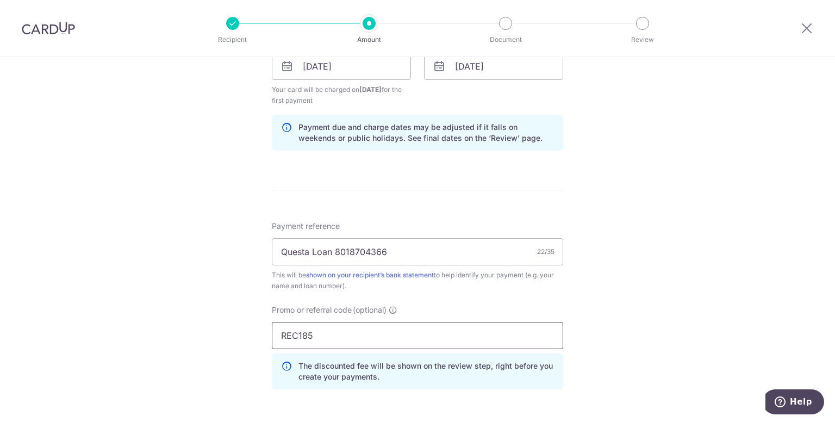
type input "REC185"
click at [620, 328] on div "Tell us more about your payment Enter payment amount SGD 2,639.55 2639.55 Recip…" at bounding box center [417, 79] width 835 height 1088
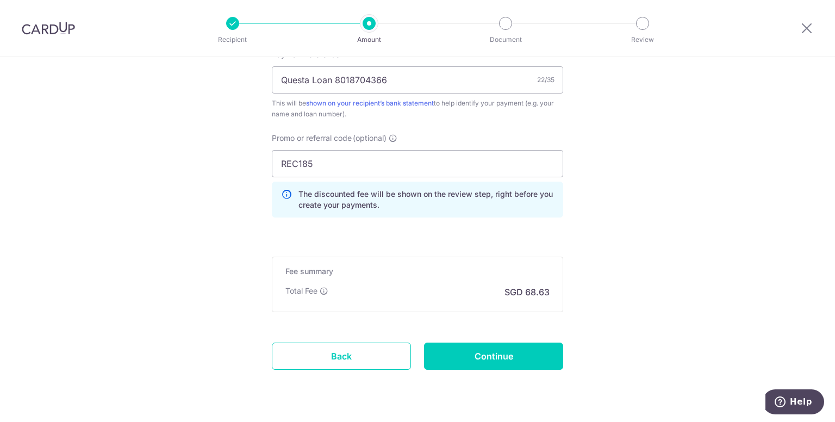
scroll to position [696, 0]
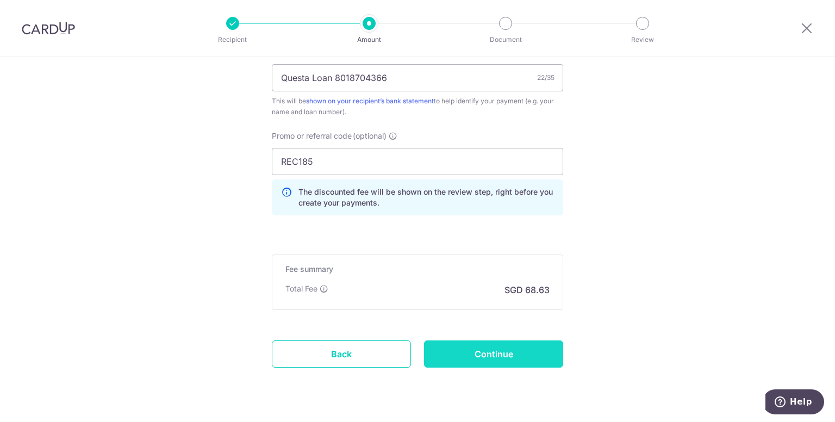
click at [541, 349] on input "Continue" at bounding box center [493, 353] width 139 height 27
type input "Create Schedule"
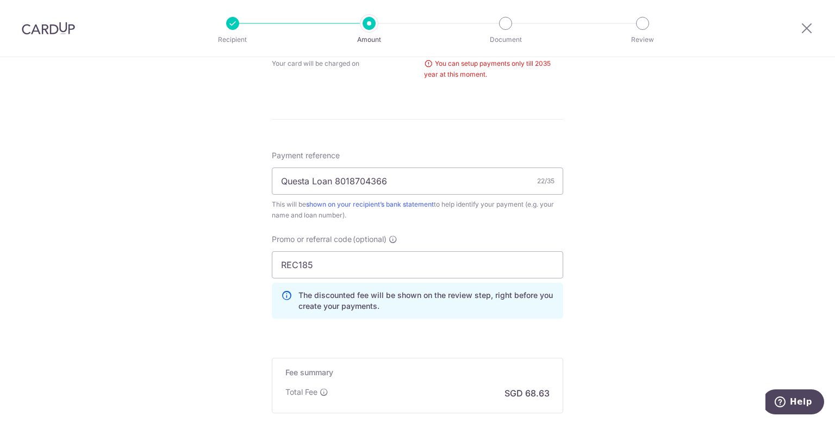
click at [628, 102] on div "Tell us more about your payment Enter payment amount SGD 2,639.55 2639.55 Selec…" at bounding box center [417, 30] width 835 height 1043
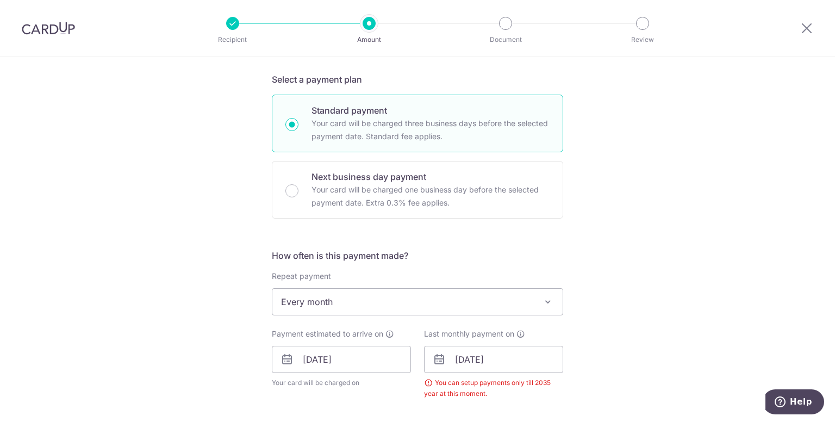
scroll to position [16, 0]
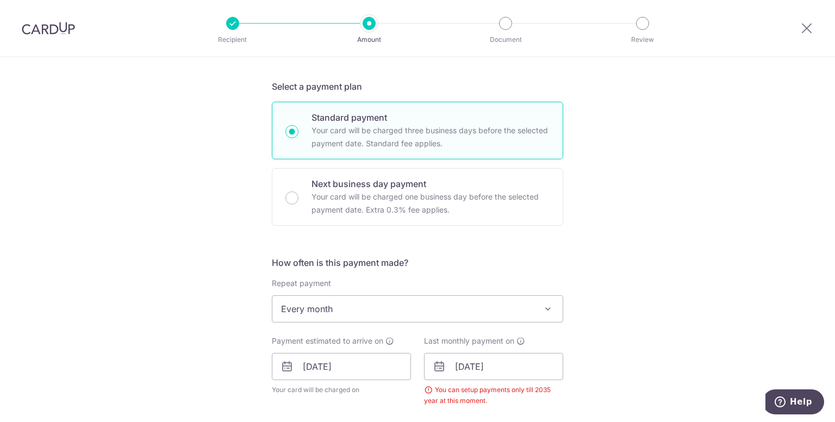
scroll to position [277, 0]
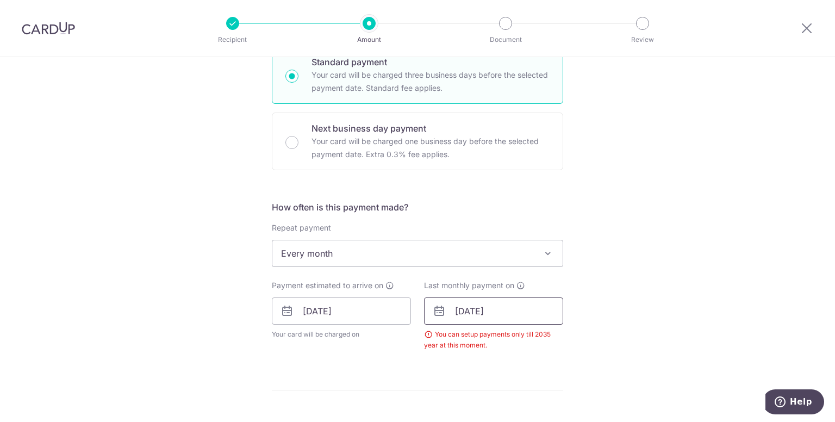
click at [515, 299] on input "30/12/2055" at bounding box center [493, 310] width 139 height 27
type input "[DATE]"
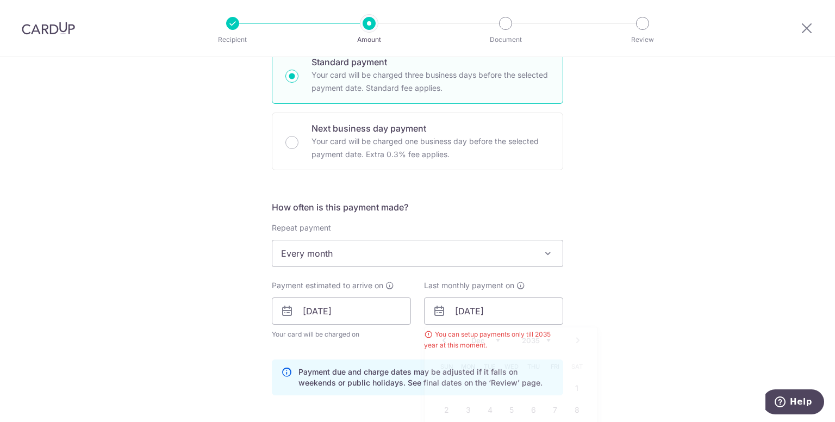
click at [701, 264] on div "Tell us more about your payment Enter payment amount SGD 2,639.55 2639.55 Selec…" at bounding box center [417, 324] width 835 height 1088
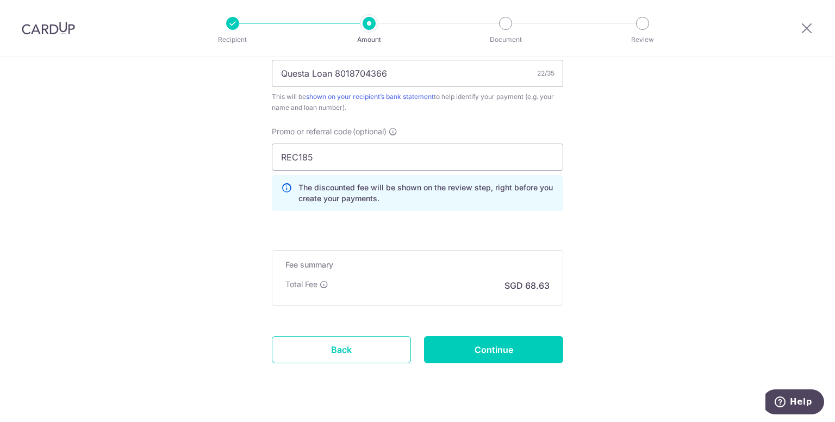
scroll to position [721, 0]
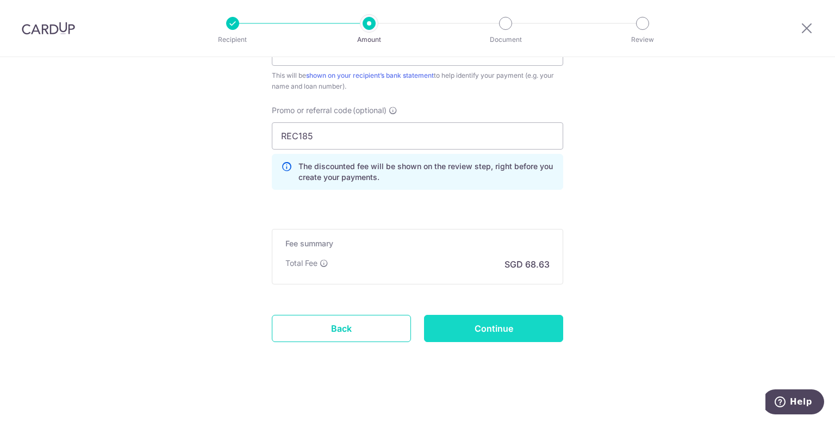
click at [536, 333] on input "Continue" at bounding box center [493, 328] width 139 height 27
type input "Create Schedule"
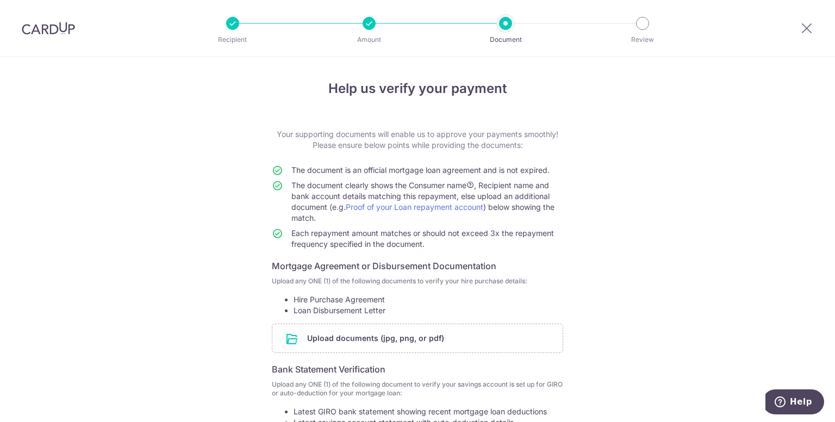
click at [609, 205] on div "Help us verify your payment Your supporting documents will enable us to approve…" at bounding box center [417, 327] width 835 height 540
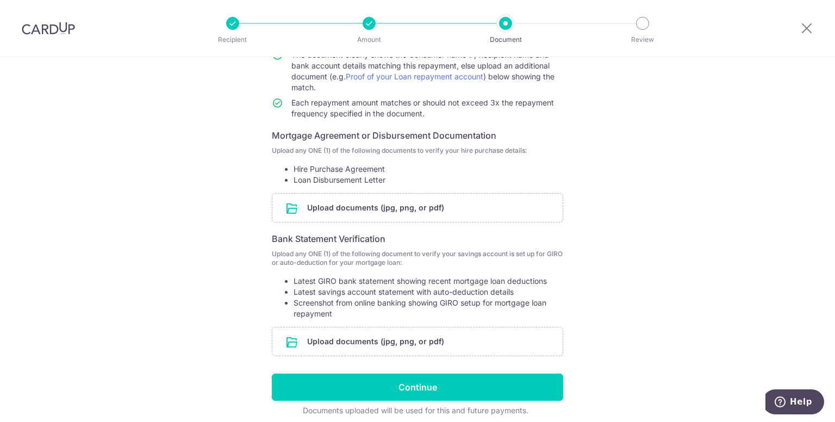
scroll to position [152, 0]
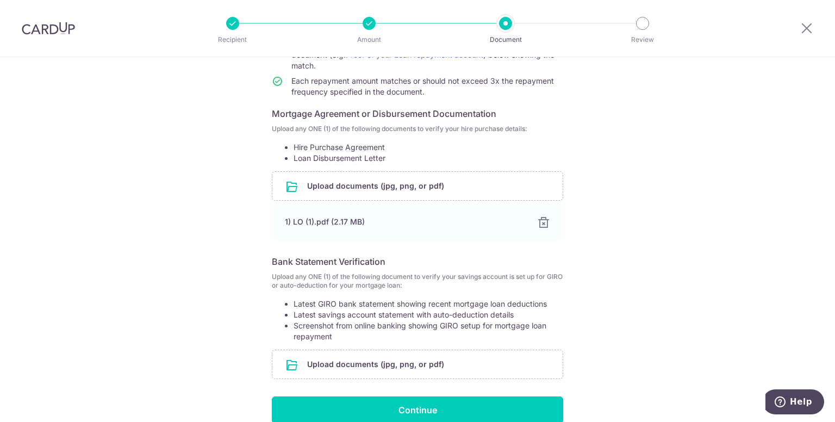
click at [692, 213] on div "Help us verify your payment Your supporting documents will enable us to approve…" at bounding box center [417, 197] width 835 height 585
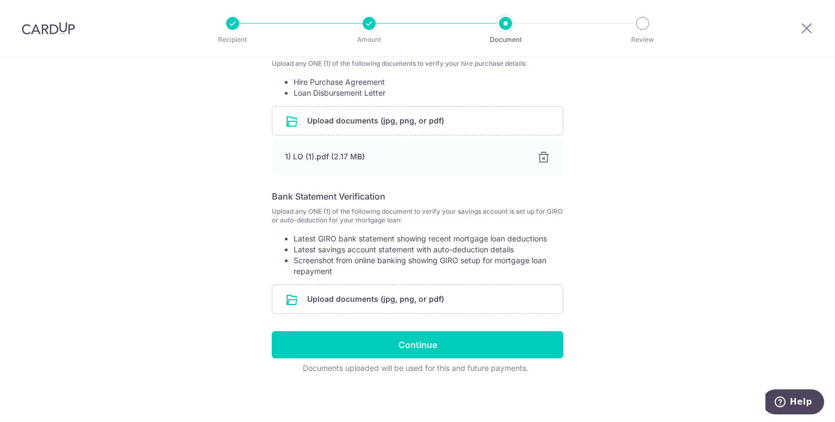
scroll to position [220, 0]
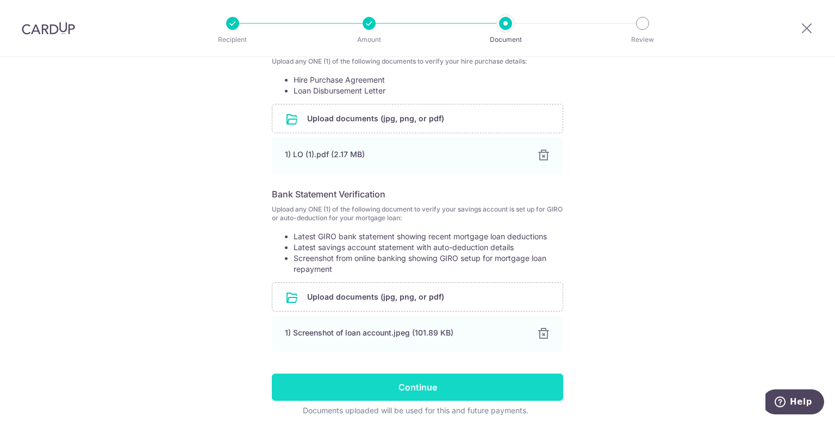
click at [520, 388] on input "Continue" at bounding box center [417, 386] width 291 height 27
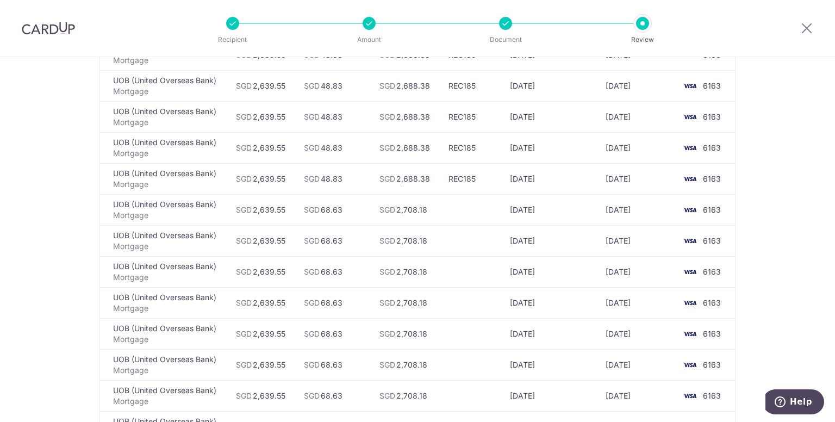
scroll to position [87, 0]
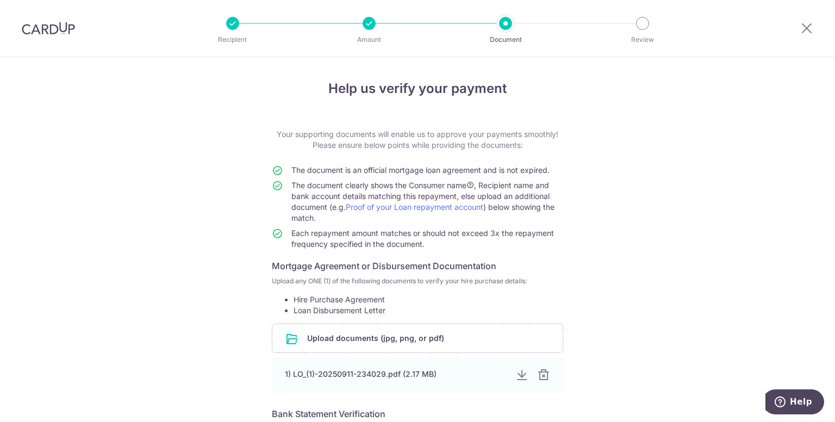
click at [721, 234] on div "Help us verify your payment Your supporting documents will enable us to approve…" at bounding box center [417, 373] width 835 height 633
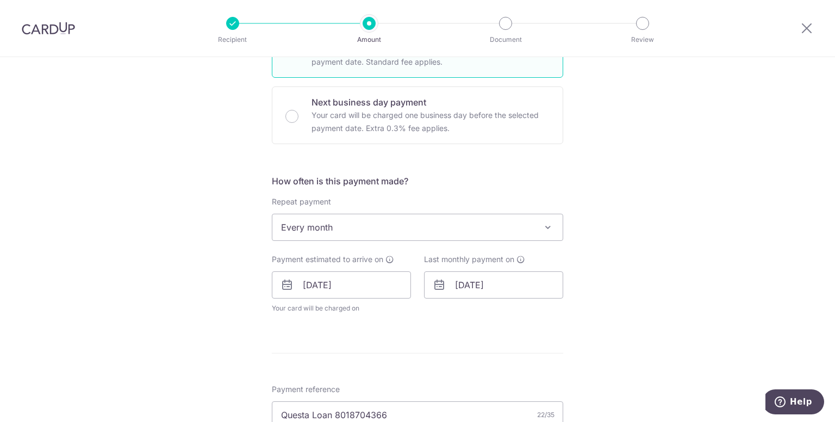
scroll to position [348, 0]
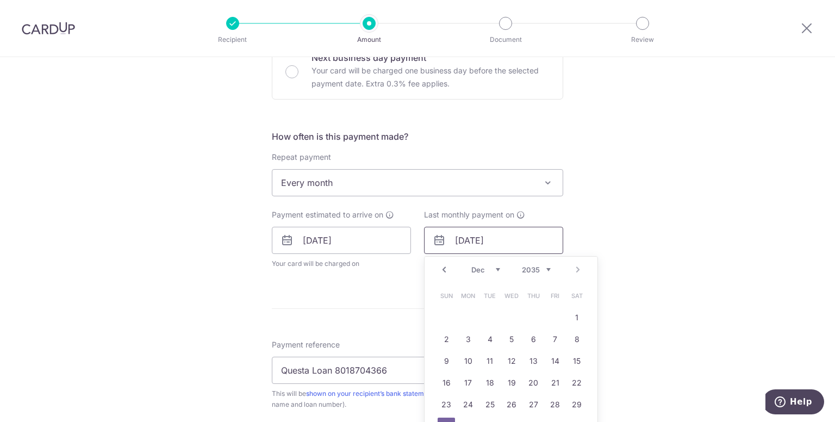
click at [536, 237] on input "[DATE]" at bounding box center [493, 240] width 139 height 27
click at [544, 270] on select "2025 2026 2027 2028 2029 2030 2031 2032 2033 2034 2035" at bounding box center [536, 269] width 29 height 9
click at [491, 271] on select "Jan Feb Mar Apr May Jun Jul Aug Sep Oct Nov Dec" at bounding box center [485, 269] width 29 height 9
click at [489, 106] on form "Enter payment amount SGD 2,639.55 2639.55 Select Card **** 6163 Add credit card…" at bounding box center [417, 235] width 291 height 909
click at [532, 242] on input "30/12/2035" at bounding box center [493, 240] width 139 height 27
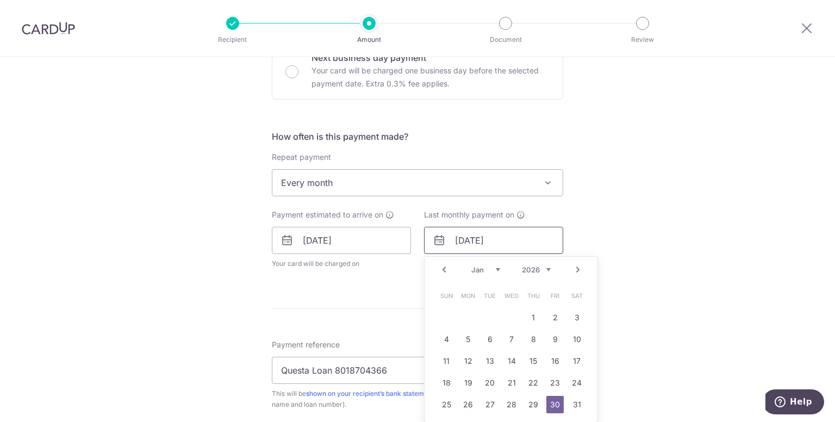
type input "30/01/2026"
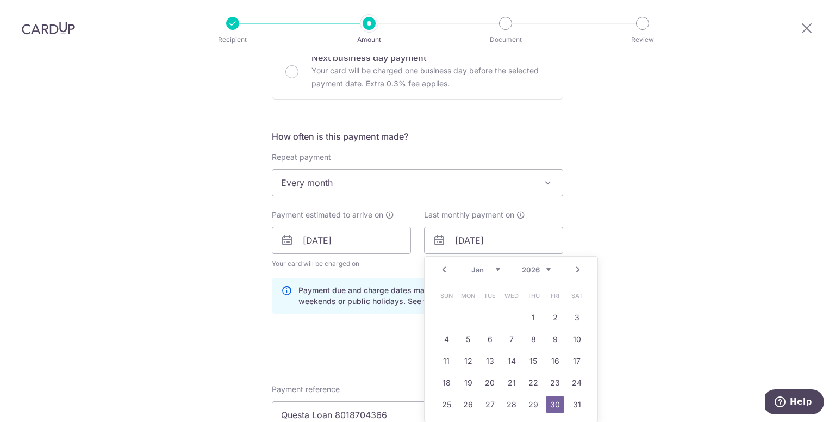
click at [546, 401] on link "30" at bounding box center [554, 404] width 17 height 17
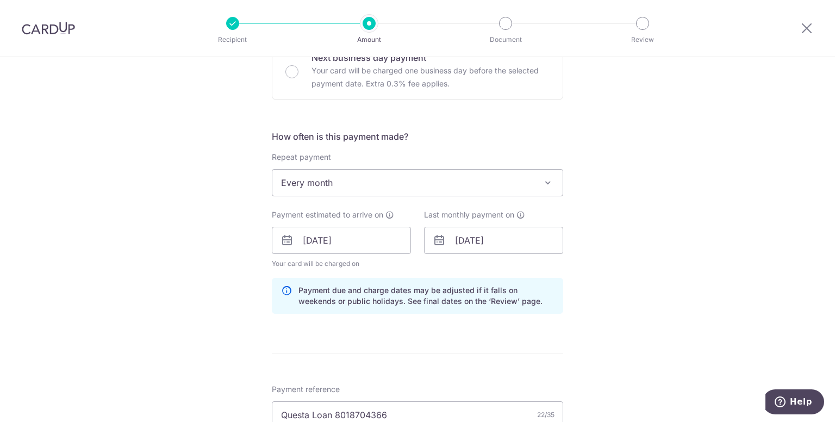
click at [604, 268] on div "Tell us more about your payment Enter payment amount SGD 2,639.55 2639.55 Selec…" at bounding box center [417, 247] width 835 height 1077
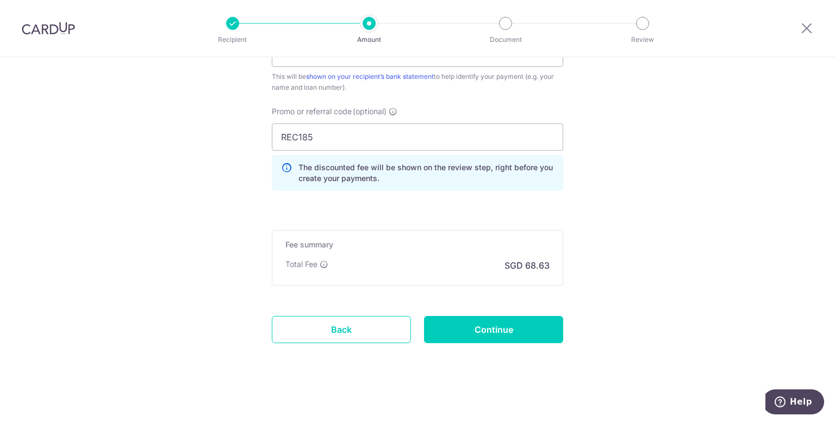
scroll to position [710, 0]
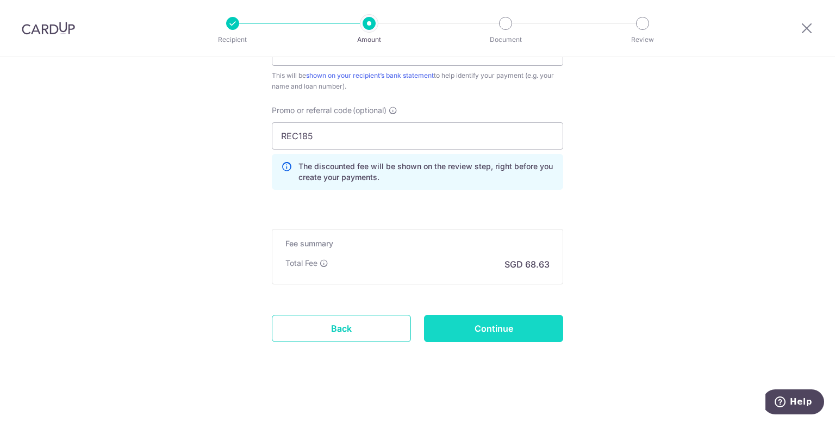
click at [524, 316] on input "Continue" at bounding box center [493, 328] width 139 height 27
type input "Update Schedule"
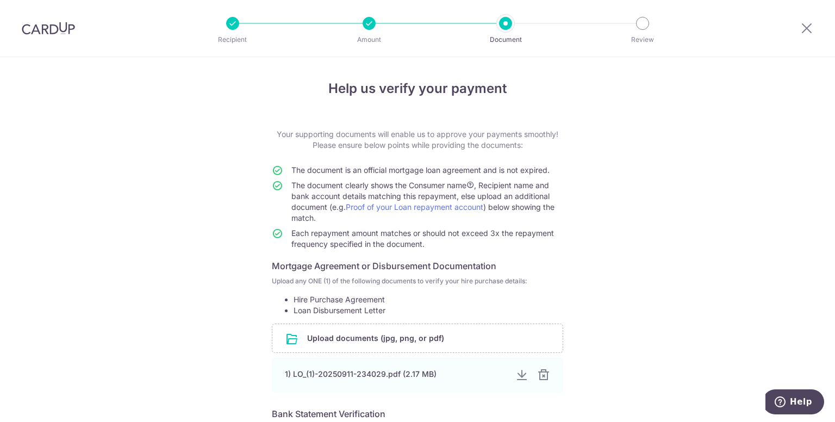
click at [588, 253] on div "Help us verify your payment Your supporting documents will enable us to approve…" at bounding box center [417, 373] width 835 height 633
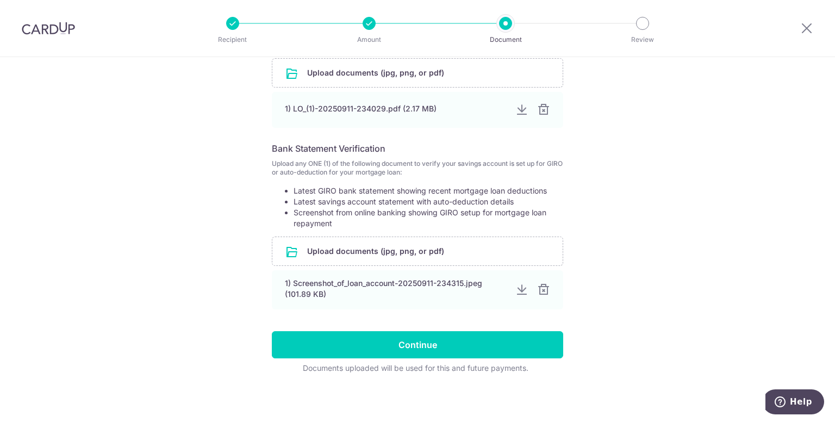
scroll to position [267, 0]
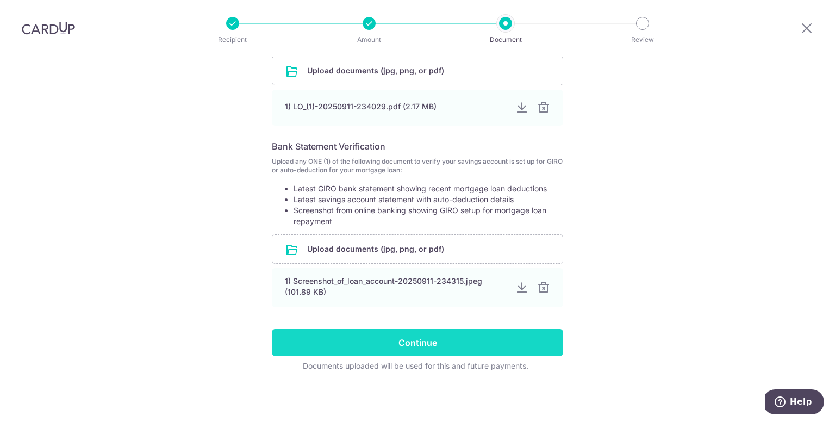
click at [500, 334] on input "Continue" at bounding box center [417, 342] width 291 height 27
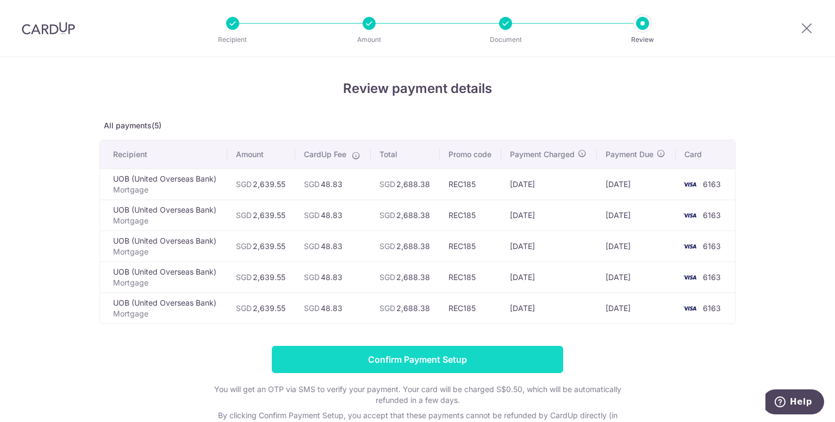
click at [497, 352] on input "Confirm Payment Setup" at bounding box center [417, 359] width 291 height 27
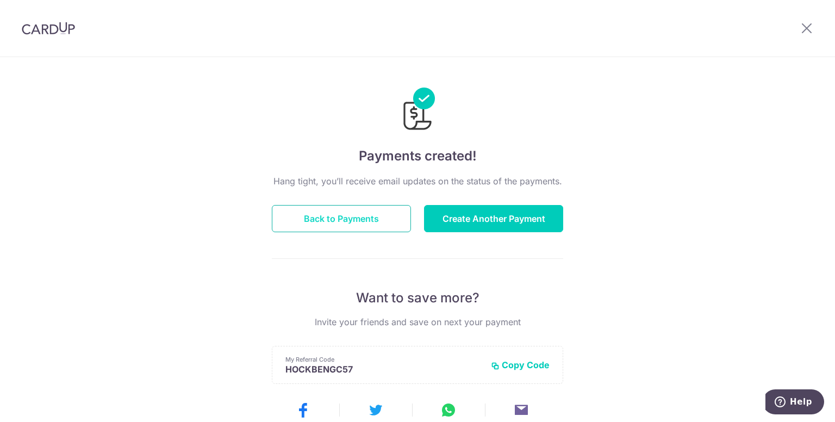
click at [344, 216] on button "Back to Payments" at bounding box center [341, 218] width 139 height 27
